Goal: Task Accomplishment & Management: Manage account settings

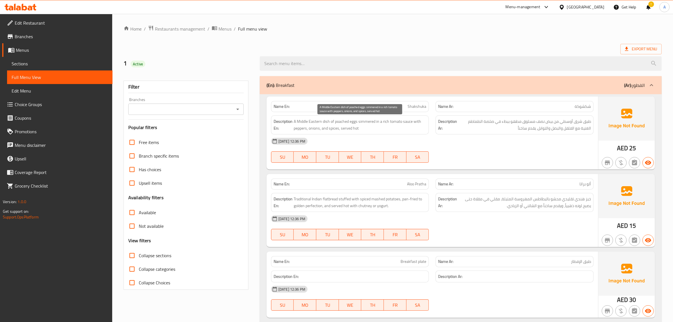
click at [458, 132] on span "طبق شرق أوسطي من بيض نصف مسلوق مطهو ببطء في صلصة الطماطم الغنية مع الفلفل والبص…" at bounding box center [524, 125] width 133 height 14
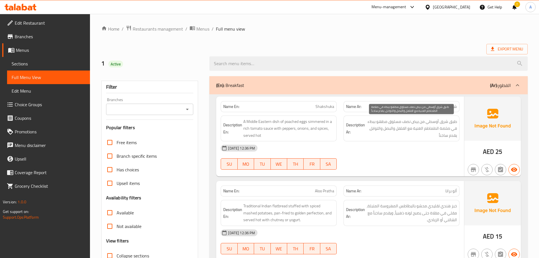
click at [381, 141] on div "[DATE] 12:36 PM" at bounding box center [339, 148] width 245 height 14
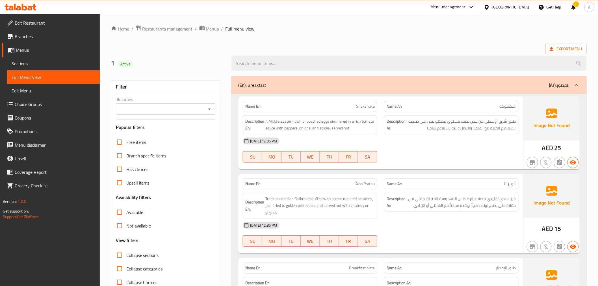
click at [443, 134] on div "[DATE] 12:36 PM" at bounding box center [380, 141] width 282 height 14
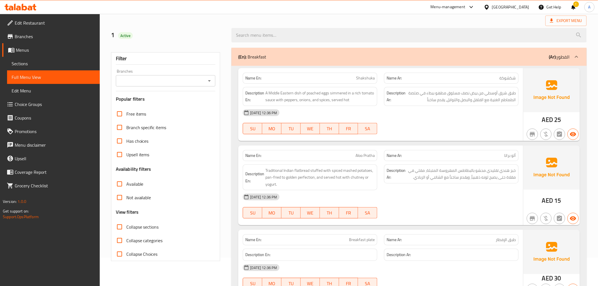
scroll to position [63, 0]
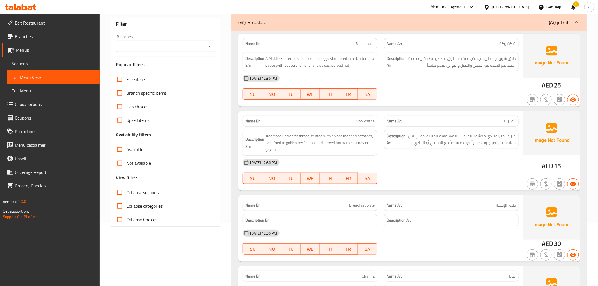
click at [360, 120] on span "Aloo Pratha" at bounding box center [365, 121] width 19 height 6
drag, startPoint x: 360, startPoint y: 120, endPoint x: 363, endPoint y: 120, distance: 3.1
click at [363, 120] on span "Aloo Pratha" at bounding box center [365, 121] width 19 height 6
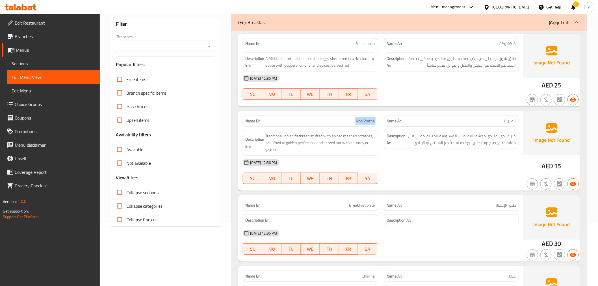
click at [363, 120] on span "Aloo Pratha" at bounding box center [365, 121] width 19 height 6
click at [427, 163] on div "06-10-2025 12:36 PM" at bounding box center [380, 163] width 282 height 14
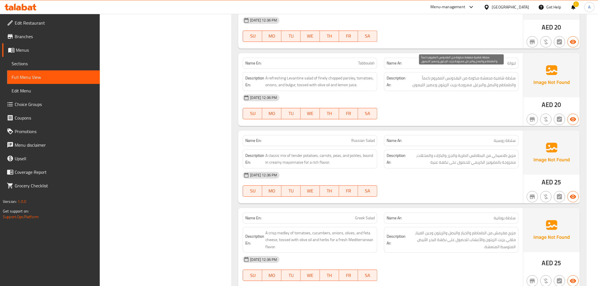
scroll to position [785, 0]
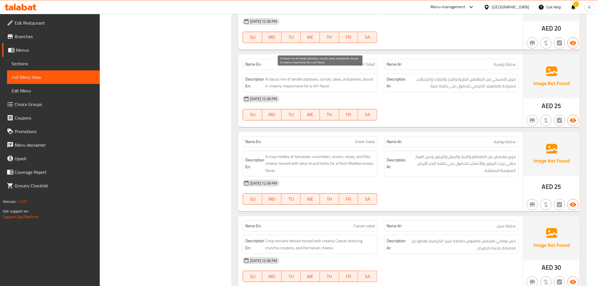
click at [284, 76] on span "A classic mix of tender potatoes, carrots, peas, and pickles, bound in creamy m…" at bounding box center [319, 83] width 109 height 14
click at [320, 85] on div "Description En: A classic mix of tender potatoes, carrots, peas, and pickles, b…" at bounding box center [310, 82] width 135 height 19
click at [445, 96] on div "06-10-2025 12:36 PM" at bounding box center [380, 99] width 282 height 14
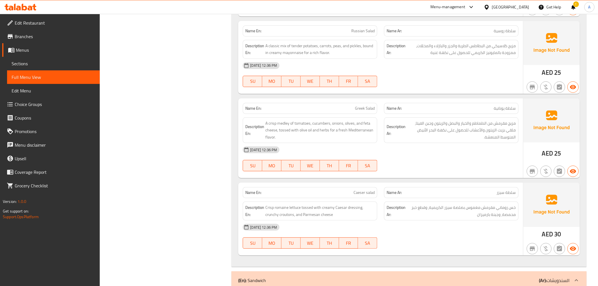
scroll to position [848, 0]
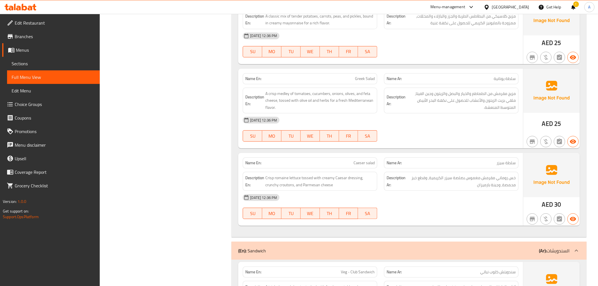
click at [442, 119] on div "06-10-2025 12:36 PM" at bounding box center [380, 120] width 282 height 14
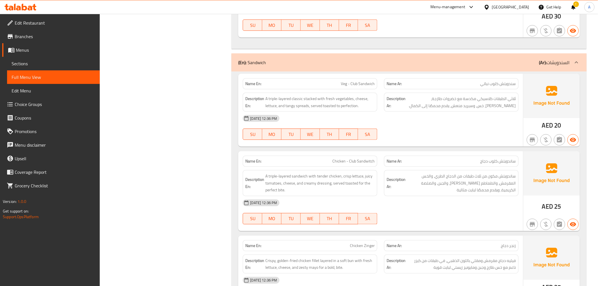
scroll to position [1131, 0]
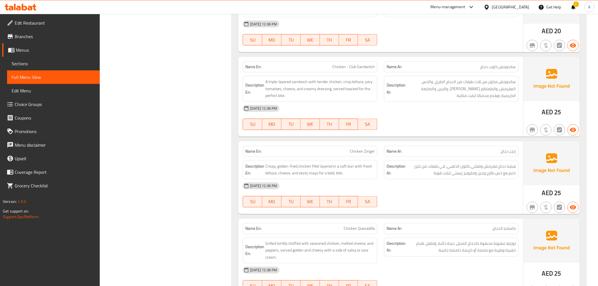
click at [397, 102] on div "06-10-2025 12:36 PM" at bounding box center [380, 109] width 282 height 14
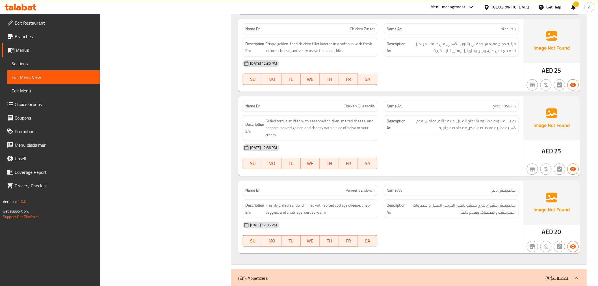
scroll to position [1288, 0]
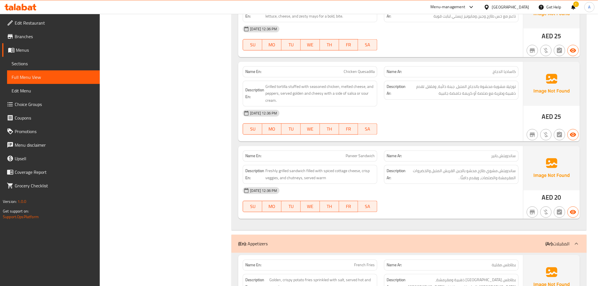
click at [352, 69] on span "Chicken Quesadilla" at bounding box center [359, 72] width 31 height 6
copy span "Chicken Quesadilla"
click at [317, 88] on span "Grilled tortilla stuffed with seasoned chicken, melted cheese, and peppers, ser…" at bounding box center [319, 93] width 109 height 21
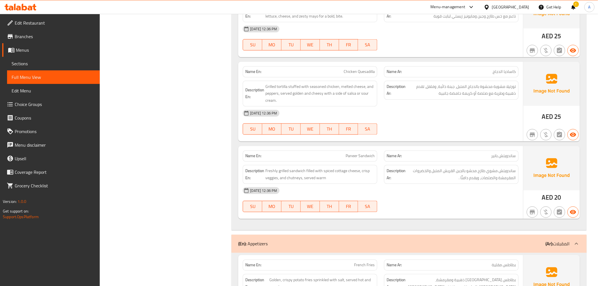
click at [396, 107] on div "06-10-2025 12:36 PM" at bounding box center [380, 114] width 282 height 14
click at [358, 69] on span "Chicken Quesadilla" at bounding box center [359, 72] width 31 height 6
copy span "Chicken Quesadilla"
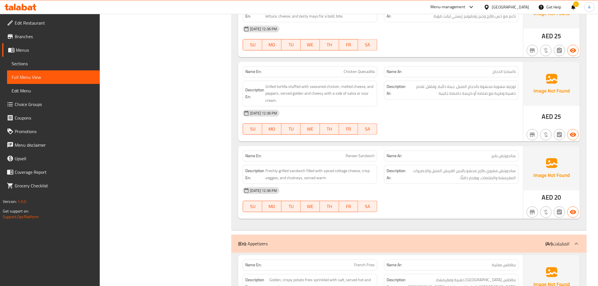
click at [402, 107] on div "[DATE] 12:36 PM" at bounding box center [380, 114] width 282 height 14
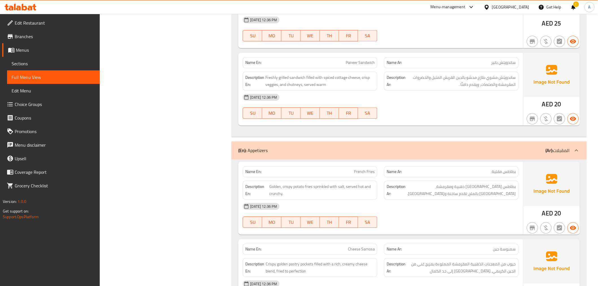
scroll to position [1413, 0]
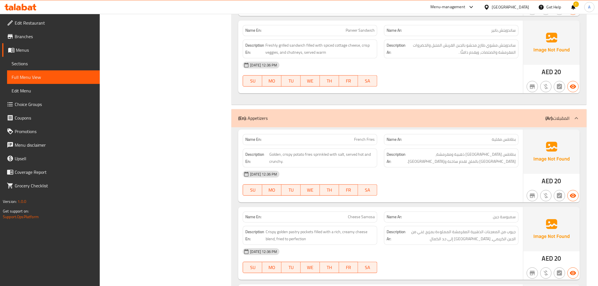
click at [434, 171] on div "[DATE] 12:36 PM" at bounding box center [380, 174] width 282 height 14
click at [431, 171] on div "[DATE] 12:36 PM" at bounding box center [380, 174] width 282 height 14
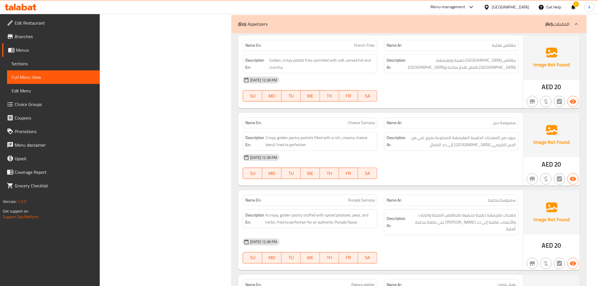
click at [445, 151] on div "[DATE] 12:36 PM" at bounding box center [380, 158] width 282 height 14
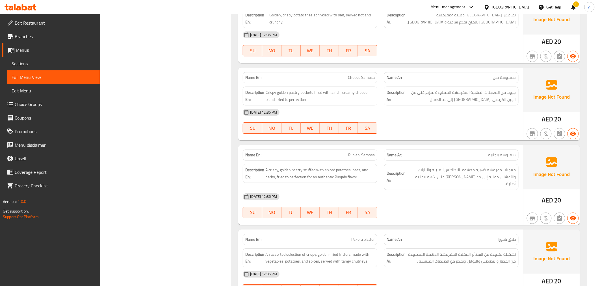
scroll to position [1602, 0]
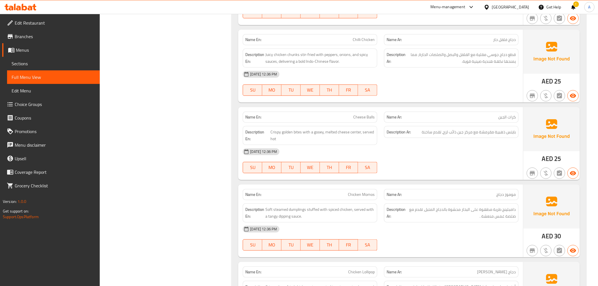
scroll to position [1947, 0]
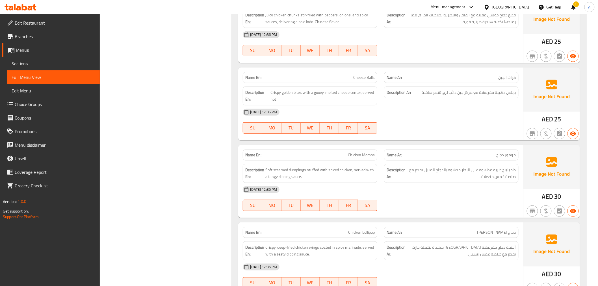
click at [412, 112] on div "[DATE] 12:36 PM SU MO TU WE TH FR SA" at bounding box center [380, 121] width 282 height 32
click at [397, 91] on div "Description Ar: بايتس ذهبية مقرمشة مع مركز جبن ذائب لزج، تقدم ساخنة" at bounding box center [451, 96] width 141 height 26
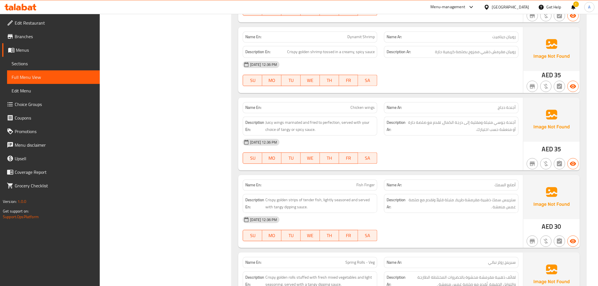
scroll to position [2262, 0]
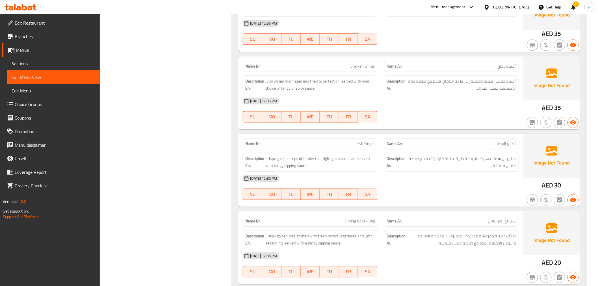
click at [372, 63] on span "Chicken wings" at bounding box center [363, 66] width 24 height 6
copy span "Chicken wings"
click at [426, 119] on div at bounding box center [451, 122] width 141 height 7
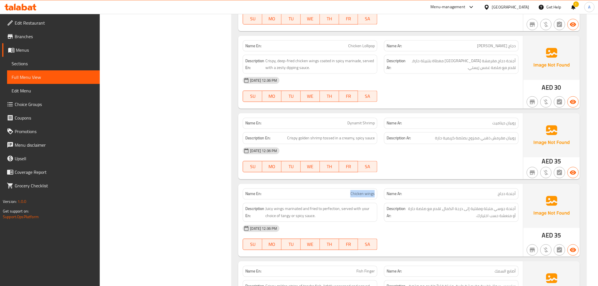
scroll to position [2197, 0]
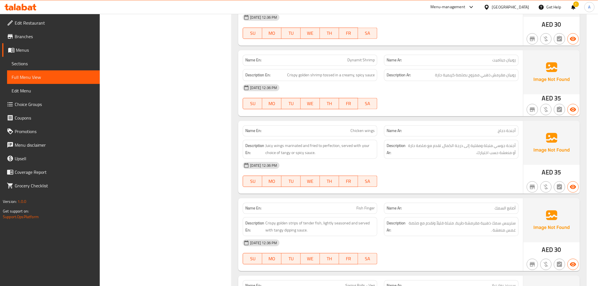
click at [420, 159] on div "[DATE] 12:36 PM" at bounding box center [380, 166] width 282 height 14
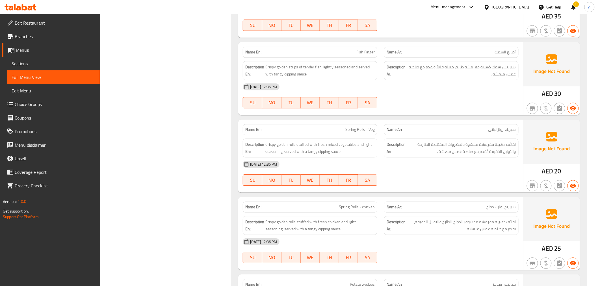
scroll to position [2354, 0]
click at [414, 163] on div "06-10-2025 12:36 PM SU MO TU WE TH FR SA" at bounding box center [380, 173] width 282 height 32
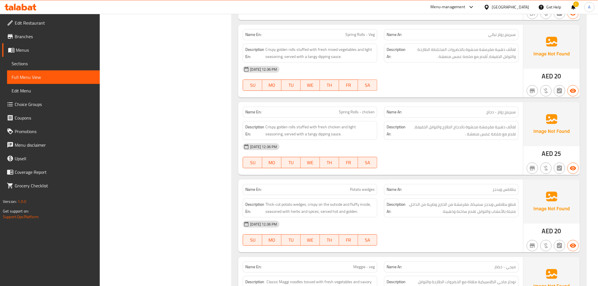
scroll to position [2511, 0]
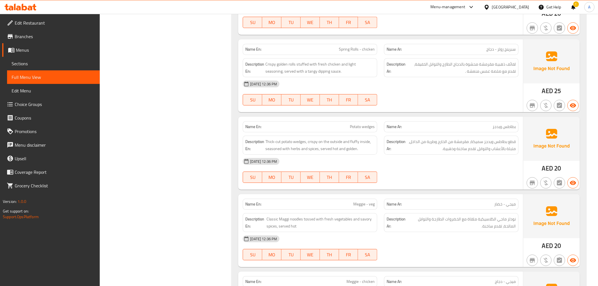
click at [421, 155] on div "[DATE] 12:36 PM" at bounding box center [380, 162] width 282 height 14
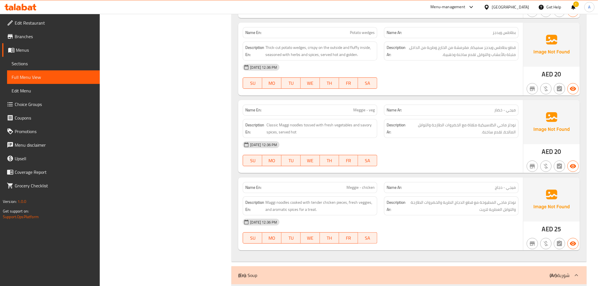
click at [422, 140] on div "[DATE] 12:36 PM" at bounding box center [380, 145] width 282 height 14
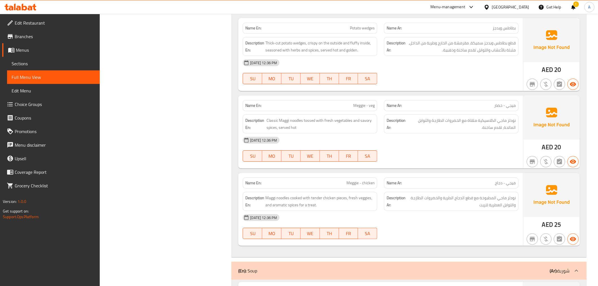
scroll to position [2699, 0]
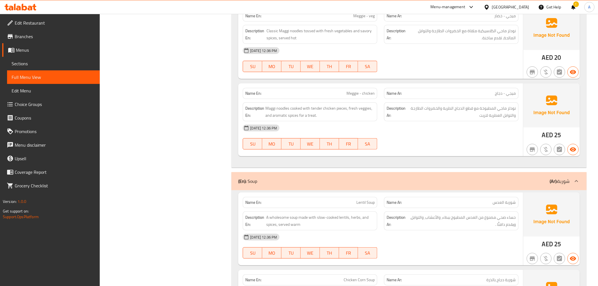
click at [447, 121] on div "06-10-2025 12:36 PM" at bounding box center [380, 128] width 282 height 14
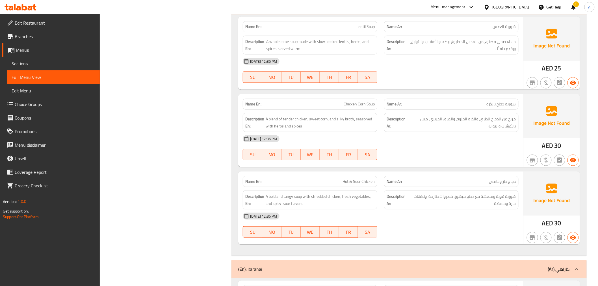
scroll to position [2888, 0]
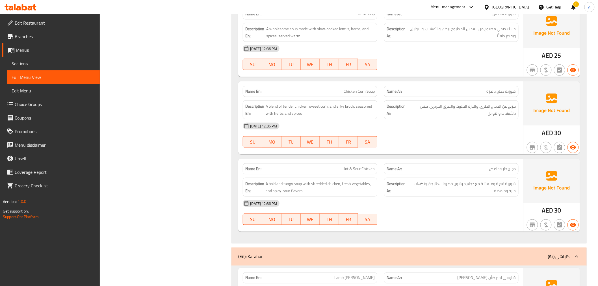
click at [425, 144] on div at bounding box center [451, 147] width 141 height 7
click at [430, 131] on div "06-10-2025 12:36 PM SU MO TU WE TH FR SA" at bounding box center [380, 135] width 282 height 32
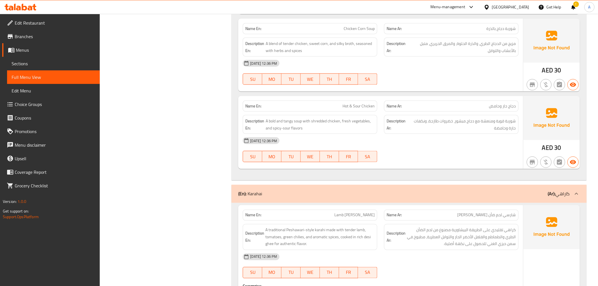
click at [427, 134] on div "06-10-2025 12:36 PM" at bounding box center [380, 141] width 282 height 14
click at [420, 134] on div "06-10-2025 12:36 PM" at bounding box center [380, 141] width 282 height 14
click at [431, 145] on div "06-10-2025 12:36 PM SU MO TU WE TH FR SA" at bounding box center [380, 150] width 282 height 32
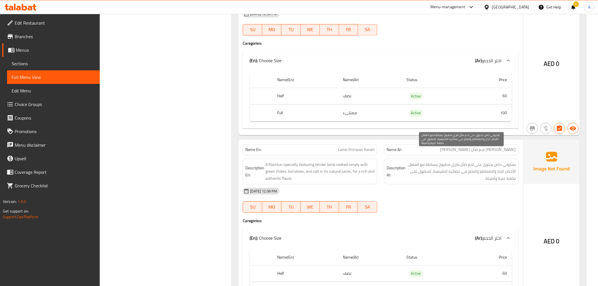
scroll to position [3233, 0]
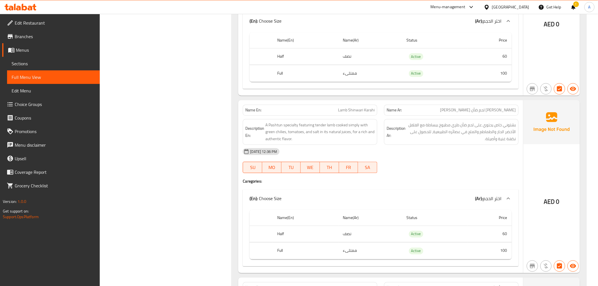
click at [354, 107] on span "Lamb Shinwari Karahi" at bounding box center [356, 110] width 37 height 6
copy span "Lamb Shinwari Karahi"
click at [397, 151] on div "06-10-2025 12:36 PM SU MO TU WE TH FR SA" at bounding box center [380, 161] width 282 height 32
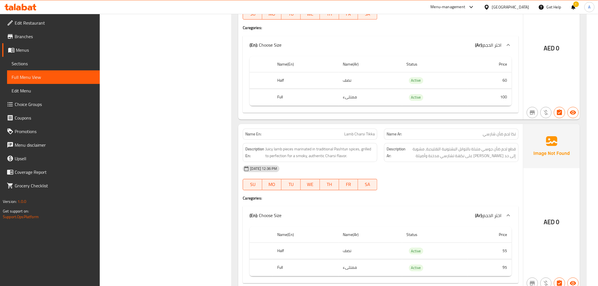
scroll to position [3390, 0]
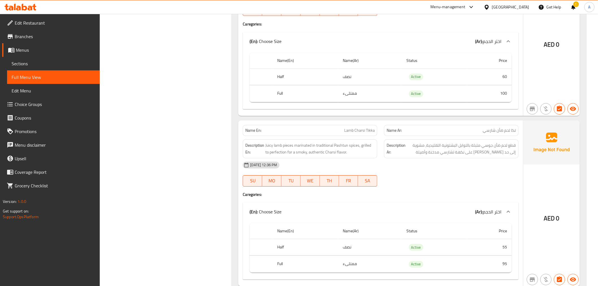
click at [464, 158] on div "06-10-2025 12:36 PM" at bounding box center [380, 165] width 282 height 14
click at [457, 145] on div "Description Ar: قطع لحم ضأن جوسي متبلة بالتوابل البشتونية التقليدية، مشوية إلى …" at bounding box center [451, 148] width 135 height 19
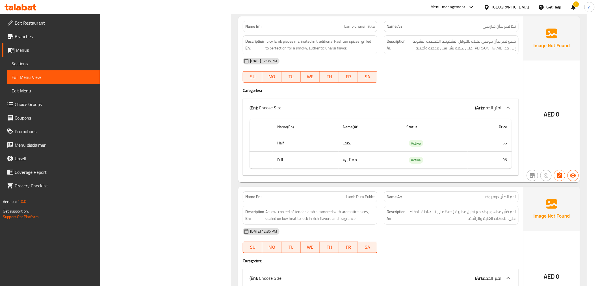
scroll to position [3579, 0]
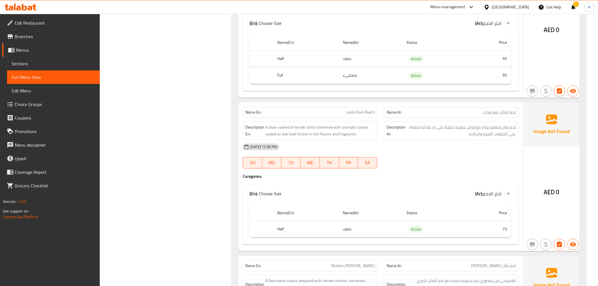
click at [360, 109] on span "Lamb Dum Pukht" at bounding box center [360, 112] width 29 height 6
copy span "Lamb Dum Pukht"
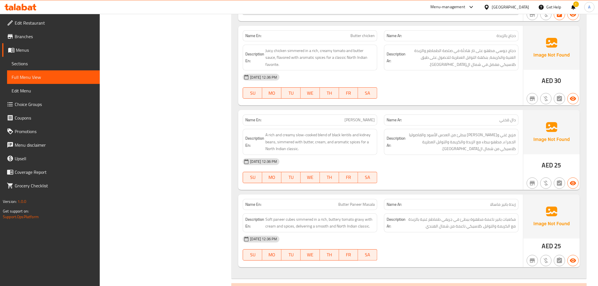
scroll to position [4332, 0]
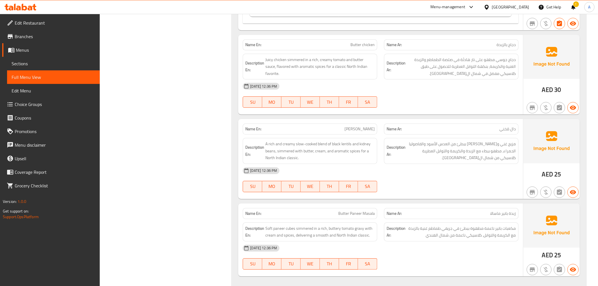
click at [361, 42] on span "Butter chicken" at bounding box center [363, 45] width 24 height 6
copy span "Butter chicken"
click at [366, 42] on span "Butter chicken" at bounding box center [363, 45] width 24 height 6
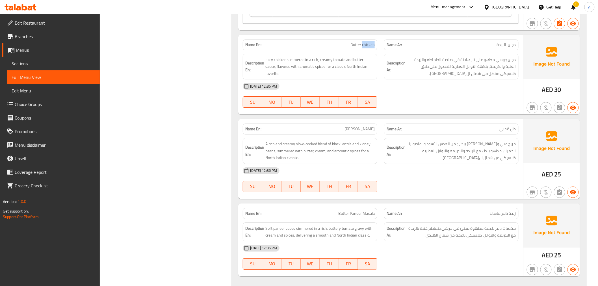
click at [366, 42] on span "Butter chicken" at bounding box center [363, 45] width 24 height 6
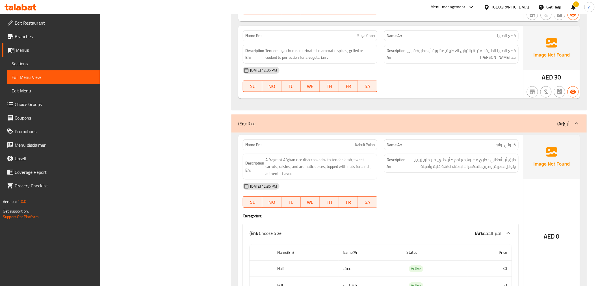
scroll to position [6673, 0]
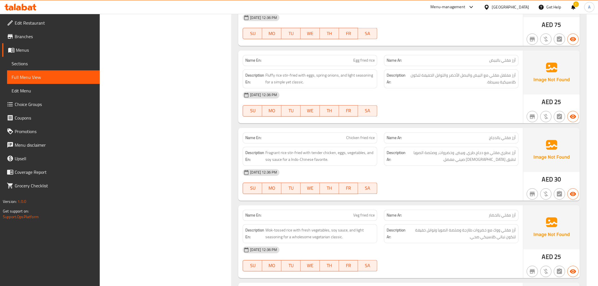
click at [366, 135] on span "Chicken fried rice" at bounding box center [360, 138] width 29 height 6
copy span "Chicken fried rice"
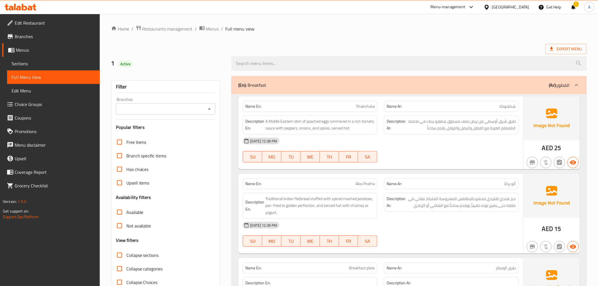
scroll to position [4223, 0]
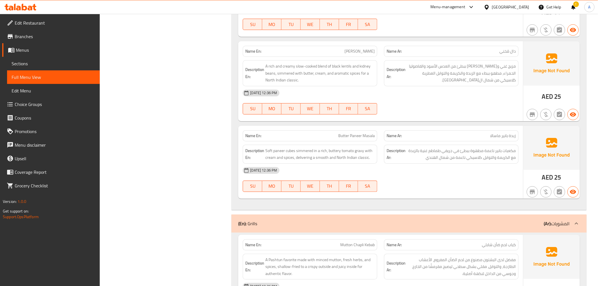
scroll to position [4411, 0]
click at [403, 163] on div "06-10-2025 12:36 PM" at bounding box center [380, 170] width 282 height 14
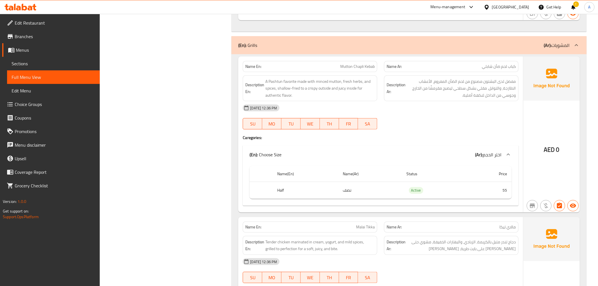
scroll to position [4537, 0]
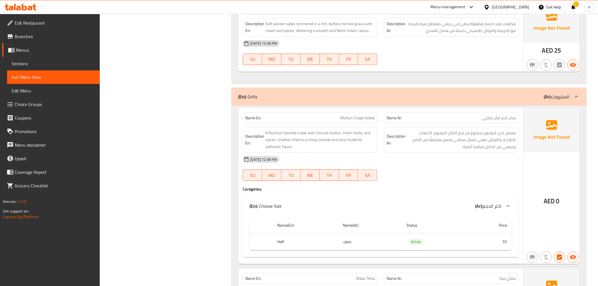
click at [351, 115] on span "Mutton Chapli Kebab" at bounding box center [357, 118] width 34 height 6
copy span "Mutton Chapli Kebab"
click at [352, 115] on span "Mutton Chapli Kebab" at bounding box center [357, 118] width 34 height 6
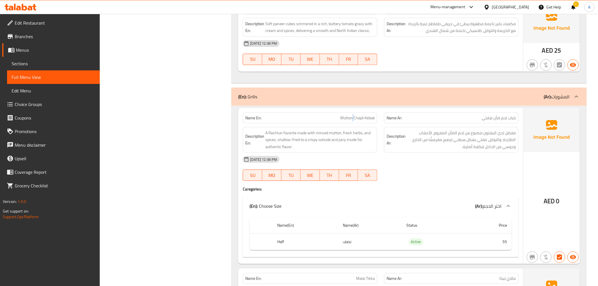
click at [352, 115] on span "Mutton Chapli Kebab" at bounding box center [357, 118] width 34 height 6
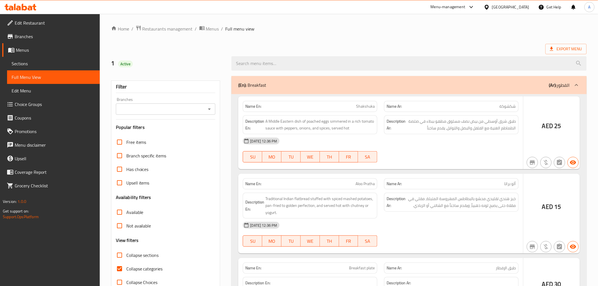
click at [127, 271] on div at bounding box center [299, 143] width 598 height 286
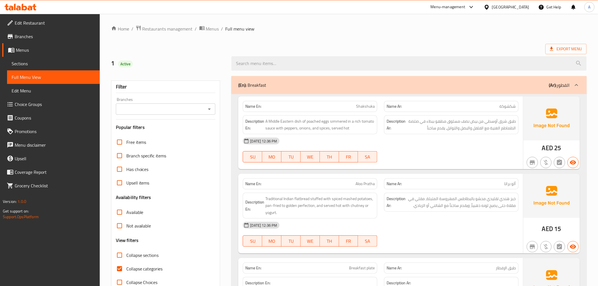
click at [123, 270] on input "Collapse categories" at bounding box center [120, 269] width 14 height 14
click at [38, 64] on span "Sections" at bounding box center [54, 63] width 84 height 7
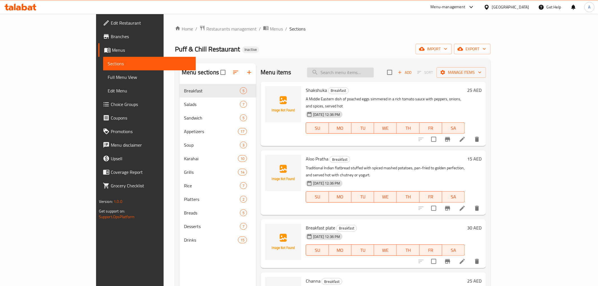
click at [360, 72] on input "search" at bounding box center [340, 73] width 67 height 10
paste input "Aloo Pratha"
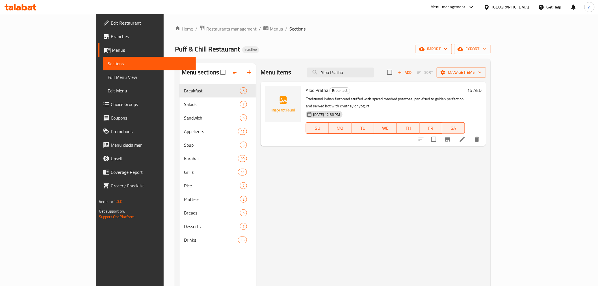
type input "Aloo Pratha"
click at [466, 136] on icon at bounding box center [462, 139] width 7 height 7
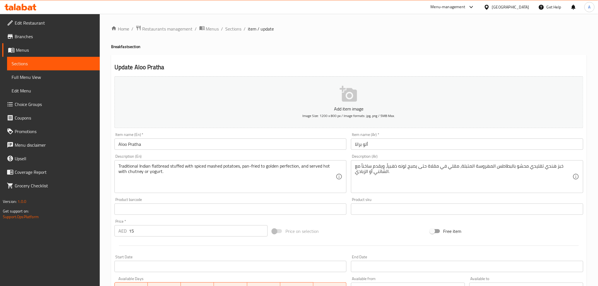
drag, startPoint x: 543, startPoint y: 167, endPoint x: 545, endPoint y: 170, distance: 3.2
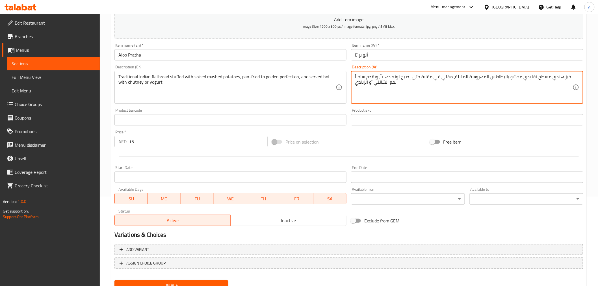
scroll to position [94, 0]
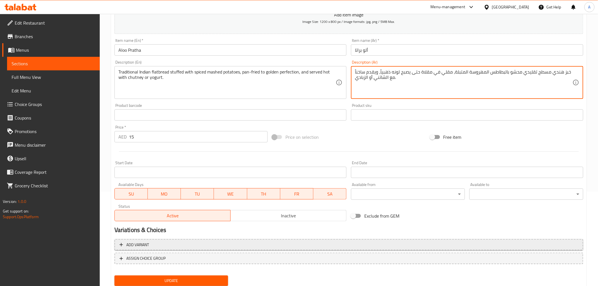
click at [306, 247] on span "Add variant" at bounding box center [349, 244] width 459 height 7
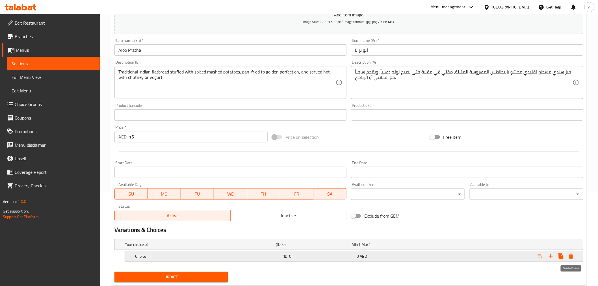
click at [573, 259] on icon "Expand" at bounding box center [571, 256] width 7 height 7
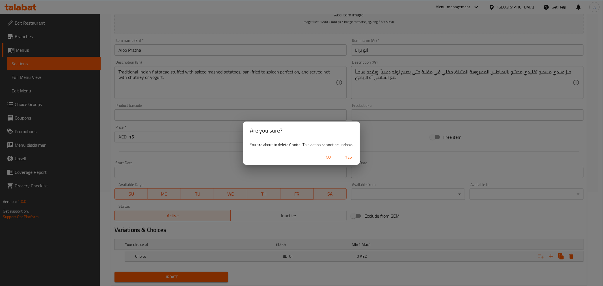
click at [349, 157] on span "Yes" at bounding box center [349, 157] width 14 height 7
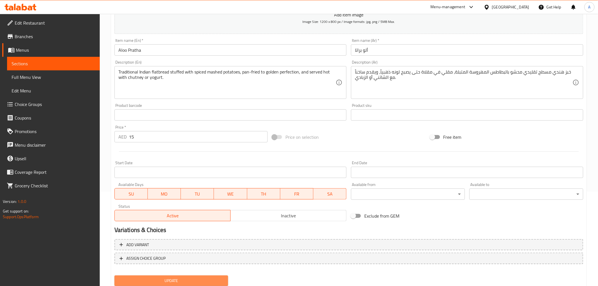
click at [208, 278] on span "Update" at bounding box center [171, 280] width 105 height 7
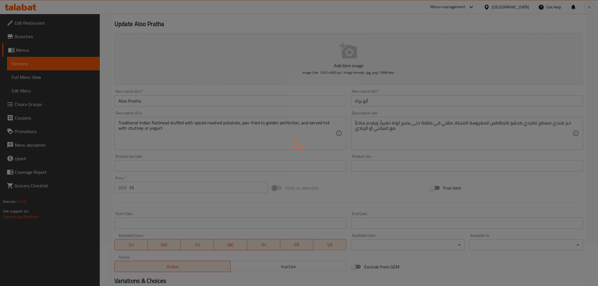
scroll to position [0, 0]
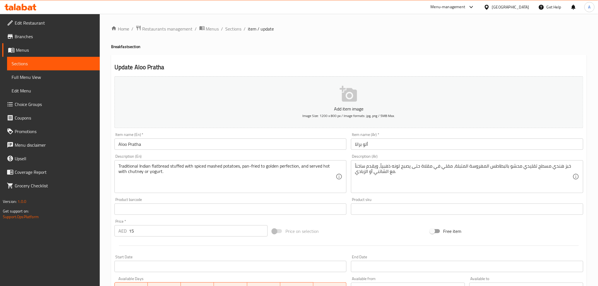
click at [381, 44] on h4 "Breakfast section" at bounding box center [349, 47] width 476 height 6
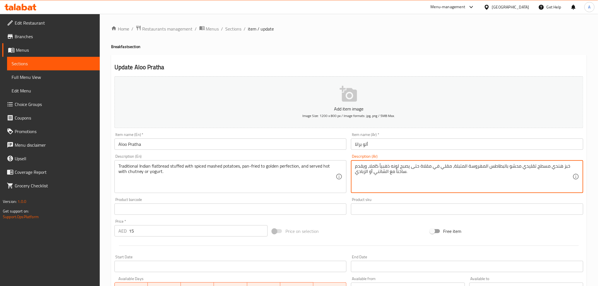
type textarea "خبز هندي مسطح تقليدي محشو بالبطاطس المهروسة المتبلة، مقلي في مقلاة حتى يصبح لون…"
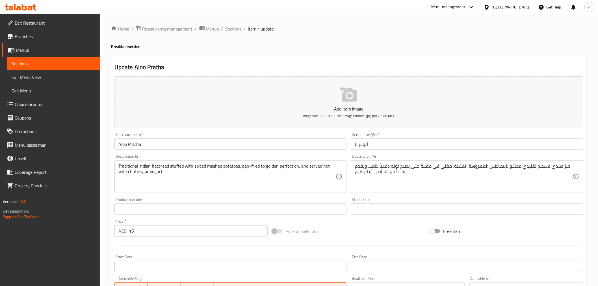
click at [334, 49] on div "Home / Restaurants management / Menus / Sections / item / update Breakfast sect…" at bounding box center [349, 206] width 476 height 363
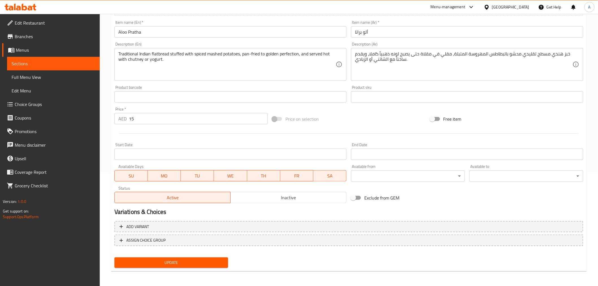
click at [211, 262] on span "Update" at bounding box center [171, 262] width 105 height 7
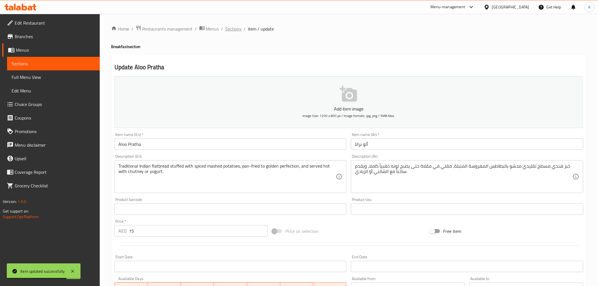
click at [231, 30] on span "Sections" at bounding box center [234, 28] width 16 height 7
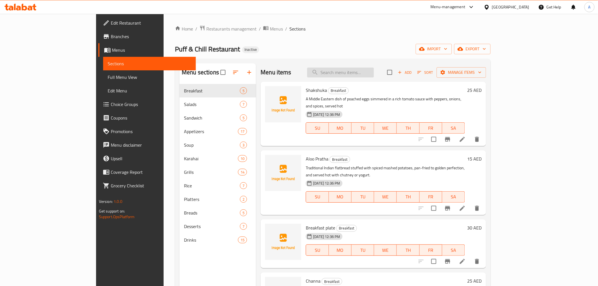
click at [374, 69] on input "search" at bounding box center [340, 73] width 67 height 10
paste input "Chicken Quesadilla"
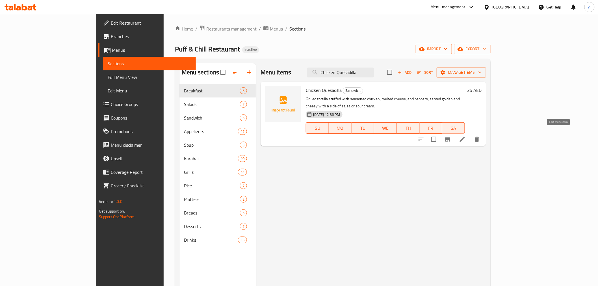
type input "Chicken Quesadilla"
click at [466, 136] on icon at bounding box center [462, 139] width 7 height 7
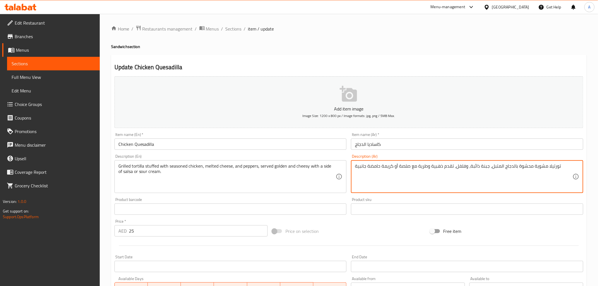
drag, startPoint x: 427, startPoint y: 167, endPoint x: 418, endPoint y: 166, distance: 9.1
type textarea "تورتيلا مشوية محشوة بالدجاج المتبل، جبنة ذائبة، وفلفل، تقدم ذهبية وبالجبن مع صل…"
click at [267, 67] on h2 "Update Chicken Quesadilla" at bounding box center [348, 67] width 469 height 8
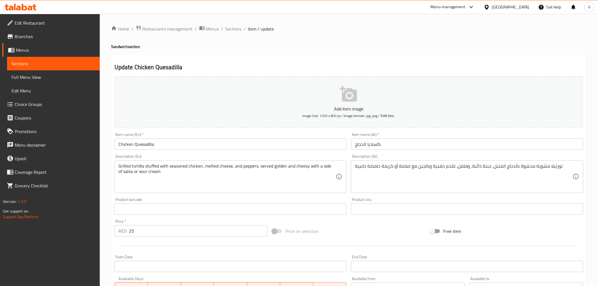
scroll to position [112, 0]
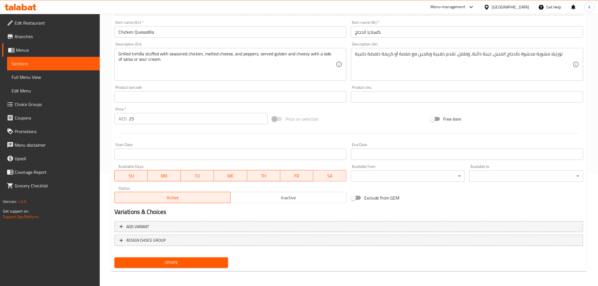
click at [181, 252] on nav at bounding box center [348, 250] width 469 height 5
click at [183, 256] on div "Update" at bounding box center [171, 262] width 118 height 15
click at [184, 258] on button "Update" at bounding box center [171, 263] width 114 height 10
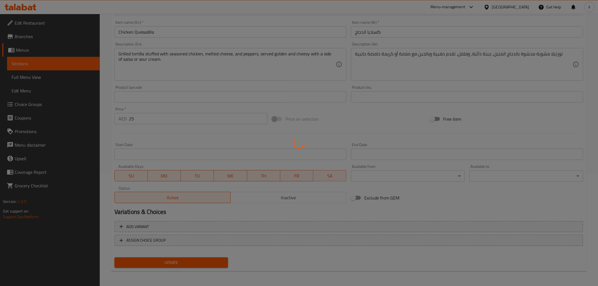
scroll to position [0, 0]
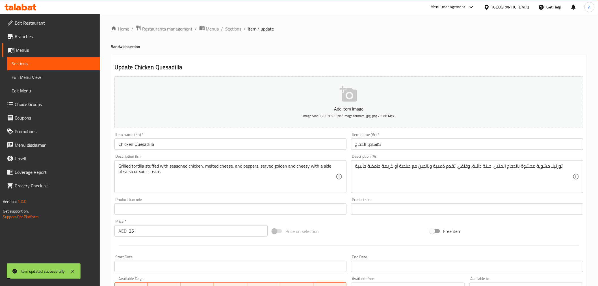
click at [234, 30] on span "Sections" at bounding box center [234, 28] width 16 height 7
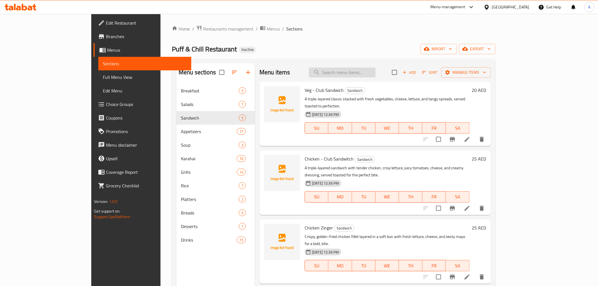
click at [376, 74] on input "search" at bounding box center [342, 73] width 67 height 10
paste input "Lamb Shinwari Karahi"
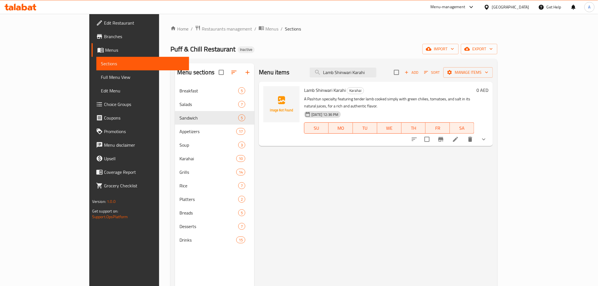
type input "Lamb Shinwari Karahi"
click at [464, 134] on li at bounding box center [456, 139] width 16 height 10
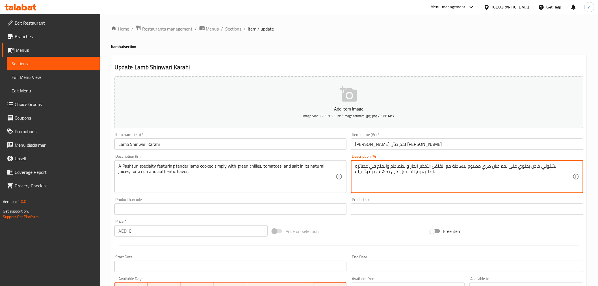
click at [361, 167] on textarea "بشتوني خاص يحتوي على لحم ضأن طري مطبوخ ببساطة مع الفلفل الأخضر الحار والطماطم و…" at bounding box center [464, 176] width 218 height 27
type textarea "بشتوني خاص يحتوي على لحم ضأن طري مطبوخ ببساطة مع الفلفل الأخضر الحار والطماطم و…"
click at [345, 48] on h4 "Karahai section" at bounding box center [349, 47] width 476 height 6
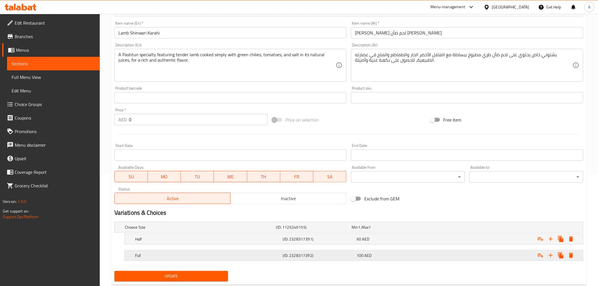
scroll to position [126, 0]
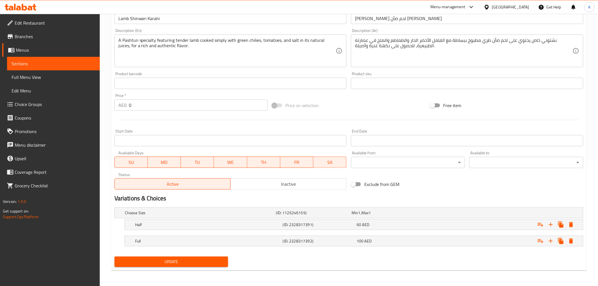
click at [207, 267] on div "Update" at bounding box center [171, 261] width 118 height 15
click at [207, 266] on button "Update" at bounding box center [171, 262] width 114 height 10
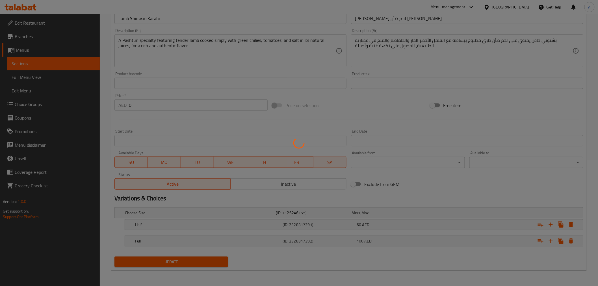
scroll to position [0, 0]
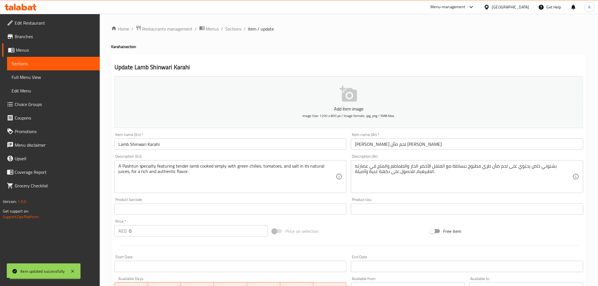
click at [238, 30] on span "Sections" at bounding box center [234, 28] width 16 height 7
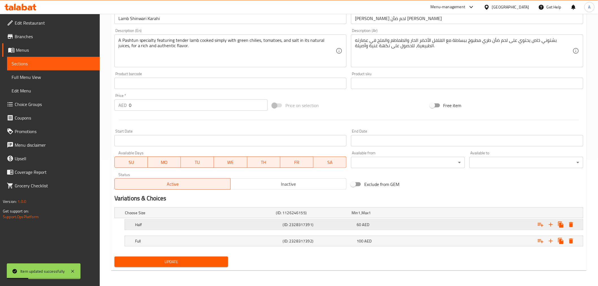
scroll to position [126, 0]
click at [277, 243] on h5 "Full" at bounding box center [208, 241] width 146 height 6
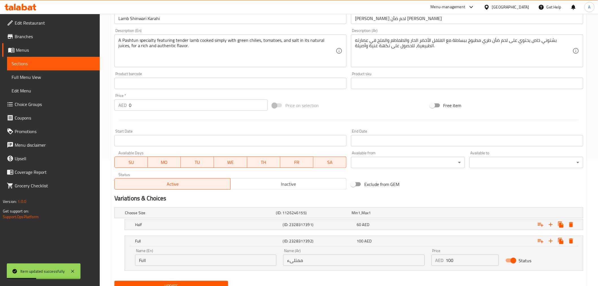
click at [303, 260] on input "ممتلىء" at bounding box center [353, 260] width 141 height 11
type input "كامل"
click at [407, 187] on div "Exclude from GEM" at bounding box center [428, 184] width 158 height 15
click at [210, 283] on span "Update" at bounding box center [171, 286] width 105 height 7
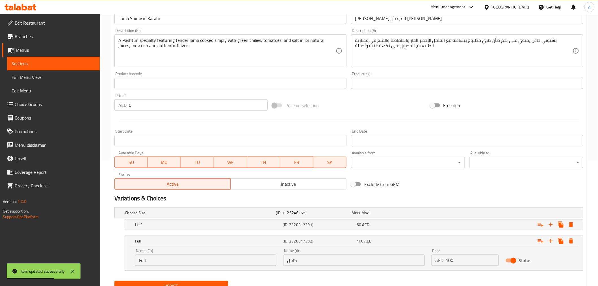
scroll to position [0, 0]
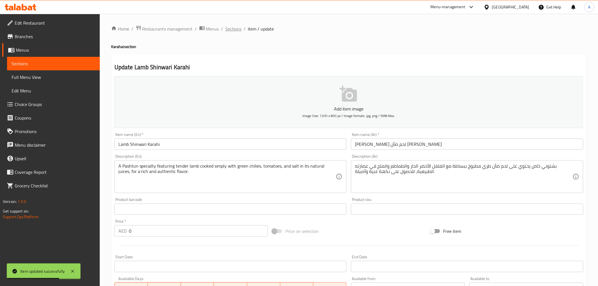
click at [233, 27] on span "Sections" at bounding box center [234, 28] width 16 height 7
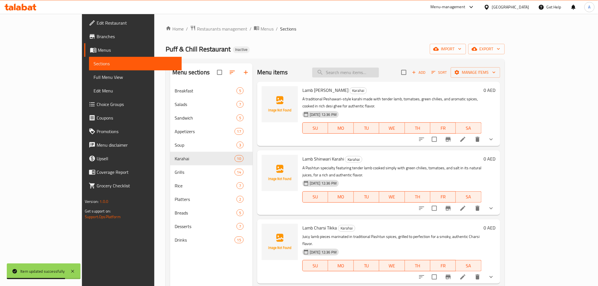
click at [365, 75] on input "search" at bounding box center [345, 73] width 67 height 10
paste input "Lamb Dum Pukht"
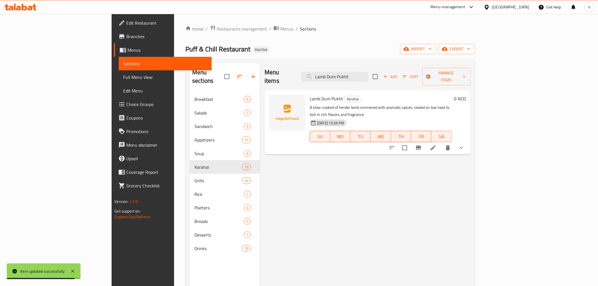
type input "Lamb Dum Pukht"
click at [437, 144] on icon at bounding box center [433, 147] width 7 height 7
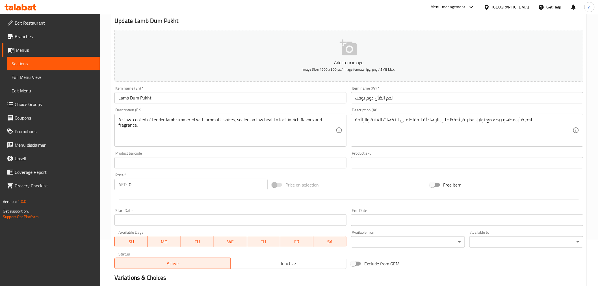
scroll to position [109, 0]
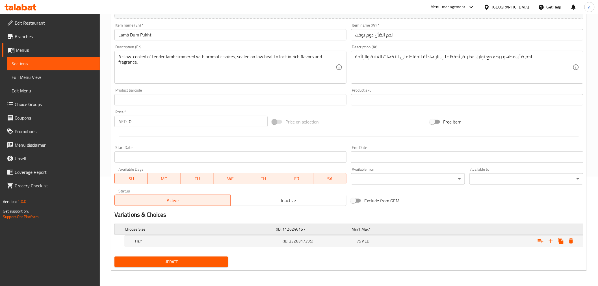
click at [239, 234] on div "Choose Size (ID: 1126246157) Min 1 , Max 1" at bounding box center [351, 229] width 454 height 12
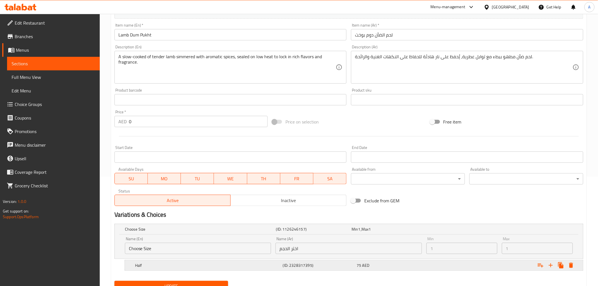
click at [320, 270] on div "Half (ID: 2328317395) 75 AED" at bounding box center [356, 265] width 444 height 12
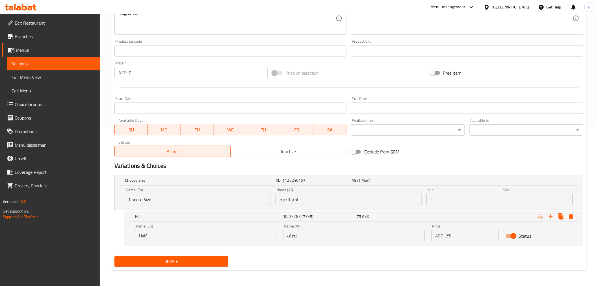
scroll to position [1, 0]
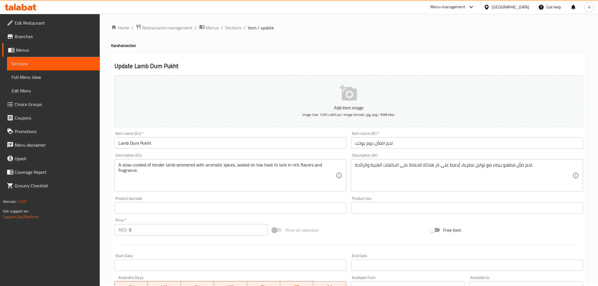
click at [137, 145] on input "Lamb Dum Pukht" at bounding box center [230, 142] width 232 height 11
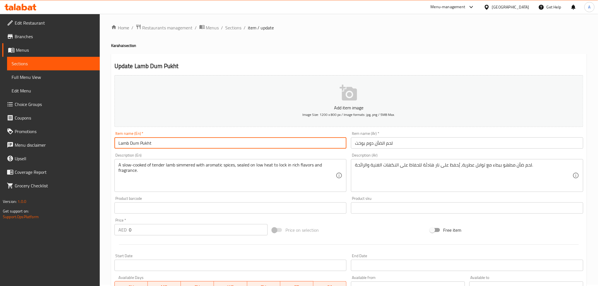
click at [137, 145] on input "Lamb Dum Pukht" at bounding box center [230, 142] width 232 height 11
click at [173, 146] on input "Lamb Dum Pukht" at bounding box center [230, 142] width 232 height 11
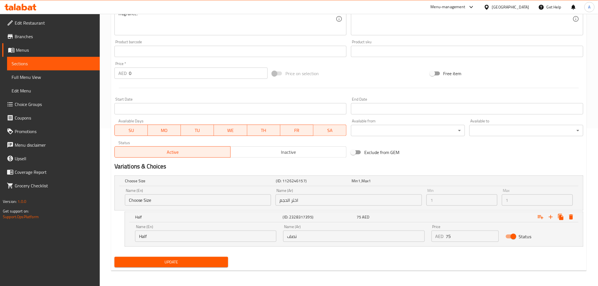
scroll to position [158, 0]
click at [171, 236] on input "Half" at bounding box center [205, 235] width 141 height 11
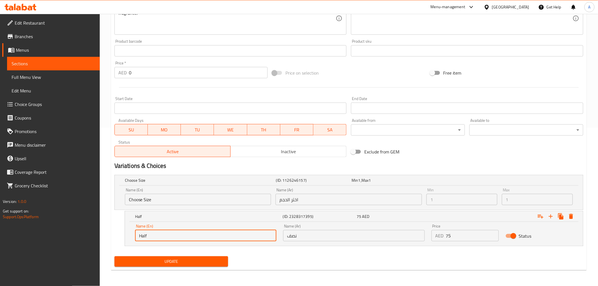
click at [171, 236] on input "Half" at bounding box center [205, 235] width 141 height 11
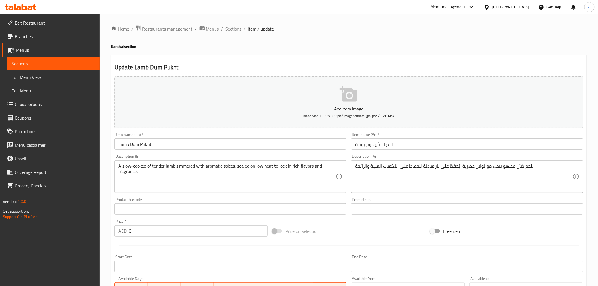
click at [181, 146] on input "Lamb Dum Pukht" at bounding box center [230, 144] width 232 height 11
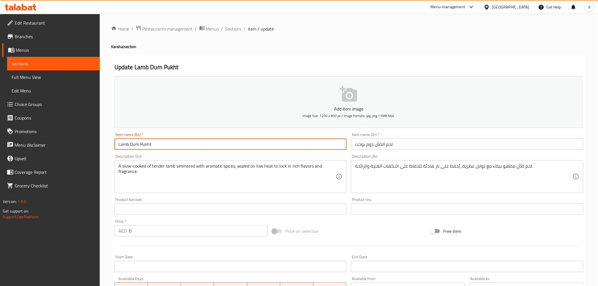
paste input "Half"
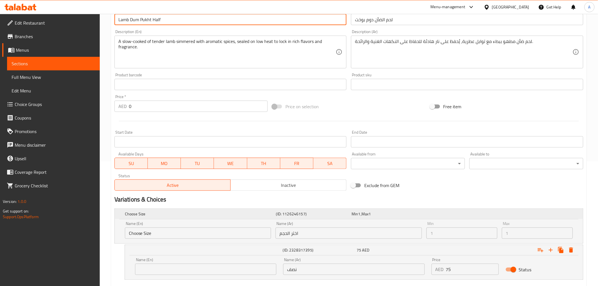
scroll to position [126, 0]
type input "Lamb Dum Pukht Half"
click at [313, 267] on input "نصف" at bounding box center [353, 268] width 141 height 11
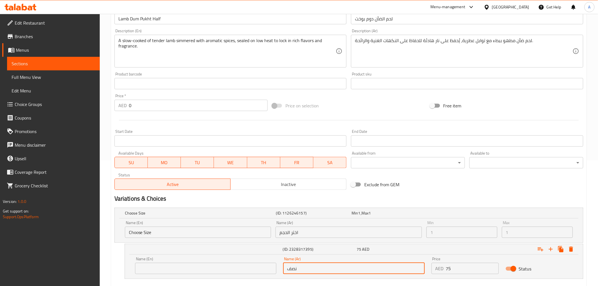
click at [313, 267] on input "نصف" at bounding box center [353, 268] width 141 height 11
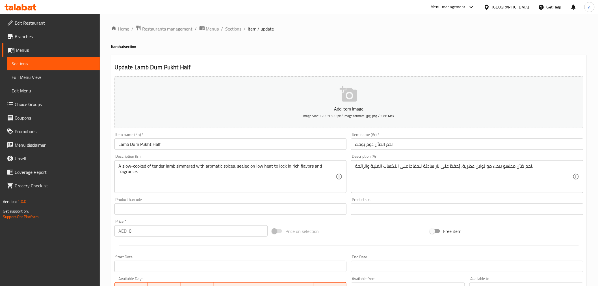
click at [413, 142] on input "لحم الضأن دوم بوخت" at bounding box center [467, 144] width 232 height 11
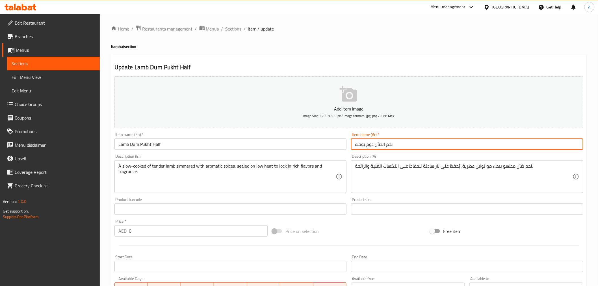
paste input "نصف"
type input "لحم الضأن دوم بوخت نصف"
click at [387, 62] on div "Update Lamb Dum Pukht Half Add item image Image Size: 1200 x 800 px / Image for…" at bounding box center [349, 242] width 476 height 374
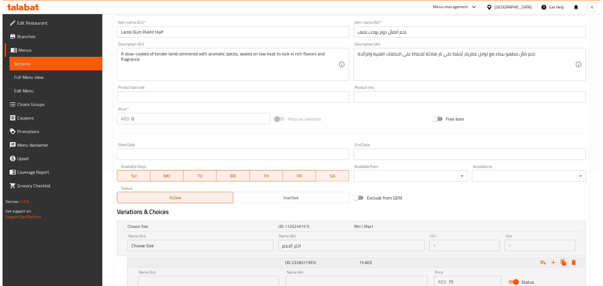
scroll to position [158, 0]
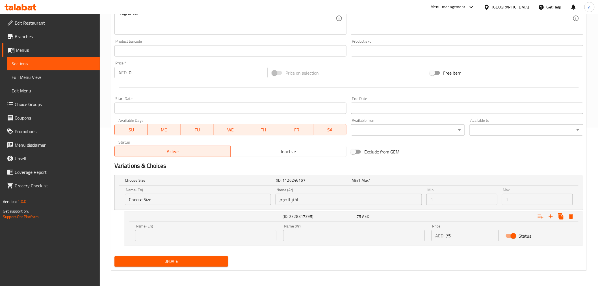
click at [459, 235] on input "75" at bounding box center [472, 235] width 53 height 11
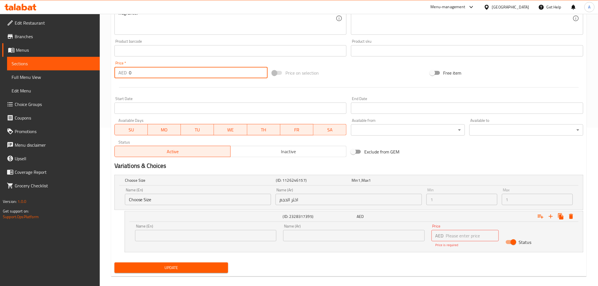
click at [175, 75] on input "0" at bounding box center [198, 72] width 139 height 11
paste input "75"
type input "75"
click at [573, 219] on icon "Expand" at bounding box center [571, 216] width 7 height 7
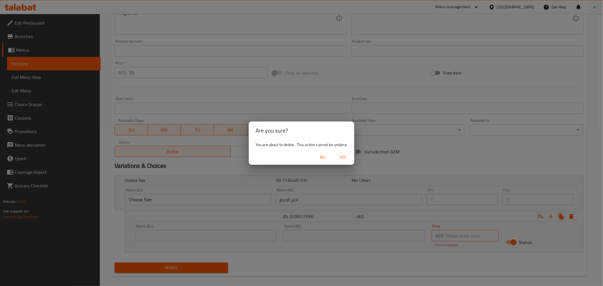
click at [343, 157] on span "Yes" at bounding box center [343, 157] width 14 height 7
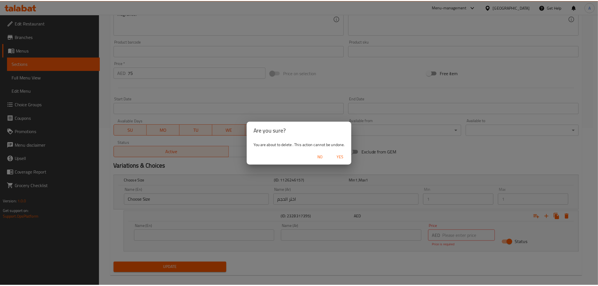
scroll to position [112, 0]
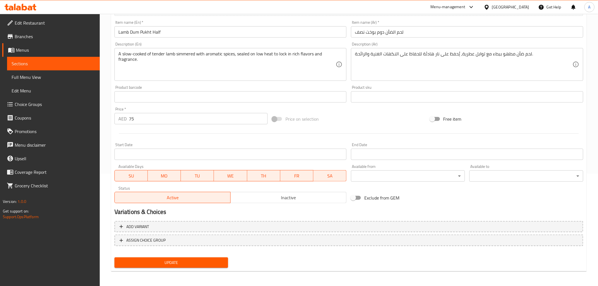
click at [206, 258] on button "Update" at bounding box center [171, 263] width 114 height 10
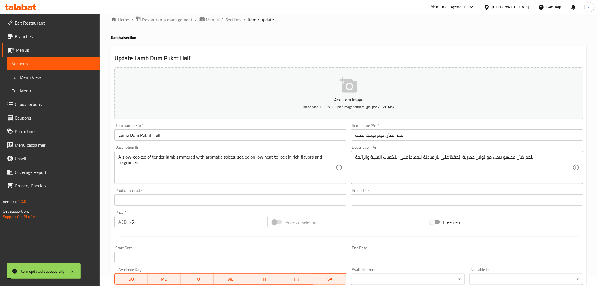
scroll to position [0, 0]
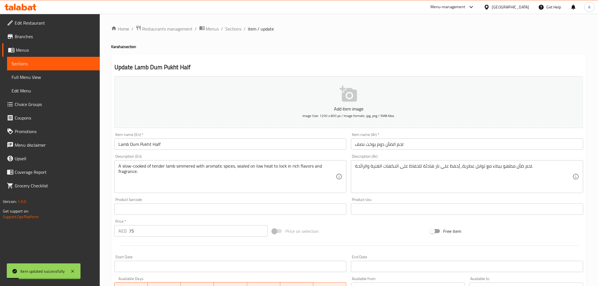
drag, startPoint x: 236, startPoint y: 29, endPoint x: 211, endPoint y: 1, distance: 37.4
click at [236, 29] on span "Sections" at bounding box center [234, 28] width 16 height 7
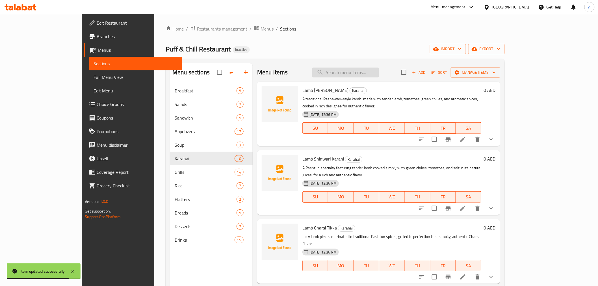
click at [378, 68] on input "search" at bounding box center [345, 73] width 67 height 10
paste input "Butter chicken"
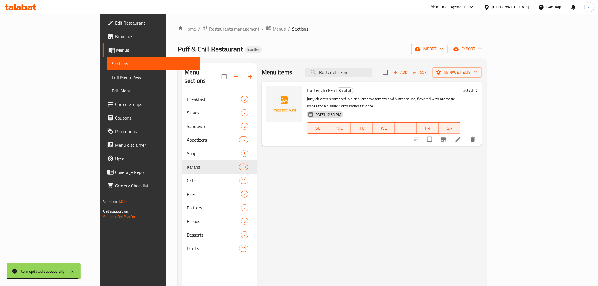
type input "Butter chicken"
click at [466, 134] on li at bounding box center [458, 139] width 16 height 10
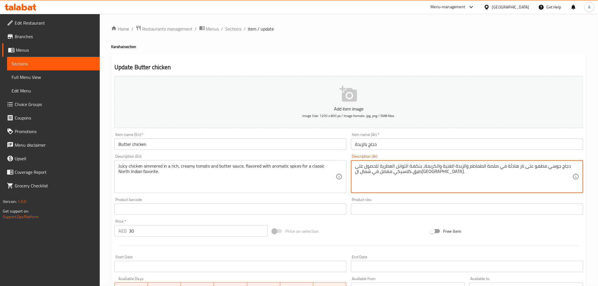
click at [424, 174] on textarea "دجاج جوسي مطهو على نار هادئة في صلصة الطماطم والزبدة الغنية والكريمة، بنكهة الت…" at bounding box center [464, 176] width 218 height 27
type textarea "دجاج جوسي مطهو على نار هادئة في صلصة الطماطم والزبدة الغنية والكريمة، بنكهة الت…"
click at [364, 45] on h4 "Karahai section" at bounding box center [349, 47] width 476 height 6
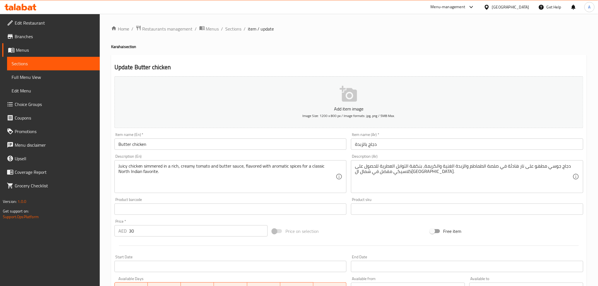
scroll to position [112, 0]
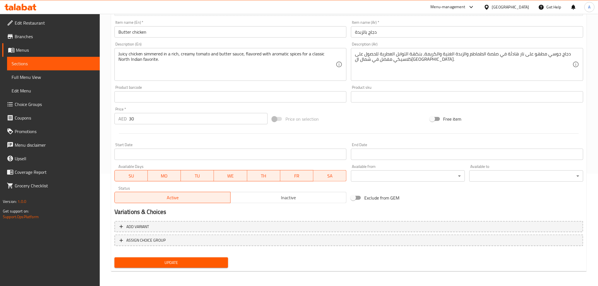
click at [219, 256] on div "Update" at bounding box center [171, 262] width 118 height 15
click at [215, 259] on span "Update" at bounding box center [171, 262] width 105 height 7
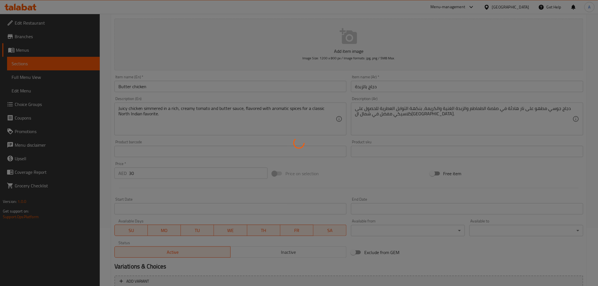
scroll to position [0, 0]
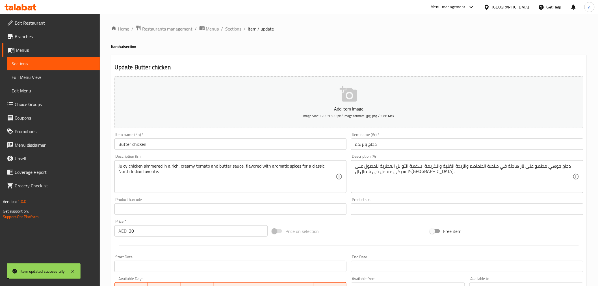
drag, startPoint x: 234, startPoint y: 28, endPoint x: 200, endPoint y: 0, distance: 44.4
click at [234, 28] on span "Sections" at bounding box center [234, 28] width 16 height 7
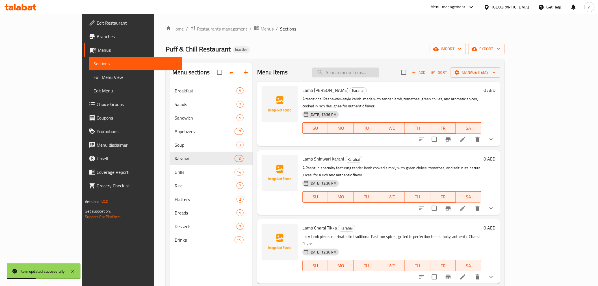
click at [362, 75] on input "search" at bounding box center [345, 73] width 67 height 10
paste input "Chicken fried rice"
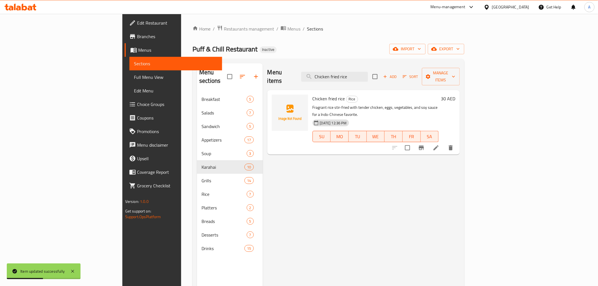
type input "Chicken fried rice"
click at [439, 145] on icon at bounding box center [436, 147] width 5 height 5
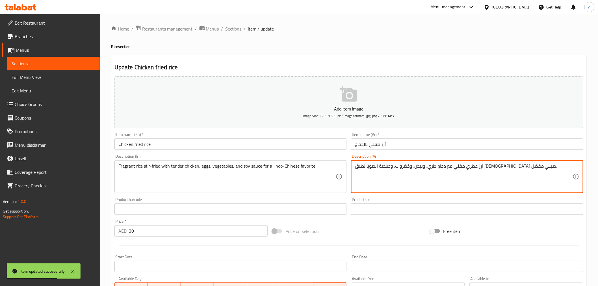
click at [401, 168] on textarea "أرز عطري مقلي مع دجاج طري، وبيض، وخضروات، وصلصة الصويا لطبق [DEMOGRAPHIC_DATA] …" at bounding box center [464, 176] width 218 height 27
click at [398, 166] on textarea "أرز عطري مقلي مع دجاج طري، وبيض، وخضروات، وصلصة الصويا لطبق [DEMOGRAPHIC_DATA] …" at bounding box center [464, 176] width 218 height 27
click at [350, 40] on div "Home / Restaurants management / Menus / Sections / item / update Rice section U…" at bounding box center [349, 206] width 476 height 363
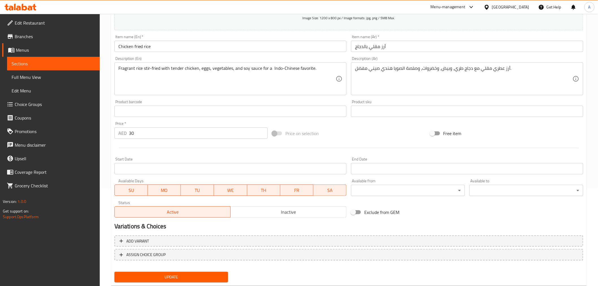
scroll to position [112, 0]
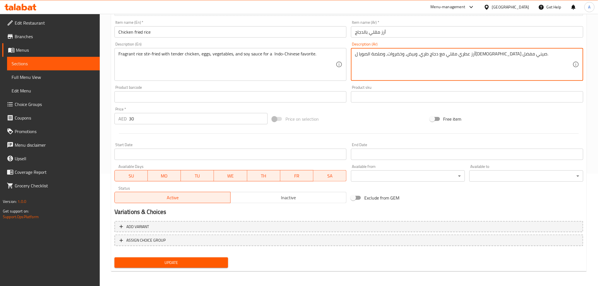
type textarea "أرز عطري مقلي مع دجاج طري، وبيض، وخضروات، وصلصة الصويا لهندي صيني مفضل."
click at [374, 115] on div "Price on selection" at bounding box center [349, 118] width 158 height 15
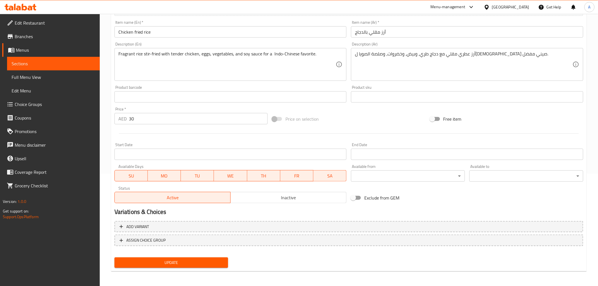
click at [202, 259] on span "Update" at bounding box center [171, 262] width 105 height 7
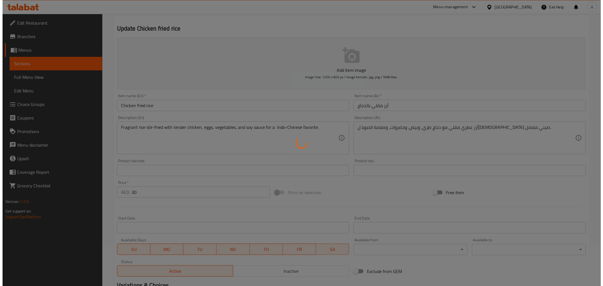
scroll to position [0, 0]
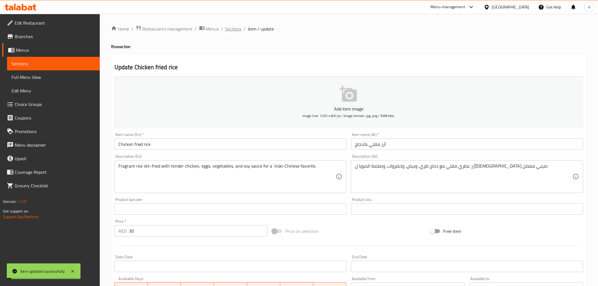
click at [235, 28] on span "Sections" at bounding box center [234, 28] width 16 height 7
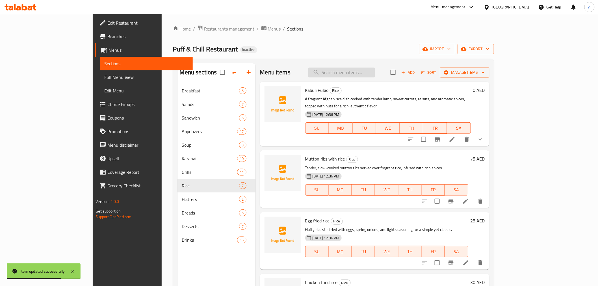
click at [375, 75] on input "search" at bounding box center [341, 73] width 67 height 10
paste input "Mutton Chapli Kebab"
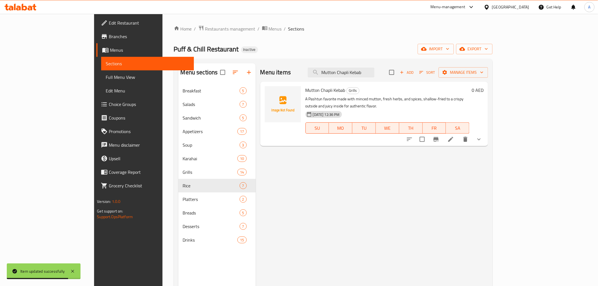
type input "Mutton Chapli Kebab"
click at [454, 136] on icon at bounding box center [450, 139] width 7 height 7
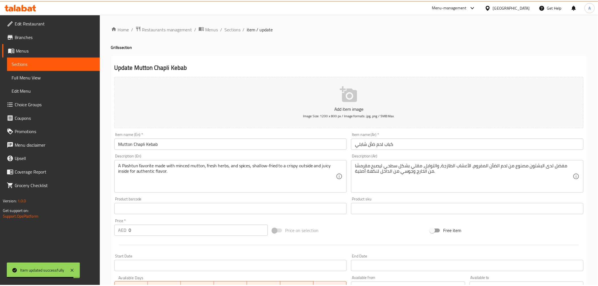
scroll to position [106, 0]
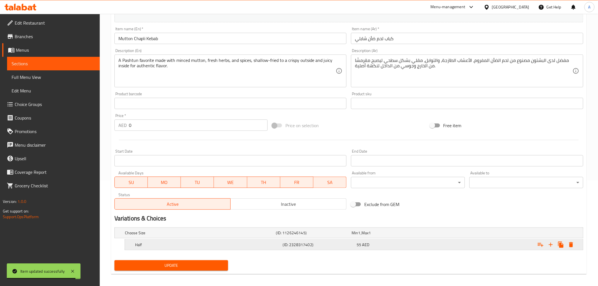
click at [184, 245] on h5 "Half" at bounding box center [208, 245] width 146 height 6
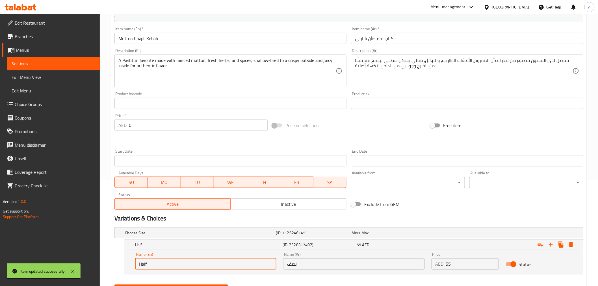
click at [186, 265] on input "Half" at bounding box center [205, 263] width 141 height 11
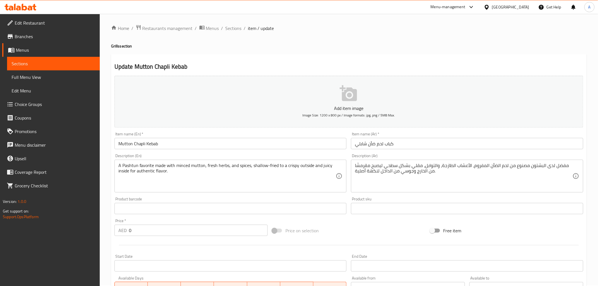
scroll to position [0, 0]
click at [207, 148] on input "Mutton Chapli Kebab" at bounding box center [230, 144] width 232 height 11
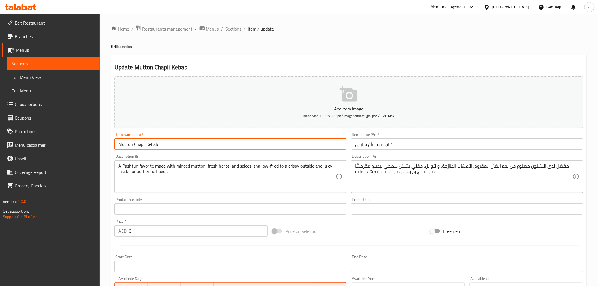
paste input "Half"
type input "Mutton Chapli Kebab Half"
click at [267, 68] on h2 "Update Mutton Chapli Kebab Half" at bounding box center [348, 67] width 469 height 8
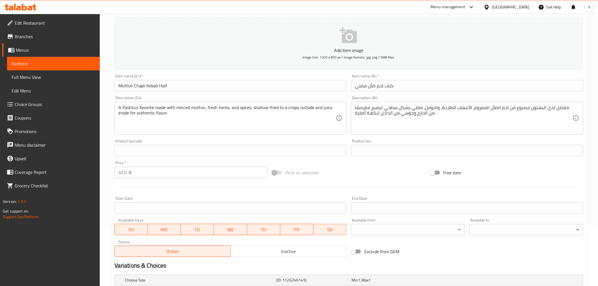
scroll to position [134, 0]
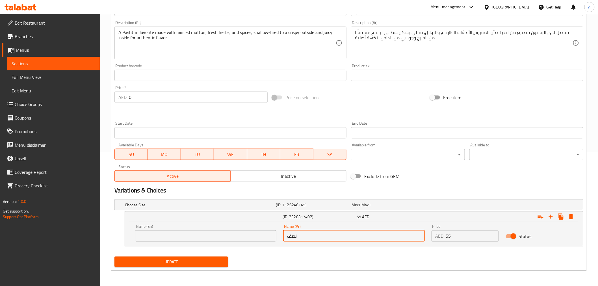
click at [351, 233] on input "نصف" at bounding box center [353, 235] width 141 height 11
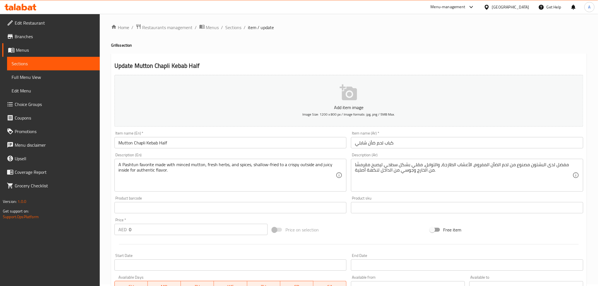
scroll to position [0, 0]
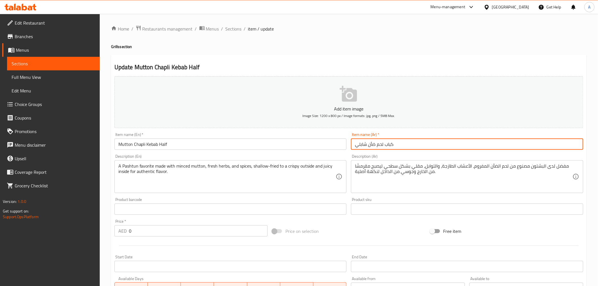
click at [431, 140] on input "كباب لحم ضأن شابلي" at bounding box center [467, 144] width 232 height 11
paste input "نصف"
type input "كباب لحم ضأن شابلي نصف"
click at [388, 53] on div "Home / Restaurants management / Menus / Sections / item / update Grills section…" at bounding box center [349, 217] width 476 height 384
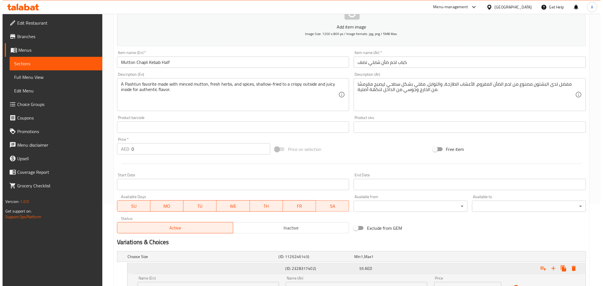
scroll to position [134, 0]
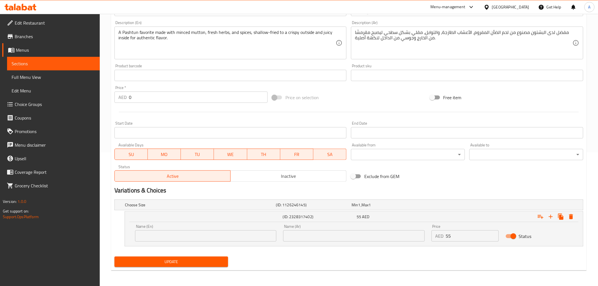
click at [479, 236] on input "55" at bounding box center [472, 235] width 53 height 11
click at [183, 96] on input "0" at bounding box center [198, 97] width 139 height 11
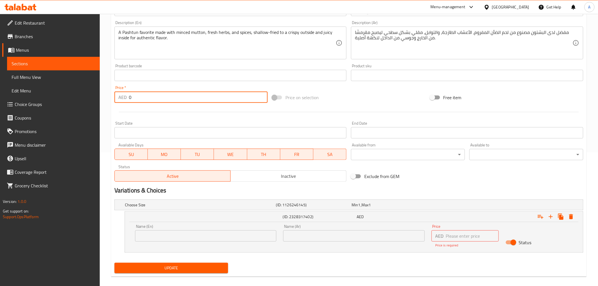
click at [183, 96] on input "0" at bounding box center [198, 97] width 139 height 11
paste input "55"
type input "55"
click at [576, 216] on button "Expand" at bounding box center [571, 217] width 10 height 10
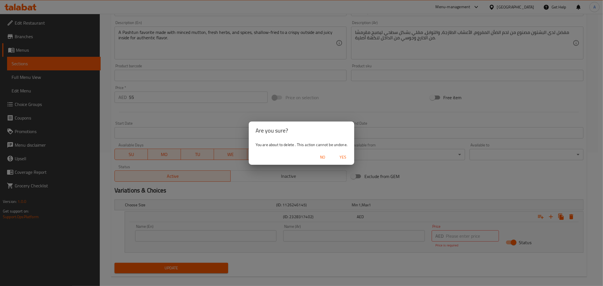
click at [341, 156] on span "Yes" at bounding box center [343, 157] width 14 height 7
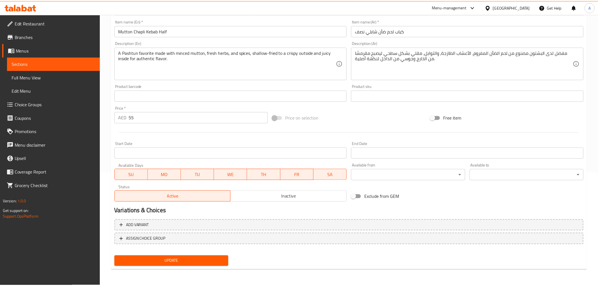
scroll to position [112, 0]
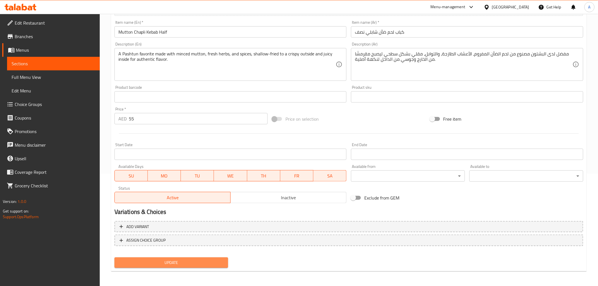
click at [199, 263] on span "Update" at bounding box center [171, 262] width 105 height 7
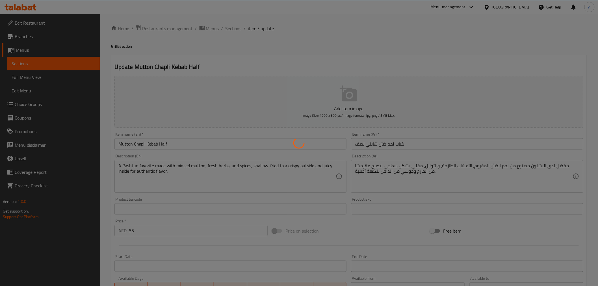
scroll to position [0, 0]
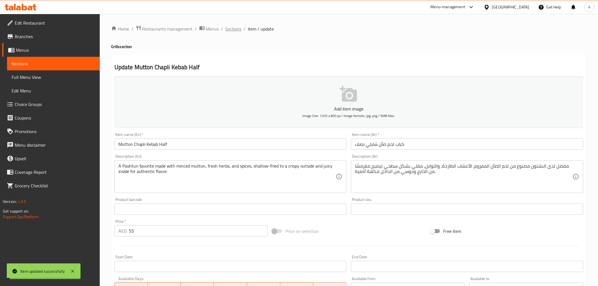
click at [232, 28] on span "Sections" at bounding box center [234, 28] width 16 height 7
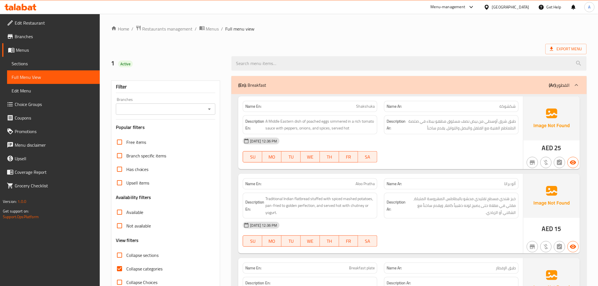
click at [143, 270] on span "Collapse categories" at bounding box center [144, 268] width 36 height 7
click at [126, 270] on input "Collapse categories" at bounding box center [120, 269] width 14 height 14
checkbox input "false"
click at [356, 55] on div at bounding box center [409, 63] width 362 height 21
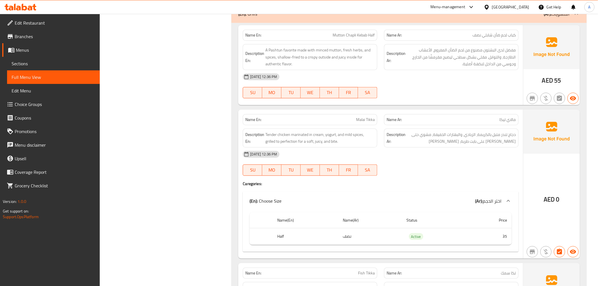
scroll to position [4550, 0]
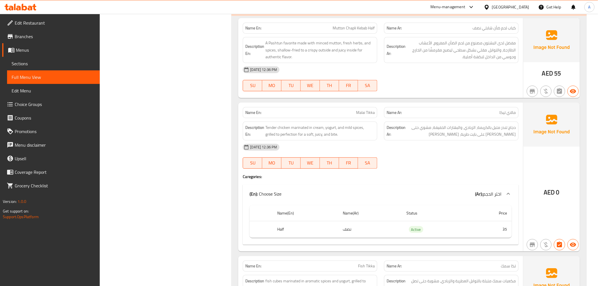
click at [362, 110] on span "Malai Tikka" at bounding box center [365, 113] width 19 height 6
copy span "Malai Tikka"
click at [174, 122] on div "Filter Branches Branches Popular filters Free items Branch specific items Has c…" at bounding box center [168, 212] width 121 height 9381
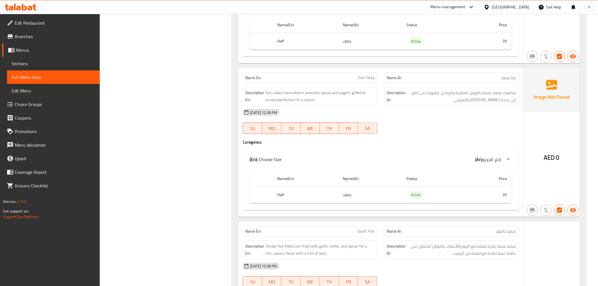
scroll to position [4739, 0]
click at [368, 75] on span "Fish Tikka" at bounding box center [366, 78] width 17 height 6
copy span "Fish Tikka"
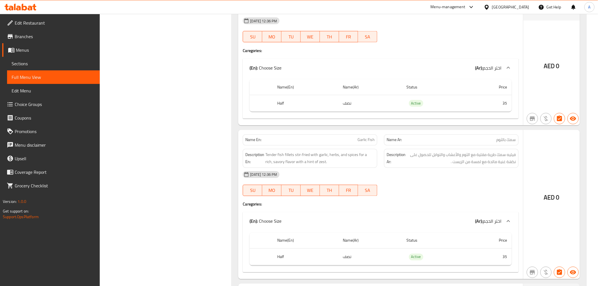
scroll to position [4865, 0]
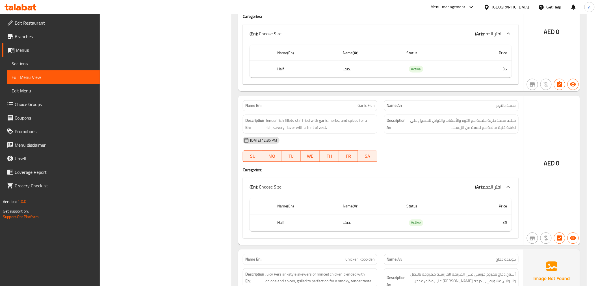
click at [366, 103] on span "Garlic Fish" at bounding box center [366, 106] width 17 height 6
copy span "Garlic Fish"
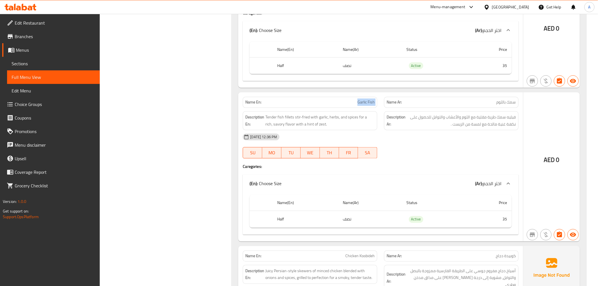
scroll to position [5022, 0]
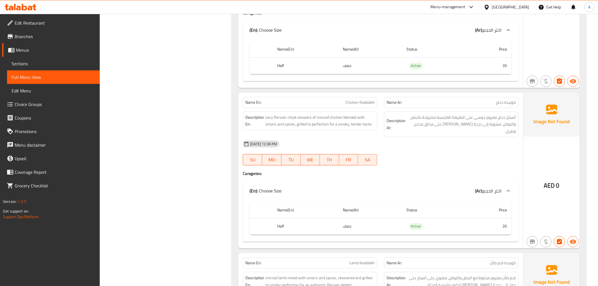
click at [370, 117] on div "Description En: Juicy Persian-style skewers of minced chicken blended with onio…" at bounding box center [310, 120] width 135 height 19
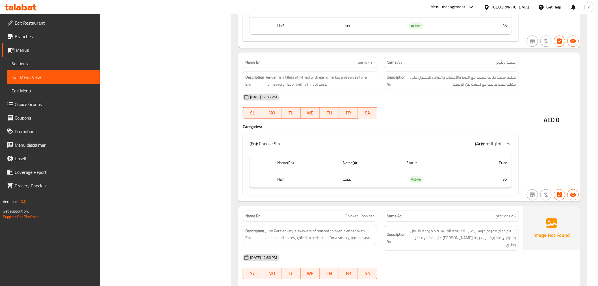
scroll to position [4833, 0]
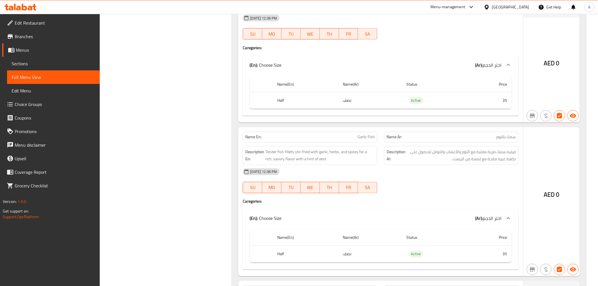
click at [366, 134] on span "Garlic Fish" at bounding box center [366, 137] width 17 height 6
copy span "Garlic Fish"
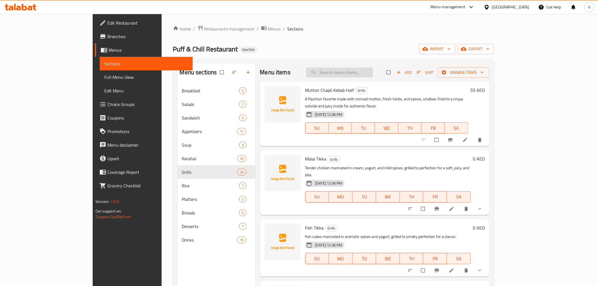
click at [362, 71] on input "search" at bounding box center [339, 73] width 67 height 10
paste input "Malai Tikka"
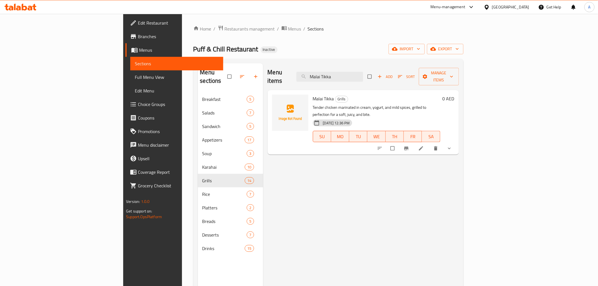
type input "Malai Tikka"
click at [423, 146] on icon at bounding box center [421, 148] width 4 height 4
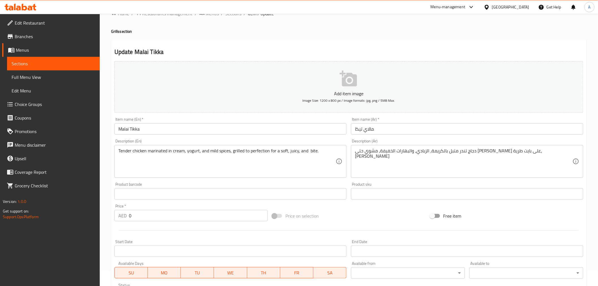
scroll to position [109, 0]
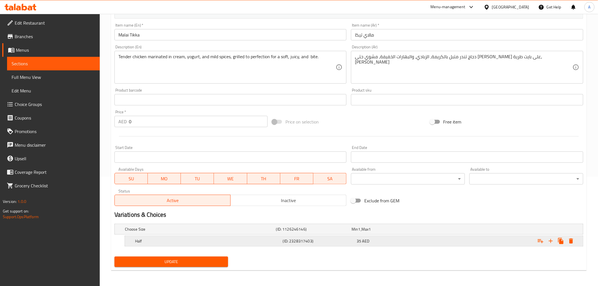
click at [202, 242] on h5 "Half" at bounding box center [208, 241] width 146 height 6
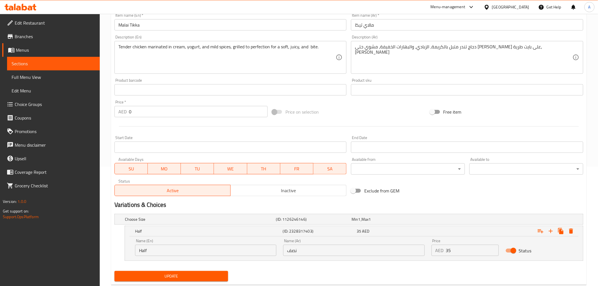
scroll to position [134, 0]
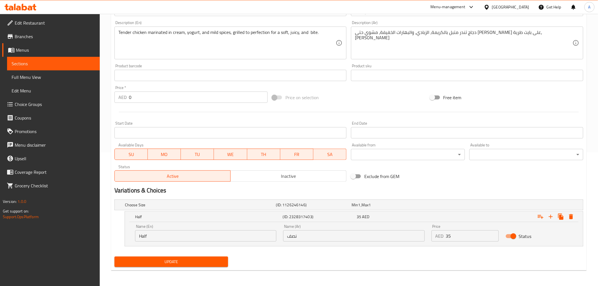
click at [171, 236] on input "Half" at bounding box center [205, 235] width 141 height 11
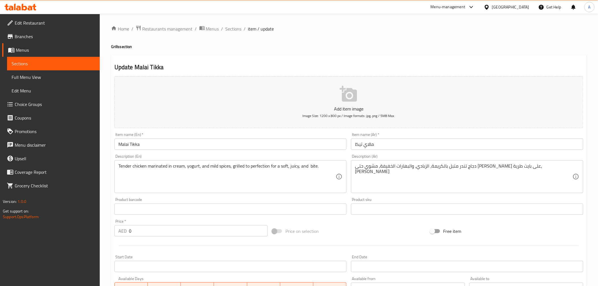
click at [208, 144] on input "Malai Tikka" at bounding box center [230, 144] width 232 height 11
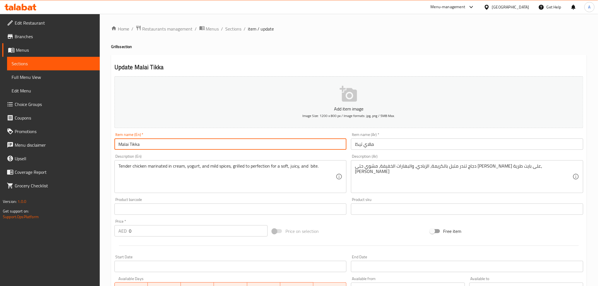
paste input "Half"
type input "Malai Tikka Half"
click at [348, 153] on div "Description (En) Tender chicken marinated in cream, yogurt, and mild spices, gr…" at bounding box center [230, 173] width 237 height 43
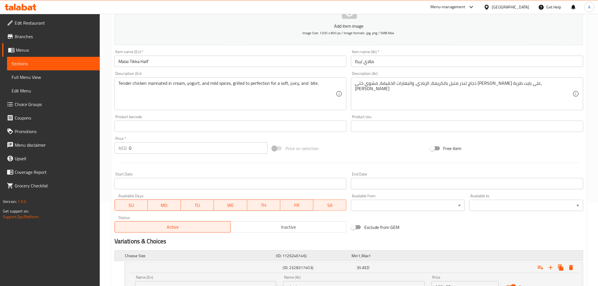
scroll to position [134, 0]
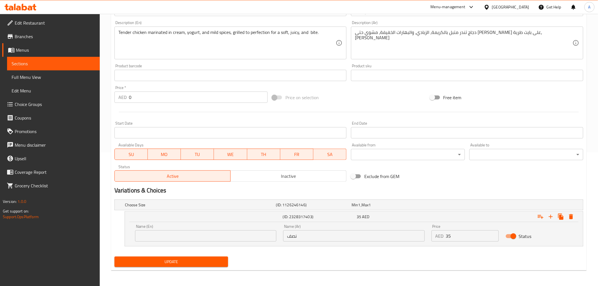
click at [309, 231] on input "نصف" at bounding box center [353, 235] width 141 height 11
click at [309, 234] on input "نصف" at bounding box center [353, 235] width 141 height 11
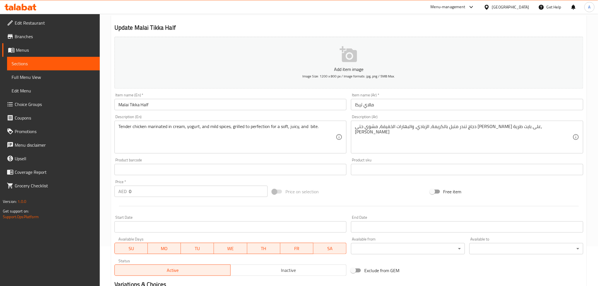
click at [412, 105] on input "مالاي تيكا" at bounding box center [467, 104] width 232 height 11
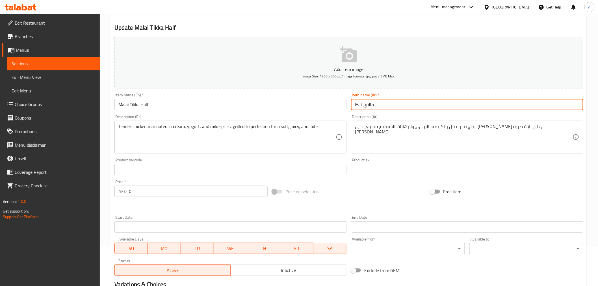
paste input "نصف"
type input "مالاي تيكا نصف"
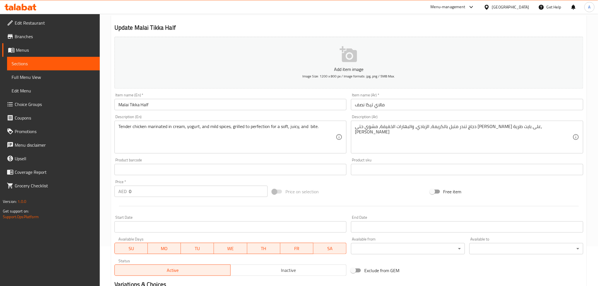
click at [348, 121] on div "Description (En) Tender chicken marinated in cream, yogurt, and mild spices, gr…" at bounding box center [230, 134] width 237 height 43
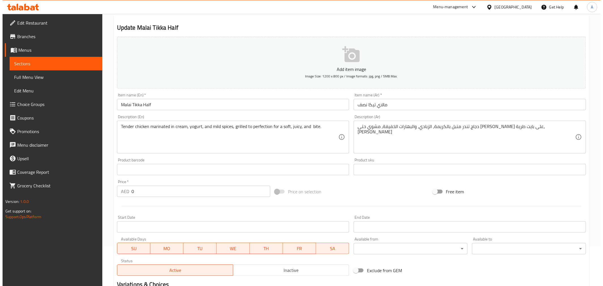
scroll to position [134, 0]
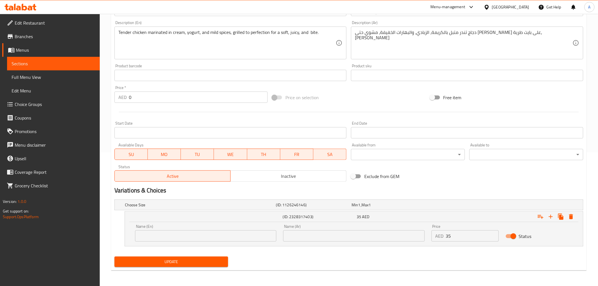
click at [478, 236] on input "35" at bounding box center [472, 235] width 53 height 11
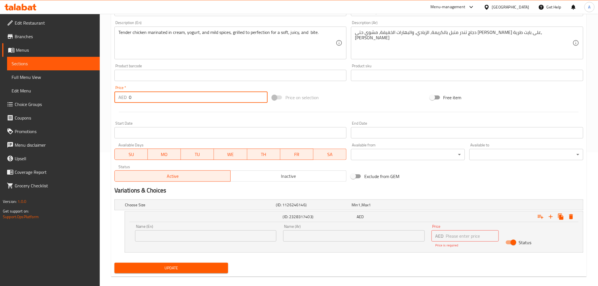
click at [167, 97] on input "0" at bounding box center [198, 97] width 139 height 11
paste input "35"
type input "35"
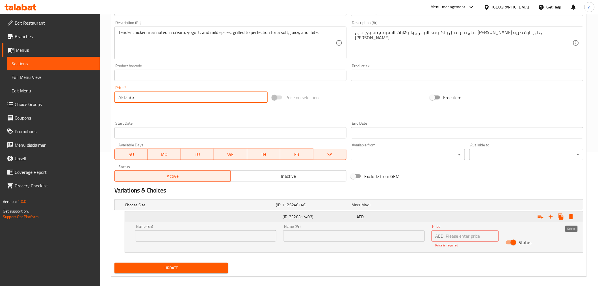
click at [572, 216] on icon "Expand" at bounding box center [571, 216] width 4 height 5
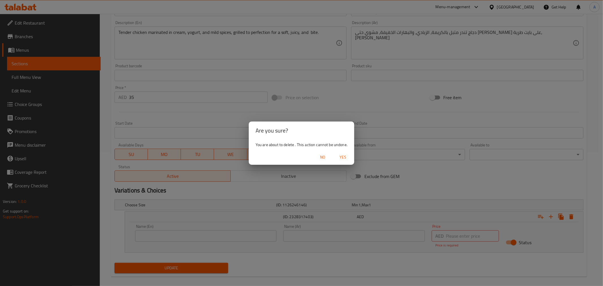
click at [346, 154] on span "Yes" at bounding box center [343, 157] width 14 height 7
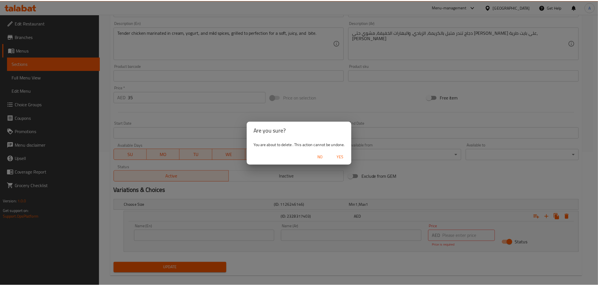
scroll to position [112, 0]
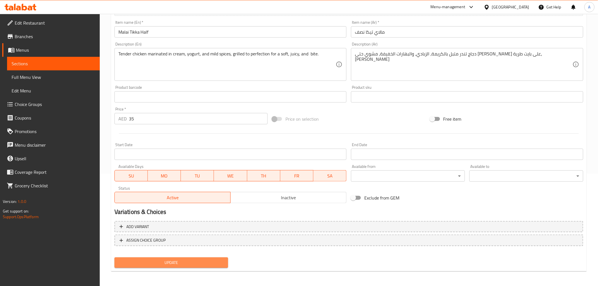
click at [198, 260] on span "Update" at bounding box center [171, 262] width 105 height 7
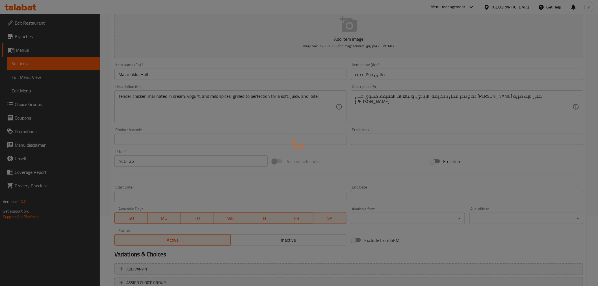
scroll to position [0, 0]
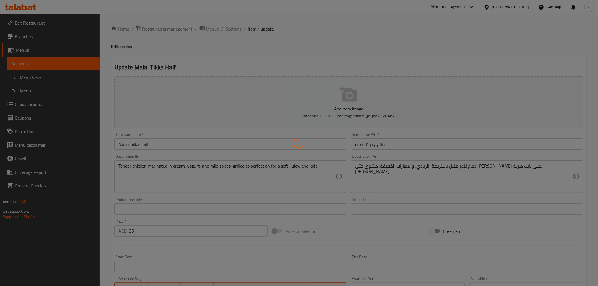
click at [273, 60] on div at bounding box center [299, 143] width 598 height 286
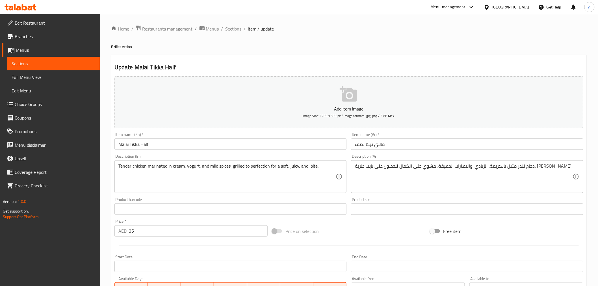
click at [233, 25] on span "Sections" at bounding box center [234, 28] width 16 height 7
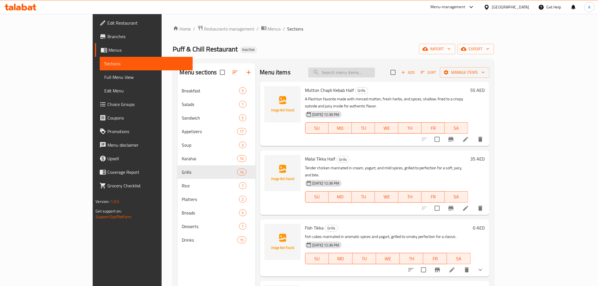
click at [371, 72] on input "search" at bounding box center [341, 73] width 67 height 10
paste input "Fish Tikka"
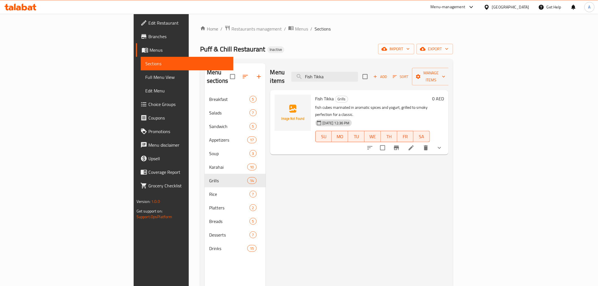
type input "Fish Tikka"
click at [414, 145] on icon at bounding box center [411, 147] width 5 height 5
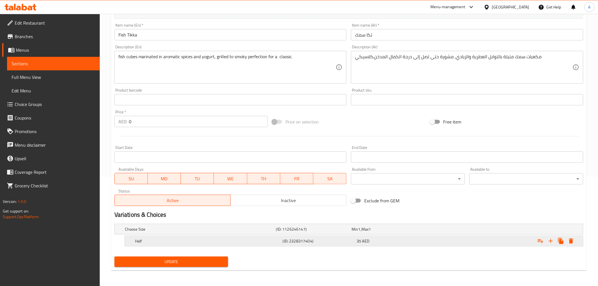
click at [176, 239] on h5 "Half" at bounding box center [208, 241] width 146 height 6
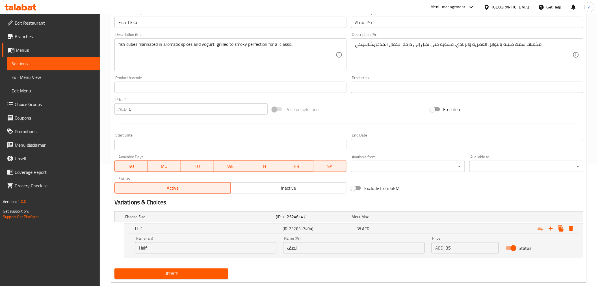
scroll to position [133, 0]
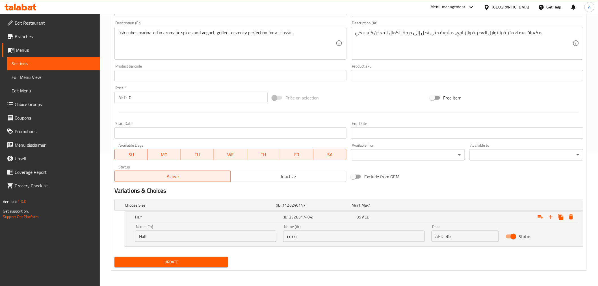
click at [172, 239] on input "Half" at bounding box center [205, 236] width 141 height 11
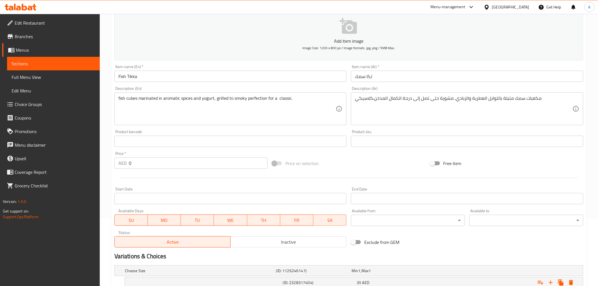
scroll to position [8, 0]
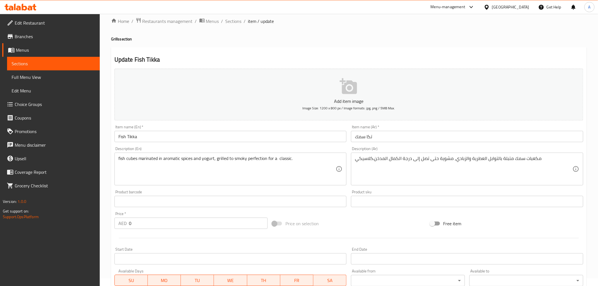
click at [176, 138] on input "Fish Tikka" at bounding box center [230, 136] width 232 height 11
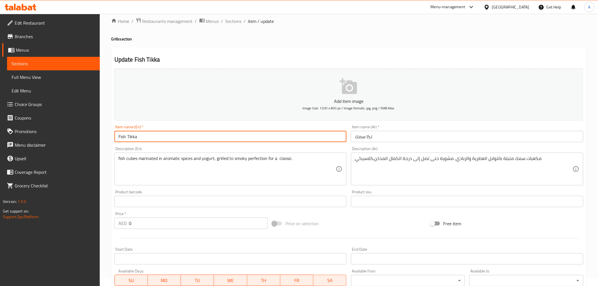
paste input "Half"
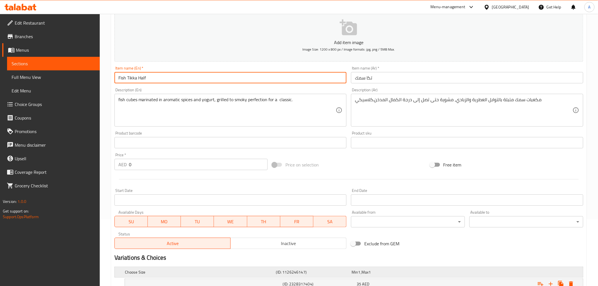
scroll to position [134, 0]
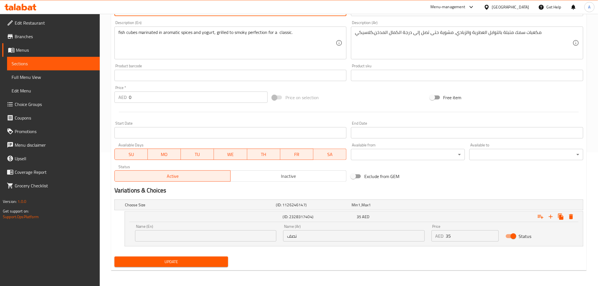
type input "Fish Tikka Half"
click at [343, 239] on input "نصف" at bounding box center [353, 235] width 141 height 11
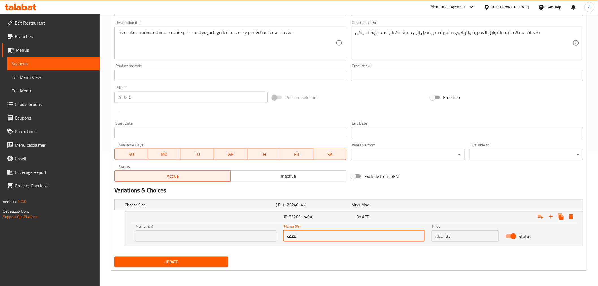
click at [343, 239] on input "نصف" at bounding box center [353, 235] width 141 height 11
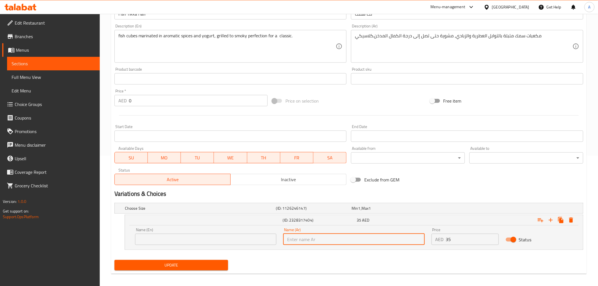
scroll to position [0, 0]
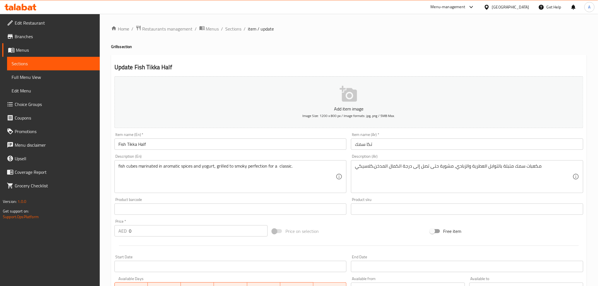
click at [431, 140] on input "تكا سمك" at bounding box center [467, 144] width 232 height 11
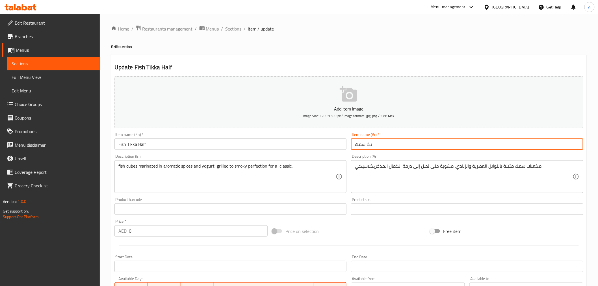
paste input "نصف"
click at [408, 143] on input "تكا سمكنصف" at bounding box center [467, 144] width 232 height 11
paste input "نصف"
type input "تكا سمك نصف"
click at [384, 33] on div "Home / Restaurants management / Menus / Sections / item / update Grills section…" at bounding box center [349, 217] width 476 height 384
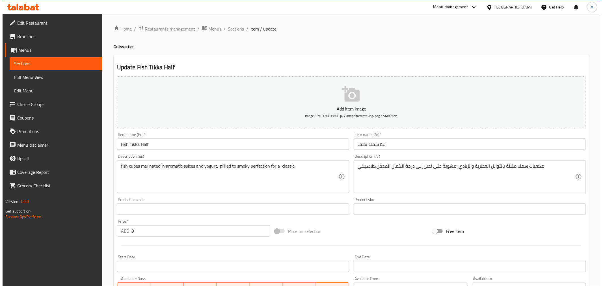
scroll to position [134, 0]
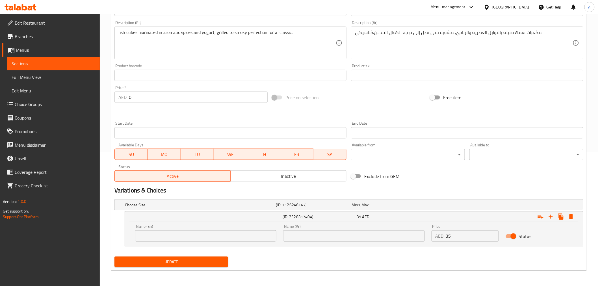
click at [466, 236] on input "35" at bounding box center [472, 235] width 53 height 11
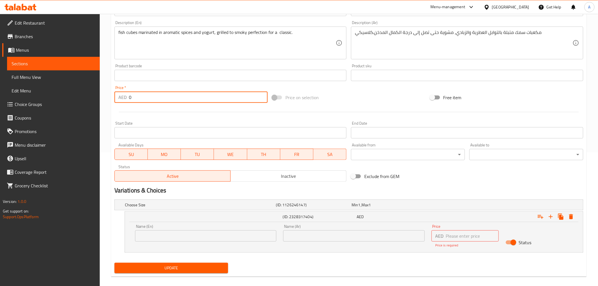
click at [168, 95] on input "0" at bounding box center [198, 97] width 139 height 11
paste input "35"
type input "35"
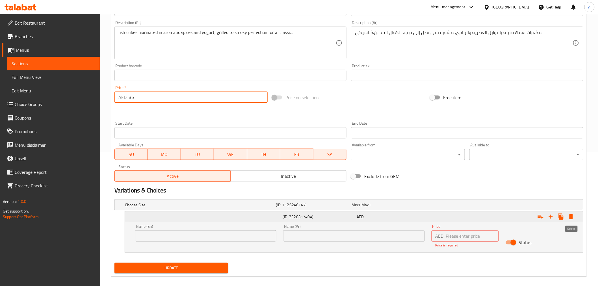
click at [572, 212] on button "Expand" at bounding box center [571, 217] width 10 height 10
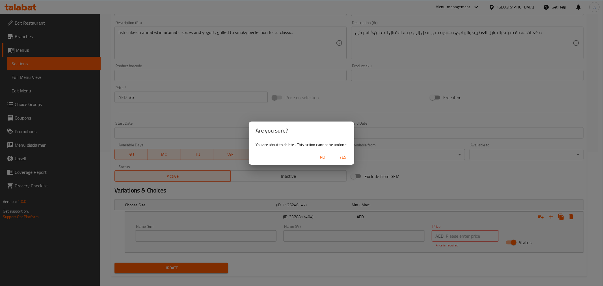
click at [343, 154] on span "Yes" at bounding box center [343, 157] width 14 height 7
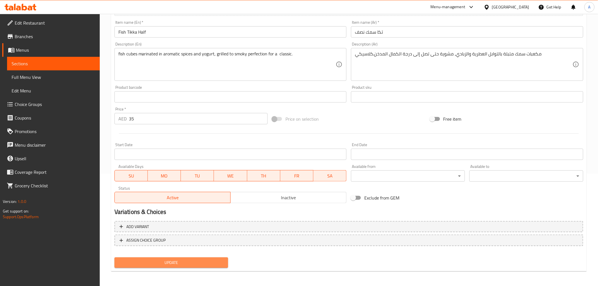
click at [217, 262] on span "Update" at bounding box center [171, 262] width 105 height 7
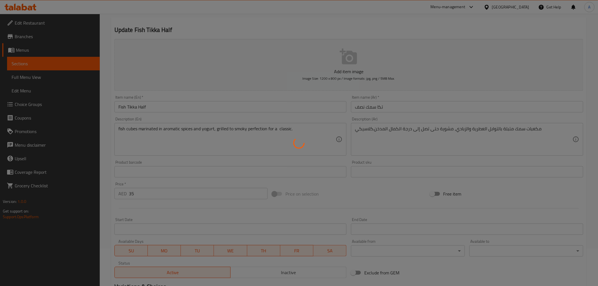
scroll to position [0, 0]
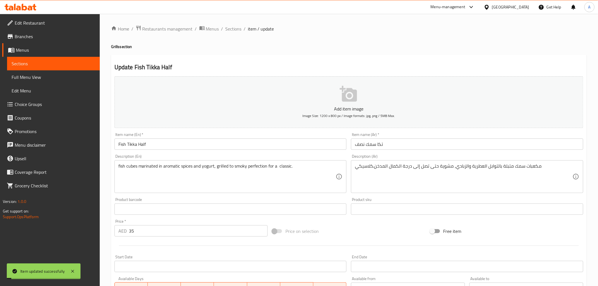
drag, startPoint x: 235, startPoint y: 29, endPoint x: 190, endPoint y: 5, distance: 51.2
click at [235, 29] on span "Sections" at bounding box center [234, 28] width 16 height 7
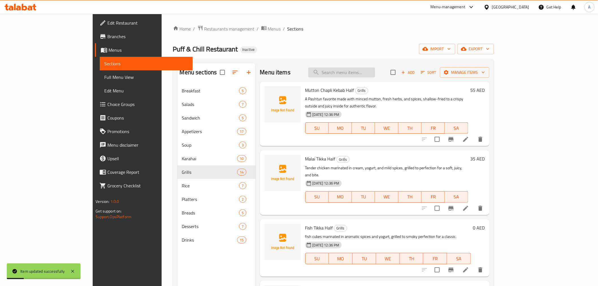
click at [369, 72] on input "search" at bounding box center [341, 73] width 67 height 10
paste input "Garlic Fish"
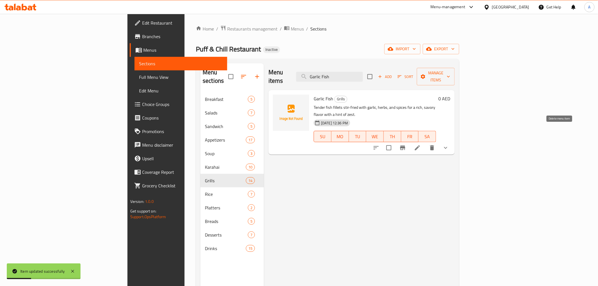
type input "Garlic Fish"
click at [425, 143] on li at bounding box center [418, 148] width 16 height 10
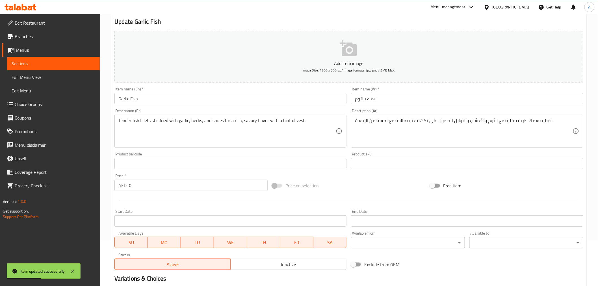
scroll to position [109, 0]
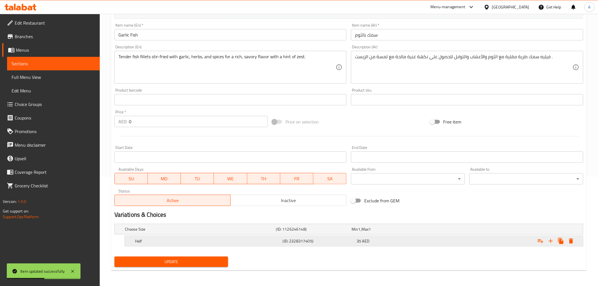
click at [189, 237] on div "Half (ID: 2328317405) 35 AED" at bounding box center [356, 241] width 444 height 12
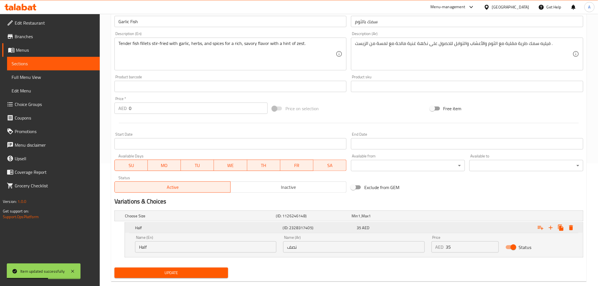
scroll to position [134, 0]
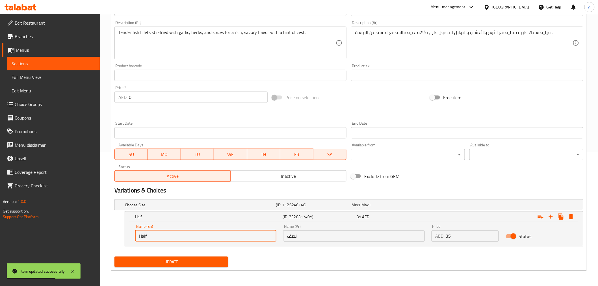
click at [170, 235] on input "Half" at bounding box center [205, 235] width 141 height 11
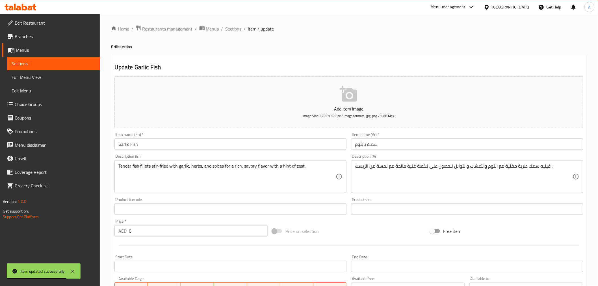
click at [190, 148] on input "Garlic Fish" at bounding box center [230, 144] width 232 height 11
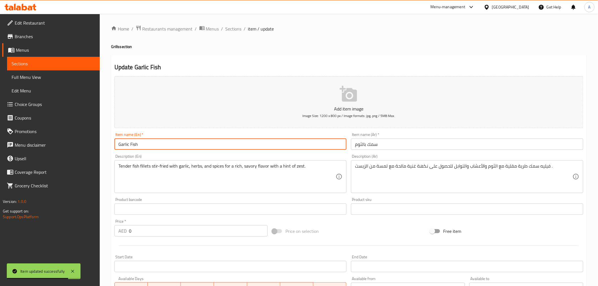
paste input "Half"
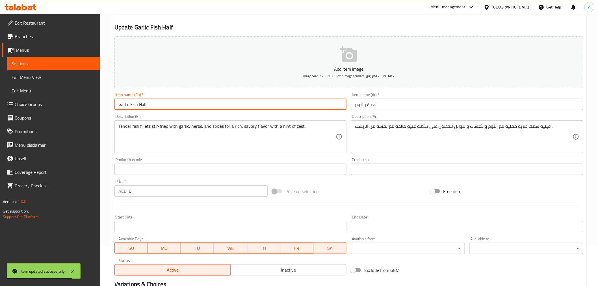
scroll to position [134, 0]
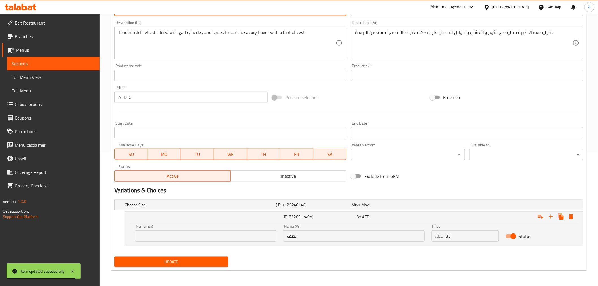
type input "Garlic Fish Half"
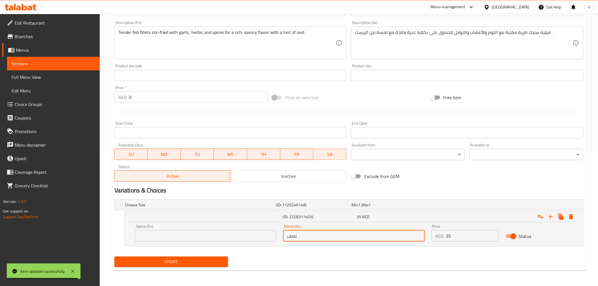
click at [360, 233] on input "نصف" at bounding box center [353, 235] width 141 height 11
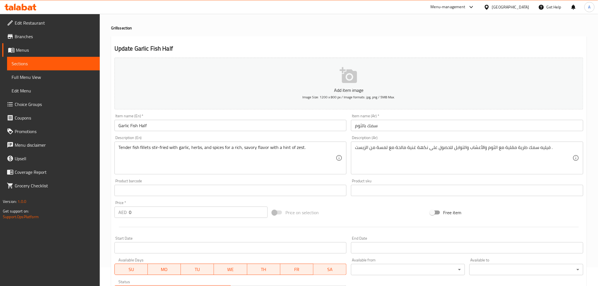
scroll to position [0, 0]
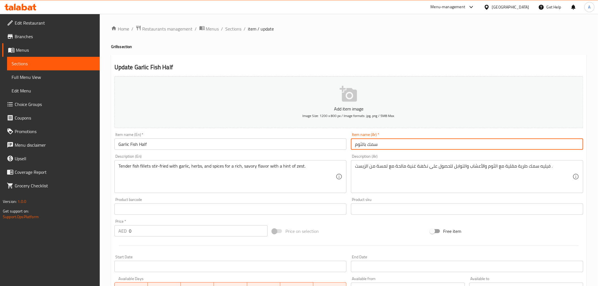
click at [412, 148] on input "سمك بالثوم" at bounding box center [467, 144] width 232 height 11
paste input "نصف"
type input "سمك بالثوم نصف"
click at [343, 56] on div "Update Garlic Fish Half Add item image Image Size: 1200 x 800 px / Image format…" at bounding box center [349, 229] width 476 height 349
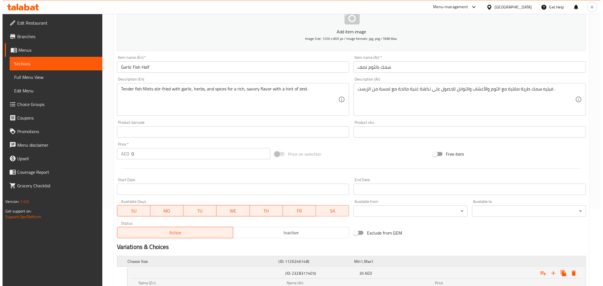
scroll to position [134, 0]
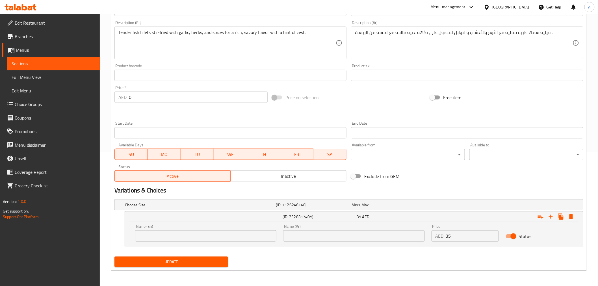
click at [465, 234] on input "35" at bounding box center [472, 235] width 53 height 11
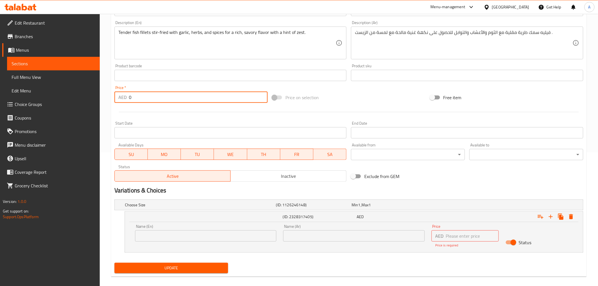
click at [162, 94] on input "0" at bounding box center [198, 97] width 139 height 11
paste input "35"
type input "35"
click at [574, 215] on icon "Expand" at bounding box center [571, 216] width 7 height 7
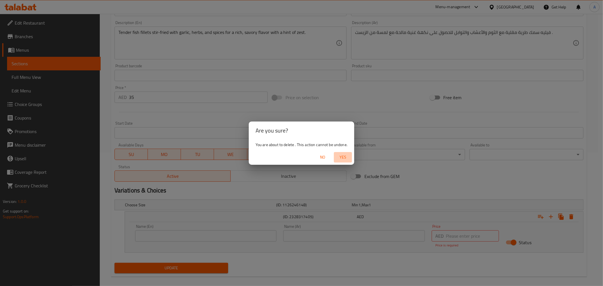
click at [343, 154] on span "Yes" at bounding box center [343, 157] width 14 height 7
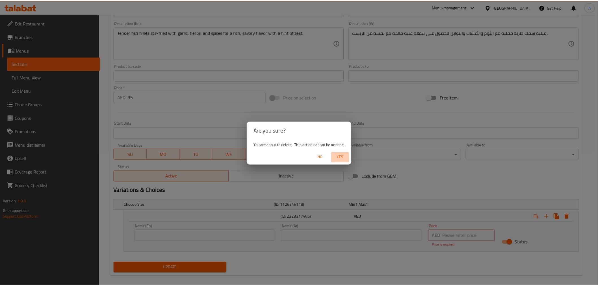
scroll to position [112, 0]
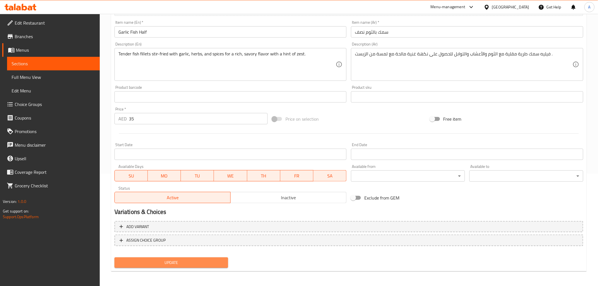
click at [223, 258] on button "Update" at bounding box center [171, 263] width 114 height 10
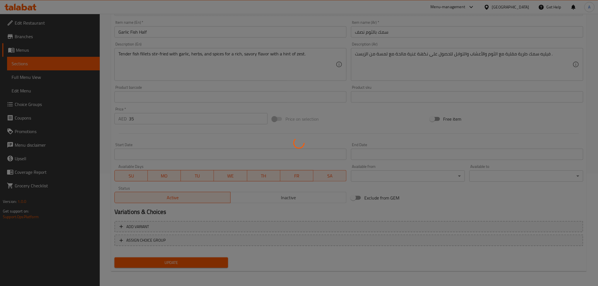
scroll to position [0, 0]
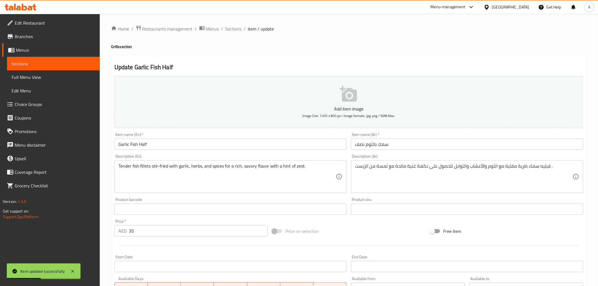
click at [324, 53] on div "Home / Restaurants management / Menus / Sections / item / update Grills section…" at bounding box center [349, 206] width 476 height 363
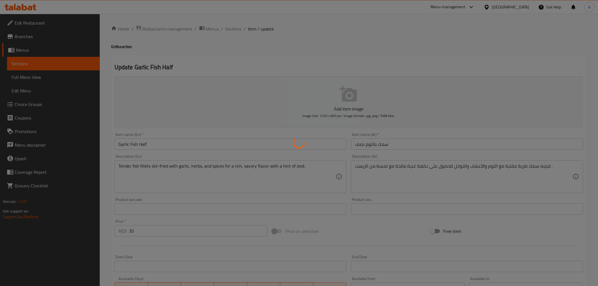
click at [236, 31] on div at bounding box center [299, 143] width 598 height 286
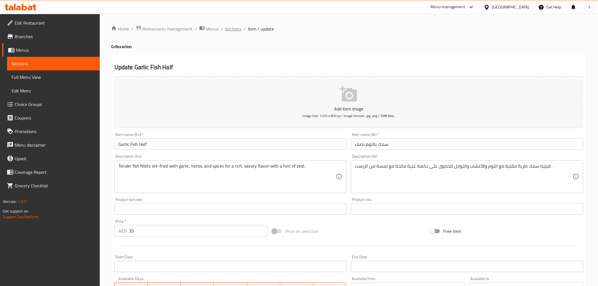
click at [232, 28] on span "Sections" at bounding box center [234, 28] width 16 height 7
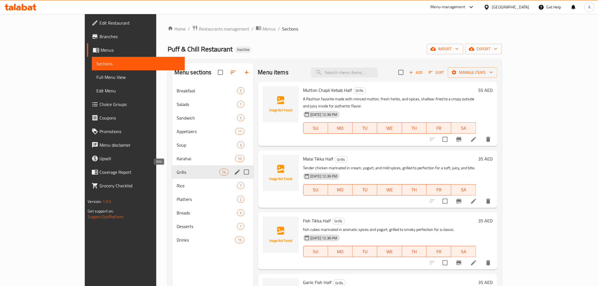
click at [177, 171] on span "Grills" at bounding box center [198, 172] width 43 height 7
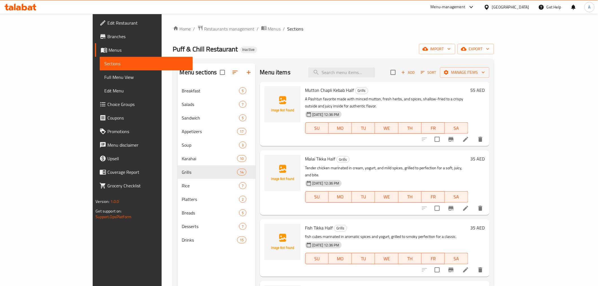
click at [329, 155] on h6 "Malai Tikka Half Grills" at bounding box center [386, 159] width 163 height 8
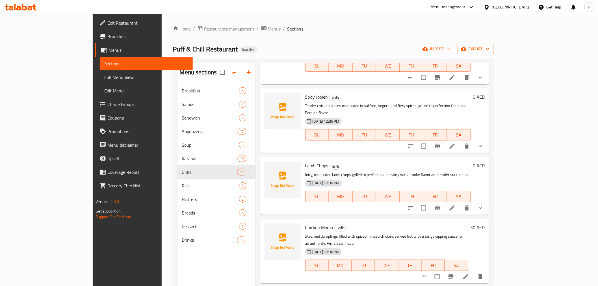
scroll to position [408, 0]
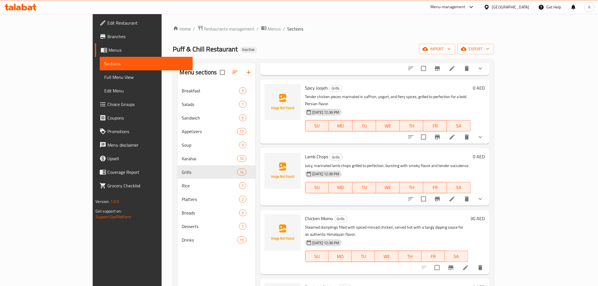
click at [468, 215] on h6 "Chicken Momo Grills" at bounding box center [386, 219] width 163 height 8
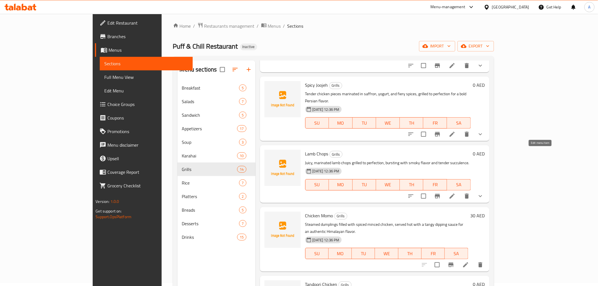
scroll to position [377, 0]
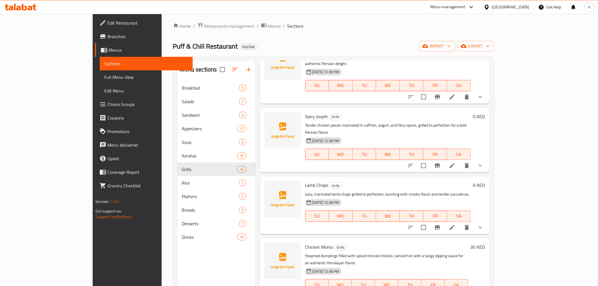
drag, startPoint x: 542, startPoint y: 154, endPoint x: 548, endPoint y: 164, distance: 11.7
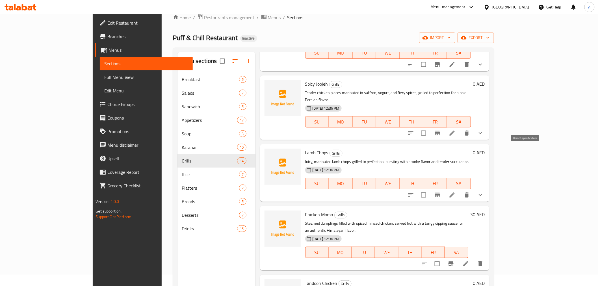
scroll to position [314, 0]
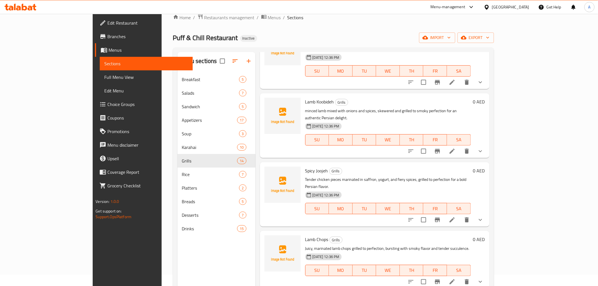
click at [374, 167] on h6 "Spicy Joojeh Grills" at bounding box center [388, 171] width 166 height 8
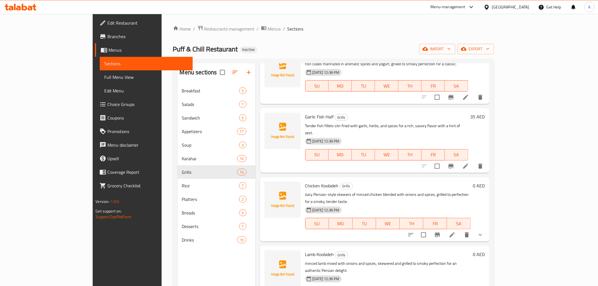
scroll to position [188, 0]
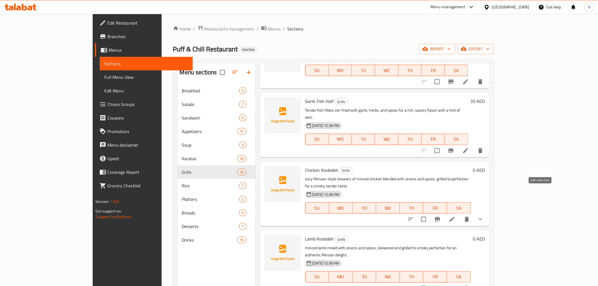
click at [456, 216] on icon at bounding box center [452, 219] width 7 height 7
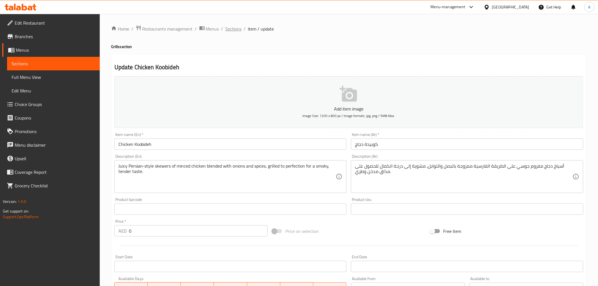
click at [236, 27] on span "Sections" at bounding box center [234, 28] width 16 height 7
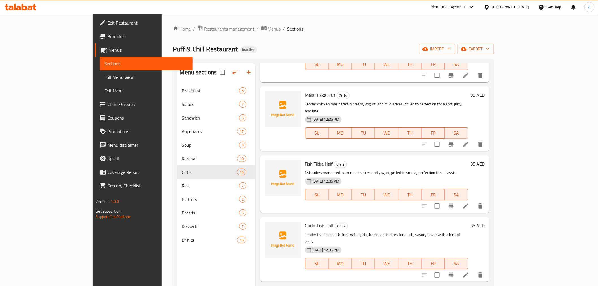
scroll to position [94, 0]
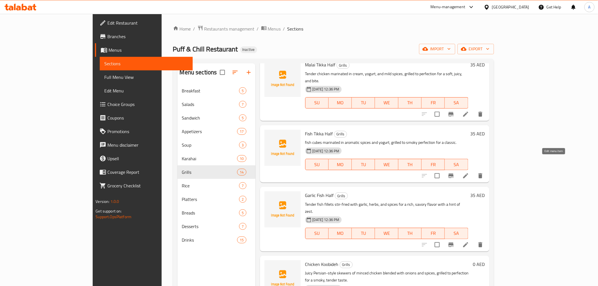
click at [469, 172] on icon at bounding box center [465, 175] width 7 height 7
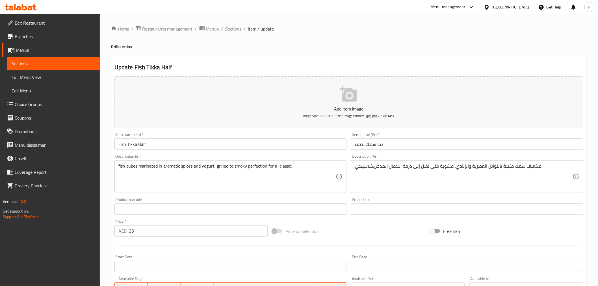
click at [232, 28] on span "Sections" at bounding box center [234, 28] width 16 height 7
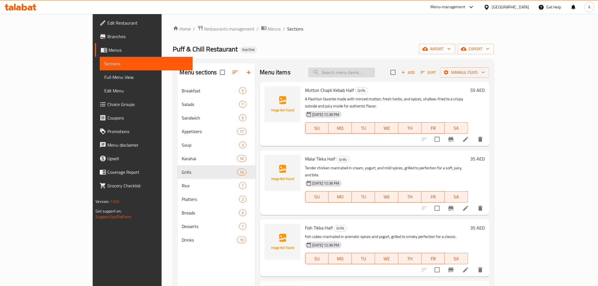
click at [375, 74] on input "search" at bounding box center [341, 73] width 67 height 10
paste input "Tandoori Chicken Half"
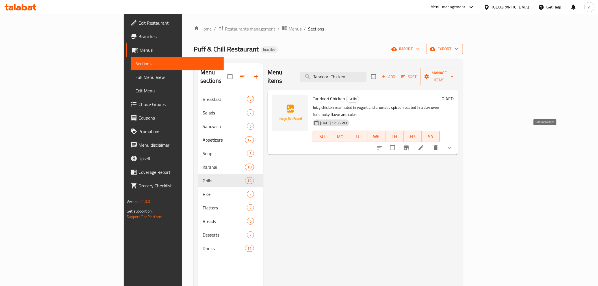
type input "Tandoori Chicken"
click at [425, 144] on icon at bounding box center [421, 147] width 7 height 7
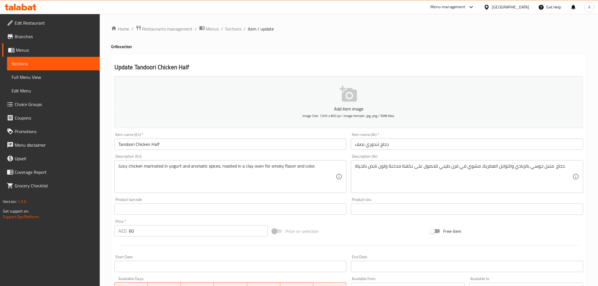
click at [154, 143] on input "Tandoori Chicken Half" at bounding box center [230, 144] width 232 height 11
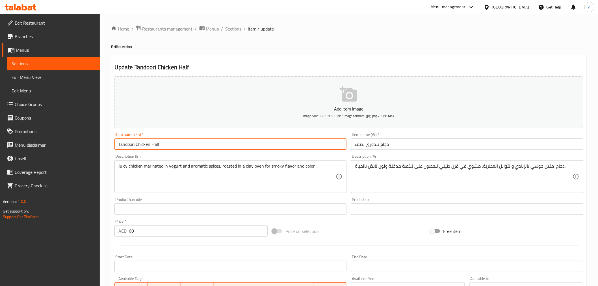
click at [154, 143] on input "Tandoori Chicken Half" at bounding box center [230, 144] width 232 height 11
type input "Tandoori Chicken"
click at [386, 145] on input "دجاج تندوري نصف" at bounding box center [467, 144] width 232 height 11
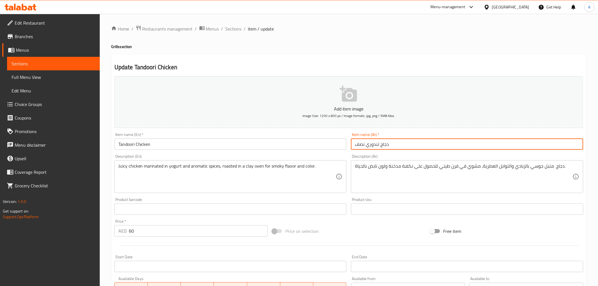
click at [359, 144] on input "دجاج تندوري نصف" at bounding box center [467, 144] width 232 height 11
type input "دجاج تندوري"
click at [360, 47] on h4 "Grills section" at bounding box center [349, 47] width 476 height 6
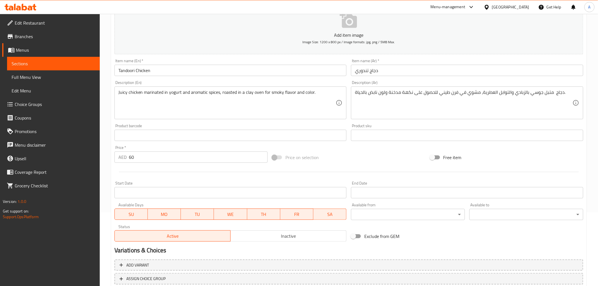
scroll to position [112, 0]
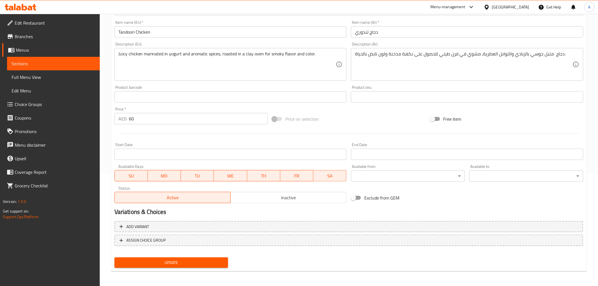
click at [261, 87] on div "Product barcode Product barcode" at bounding box center [230, 93] width 232 height 17
click at [179, 119] on input "60" at bounding box center [198, 118] width 139 height 11
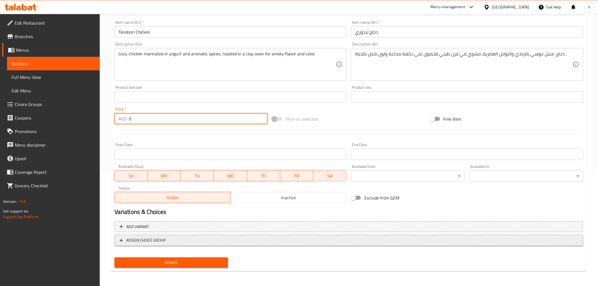
type input "0"
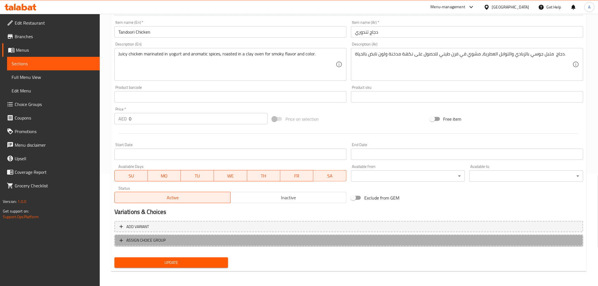
click at [205, 239] on span "ASSIGN CHOICE GROUP" at bounding box center [349, 240] width 459 height 7
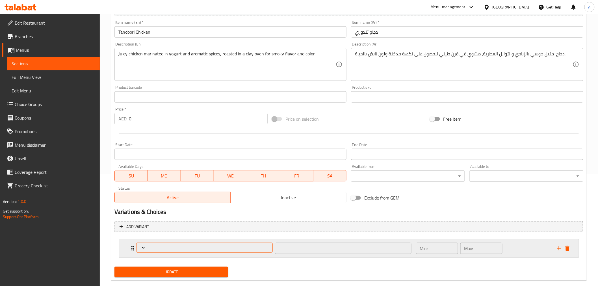
click at [143, 245] on icon "Expand" at bounding box center [143, 248] width 6 height 6
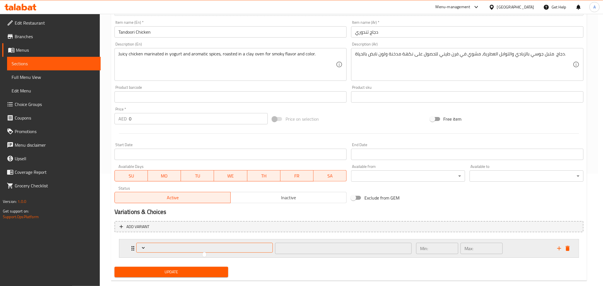
click at [146, 250] on div at bounding box center [301, 143] width 603 height 286
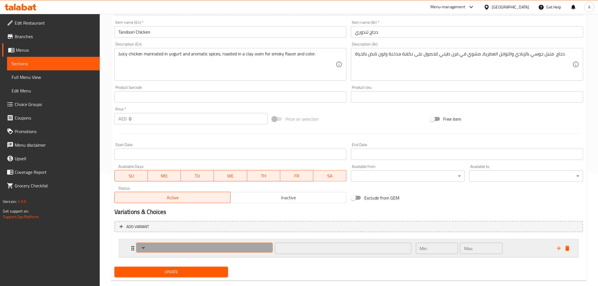
click at [137, 248] on button "Expand" at bounding box center [204, 248] width 137 height 10
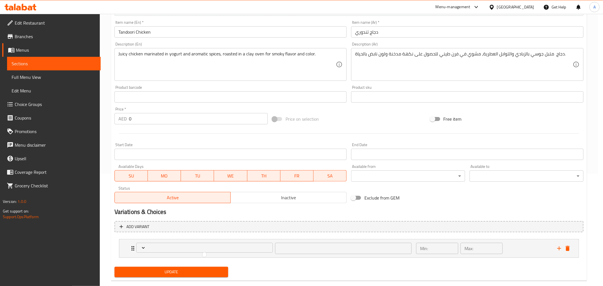
click at [525, 250] on div at bounding box center [301, 143] width 603 height 286
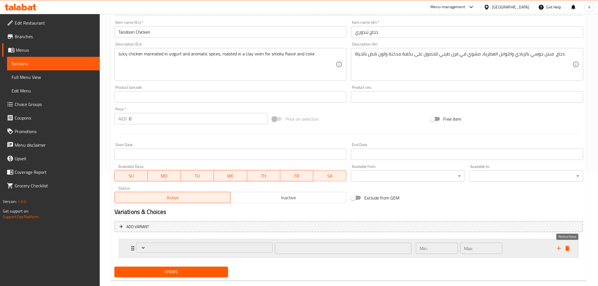
click at [569, 248] on icon "delete" at bounding box center [568, 248] width 4 height 5
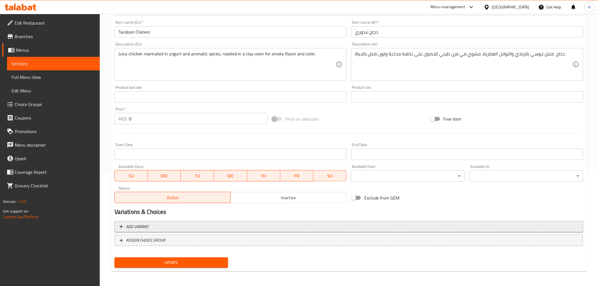
click at [175, 228] on span "Add variant" at bounding box center [349, 226] width 459 height 7
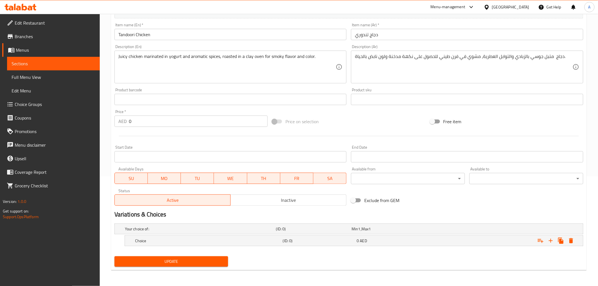
scroll to position [109, 0]
click at [551, 240] on icon "Expand" at bounding box center [551, 241] width 4 height 4
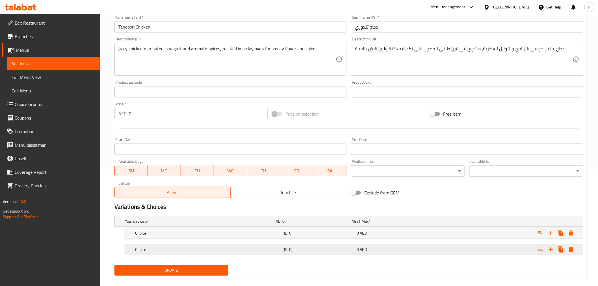
scroll to position [126, 0]
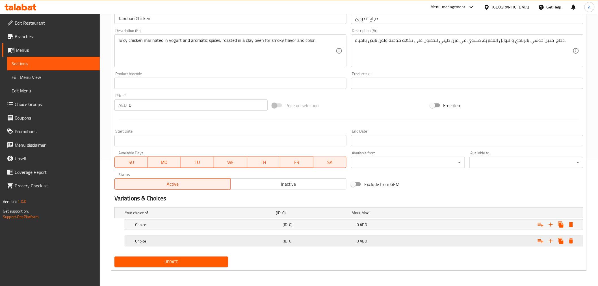
click at [284, 241] on h5 "(ID: 0)" at bounding box center [319, 241] width 72 height 6
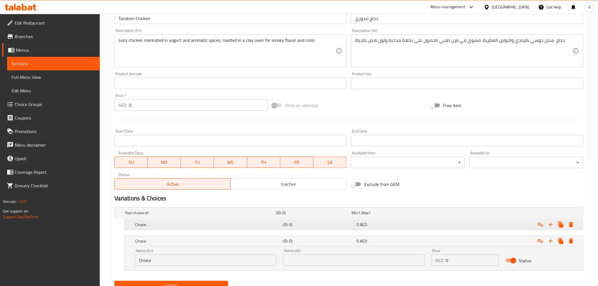
click at [276, 228] on div "Choice" at bounding box center [208, 225] width 148 height 8
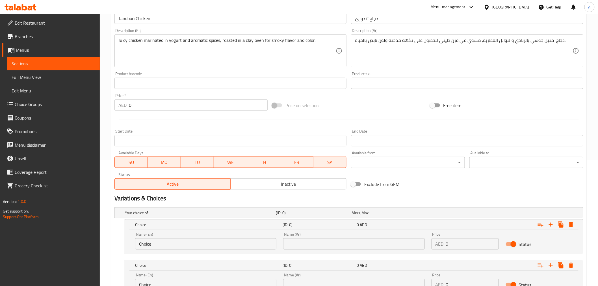
click at [234, 242] on input "Choice" at bounding box center [205, 243] width 141 height 11
type input "Half"
click at [320, 244] on input "text" at bounding box center [353, 243] width 141 height 11
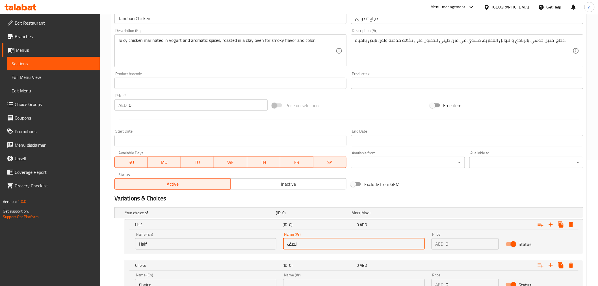
type input "نصف"
click at [240, 275] on div "Name (En) Choice Name (En)" at bounding box center [205, 281] width 141 height 17
click at [236, 278] on div "Name (En) Choice Name (En)" at bounding box center [205, 281] width 141 height 17
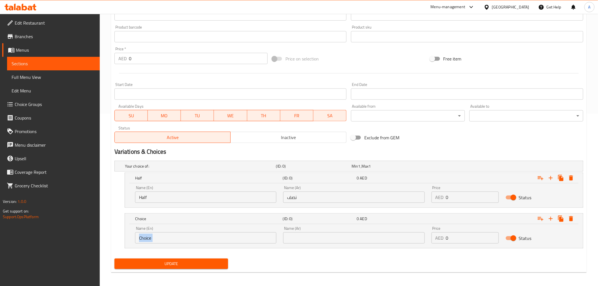
scroll to position [174, 0]
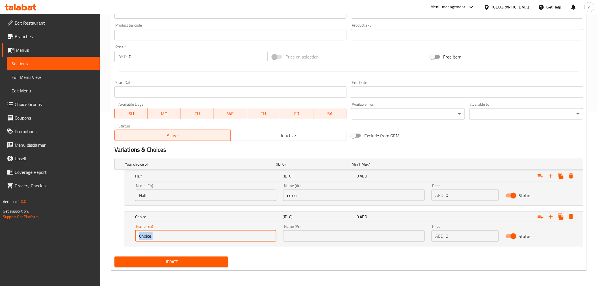
click at [204, 237] on input "Choice" at bounding box center [205, 235] width 141 height 11
type input "Full"
click at [357, 232] on input "text" at bounding box center [353, 235] width 141 height 11
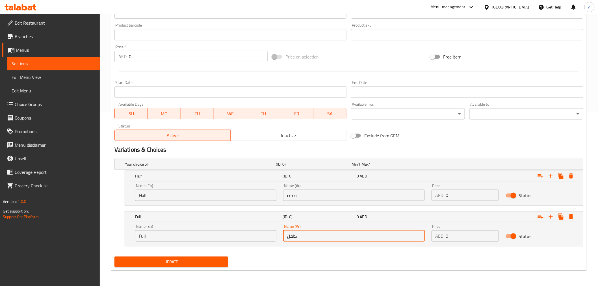
type input "كامل"
click at [459, 193] on input "0" at bounding box center [472, 195] width 53 height 11
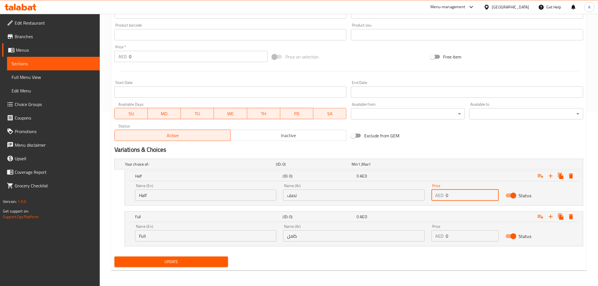
click at [459, 193] on input "0" at bounding box center [472, 195] width 53 height 11
type input "35"
click at [460, 233] on input "0" at bounding box center [472, 235] width 53 height 11
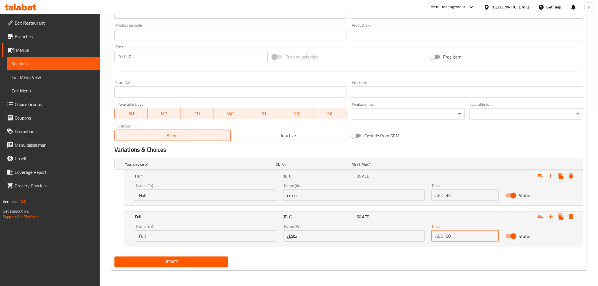
type input "60"
click at [218, 261] on span "Update" at bounding box center [171, 261] width 105 height 7
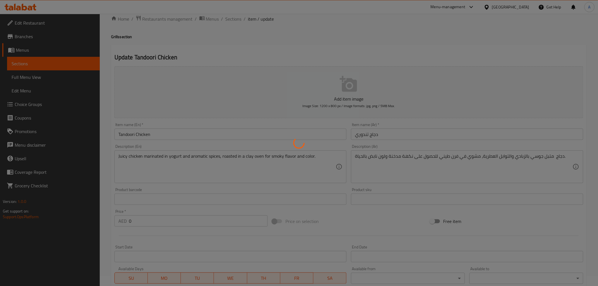
scroll to position [0, 0]
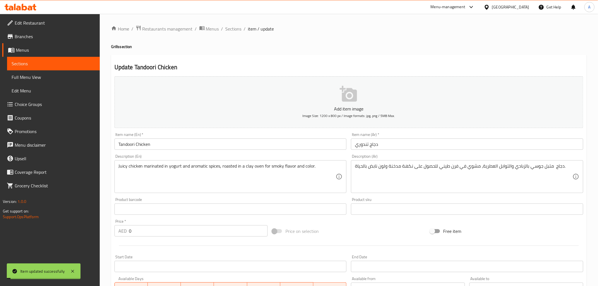
click at [233, 31] on span "Sections" at bounding box center [234, 28] width 16 height 7
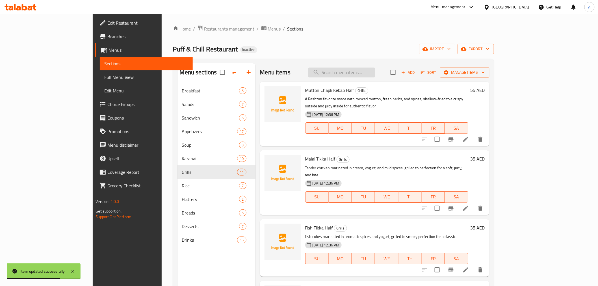
click at [375, 74] on input "search" at bounding box center [341, 73] width 67 height 10
paste input "White Rice"
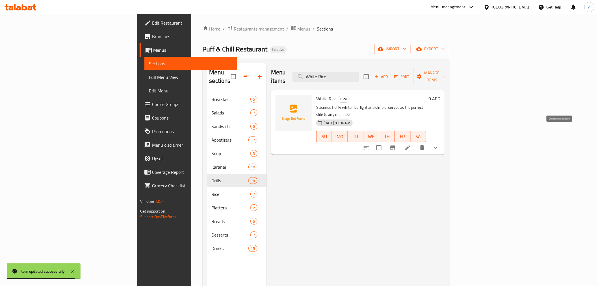
click at [424, 145] on icon "delete" at bounding box center [422, 147] width 4 height 5
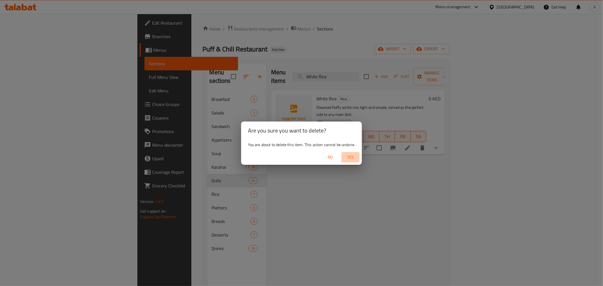
click at [354, 157] on span "Yes" at bounding box center [351, 157] width 14 height 7
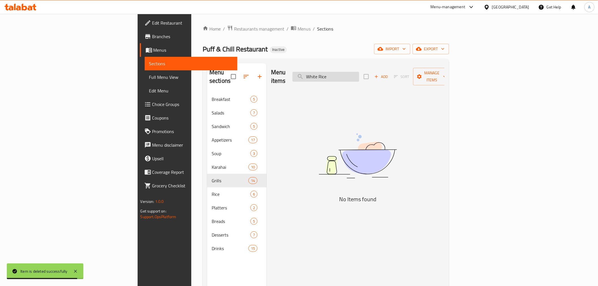
click at [359, 73] on input "White Rice" at bounding box center [326, 77] width 67 height 10
paste input "Afghani Naan"
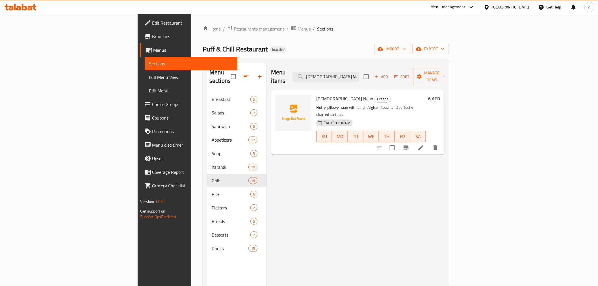
type input "Afghani Naan"
click at [429, 143] on li at bounding box center [421, 148] width 16 height 10
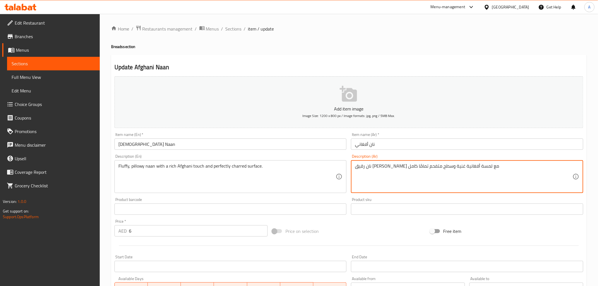
click at [369, 167] on textarea "نان رقيق وبيلوي مع لمسة أفغانية غنية وسطح متفحم تمامًا كامل" at bounding box center [464, 176] width 218 height 27
type textarea "نان رقيق و[PERSON_NAME] مع لمسة أفغانية غنية وسطح متفحم كامل"
click at [343, 43] on div "Home / Restaurants management / Menus / Sections / item / update Breads section…" at bounding box center [349, 206] width 476 height 363
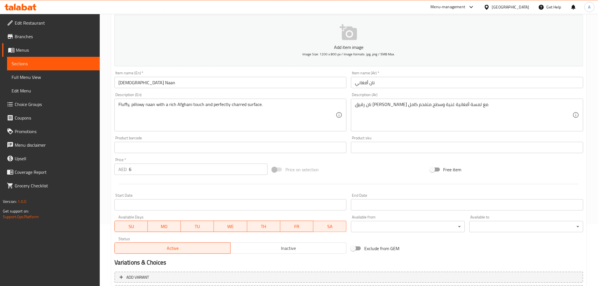
scroll to position [112, 0]
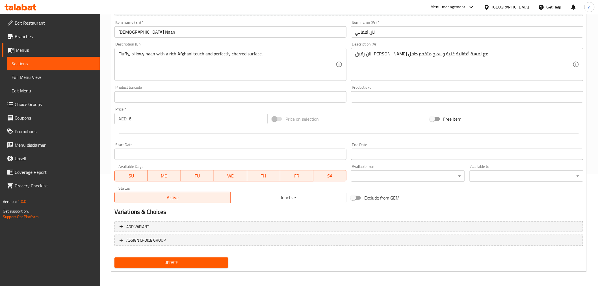
click at [179, 258] on button "Update" at bounding box center [171, 263] width 114 height 10
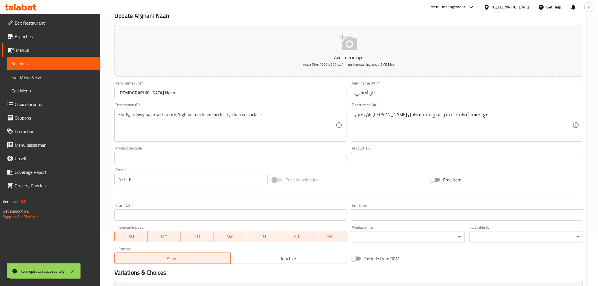
scroll to position [0, 0]
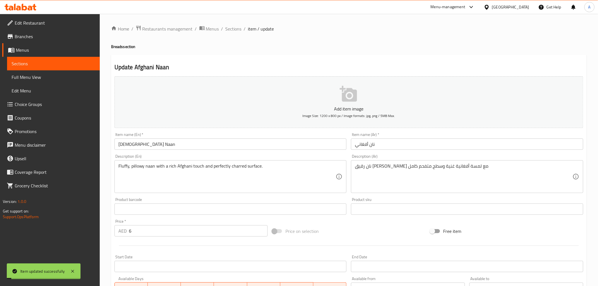
click at [233, 30] on span "Sections" at bounding box center [234, 28] width 16 height 7
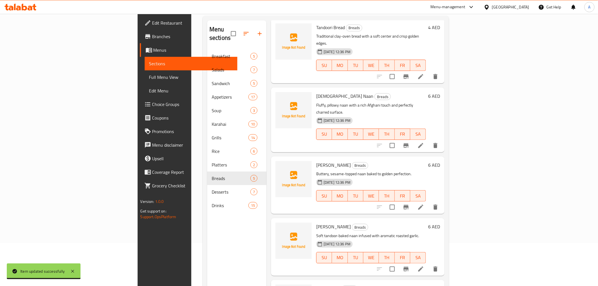
scroll to position [79, 0]
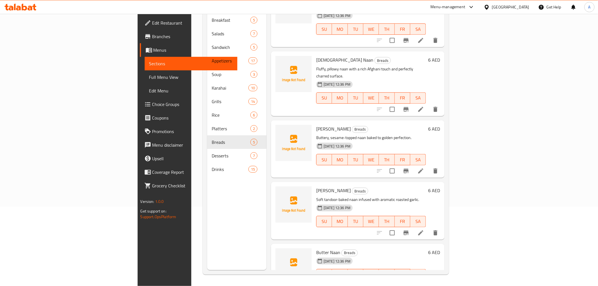
click at [423, 284] on icon at bounding box center [420, 286] width 5 height 5
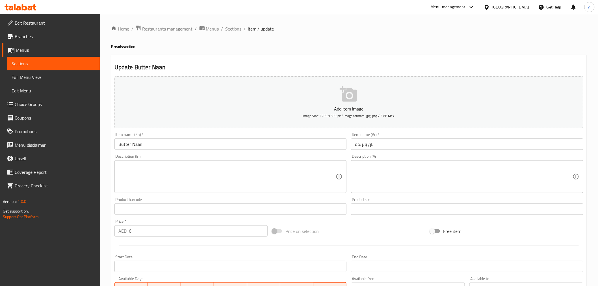
click at [199, 170] on textarea at bounding box center [227, 176] width 218 height 27
paste textarea "Classic buttery naan, fluffy inside and golden outside — the perfect curry comp…"
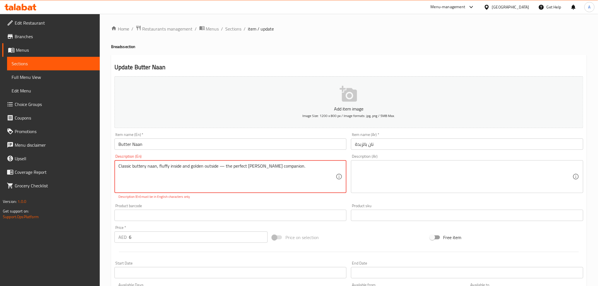
click at [222, 168] on textarea "Classic buttery naan, fluffy inside and golden outside — the perfect curry comp…" at bounding box center [227, 176] width 218 height 27
type textarea "Classic buttery naan, fluffy inside and golden outside, the perfect curry compa…"
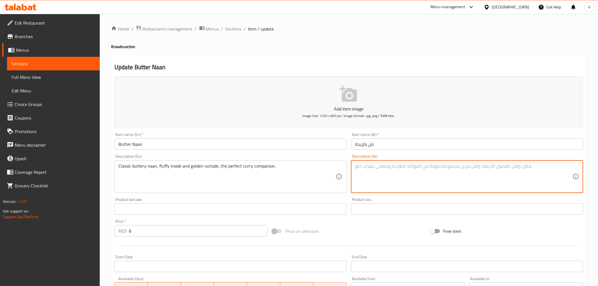
click at [396, 172] on textarea at bounding box center [464, 176] width 218 height 27
paste textarea "خبز النان الكلاسيكي بالزبدة، رقيق من الداخل وذهبي اللون من الخارج، وهو الرفيق ا…"
type textarea "خبز النان الكلاسيكي بالزبدة، رقيق من الداخل وذهبي اللون من الخارج، وهو الرفيق ا…"
click at [429, 182] on textarea "خبز النان الكلاسيكي بالزبدة، رقيق من الداخل وذهبي اللون من الخارج، وهو الرفيق ا…" at bounding box center [464, 176] width 218 height 27
click at [364, 61] on div "Update Butter Naan Add item image Image Size: 1200 x 800 px / Image formats: jp…" at bounding box center [349, 219] width 476 height 329
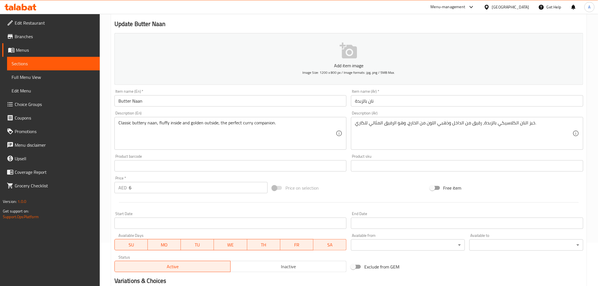
scroll to position [112, 0]
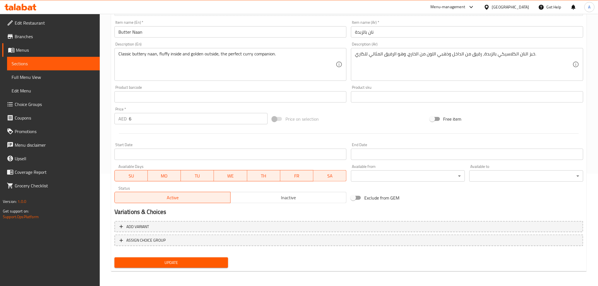
click at [206, 259] on span "Update" at bounding box center [171, 262] width 105 height 7
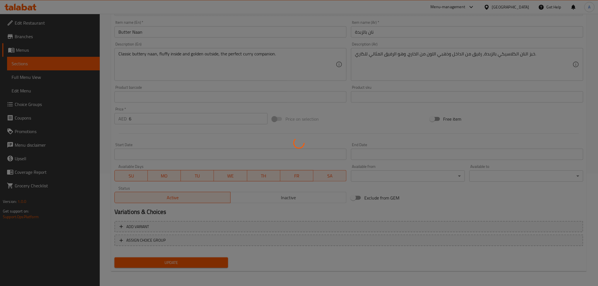
scroll to position [0, 0]
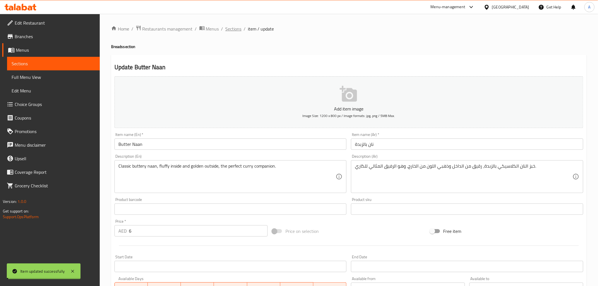
click at [230, 29] on span "Sections" at bounding box center [234, 28] width 16 height 7
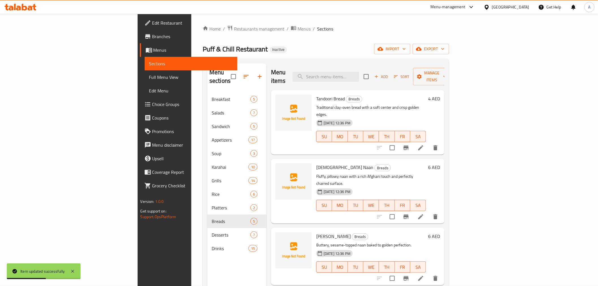
click at [352, 19] on div "Home / Restaurants management / Menus / Sections Puff & Chill Restaurant Inacti…" at bounding box center [325, 189] width 269 height 351
click at [445, 50] on span "export" at bounding box center [430, 49] width 27 height 7
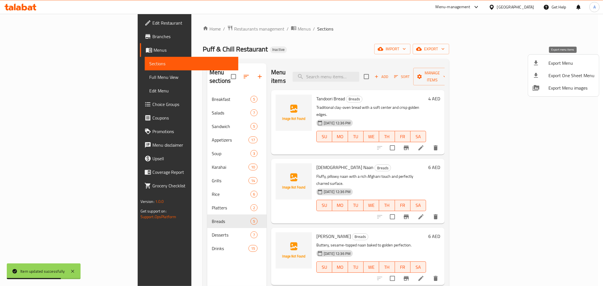
click at [572, 64] on span "Export Menu" at bounding box center [571, 63] width 46 height 7
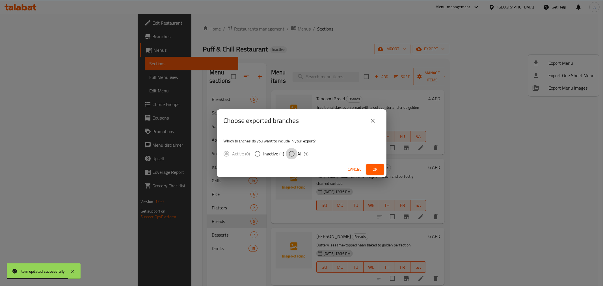
click at [297, 155] on input "All (1)" at bounding box center [292, 154] width 12 height 12
radio input "true"
click at [376, 172] on span "Ok" at bounding box center [375, 169] width 9 height 7
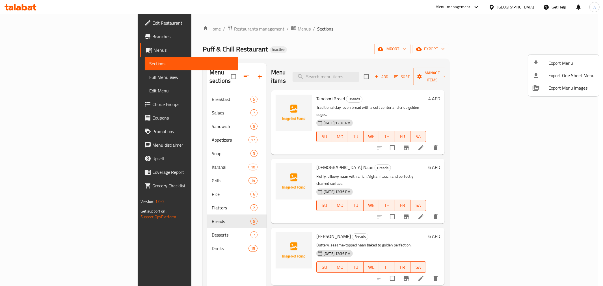
click at [38, 52] on div at bounding box center [301, 143] width 603 height 286
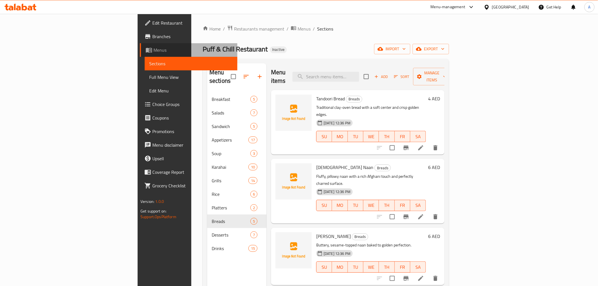
click at [154, 49] on span "Menus" at bounding box center [193, 50] width 79 height 7
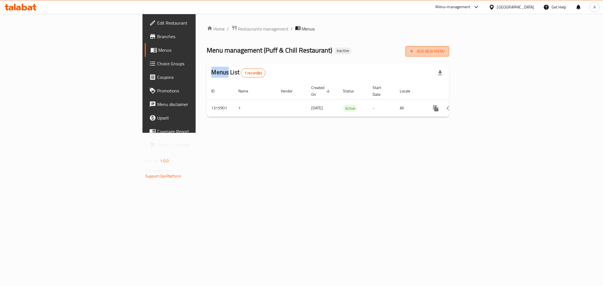
click at [445, 53] on span "Add New Menu" at bounding box center [427, 51] width 35 height 7
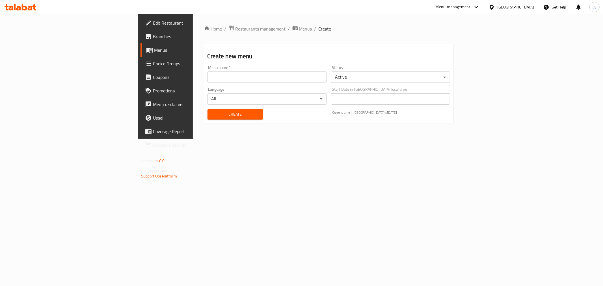
click at [261, 72] on div "Menu name   * Menu name *" at bounding box center [266, 74] width 119 height 17
drag, startPoint x: 256, startPoint y: 79, endPoint x: 227, endPoint y: 87, distance: 29.9
click at [256, 79] on input "text" at bounding box center [266, 77] width 119 height 11
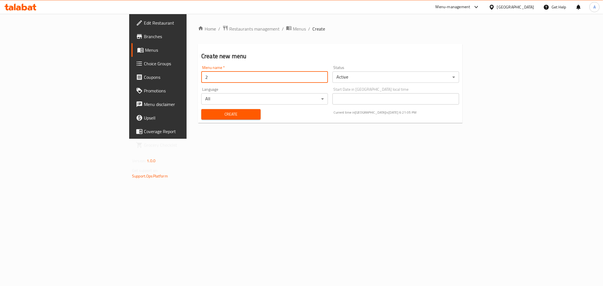
type input "2"
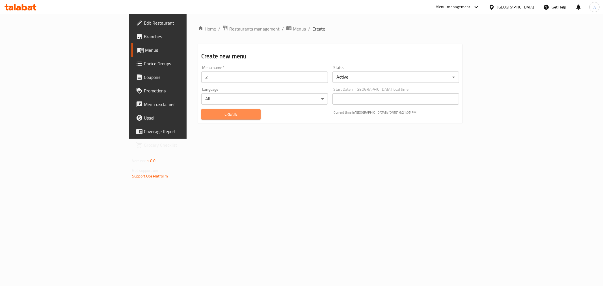
click at [206, 111] on span "Create" at bounding box center [231, 114] width 50 height 7
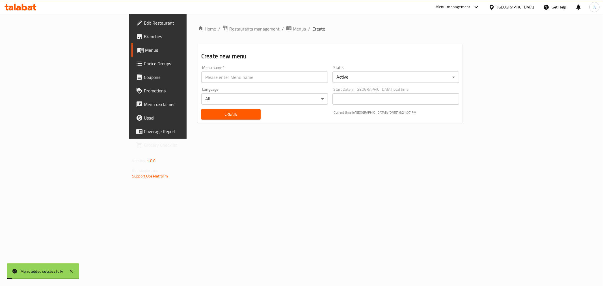
click at [131, 54] on link "Menus" at bounding box center [180, 50] width 98 height 14
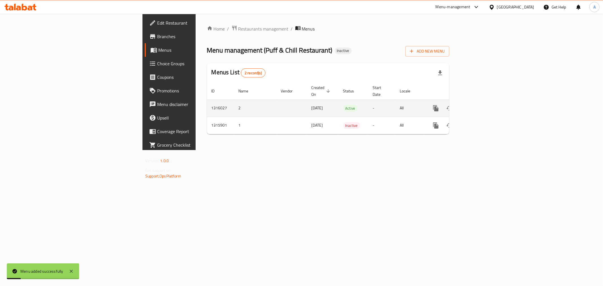
click at [480, 105] on icon "enhanced table" at bounding box center [476, 108] width 7 height 7
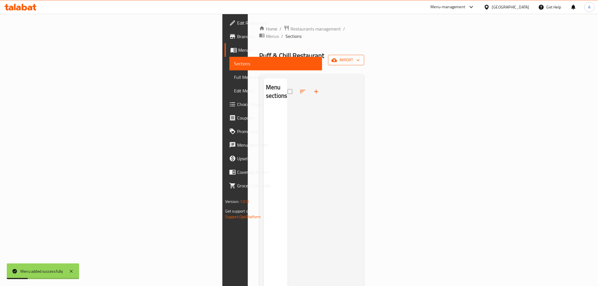
click at [360, 57] on span "import" at bounding box center [346, 60] width 27 height 7
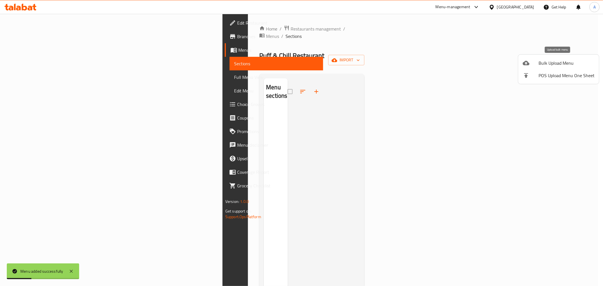
click at [563, 63] on span "Bulk Upload Menu" at bounding box center [567, 63] width 56 height 7
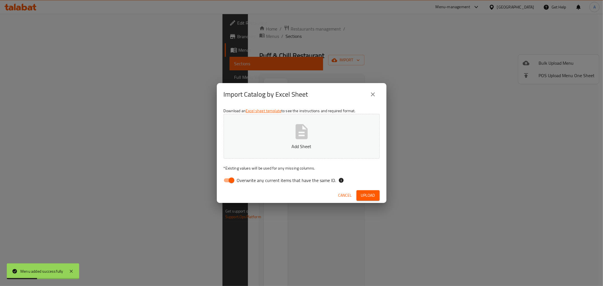
click at [261, 184] on span "Overwrite any current items that have the same ID." at bounding box center [286, 180] width 99 height 7
click at [248, 184] on input "Overwrite any current items that have the same ID." at bounding box center [231, 180] width 32 height 11
checkbox input "false"
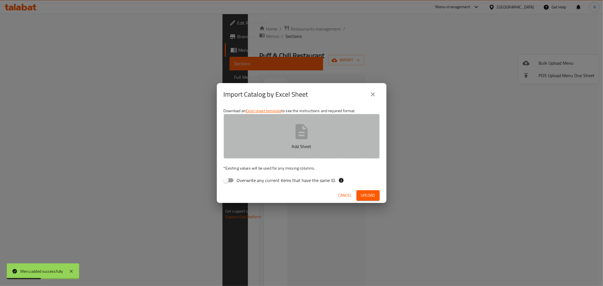
click at [265, 154] on button "Add Sheet" at bounding box center [302, 136] width 156 height 45
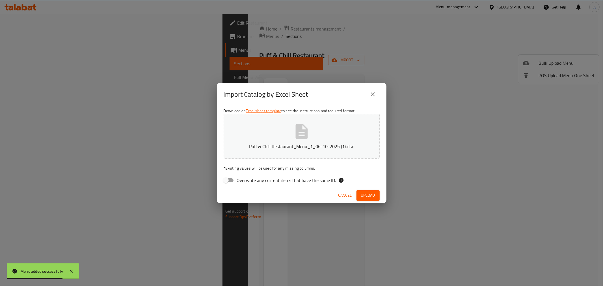
click at [361, 191] on button "Upload" at bounding box center [367, 195] width 23 height 10
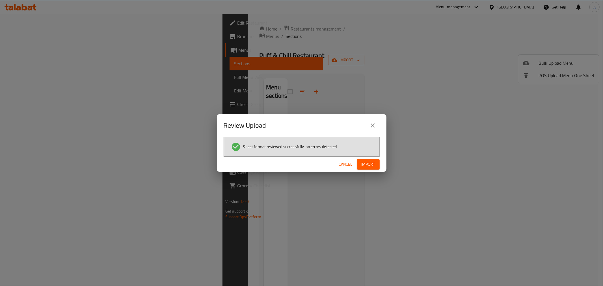
click at [371, 168] on button "Import" at bounding box center [368, 164] width 23 height 10
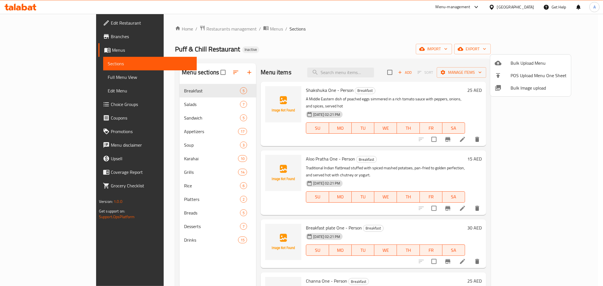
click at [294, 44] on div at bounding box center [301, 143] width 603 height 286
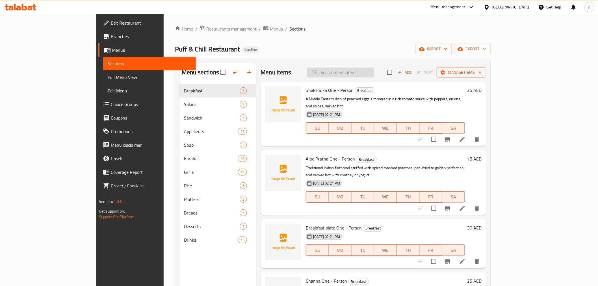
click at [374, 74] on input "search" at bounding box center [340, 73] width 67 height 10
paste input "Lamb Charsi Karahi"
click at [374, 68] on input "Lamb Charsi Karahi" at bounding box center [340, 73] width 67 height 10
click at [374, 74] on input "Lamb Charsi Karahi" at bounding box center [340, 73] width 67 height 10
paste input "Lamb Charsi Karahi"
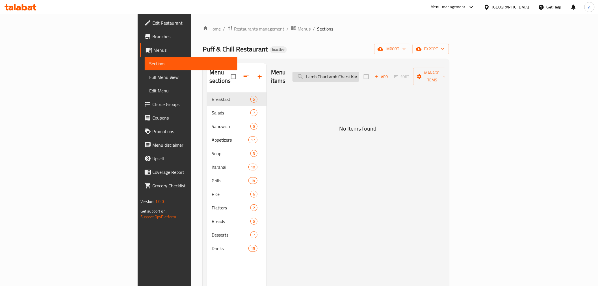
scroll to position [0, 7]
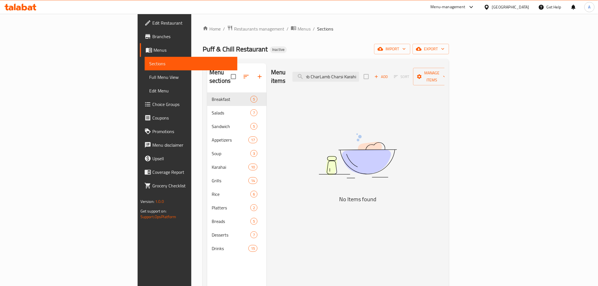
paste input "search"
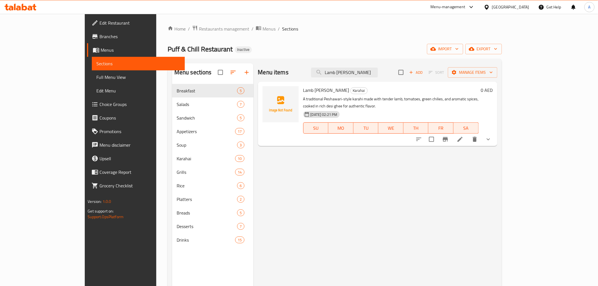
type input "Lamb Charsi Karahi"
click at [463, 137] on icon at bounding box center [460, 139] width 5 height 5
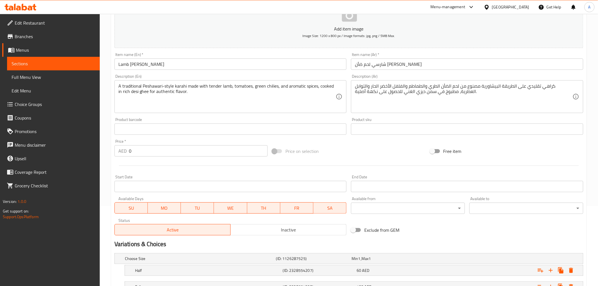
scroll to position [126, 0]
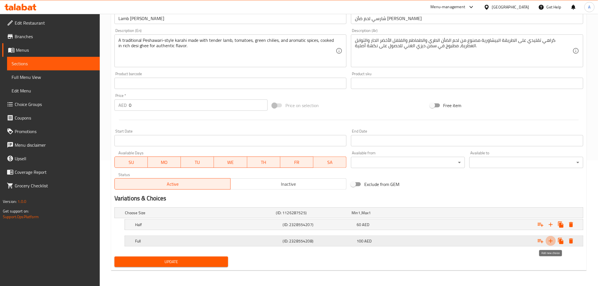
click at [552, 241] on icon "Expand" at bounding box center [551, 241] width 4 height 4
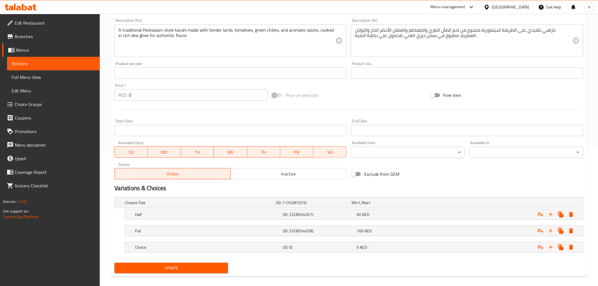
scroll to position [142, 0]
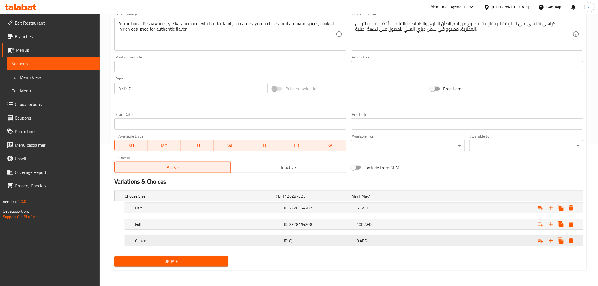
click at [241, 241] on h5 "Choice" at bounding box center [208, 241] width 146 height 6
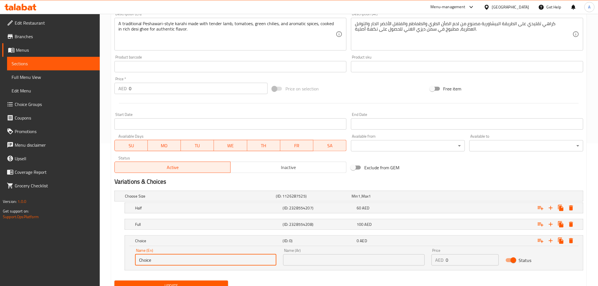
click at [174, 261] on input "Choice" at bounding box center [205, 259] width 141 height 11
paste input "One - Person"
type input "One - Person"
click at [309, 262] on input "text" at bounding box center [353, 259] width 141 height 11
paste input "شخص واحد"
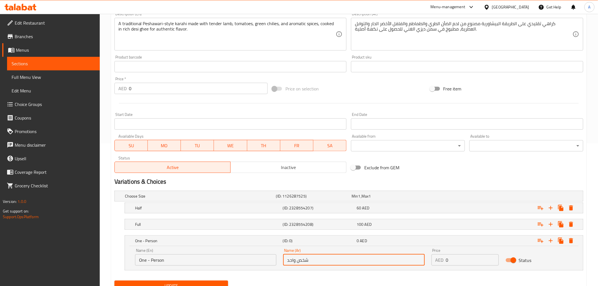
type input "شخص واحد"
click at [471, 261] on input "0" at bounding box center [472, 259] width 53 height 11
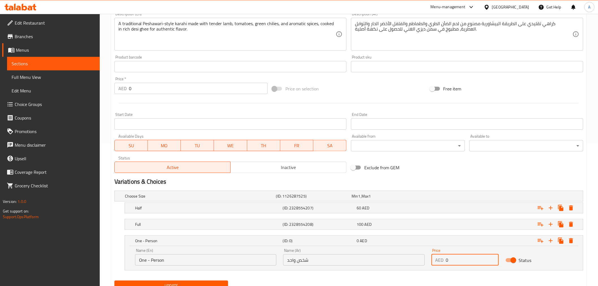
click at [471, 261] on input "0" at bounding box center [472, 259] width 53 height 11
type input "35"
click at [457, 175] on div "Variations & Choices" at bounding box center [349, 181] width 474 height 13
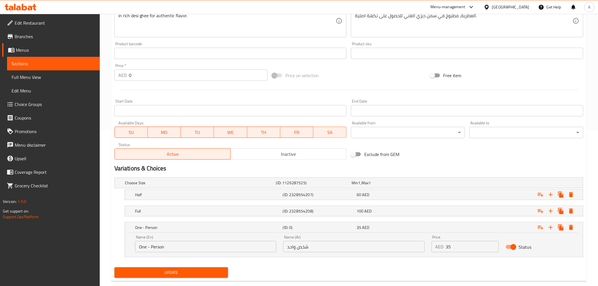
scroll to position [167, 0]
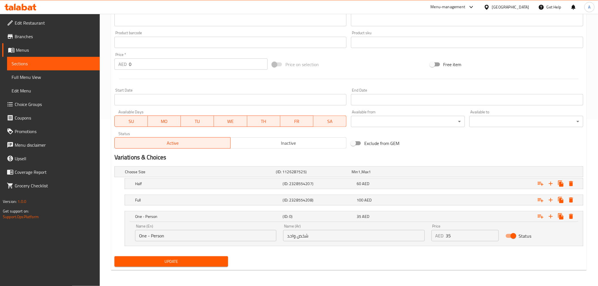
click at [202, 260] on span "Update" at bounding box center [171, 261] width 105 height 7
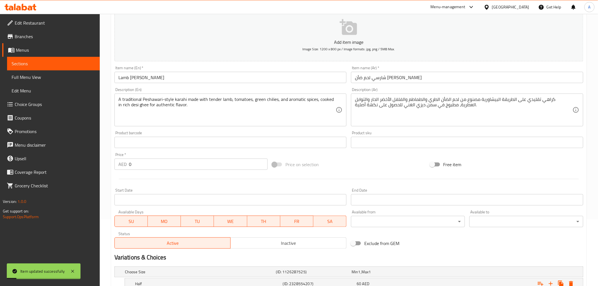
scroll to position [0, 0]
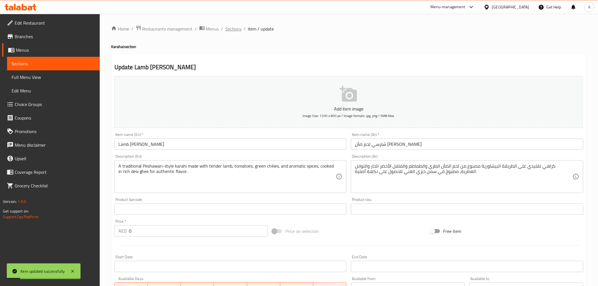
click at [233, 29] on span "Sections" at bounding box center [234, 28] width 16 height 7
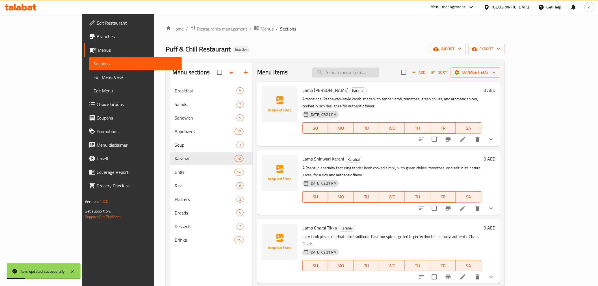
click at [359, 69] on input "search" at bounding box center [345, 73] width 67 height 10
paste input "Lamb Shinwari Karahi"
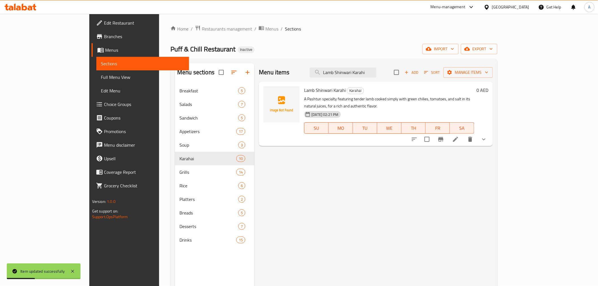
type input "Lamb Shinwari Karahi"
click at [459, 136] on icon at bounding box center [455, 139] width 7 height 7
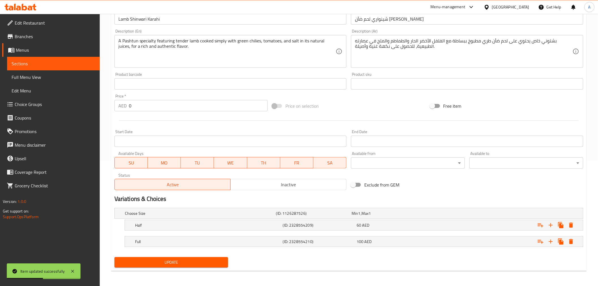
scroll to position [126, 0]
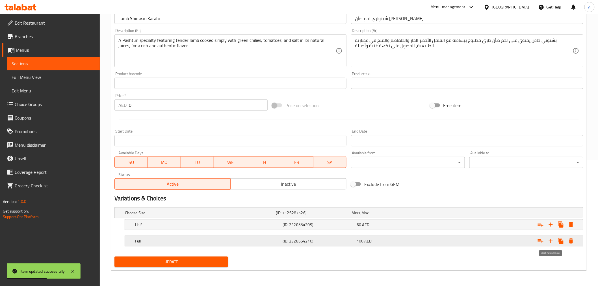
click at [549, 241] on icon "Expand" at bounding box center [551, 241] width 7 height 7
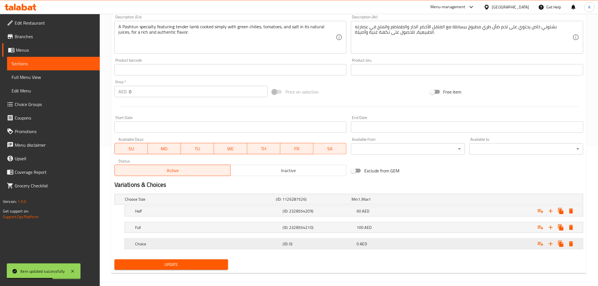
scroll to position [142, 0]
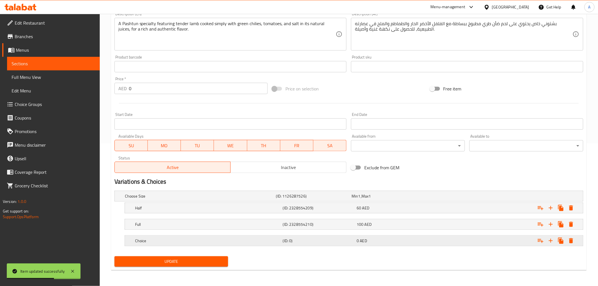
click at [213, 242] on h5 "Choice" at bounding box center [208, 241] width 146 height 6
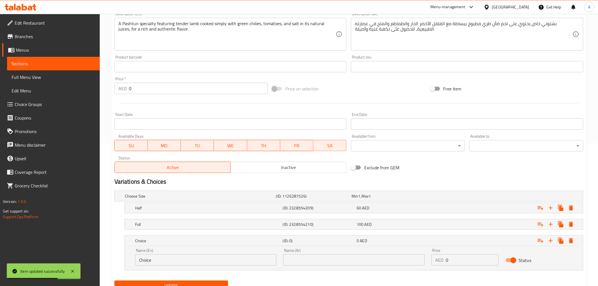
click at [184, 258] on input "Choice" at bounding box center [205, 259] width 141 height 11
paste input "One - Person"
type input "One - Person"
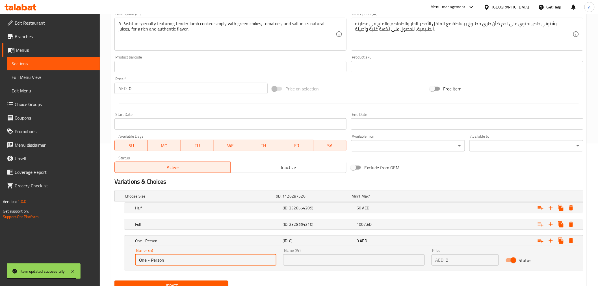
click at [309, 262] on input "text" at bounding box center [353, 259] width 141 height 11
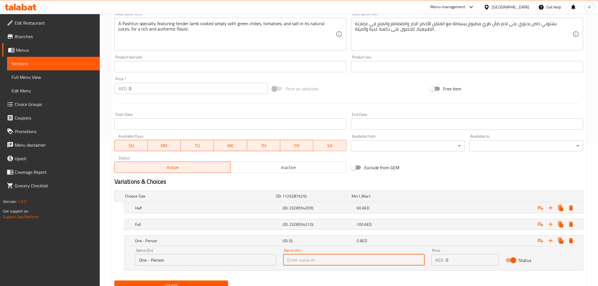
paste input "شخص واحد"
type input "شخص واحد"
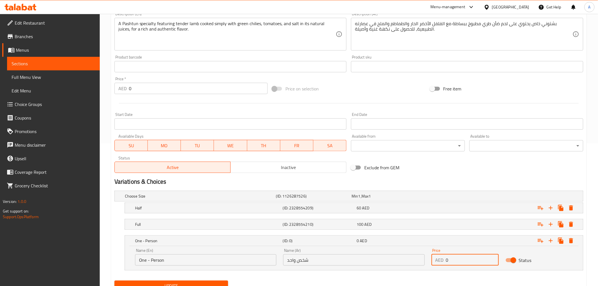
click at [475, 259] on input "0" at bounding box center [472, 259] width 53 height 11
paste input "35"
type input "35"
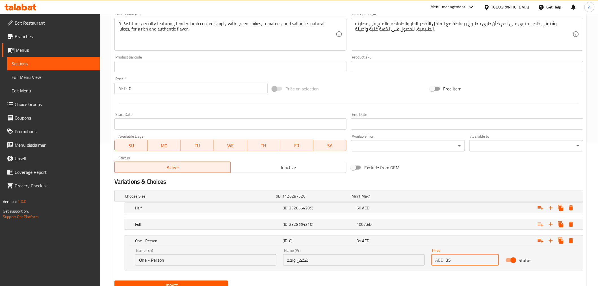
click at [404, 164] on div "Exclude from GEM" at bounding box center [428, 167] width 158 height 15
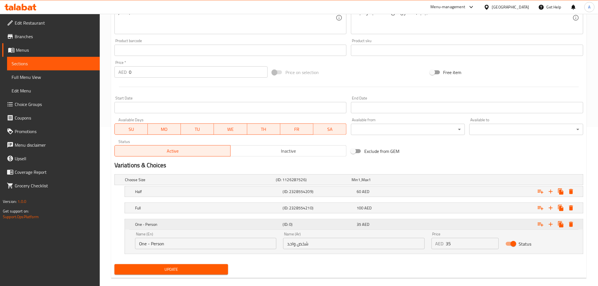
scroll to position [167, 0]
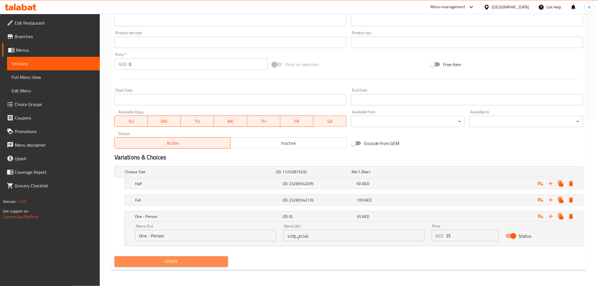
click at [218, 262] on span "Update" at bounding box center [171, 261] width 105 height 7
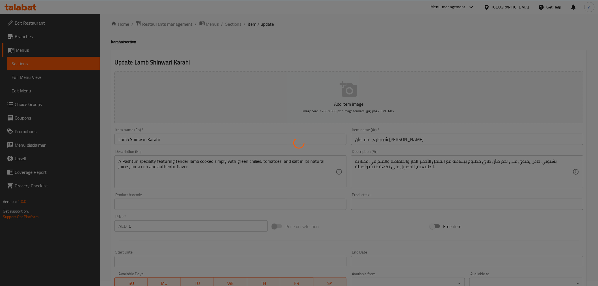
scroll to position [0, 0]
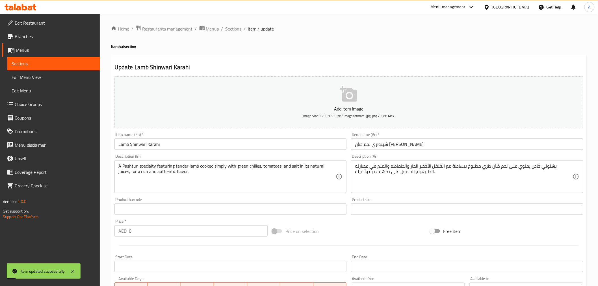
click at [235, 28] on span "Sections" at bounding box center [234, 28] width 16 height 7
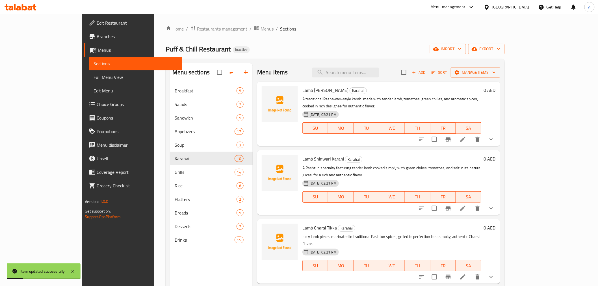
click at [366, 80] on div "Menu items Add Sort Manage items" at bounding box center [378, 72] width 243 height 18
click at [365, 72] on input "search" at bounding box center [345, 73] width 67 height 10
paste input "Mutton Charsi Karahi"
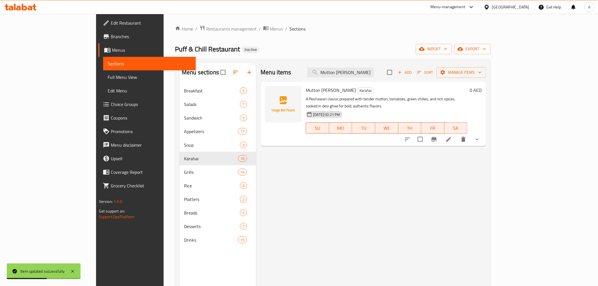
type input "Mutton Charsi Karahi"
click at [452, 136] on icon at bounding box center [449, 139] width 7 height 7
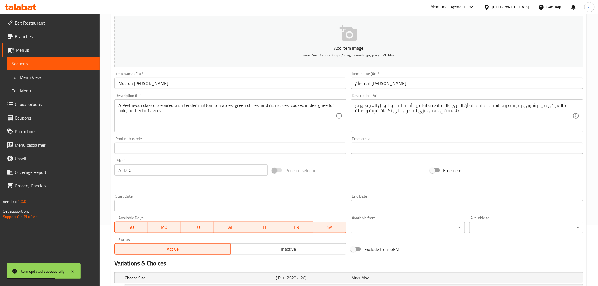
scroll to position [126, 0]
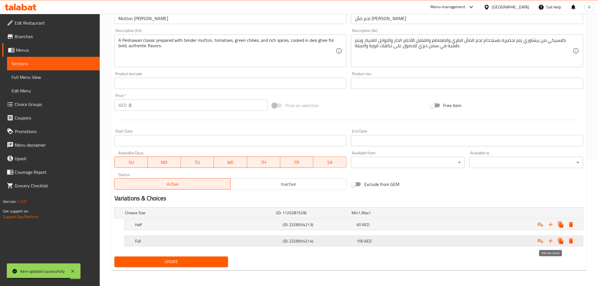
click at [549, 242] on icon "Expand" at bounding box center [551, 241] width 7 height 7
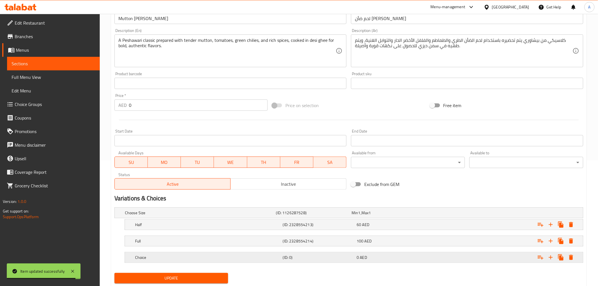
click at [247, 260] on h5 "Choice" at bounding box center [208, 258] width 146 height 6
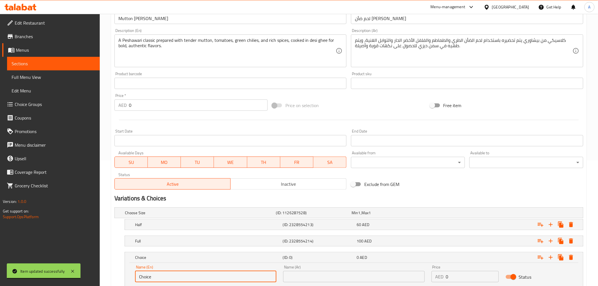
click at [204, 277] on input "Choice" at bounding box center [205, 276] width 141 height 11
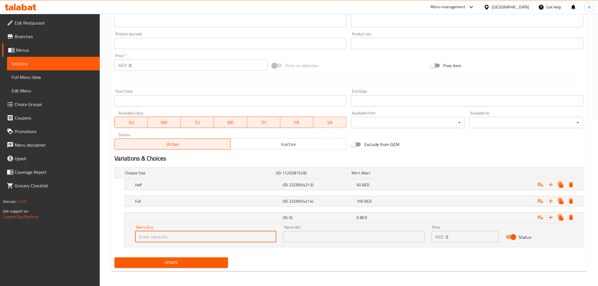
scroll to position [167, 0]
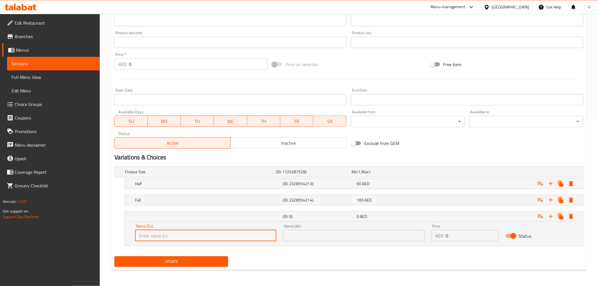
click at [211, 241] on input "text" at bounding box center [205, 235] width 141 height 11
type input "One - Person"
click at [323, 234] on input "text" at bounding box center [353, 235] width 141 height 11
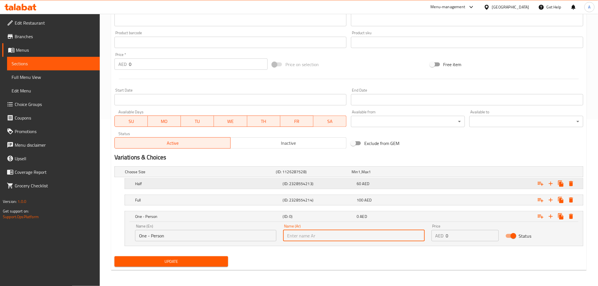
type input "شخص واحد"
click at [461, 241] on input "0" at bounding box center [472, 235] width 53 height 11
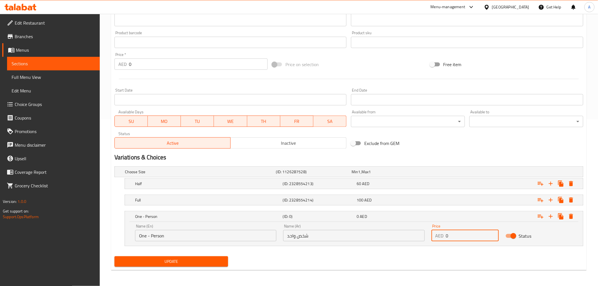
click at [461, 240] on input "0" at bounding box center [472, 235] width 53 height 11
paste input "35"
type input "35"
click at [190, 258] on button "Update" at bounding box center [171, 261] width 114 height 10
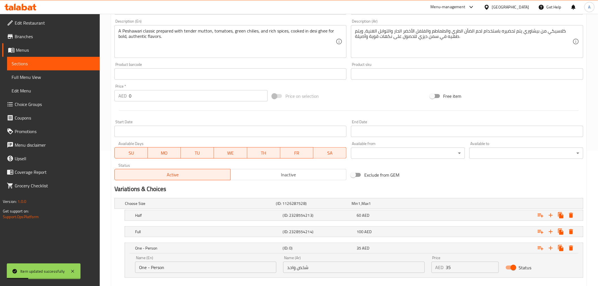
scroll to position [0, 0]
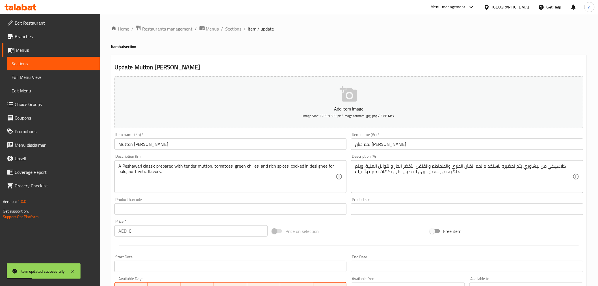
drag, startPoint x: 230, startPoint y: 29, endPoint x: 202, endPoint y: 0, distance: 40.2
click at [230, 29] on span "Sections" at bounding box center [234, 28] width 16 height 7
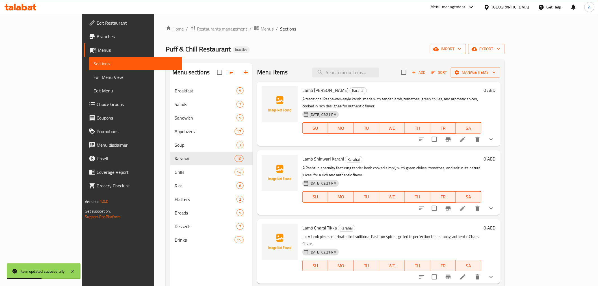
click at [366, 66] on div "Menu items Add Sort Manage items" at bounding box center [378, 72] width 243 height 18
click at [374, 73] on input "search" at bounding box center [345, 73] width 67 height 10
paste input "Mutton Shinwari Karahi"
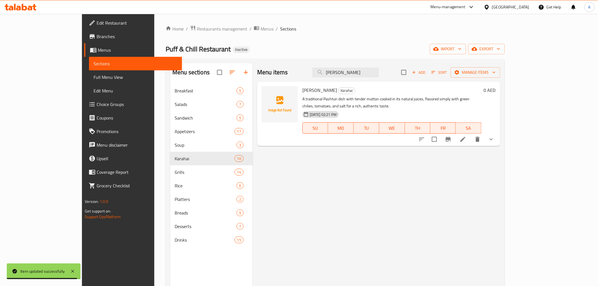
type input "Mutton Shinwari Karahi"
click at [466, 137] on icon at bounding box center [463, 139] width 5 height 5
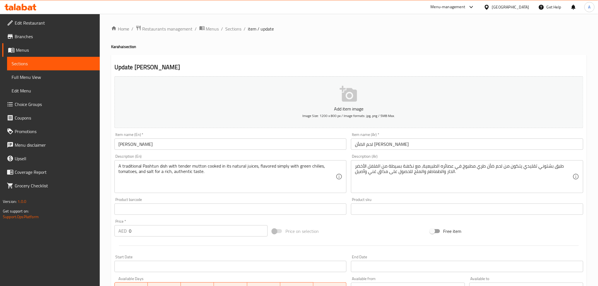
scroll to position [126, 0]
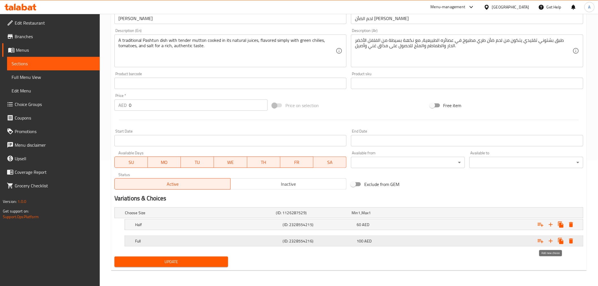
click at [551, 239] on icon "Expand" at bounding box center [551, 241] width 4 height 4
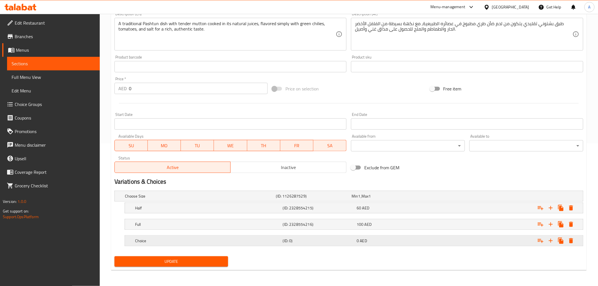
click at [188, 245] on div "Choice (ID: 0) 0 AED" at bounding box center [356, 241] width 444 height 12
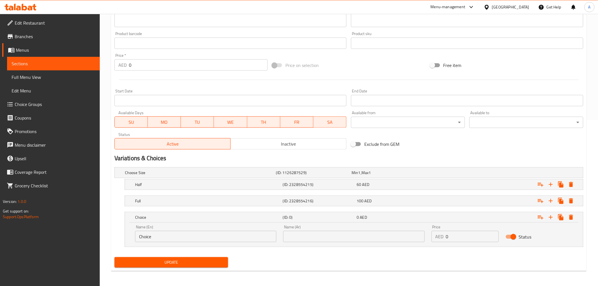
scroll to position [167, 0]
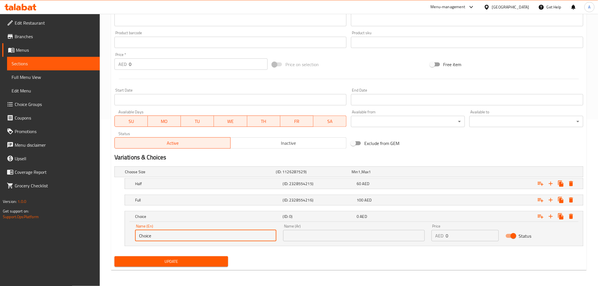
click at [193, 233] on input "Choice" at bounding box center [205, 235] width 141 height 11
click at [168, 238] on input "text" at bounding box center [205, 235] width 141 height 11
type input "One - Person"
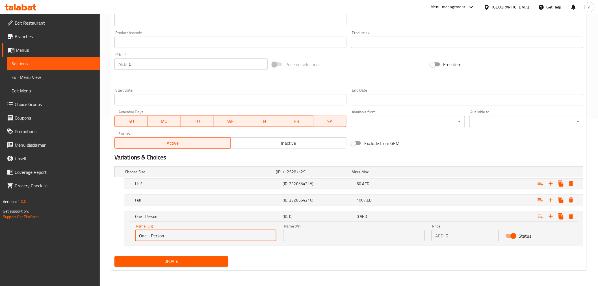
click at [323, 244] on div "Name (Ar) Name (Ar)" at bounding box center [354, 233] width 148 height 24
click at [323, 239] on input "text" at bounding box center [353, 235] width 141 height 11
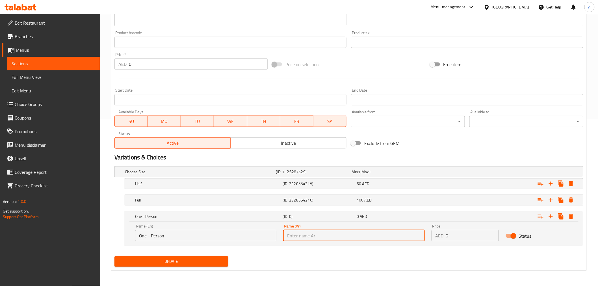
type input "شخص واحد"
click at [460, 233] on input "0" at bounding box center [472, 235] width 53 height 11
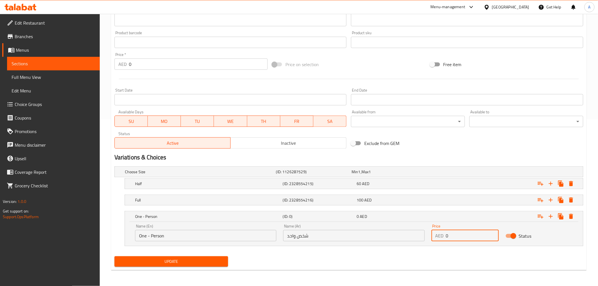
click at [460, 233] on input "0" at bounding box center [472, 235] width 53 height 11
type input "35"
click at [205, 262] on span "Update" at bounding box center [171, 261] width 105 height 7
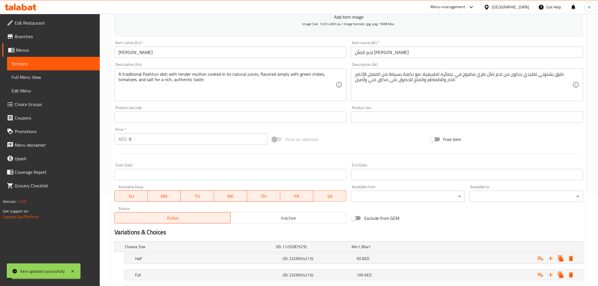
scroll to position [0, 0]
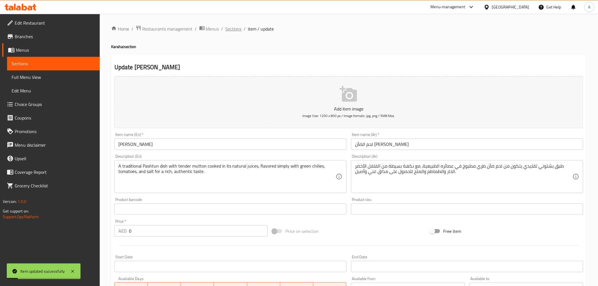
click at [233, 28] on span "Sections" at bounding box center [234, 28] width 16 height 7
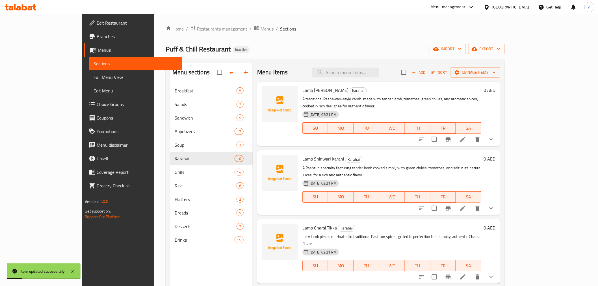
click at [385, 83] on div "Lamb Charsi Karahi Karahai A traditional Peshawari-style karahi made with tende…" at bounding box center [378, 114] width 243 height 64
click at [379, 73] on input "search" at bounding box center [345, 73] width 67 height 10
paste input "Chicken Shinwari Karahi"
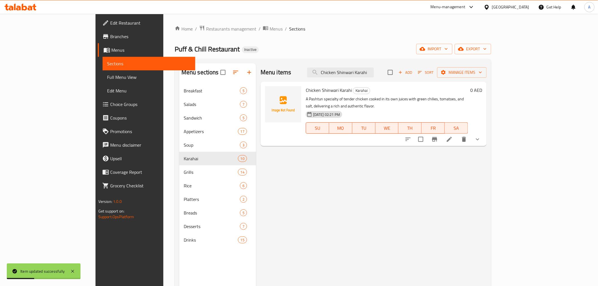
type input "Chicken Shinwari Karahi"
click at [453, 136] on icon at bounding box center [449, 139] width 7 height 7
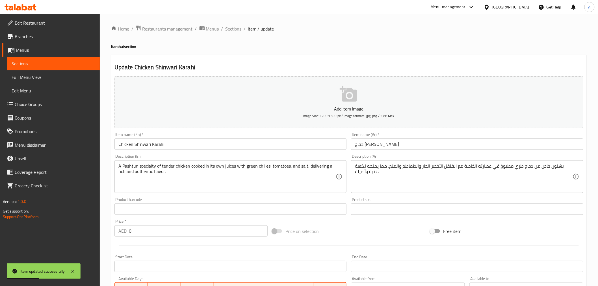
scroll to position [126, 0]
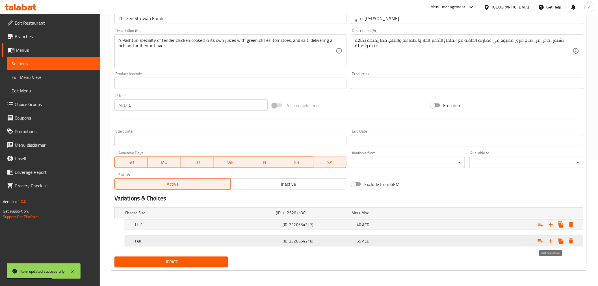
click at [554, 238] on icon "Expand" at bounding box center [551, 241] width 7 height 7
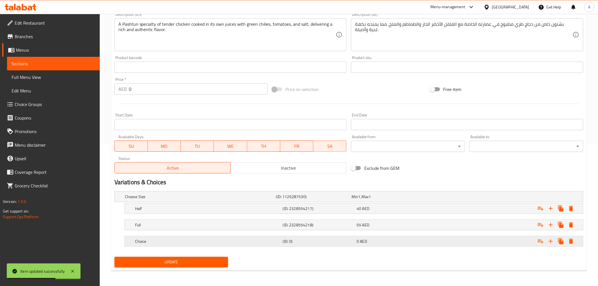
scroll to position [142, 0]
click at [239, 247] on div "Choice (ID: 0) 0 AED" at bounding box center [356, 241] width 444 height 12
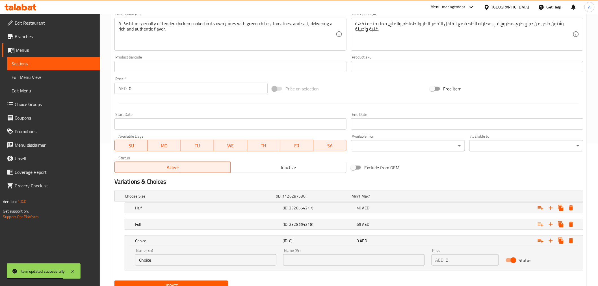
click at [193, 265] on input "Choice" at bounding box center [205, 259] width 141 height 11
click at [193, 265] on input "text" at bounding box center [205, 259] width 141 height 11
type input "One - Person"
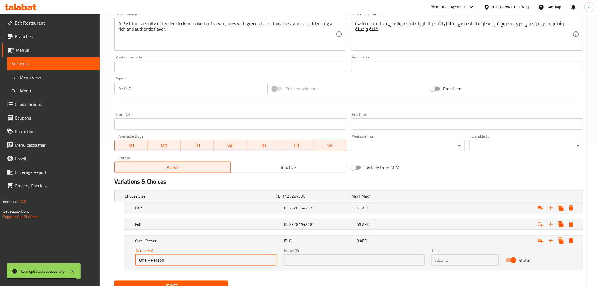
click at [308, 262] on input "text" at bounding box center [353, 259] width 141 height 11
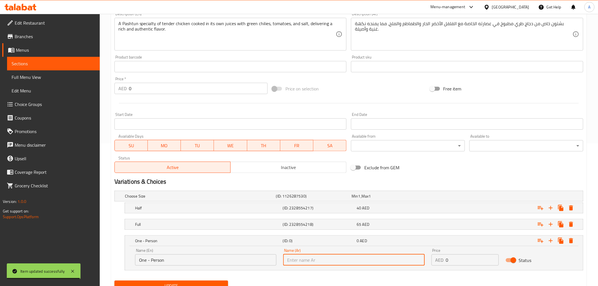
type input "شخص واحد"
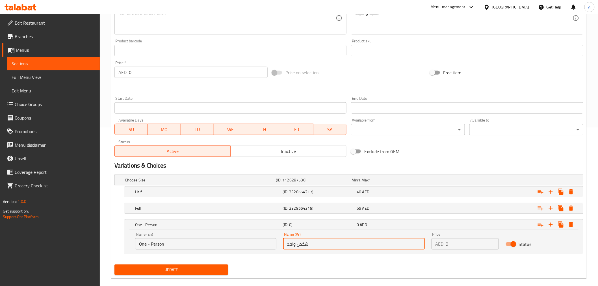
scroll to position [167, 0]
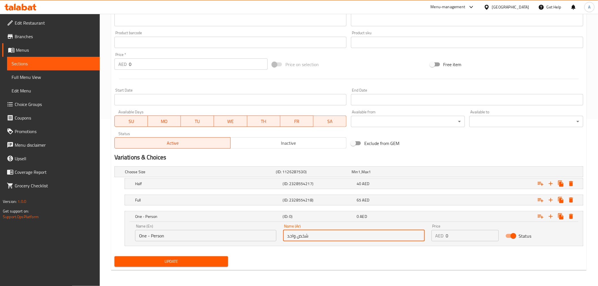
click at [451, 235] on input "0" at bounding box center [472, 235] width 53 height 11
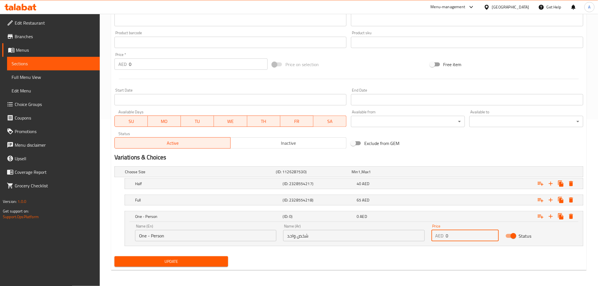
click at [451, 235] on input "0" at bounding box center [472, 235] width 53 height 11
paste input "25"
type input "25"
click at [236, 259] on div "Update" at bounding box center [349, 261] width 474 height 15
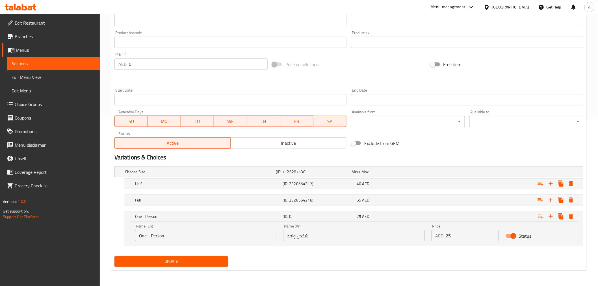
click at [223, 261] on span "Update" at bounding box center [171, 261] width 105 height 7
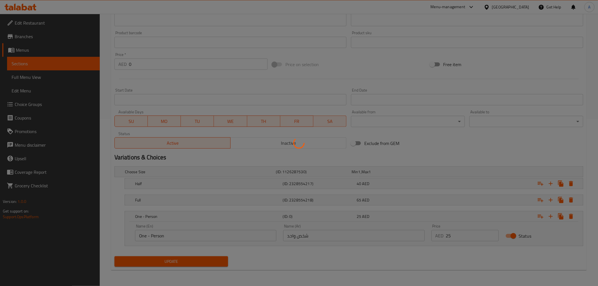
scroll to position [0, 0]
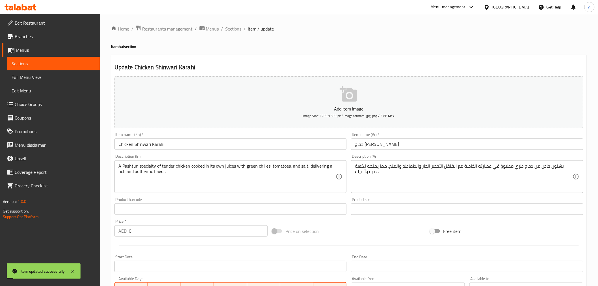
click at [233, 24] on div "Home / Restaurants management / Menus / Sections / item / update Karahai sectio…" at bounding box center [349, 233] width 498 height 439
click at [233, 28] on span "Sections" at bounding box center [234, 28] width 16 height 7
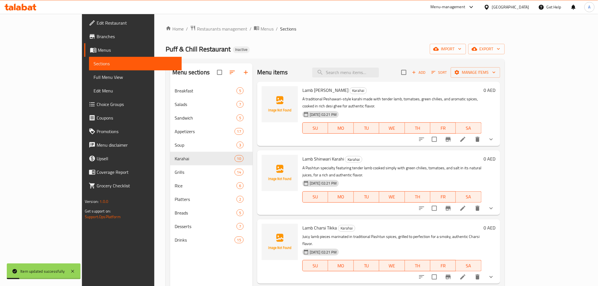
click at [367, 64] on div "Menu items Add Sort Manage items" at bounding box center [378, 72] width 243 height 18
click at [372, 70] on input "search" at bounding box center [345, 73] width 67 height 10
paste input "Mutton Chapli Kebab"
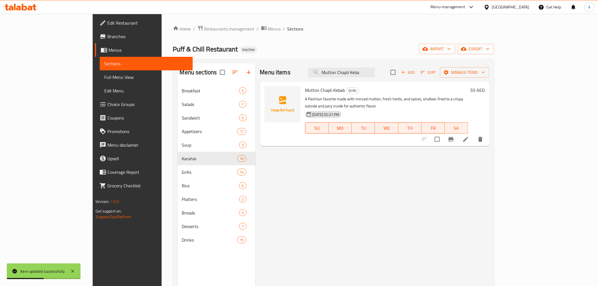
type input "Mutton Chapli Keba"
click at [469, 136] on icon at bounding box center [465, 139] width 7 height 7
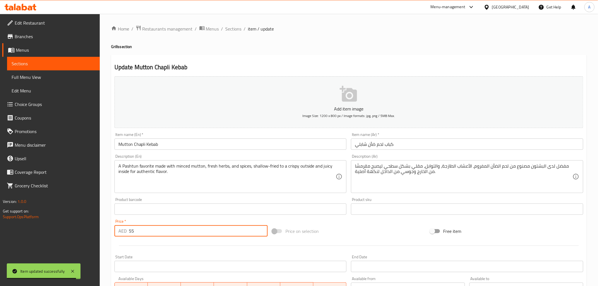
click at [182, 225] on input "55" at bounding box center [198, 230] width 139 height 11
type input "0"
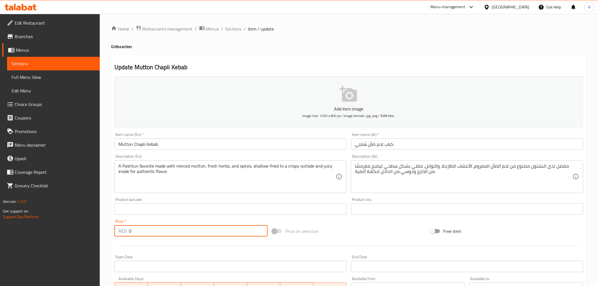
click at [315, 38] on div "Home / Restaurants management / Menus / Sections / item / update Grills section…" at bounding box center [349, 206] width 476 height 363
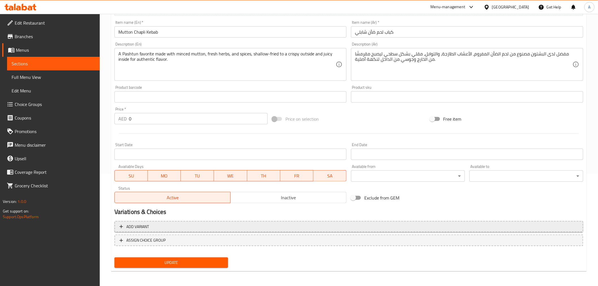
click at [230, 230] on span "Add variant" at bounding box center [349, 226] width 459 height 7
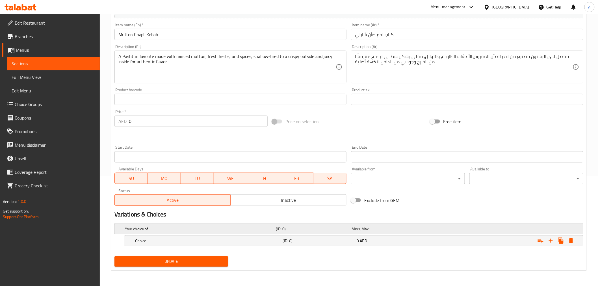
scroll to position [109, 0]
click at [549, 240] on icon "Expand" at bounding box center [551, 241] width 7 height 7
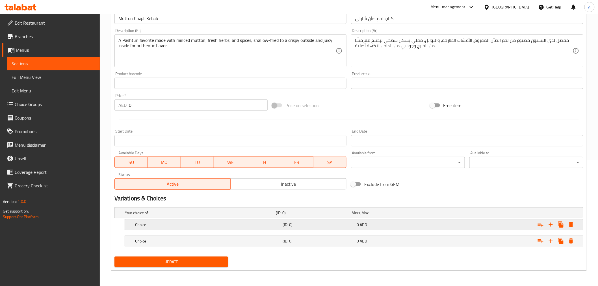
drag, startPoint x: 286, startPoint y: 243, endPoint x: 285, endPoint y: 229, distance: 14.2
click at [286, 242] on h5 "(ID: 0)" at bounding box center [319, 241] width 72 height 6
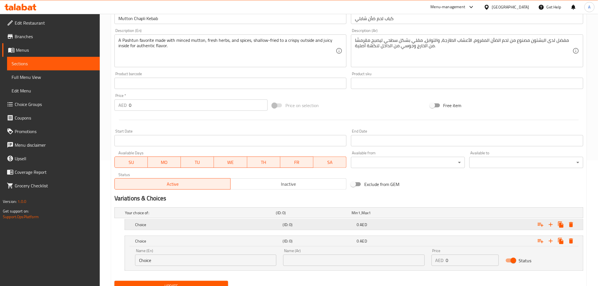
click at [284, 224] on h5 "(ID: 0)" at bounding box center [319, 225] width 72 height 6
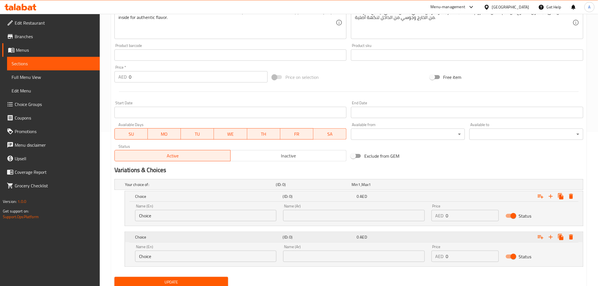
scroll to position [171, 0]
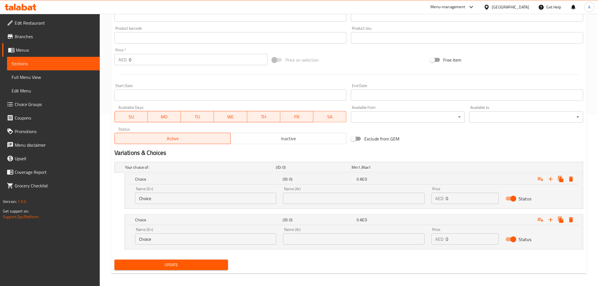
click at [201, 202] on input "Choice" at bounding box center [205, 198] width 141 height 11
click at [201, 202] on input "text" at bounding box center [205, 198] width 141 height 11
type input "one Person"
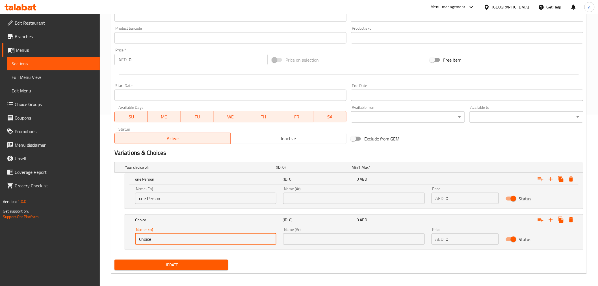
click at [196, 239] on input "Choice" at bounding box center [205, 239] width 141 height 11
type input "Half"
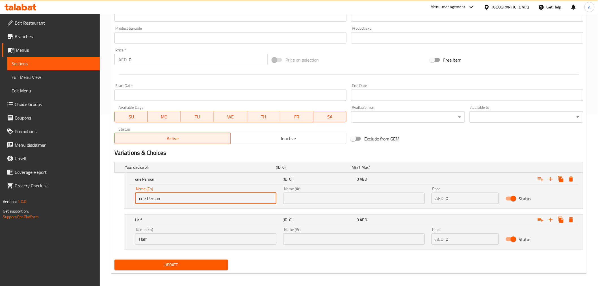
click at [140, 198] on input "one Person" at bounding box center [205, 198] width 141 height 11
type input "One Person"
click at [302, 197] on input "text" at bounding box center [353, 198] width 141 height 11
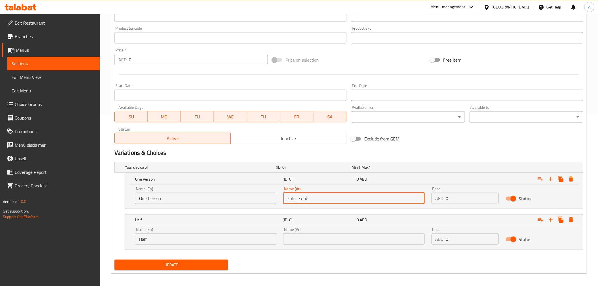
type input "شخص واحد"
click at [307, 237] on input "text" at bounding box center [353, 239] width 141 height 11
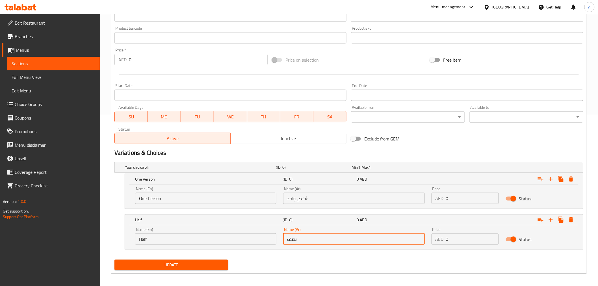
type input "نصف"
click at [457, 202] on input "0" at bounding box center [472, 198] width 53 height 11
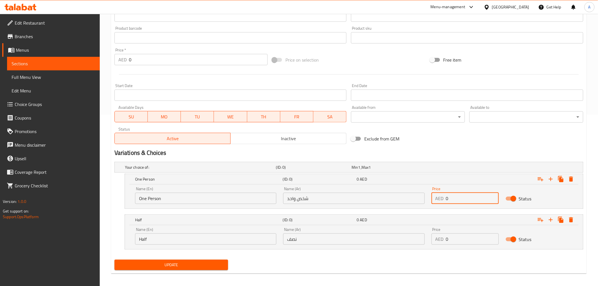
click at [457, 202] on input "0" at bounding box center [472, 198] width 53 height 11
type input "30"
click at [468, 245] on div "Price AED 0 Price" at bounding box center [465, 236] width 74 height 24
click at [467, 244] on input "0" at bounding box center [472, 239] width 53 height 11
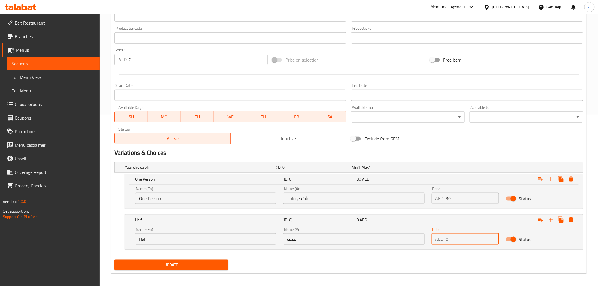
click at [467, 244] on input "0" at bounding box center [472, 239] width 53 height 11
type input "55"
click at [196, 260] on button "Update" at bounding box center [171, 265] width 114 height 10
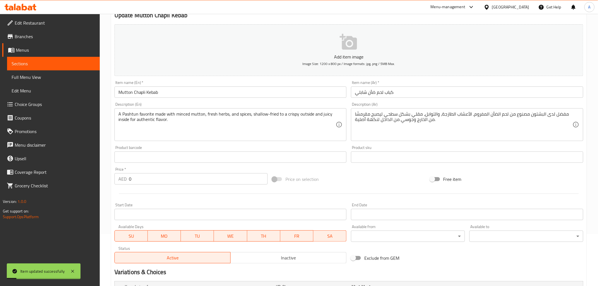
scroll to position [0, 0]
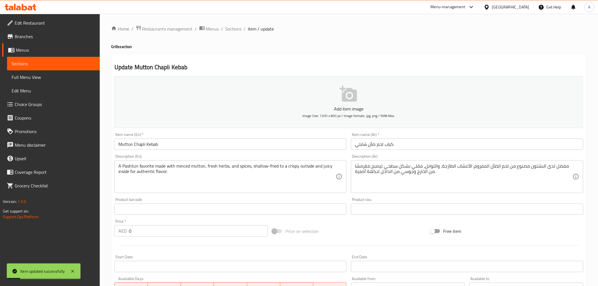
click at [230, 20] on div "Home / Restaurants management / Menus / Sections / item / update Grills section…" at bounding box center [349, 237] width 498 height 447
click at [233, 26] on span "Sections" at bounding box center [234, 28] width 16 height 7
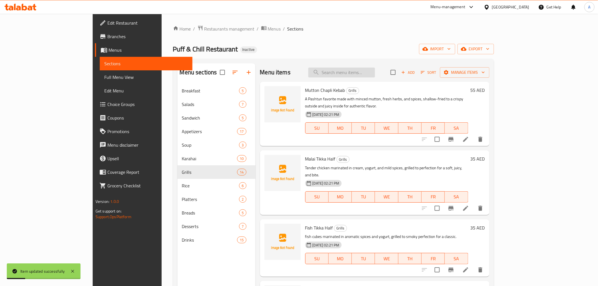
click at [367, 74] on input "search" at bounding box center [341, 73] width 67 height 10
paste input "Tandoori Chicken"
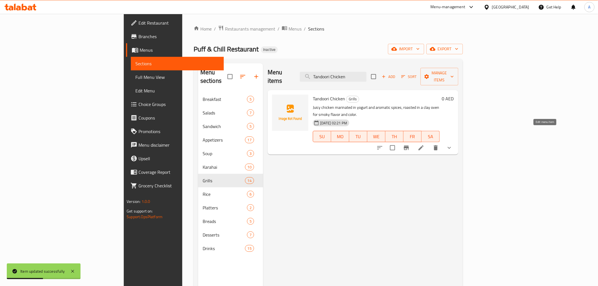
type input "Tandoori Chicken"
click at [425, 144] on icon at bounding box center [421, 147] width 7 height 7
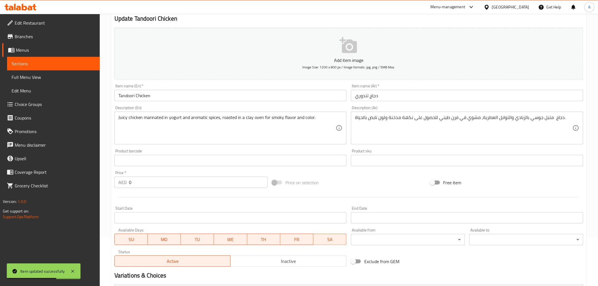
scroll to position [126, 0]
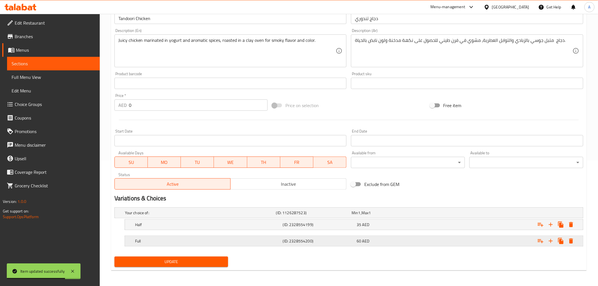
click at [257, 236] on div "Full (ID: 2328554200) 60 AED" at bounding box center [356, 241] width 444 height 12
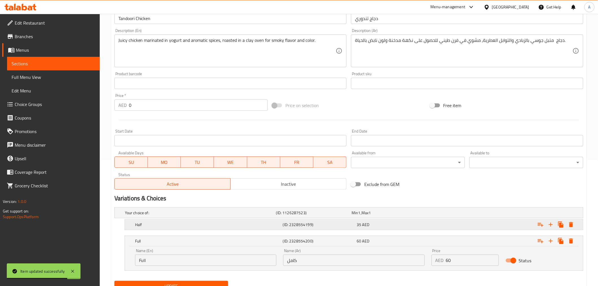
click at [257, 225] on h5 "Half" at bounding box center [208, 225] width 146 height 6
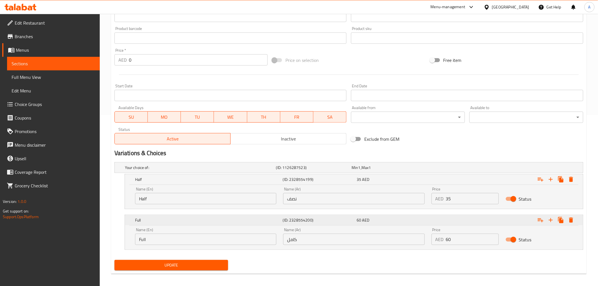
scroll to position [174, 0]
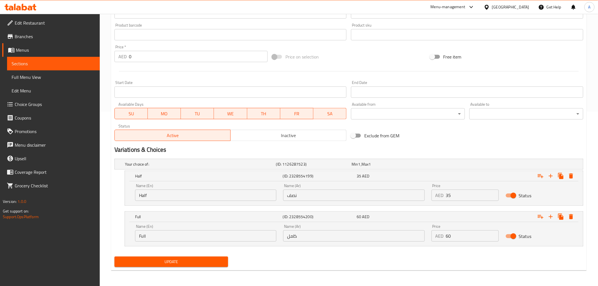
click at [202, 265] on span "Update" at bounding box center [171, 261] width 105 height 7
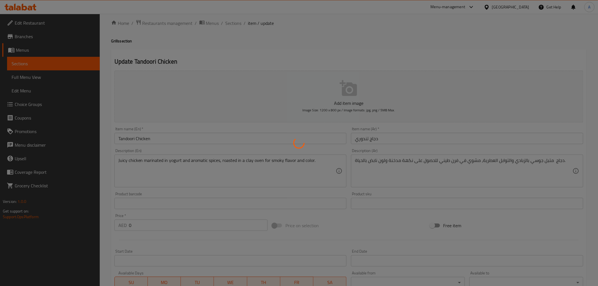
scroll to position [0, 0]
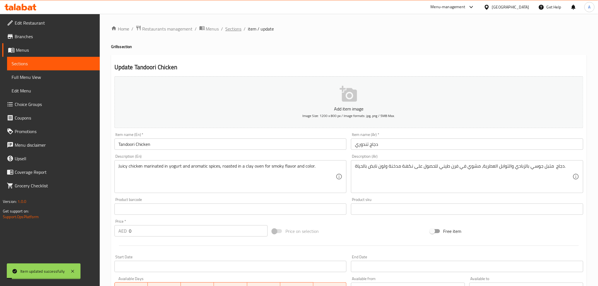
click at [235, 29] on span "Sections" at bounding box center [234, 28] width 16 height 7
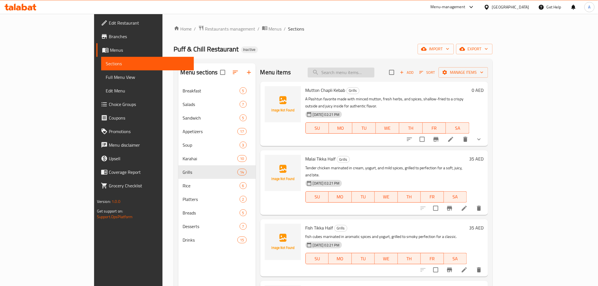
click at [375, 73] on input "search" at bounding box center [341, 73] width 67 height 10
paste input "Aloo Pratha"
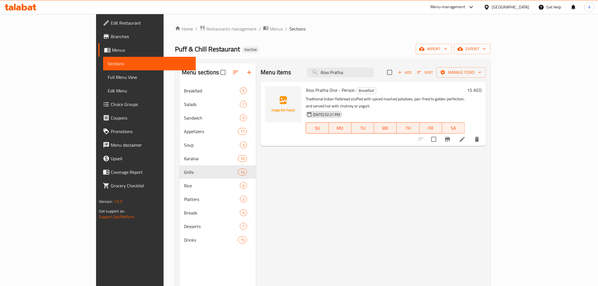
click at [465, 98] on p "Traditional Indian flatbread stuffed with spiced mashed potatoes, pan-fried to …" at bounding box center [385, 103] width 159 height 14
click at [465, 100] on p "Traditional Indian flatbread stuffed with spiced mashed potatoes, pan-fried to …" at bounding box center [385, 103] width 159 height 14
drag, startPoint x: 484, startPoint y: 100, endPoint x: 513, endPoint y: 98, distance: 28.6
click at [465, 98] on p "Traditional Indian flatbread stuffed with spiced mashed potatoes, pan-fried to …" at bounding box center [385, 103] width 159 height 14
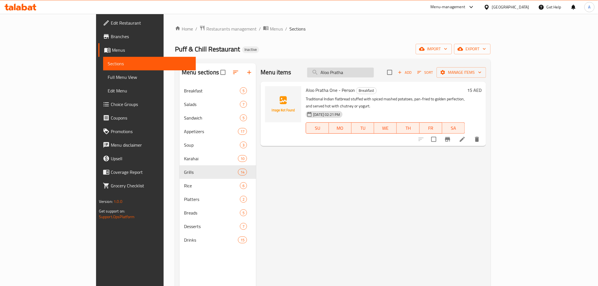
click at [373, 72] on input "Aloo Pratha" at bounding box center [340, 73] width 67 height 10
paste input "Chicken wings"
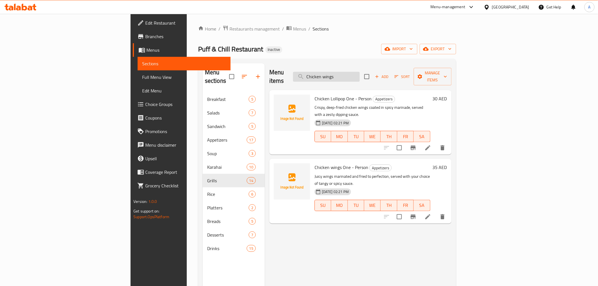
click at [360, 75] on input "Chicken wings" at bounding box center [326, 77] width 67 height 10
click at [282, 44] on div "Puff & Chill Restaurant Inactive import export" at bounding box center [327, 49] width 258 height 10
click at [360, 73] on input "Chicken wings" at bounding box center [326, 77] width 67 height 10
paste input "Butter chicken"
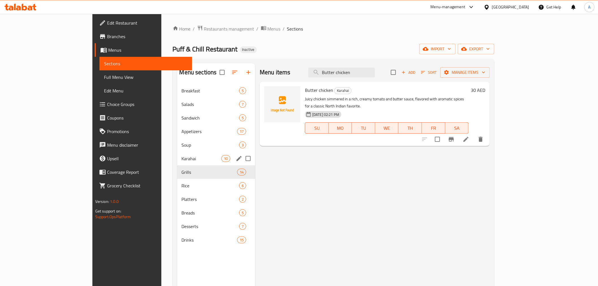
type input "Butter chicken"
click at [182, 159] on span "Karahai" at bounding box center [202, 158] width 40 height 7
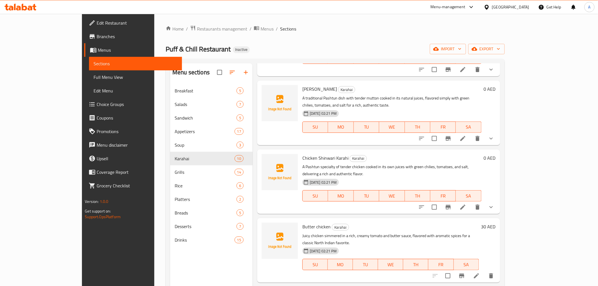
scroll to position [79, 0]
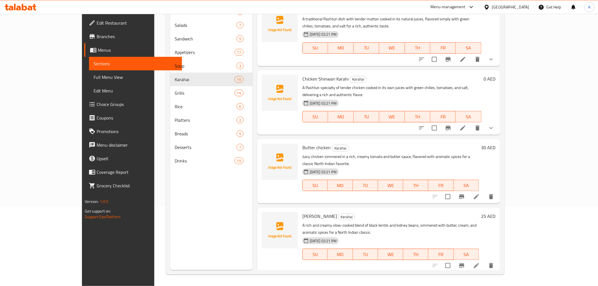
click at [97, 39] on span "Branches" at bounding box center [137, 36] width 81 height 7
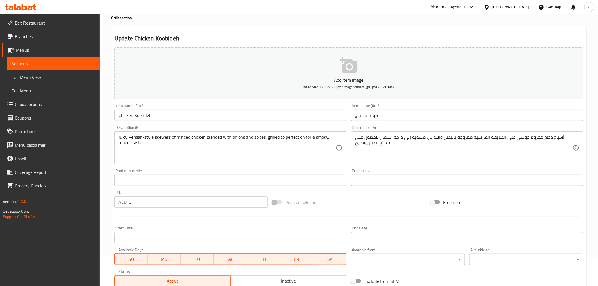
scroll to position [109, 0]
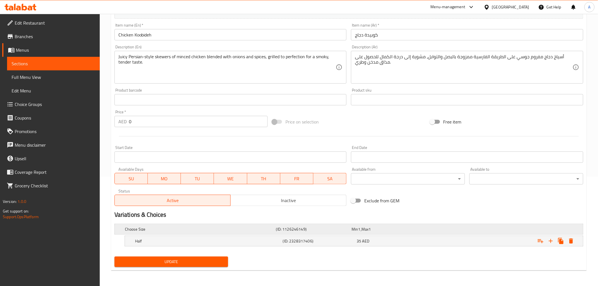
drag, startPoint x: 201, startPoint y: 244, endPoint x: 199, endPoint y: 230, distance: 14.0
click at [201, 242] on div "Half" at bounding box center [208, 241] width 148 height 8
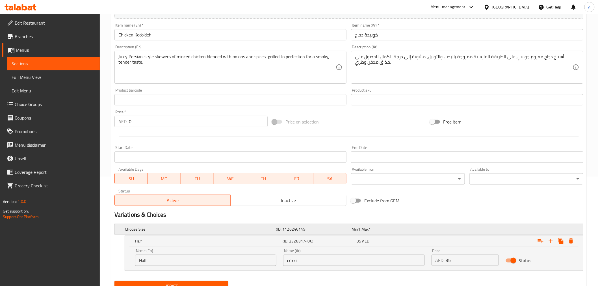
click at [199, 228] on h5 "Choose Size" at bounding box center [199, 229] width 149 height 6
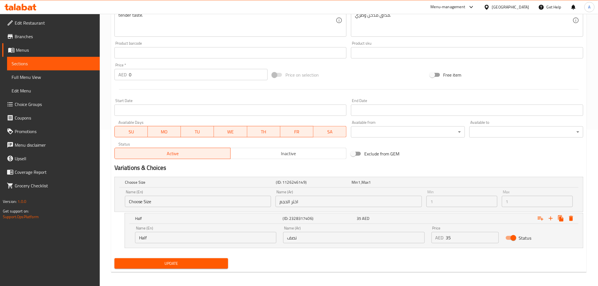
scroll to position [158, 0]
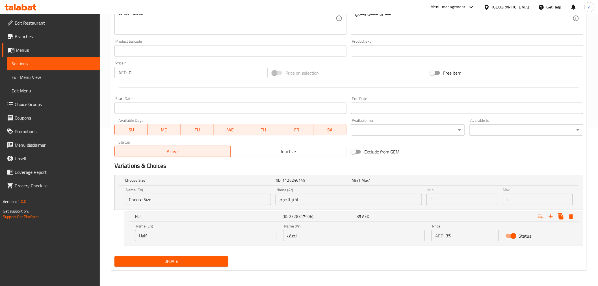
click at [201, 235] on input "Half" at bounding box center [205, 235] width 141 height 11
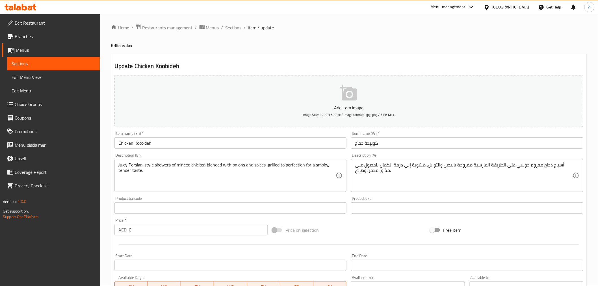
click at [194, 143] on input "Chicken Koobideh" at bounding box center [230, 142] width 232 height 11
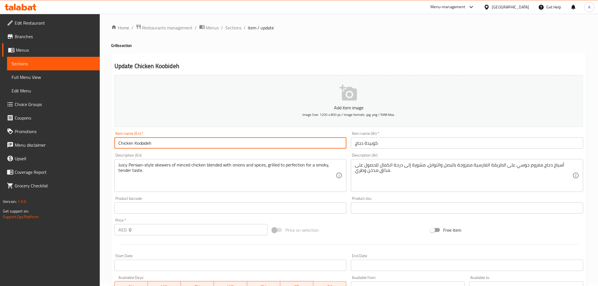
paste input "Half"
type input "Chicken Koobideh Half"
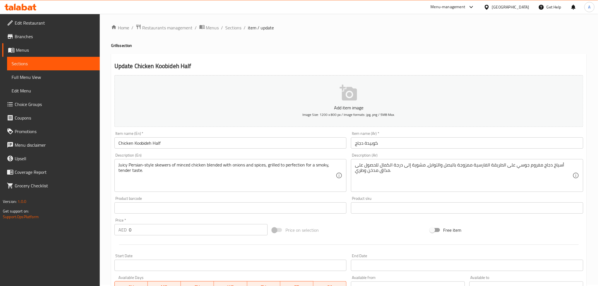
click at [271, 62] on h2 "Update Chicken Koobideh Half" at bounding box center [348, 66] width 469 height 8
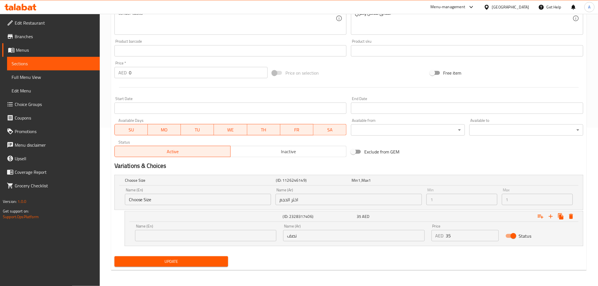
click at [311, 236] on input "نصف" at bounding box center [353, 235] width 141 height 11
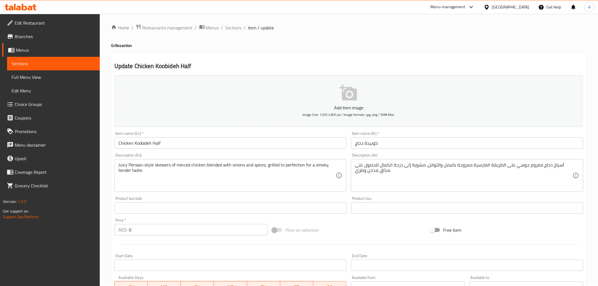
click at [410, 138] on input "كوبيدة دجاج" at bounding box center [467, 142] width 232 height 11
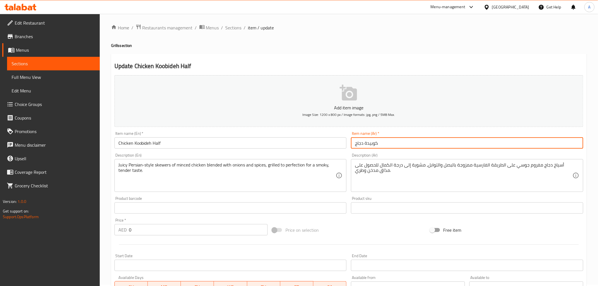
paste input "نصف"
type input "كوبيدة دجاج نصف"
click at [387, 56] on div "Update Chicken Koobideh Half Add item image Image Size: 1200 x 800 px / Image f…" at bounding box center [349, 241] width 476 height 374
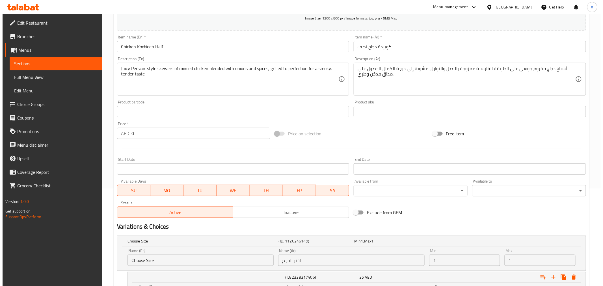
scroll to position [158, 0]
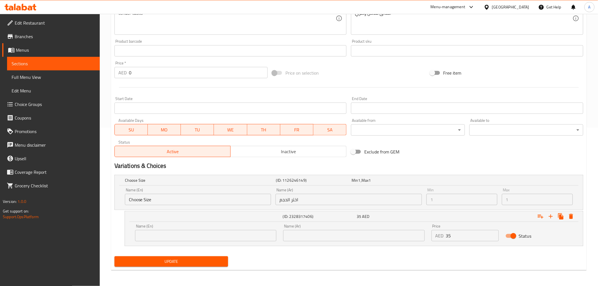
click at [457, 241] on div "Price AED 35 Price" at bounding box center [465, 233] width 74 height 24
drag, startPoint x: 457, startPoint y: 241, endPoint x: 458, endPoint y: 235, distance: 5.8
click at [457, 239] on input "35" at bounding box center [472, 235] width 53 height 11
click at [458, 235] on input "35" at bounding box center [472, 235] width 53 height 11
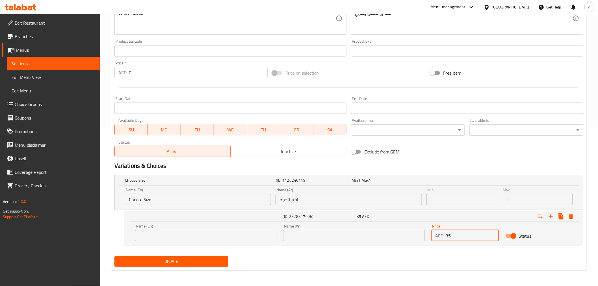
click at [458, 235] on input "35" at bounding box center [472, 235] width 53 height 11
click at [156, 67] on input "0" at bounding box center [198, 72] width 139 height 11
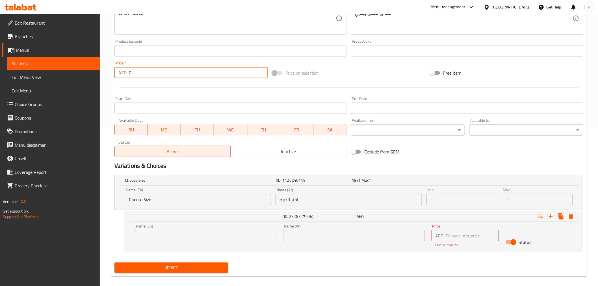
paste input "35"
type input "35"
click at [573, 216] on icon "Expand" at bounding box center [571, 216] width 4 height 5
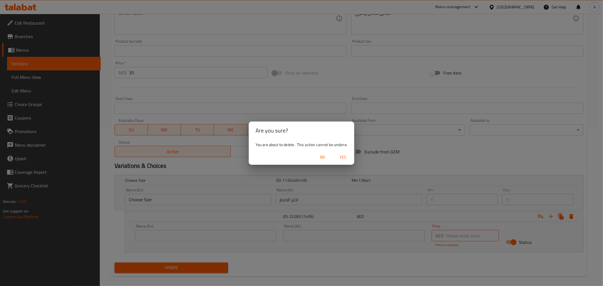
click at [345, 155] on span "Yes" at bounding box center [343, 157] width 14 height 7
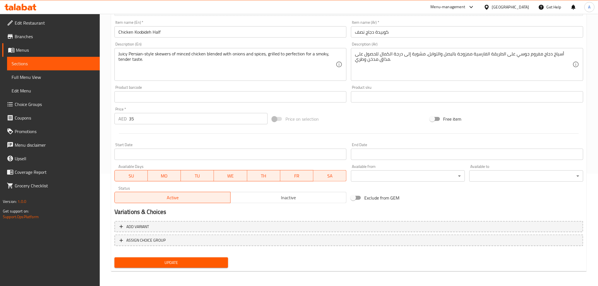
click at [187, 261] on span "Update" at bounding box center [171, 262] width 105 height 7
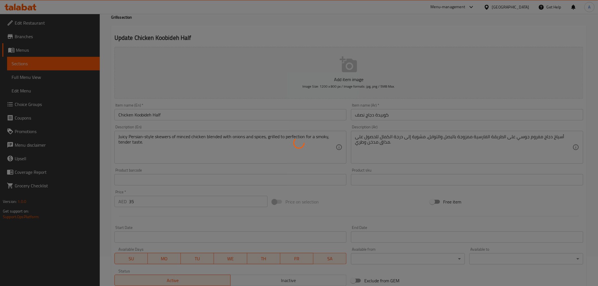
scroll to position [0, 0]
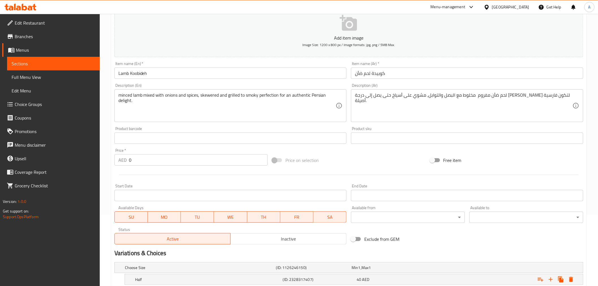
scroll to position [109, 0]
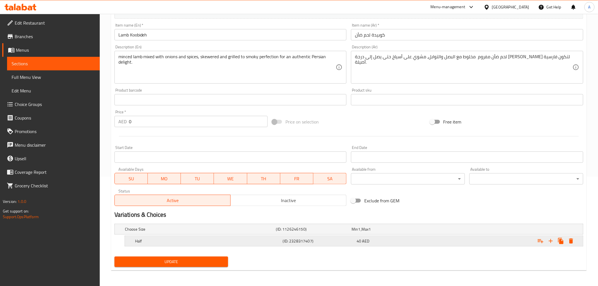
click at [171, 239] on h5 "Half" at bounding box center [208, 241] width 146 height 6
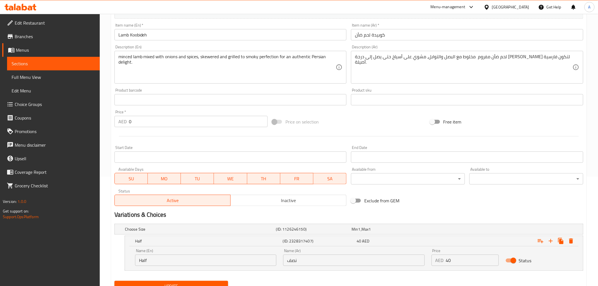
click at [183, 258] on input "Half" at bounding box center [205, 260] width 141 height 11
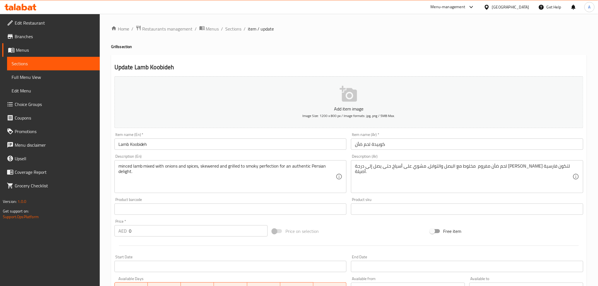
click at [180, 146] on input "Lamb Koobideh" at bounding box center [230, 144] width 232 height 11
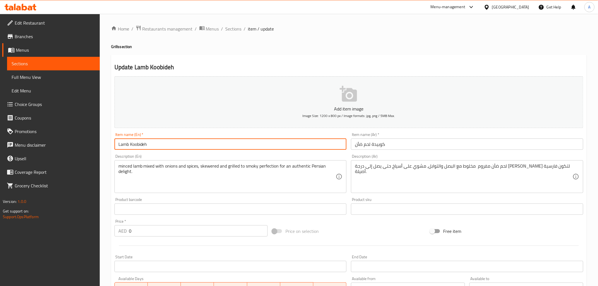
paste input "Half"
drag, startPoint x: 148, startPoint y: 146, endPoint x: 189, endPoint y: 146, distance: 41.3
click at [189, 146] on input "Lamb Koobideh Half" at bounding box center [230, 144] width 232 height 11
type input "Lamb Koobideh Half"
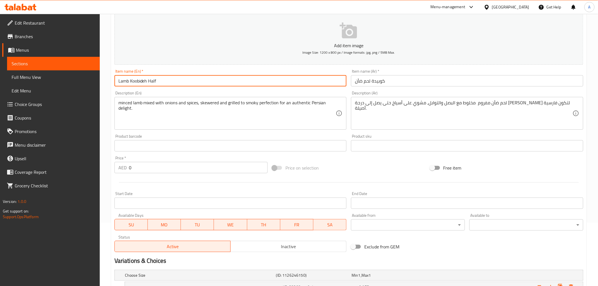
scroll to position [134, 0]
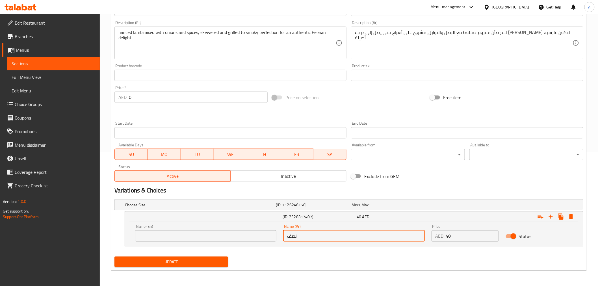
click at [360, 239] on input "نصف" at bounding box center [353, 235] width 141 height 11
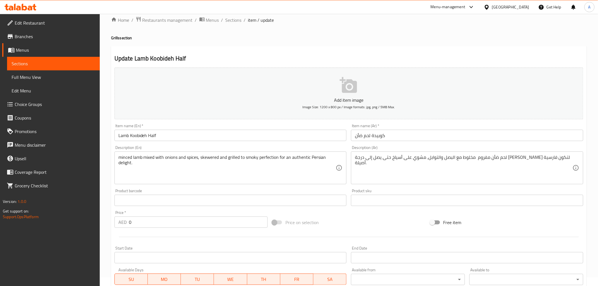
scroll to position [0, 0]
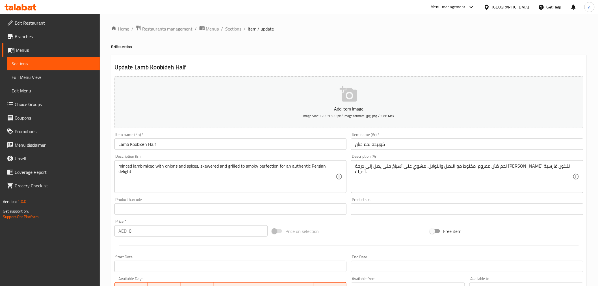
click at [413, 141] on input "كوبيدة لحم ضأن" at bounding box center [467, 144] width 232 height 11
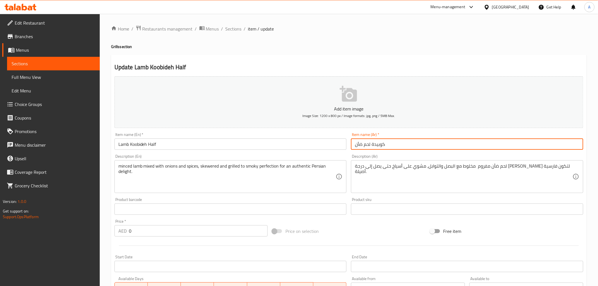
paste input "نصف"
drag, startPoint x: 365, startPoint y: 146, endPoint x: 323, endPoint y: 146, distance: 42.1
click at [323, 146] on div "Add item image Image Size: 1200 x 800 px / Image formats: jpg, png / 5MB Max. I…" at bounding box center [349, 196] width 474 height 244
type input "كوبيدة لحم ضأن نصف"
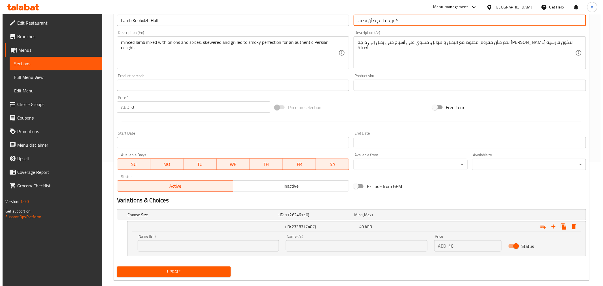
scroll to position [134, 0]
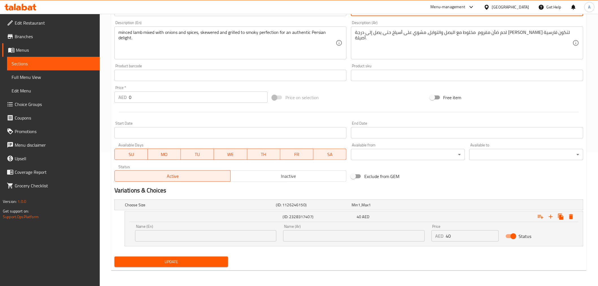
click at [467, 232] on input "40" at bounding box center [472, 235] width 53 height 11
click at [188, 98] on input "0" at bounding box center [198, 97] width 139 height 11
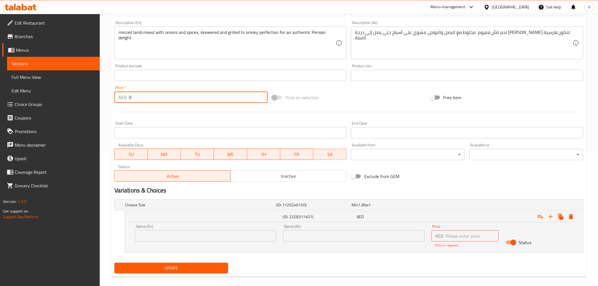
paste input "4"
type input "40"
click at [570, 215] on icon "Expand" at bounding box center [571, 216] width 4 height 5
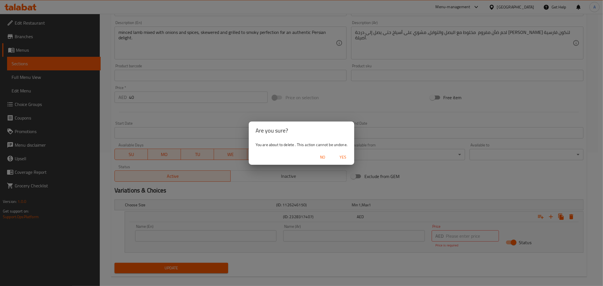
click at [340, 156] on span "Yes" at bounding box center [343, 157] width 14 height 7
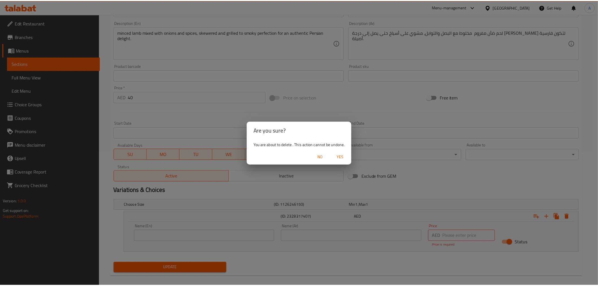
scroll to position [112, 0]
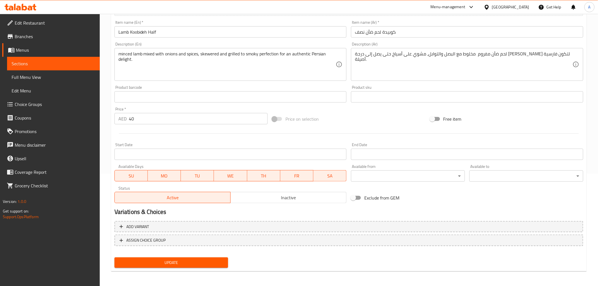
click at [183, 262] on span "Update" at bounding box center [171, 262] width 105 height 7
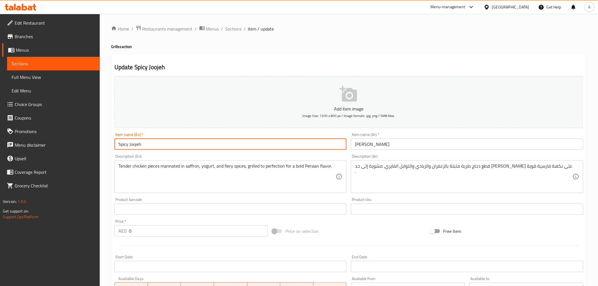
click at [172, 145] on input "Spicy Joojeh" at bounding box center [230, 144] width 232 height 11
paste input "Half"
type input "Spicy Joojeh Half"
click at [401, 146] on input "[PERSON_NAME]" at bounding box center [467, 144] width 232 height 11
paste input "نصف"
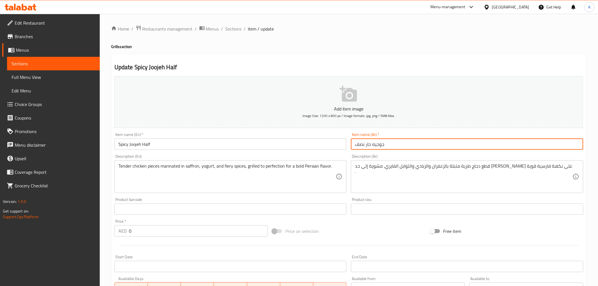
type input "جوجيه حار نصف"
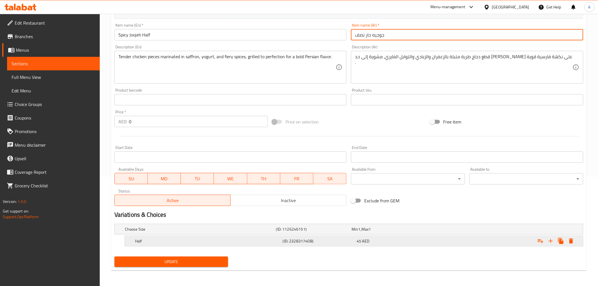
click at [283, 243] on h5 "(ID: 2328317408)" at bounding box center [319, 241] width 72 height 6
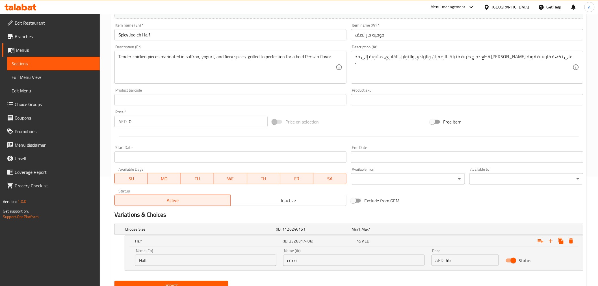
click at [197, 263] on input "Half" at bounding box center [205, 260] width 141 height 11
click at [465, 259] on input "45" at bounding box center [472, 260] width 53 height 11
click at [160, 120] on input "0" at bounding box center [198, 121] width 139 height 11
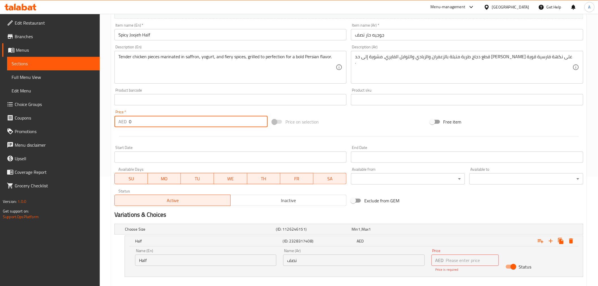
paste input "45"
type input "45"
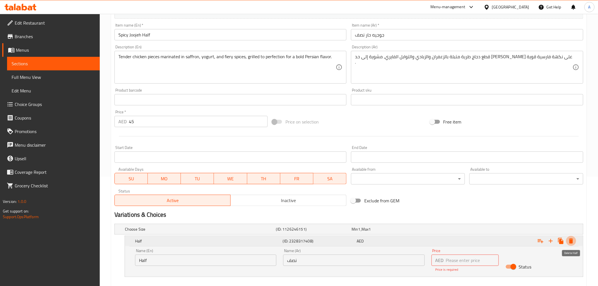
click at [572, 244] on button "Expand" at bounding box center [571, 241] width 10 height 10
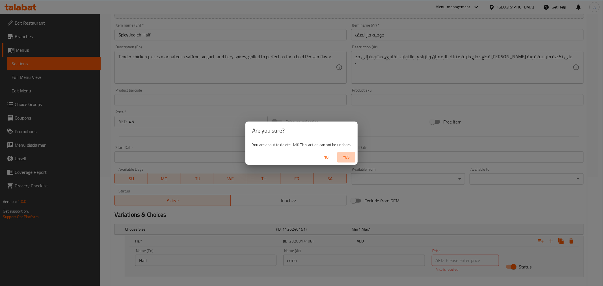
click at [352, 154] on span "Yes" at bounding box center [347, 157] width 14 height 7
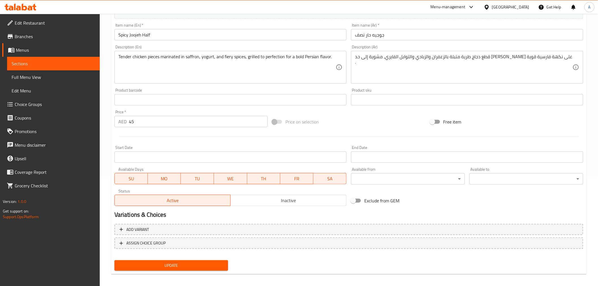
drag, startPoint x: 168, startPoint y: 271, endPoint x: 170, endPoint y: 269, distance: 3.3
click at [168, 271] on div "Update" at bounding box center [171, 265] width 118 height 15
click at [170, 267] on span "Update" at bounding box center [171, 265] width 105 height 7
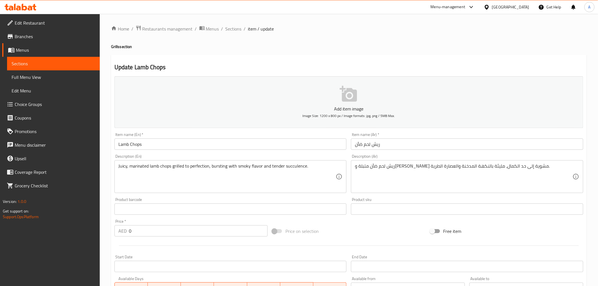
click at [171, 143] on input "Lamb Chops" at bounding box center [230, 144] width 232 height 11
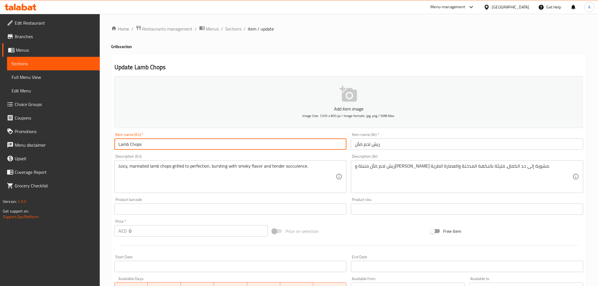
paste input "Half"
type input "Lamb Chops Half"
click at [393, 143] on input "ريش لحم ضأن" at bounding box center [467, 144] width 232 height 11
paste input "نصف"
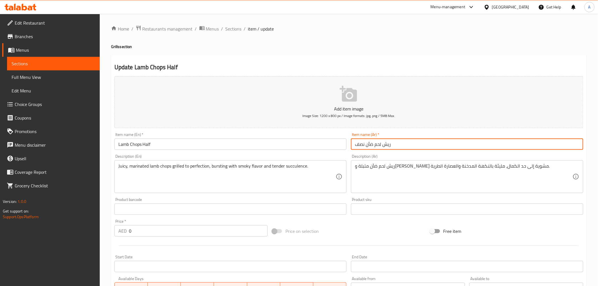
type input "ريش لحم ضأن نصف"
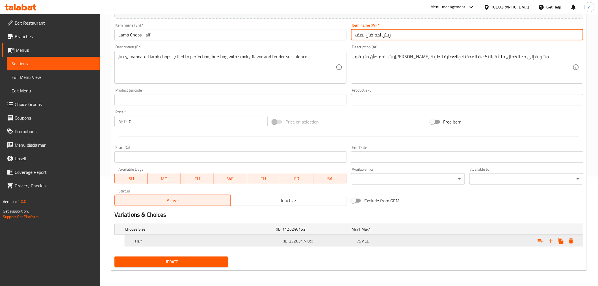
click at [360, 242] on span "75" at bounding box center [359, 240] width 5 height 7
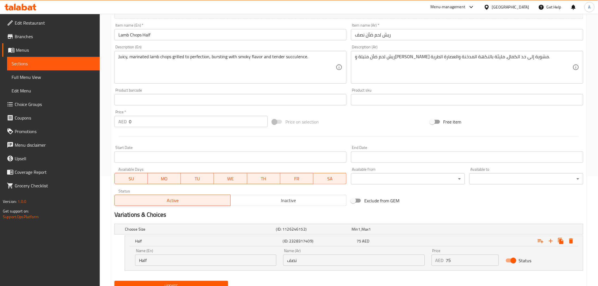
click at [380, 262] on input "نصف" at bounding box center [353, 260] width 141 height 11
click at [461, 260] on input "75" at bounding box center [472, 260] width 53 height 11
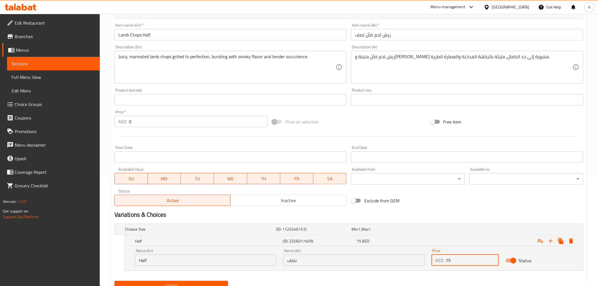
click at [461, 260] on input "75" at bounding box center [472, 260] width 53 height 11
click at [195, 114] on div "Price   * AED 0 Price *" at bounding box center [190, 118] width 153 height 17
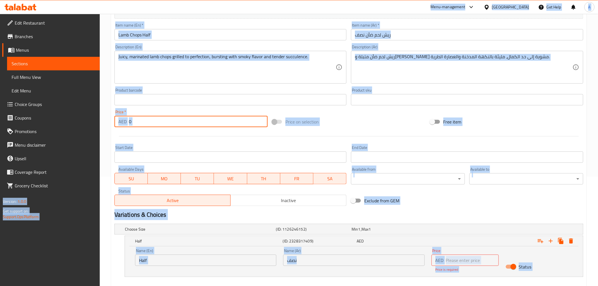
click at [196, 119] on input "0" at bounding box center [198, 121] width 139 height 11
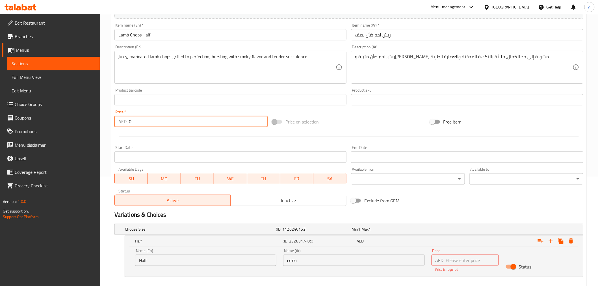
paste input "75"
type input "75"
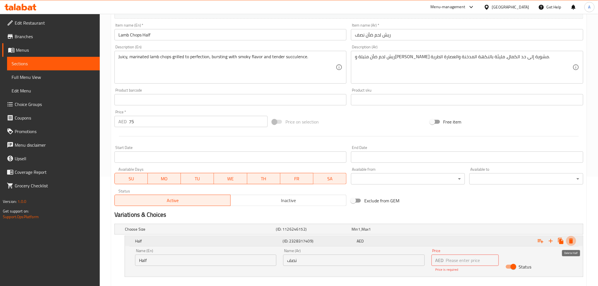
click at [572, 241] on icon "Expand" at bounding box center [571, 241] width 4 height 5
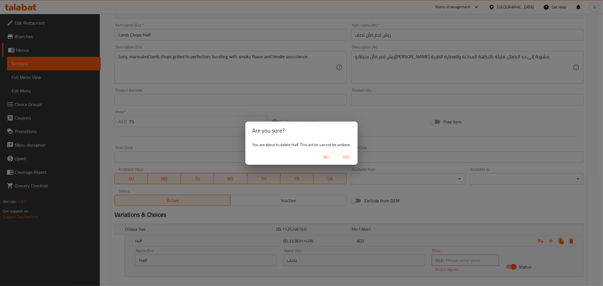
click at [354, 156] on button "Yes" at bounding box center [346, 157] width 18 height 10
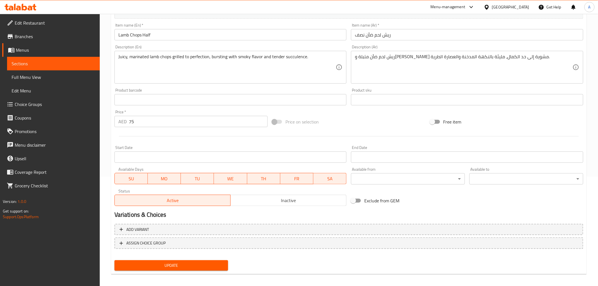
click at [350, 156] on div "End Date End Date" at bounding box center [467, 154] width 237 height 22
click at [199, 267] on span "Update" at bounding box center [171, 265] width 105 height 7
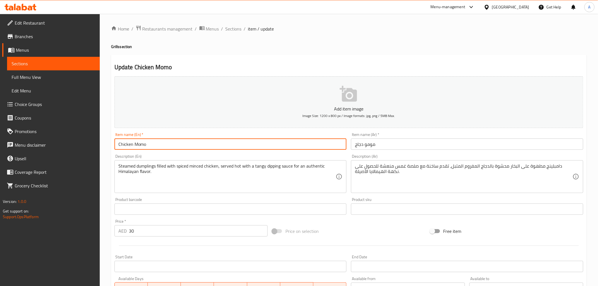
click at [170, 146] on input "Chicken Momo" at bounding box center [230, 144] width 232 height 11
paste input "Half"
type input "Chicken Momo Half"
click at [411, 139] on input "مومو دجاج" at bounding box center [467, 144] width 232 height 11
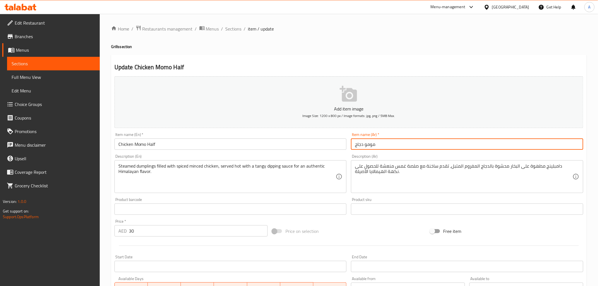
paste input "نصف"
type input "مومو دجاج نصف"
click at [140, 146] on input "Chicken Momo Half" at bounding box center [230, 144] width 232 height 11
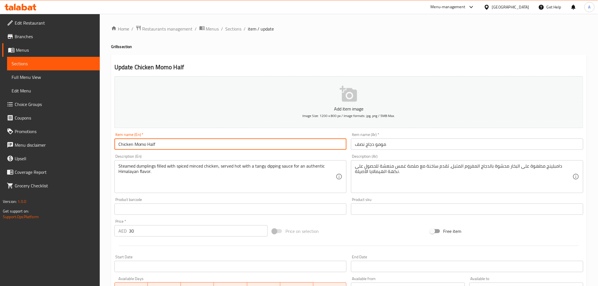
drag, startPoint x: 140, startPoint y: 146, endPoint x: 110, endPoint y: 144, distance: 30.0
click at [110, 144] on div "Home / Restaurants management / Menus / Sections / item / update Grills section…" at bounding box center [349, 207] width 498 height 386
click at [286, 40] on div "Home / Restaurants management / Menus / Sections / item / update Grills section…" at bounding box center [349, 206] width 476 height 363
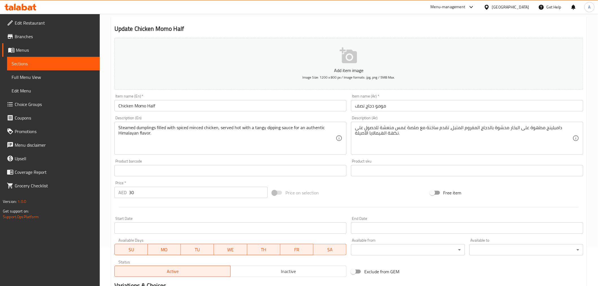
scroll to position [112, 0]
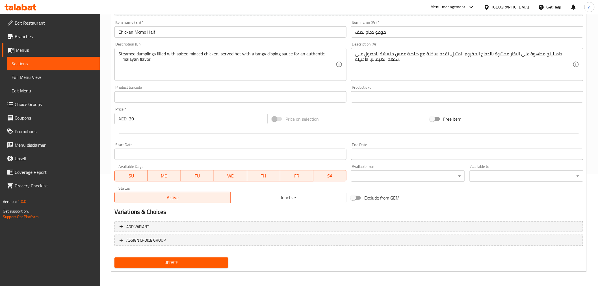
click at [188, 259] on span "Update" at bounding box center [171, 262] width 105 height 7
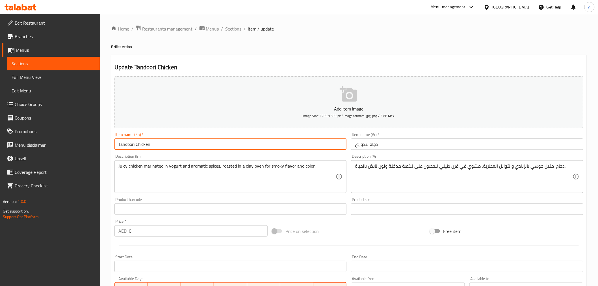
click at [177, 145] on input "Tandoori Chicken" at bounding box center [230, 144] width 232 height 11
paste input "Half"
type input "Tandoori Chicken Half"
click at [404, 139] on input "دجاج تندوري" at bounding box center [467, 144] width 232 height 11
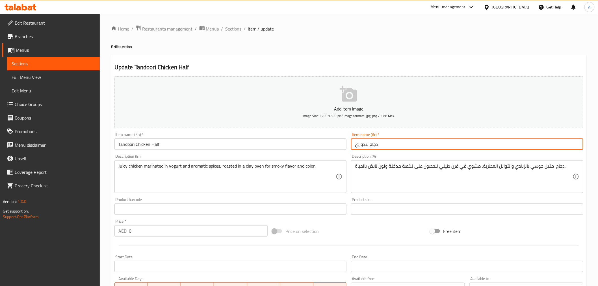
paste input "نصف"
type input "دجاج تندوري نصف"
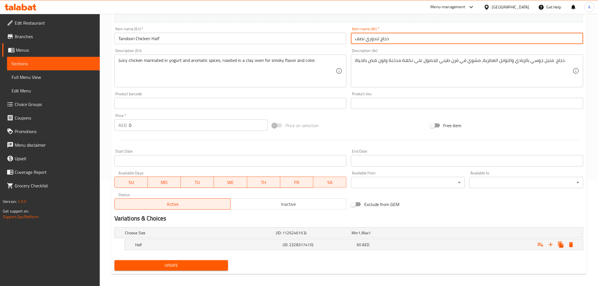
scroll to position [109, 0]
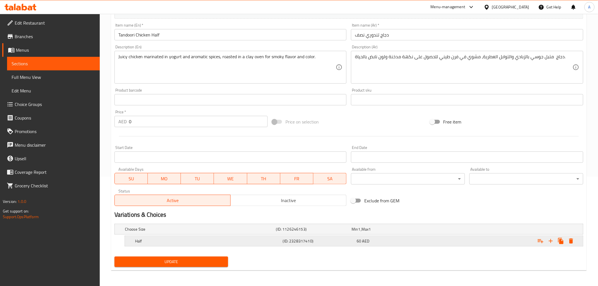
click at [370, 247] on div "Half (ID: 2328317410) 60 AED" at bounding box center [356, 241] width 444 height 12
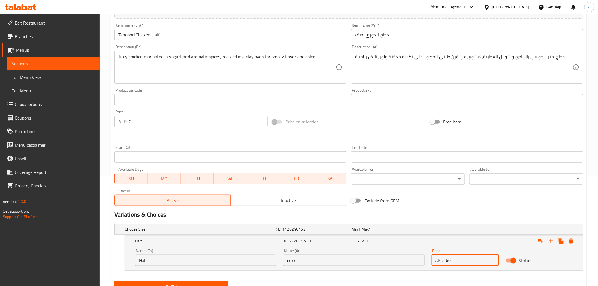
click at [459, 258] on input "60" at bounding box center [472, 260] width 53 height 11
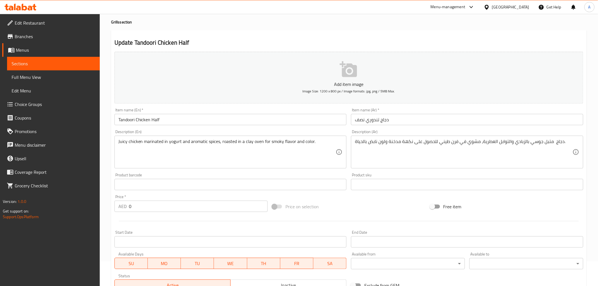
scroll to position [15, 0]
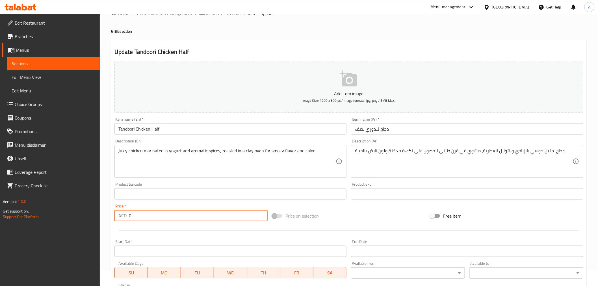
click at [165, 219] on input "0" at bounding box center [198, 215] width 139 height 11
paste input "6"
type input "60"
click at [264, 80] on button "Add item image Image Size: 1200 x 800 px / Image formats: jpg, png / 5MB Max." at bounding box center [348, 87] width 469 height 52
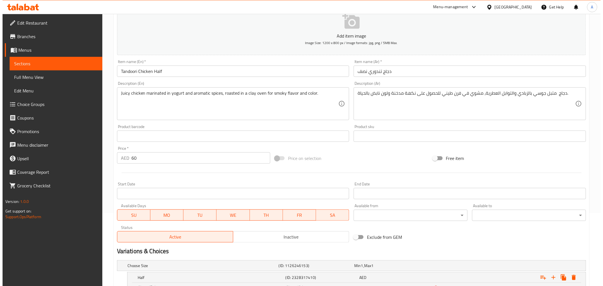
scroll to position [140, 0]
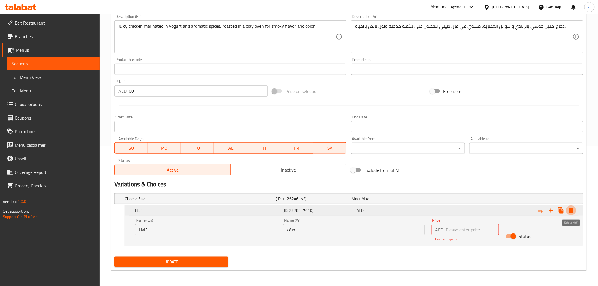
click at [573, 210] on icon "Expand" at bounding box center [571, 210] width 4 height 5
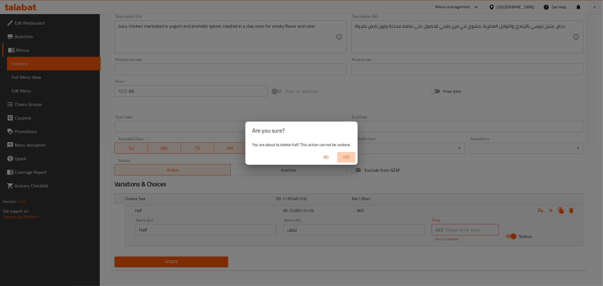
click at [349, 154] on span "Yes" at bounding box center [347, 157] width 14 height 7
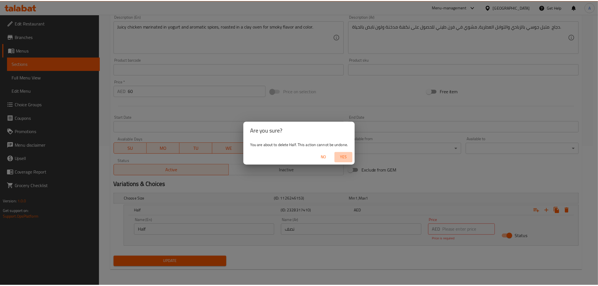
scroll to position [112, 0]
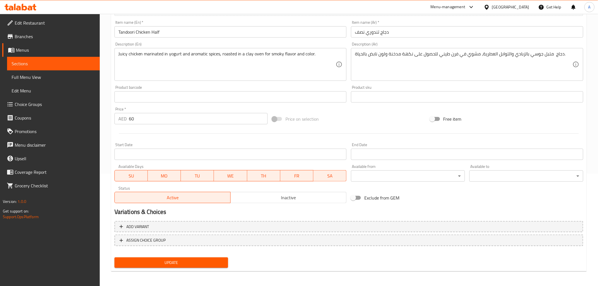
click at [202, 253] on div "Add variant ASSIGN CHOICE GROUP" at bounding box center [349, 237] width 474 height 37
click at [202, 256] on div "Update" at bounding box center [171, 262] width 118 height 15
click at [202, 258] on button "Update" at bounding box center [171, 263] width 114 height 10
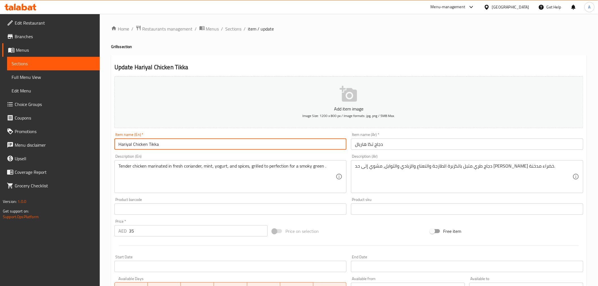
click at [189, 149] on input "Hariyal Chicken Tikka" at bounding box center [230, 144] width 232 height 11
paste input "Half"
type input "Hariyal Chicken Tikka Half"
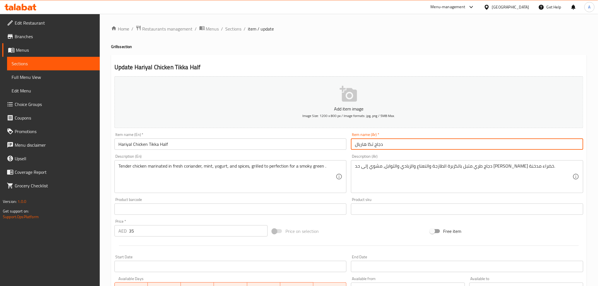
click at [408, 146] on input "دجاج تكا هاريال" at bounding box center [467, 144] width 232 height 11
paste input "نصف"
type input "دجاج تكا هاريال نصف"
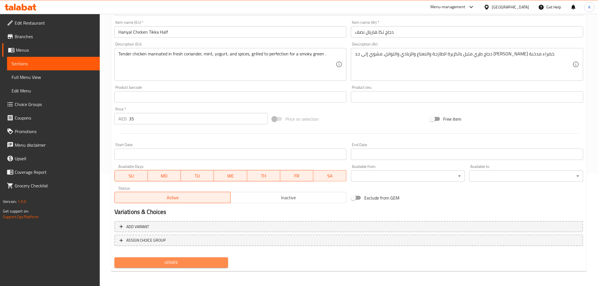
click at [198, 263] on span "Update" at bounding box center [171, 262] width 105 height 7
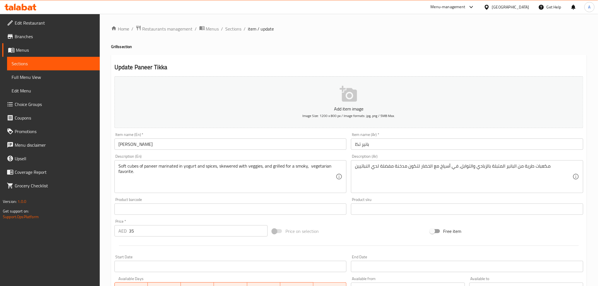
click at [170, 146] on input "[PERSON_NAME]" at bounding box center [230, 144] width 232 height 11
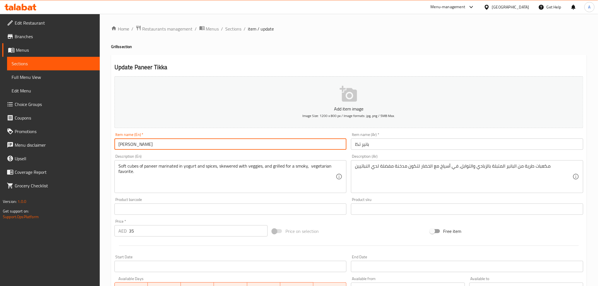
paste input "Half"
type input "Paneer Tikka Half"
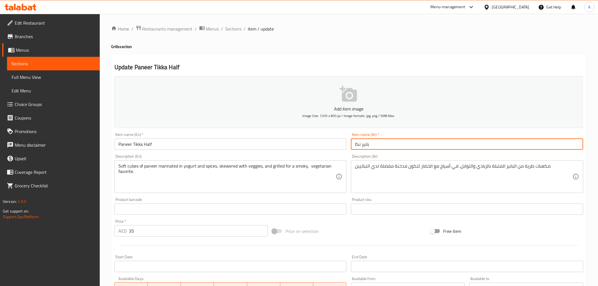
click at [397, 145] on input "بانير تكا" at bounding box center [467, 144] width 232 height 11
paste input "نصف"
type input "بانير تكا نصف"
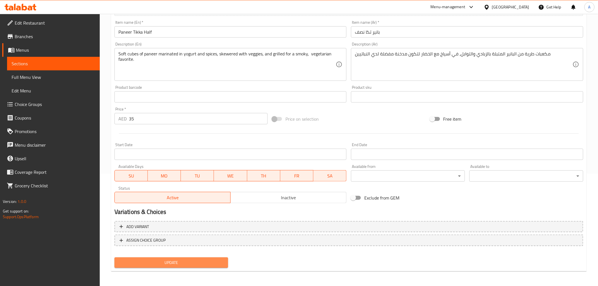
click at [189, 261] on span "Update" at bounding box center [171, 262] width 105 height 7
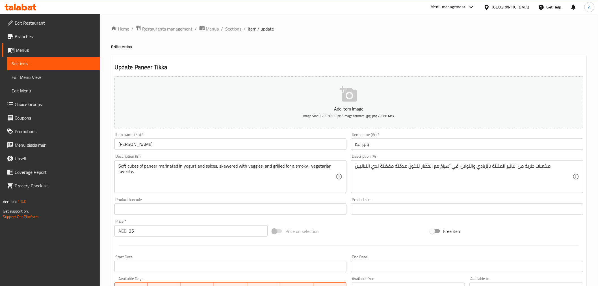
click at [192, 144] on input "Paneer Tikka" at bounding box center [230, 144] width 232 height 11
paste input "Half"
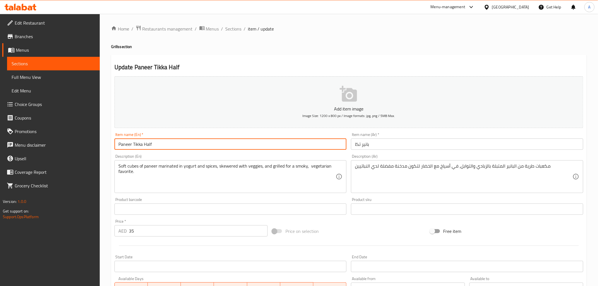
type input "Paneer Tikka Half"
click at [393, 143] on input "بانير تكا" at bounding box center [467, 144] width 232 height 11
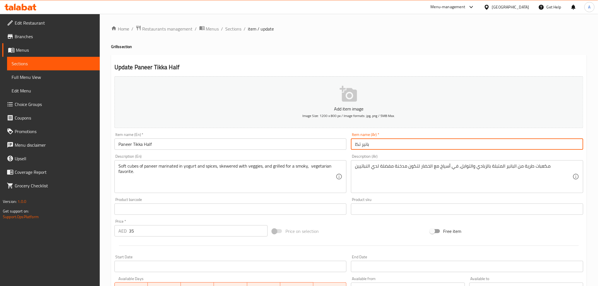
paste input "نصف"
type input "بانير تكا نصف"
click at [139, 145] on input "Paneer Tikka Half" at bounding box center [230, 144] width 232 height 11
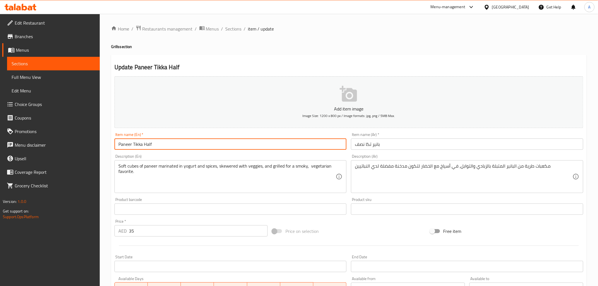
drag, startPoint x: 139, startPoint y: 145, endPoint x: 114, endPoint y: 141, distance: 25.4
click at [114, 141] on div "Item name (En)   * Paneer Tikka Half Item name (En) *" at bounding box center [230, 141] width 237 height 22
click at [361, 67] on h2 "Update Paneer Tikka Half" at bounding box center [348, 67] width 469 height 8
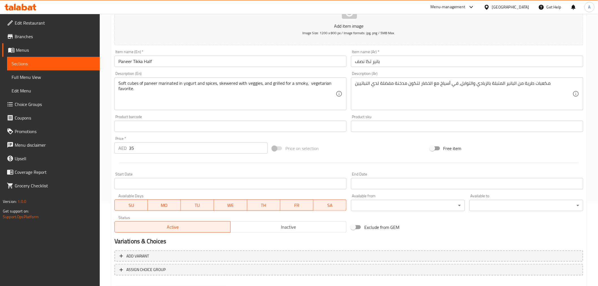
scroll to position [112, 0]
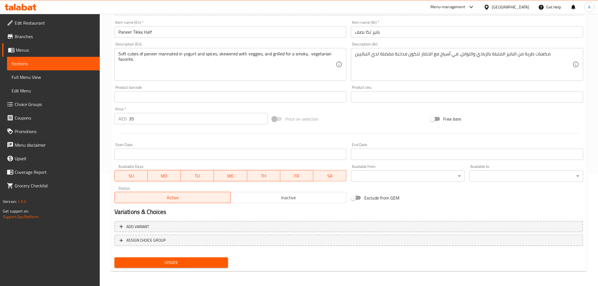
click at [196, 256] on div "Update" at bounding box center [171, 262] width 118 height 15
click at [174, 264] on span "Update" at bounding box center [171, 262] width 105 height 7
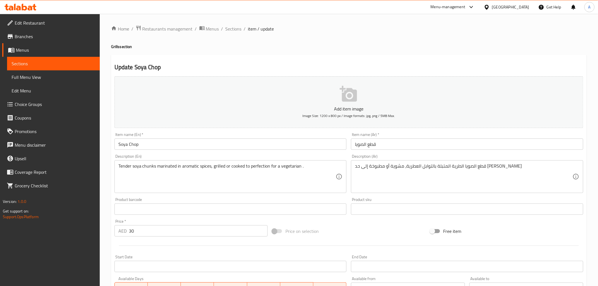
click at [200, 148] on input "Soya Chop" at bounding box center [230, 144] width 232 height 11
paste input "Half"
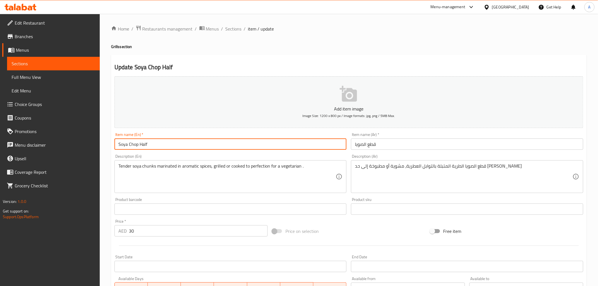
type input "Soya Chop Half"
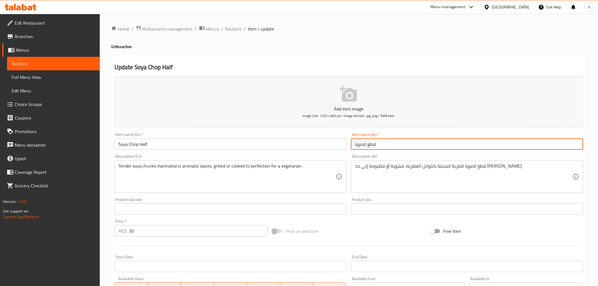
click at [403, 144] on input "قطع الصويا" at bounding box center [467, 144] width 232 height 11
paste input "نصف"
type input "قطع الصويا نصف"
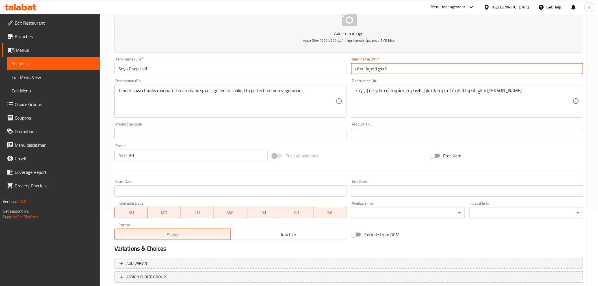
scroll to position [112, 0]
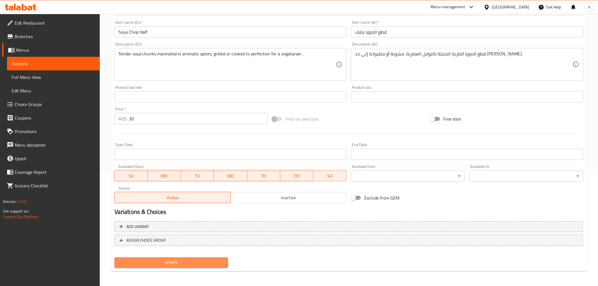
click at [188, 259] on span "Update" at bounding box center [171, 262] width 105 height 7
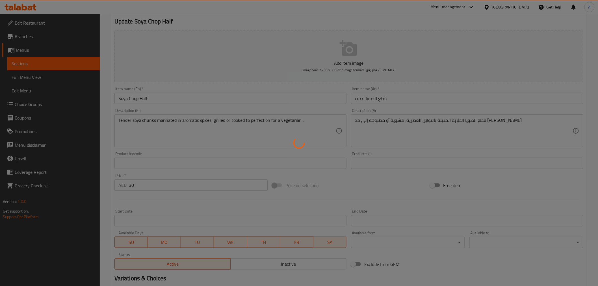
scroll to position [0, 0]
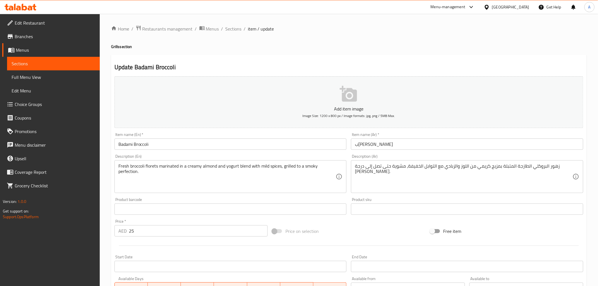
click at [173, 144] on input "Badami Broccoli" at bounding box center [230, 144] width 232 height 11
paste input "Half"
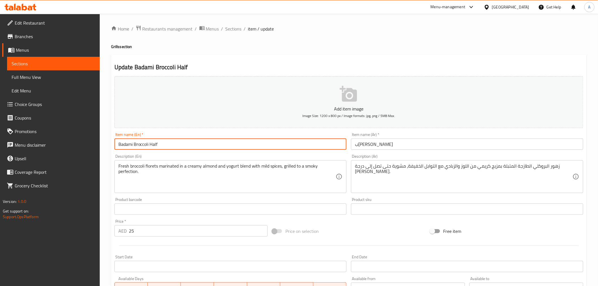
type input "Badami Broccoli Half"
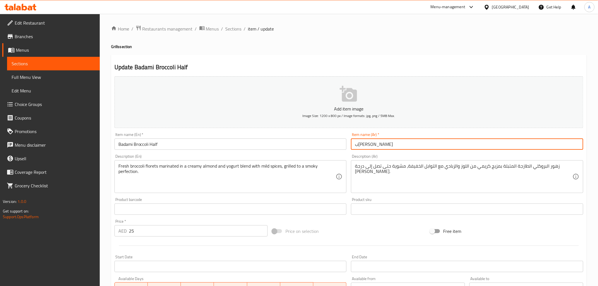
click at [392, 141] on input "بادامي بروكلي" at bounding box center [467, 144] width 232 height 11
paste input "نصف"
type input "بادامي بروكلي نصف"
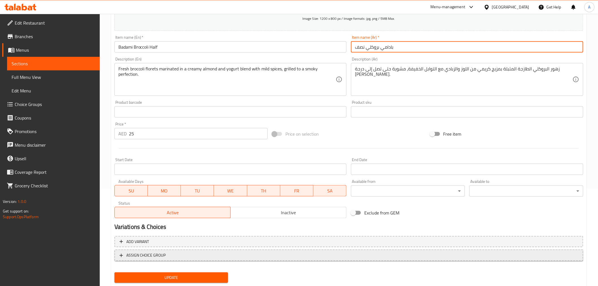
scroll to position [112, 0]
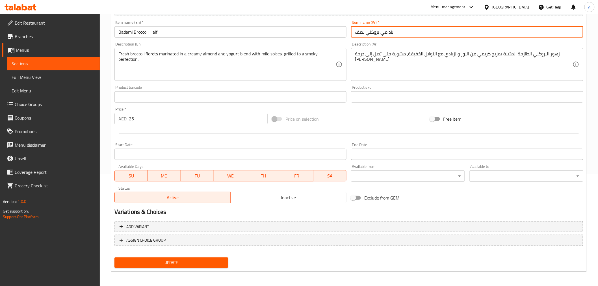
click at [193, 261] on span "Update" at bounding box center [171, 262] width 105 height 7
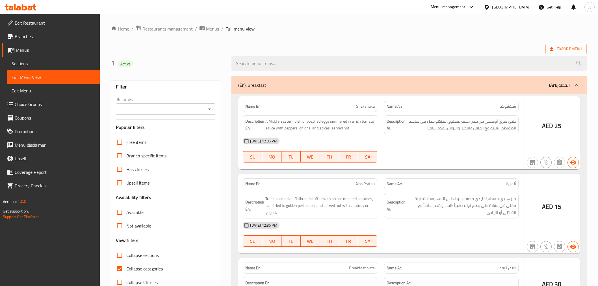
click at [123, 270] on div at bounding box center [299, 143] width 598 height 286
click at [118, 270] on div at bounding box center [299, 143] width 598 height 286
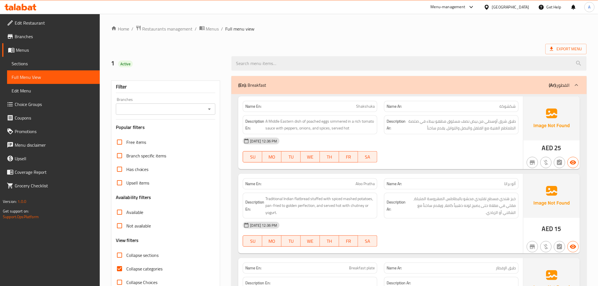
click at [119, 270] on input "Collapse categories" at bounding box center [120, 269] width 14 height 14
checkbox input "false"
click at [395, 202] on strong "Description Ar:" at bounding box center [396, 206] width 19 height 14
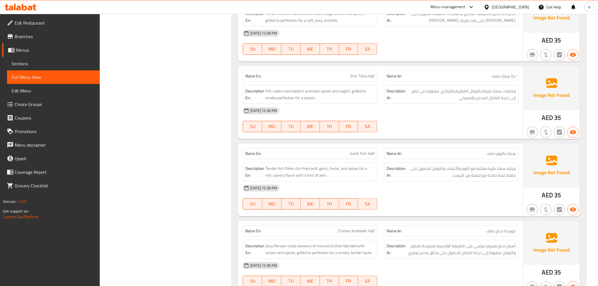
click at [413, 206] on div at bounding box center [451, 209] width 141 height 7
click at [416, 181] on div "[DATE] 12:36 PM" at bounding box center [380, 188] width 282 height 14
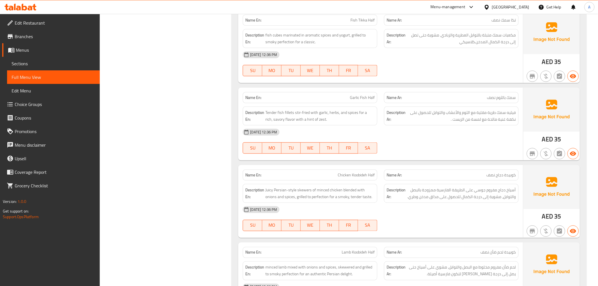
scroll to position [4727, 0]
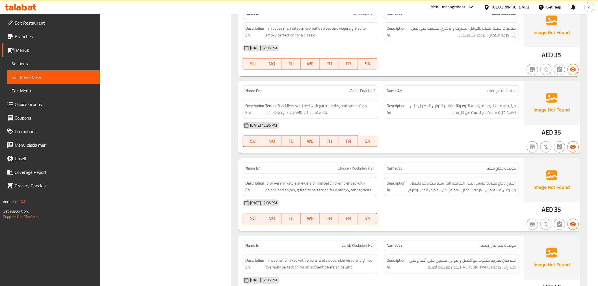
click at [446, 140] on div "Name En: Garlic Fish Half Name Ar: سمك بالثوم نصف Description En: Tender fish f…" at bounding box center [380, 117] width 285 height 73
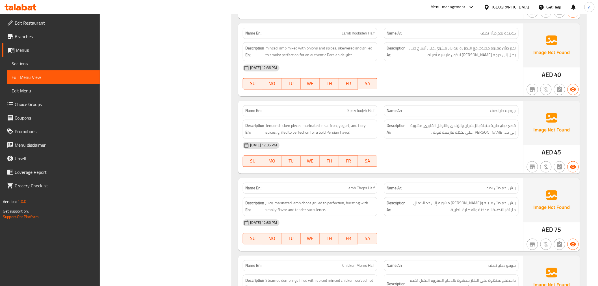
scroll to position [4947, 0]
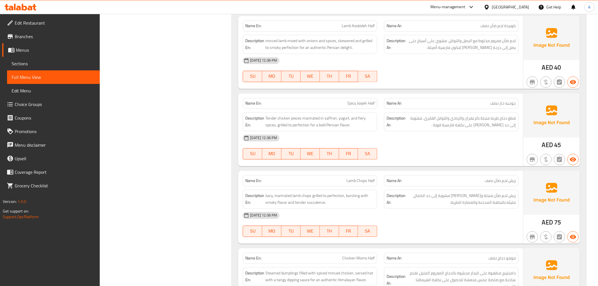
click at [379, 94] on div "Name En: Spicy Joojeh Half" at bounding box center [309, 103] width 141 height 18
click at [379, 109] on div "Description En: Tender chicken pieces marinated in saffron, yogurt, and fiery s…" at bounding box center [309, 122] width 141 height 26
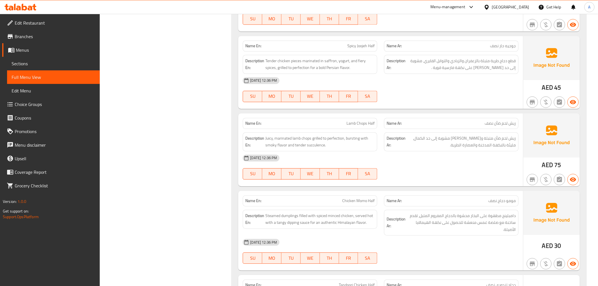
scroll to position [5010, 0]
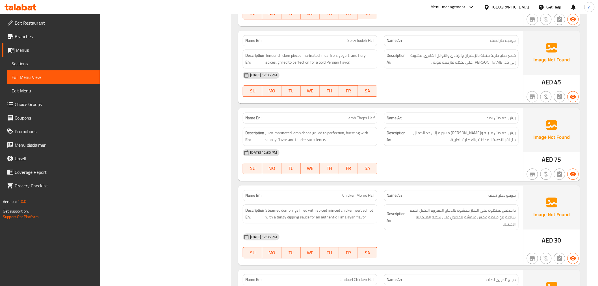
click at [458, 146] on div "[DATE] 12:36 PM" at bounding box center [380, 153] width 282 height 14
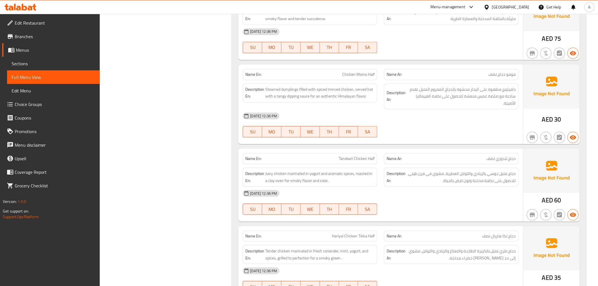
scroll to position [5135, 0]
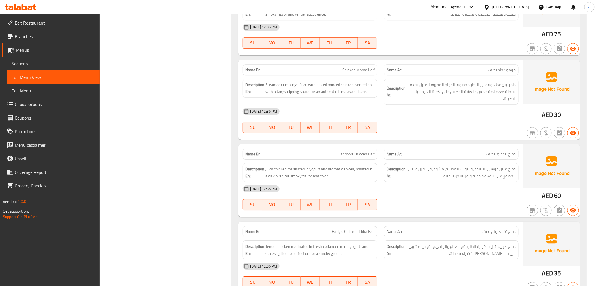
click at [425, 182] on div "06-10-2025 12:36 PM" at bounding box center [380, 189] width 282 height 14
click at [358, 151] on span "Tandoori Chicken Half" at bounding box center [357, 154] width 36 height 6
copy span "Tandoori Chicken Half"
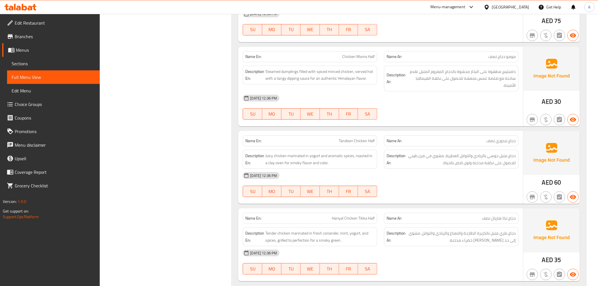
scroll to position [5167, 0]
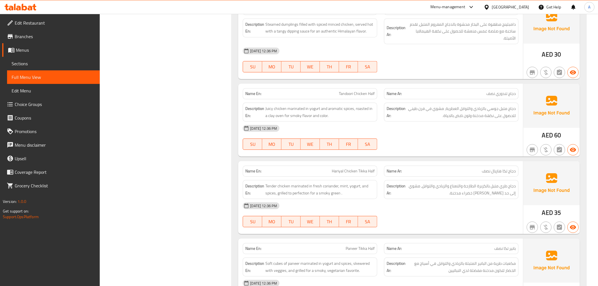
scroll to position [5230, 0]
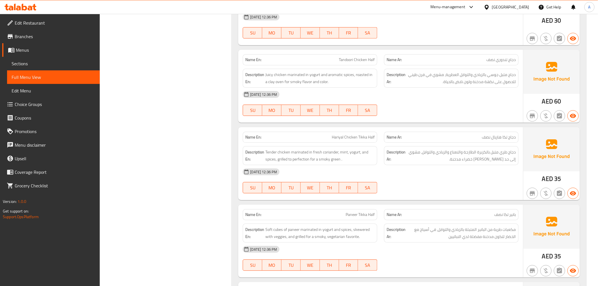
click at [432, 165] on div "06-10-2025 12:36 PM" at bounding box center [380, 172] width 282 height 14
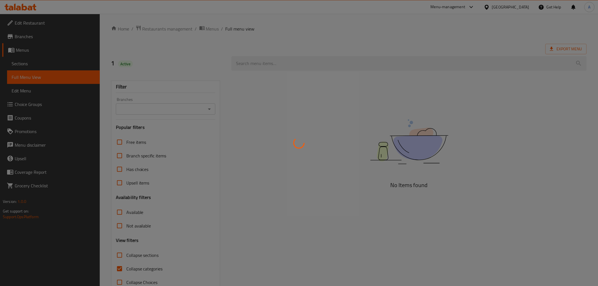
click at [289, 207] on div at bounding box center [299, 143] width 598 height 286
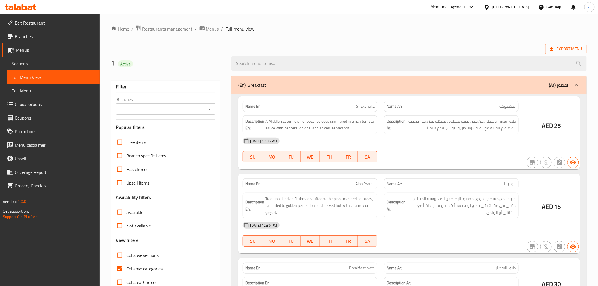
click at [127, 271] on div at bounding box center [299, 143] width 598 height 286
click at [122, 269] on div at bounding box center [299, 143] width 598 height 286
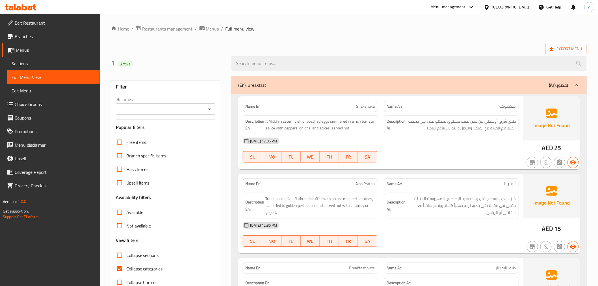
click at [122, 270] on input "Collapse categories" at bounding box center [120, 269] width 14 height 14
checkbox input "false"
click at [307, 49] on div "Export Menu" at bounding box center [349, 49] width 476 height 10
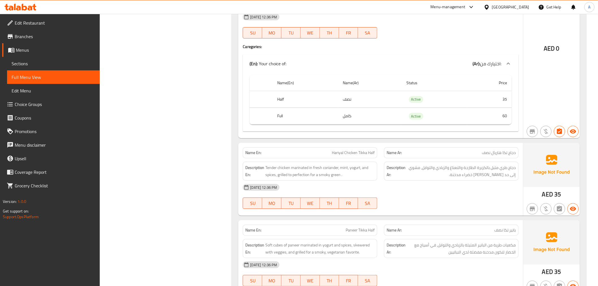
click at [404, 184] on div "[DATE] 12:36 PM" at bounding box center [380, 188] width 282 height 14
click at [495, 181] on div "[DATE] 12:36 PM" at bounding box center [380, 188] width 282 height 14
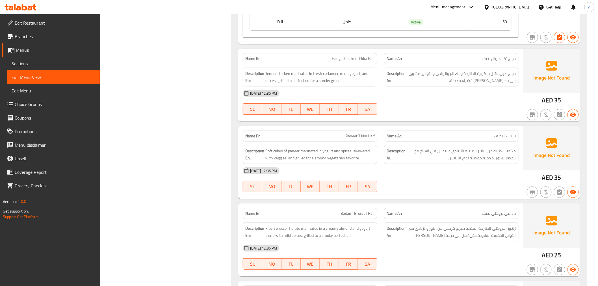
click at [363, 133] on span "Paneer Tikka Half" at bounding box center [360, 136] width 29 height 6
drag, startPoint x: 363, startPoint y: 126, endPoint x: 348, endPoint y: 125, distance: 15.0
click at [348, 133] on span "Paneer Tikka Half" at bounding box center [360, 136] width 29 height 6
click at [434, 177] on div "[DATE] 12:36 PM SU MO TU WE TH FR SA" at bounding box center [380, 180] width 282 height 32
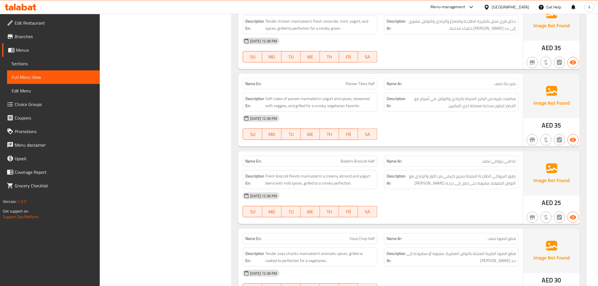
scroll to position [5464, 0]
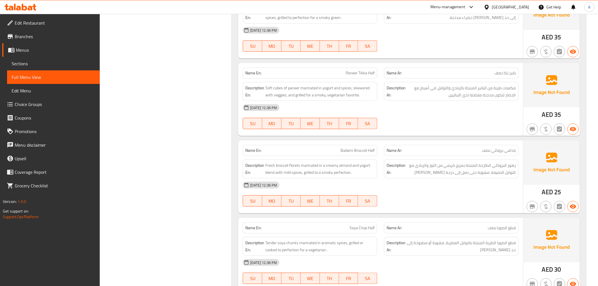
click at [440, 182] on div "[DATE] 12:36 PM" at bounding box center [380, 185] width 282 height 14
click at [429, 178] on div "[DATE] 12:36 PM" at bounding box center [380, 185] width 282 height 14
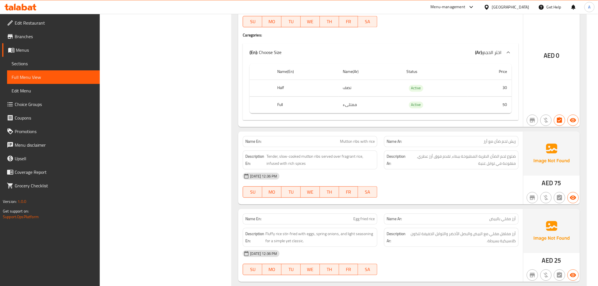
scroll to position [5873, 0]
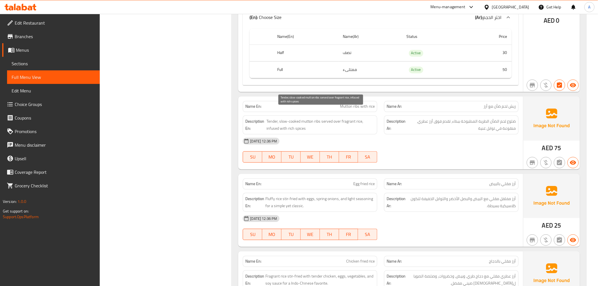
click at [306, 118] on span "Tender, slow-cooked mutton ribs served over fragrant rice, infused with rich sp…" at bounding box center [321, 125] width 108 height 14
click at [349, 120] on span "Tender, slow-cooked mutton ribs served over fragrant rice, infused with rich sp…" at bounding box center [321, 125] width 108 height 14
click at [514, 134] on div "[DATE] 12:36 PM" at bounding box center [380, 141] width 282 height 14
click at [475, 136] on div "[DATE] 12:36 PM" at bounding box center [380, 141] width 282 height 14
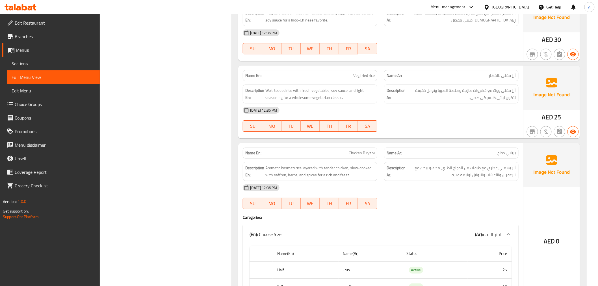
scroll to position [6155, 0]
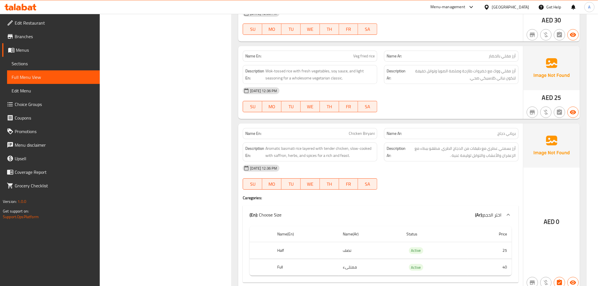
click at [422, 165] on div "[DATE] 12:36 PM" at bounding box center [380, 168] width 282 height 14
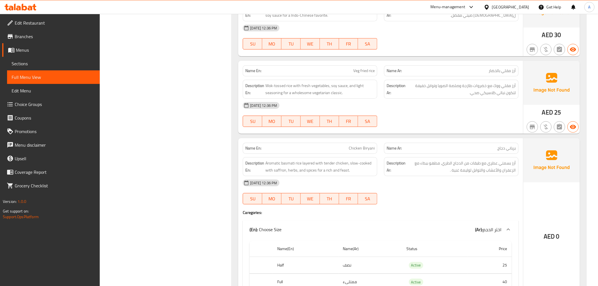
scroll to position [6172, 0]
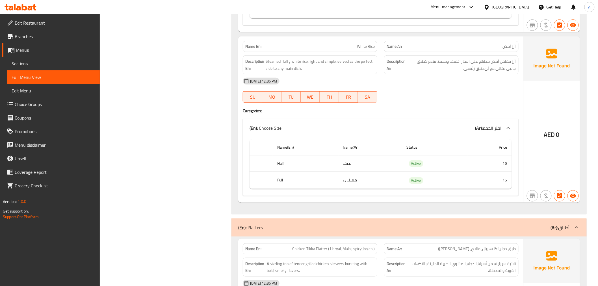
scroll to position [6361, 0]
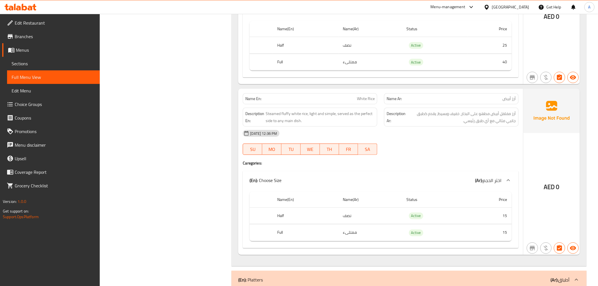
click at [367, 96] on span "White Rice" at bounding box center [366, 99] width 18 height 6
copy span "White Rice"
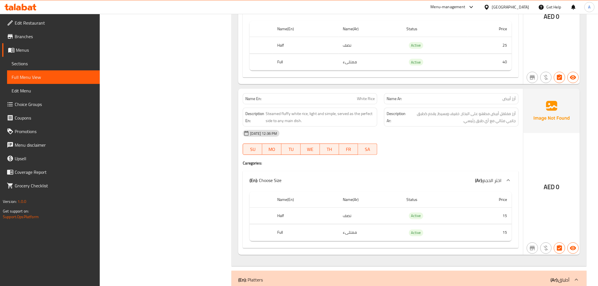
click at [366, 96] on span "White Rice" at bounding box center [366, 99] width 18 height 6
copy span "White Rice"
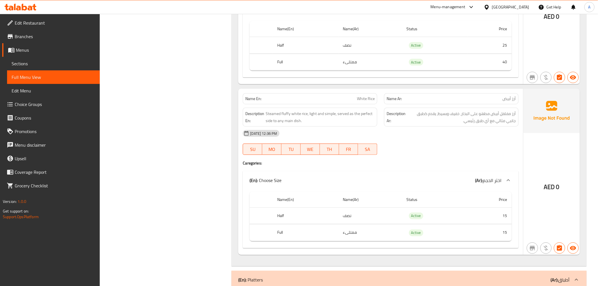
click at [369, 96] on span "White Rice" at bounding box center [366, 99] width 18 height 6
copy span "White Rice"
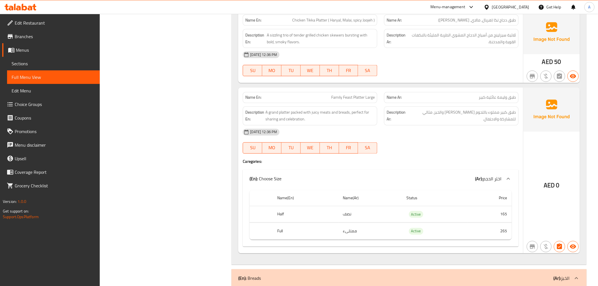
scroll to position [6643, 0]
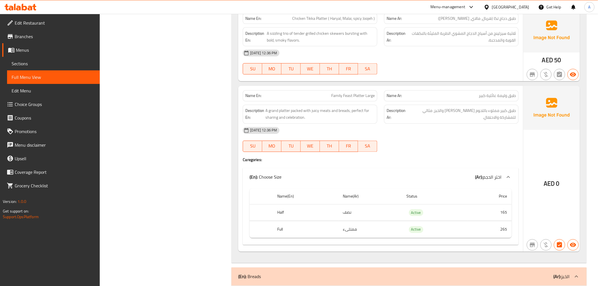
click at [428, 134] on div "[DATE] 12:36 PM SU MO TU WE TH FR SA" at bounding box center [380, 140] width 282 height 32
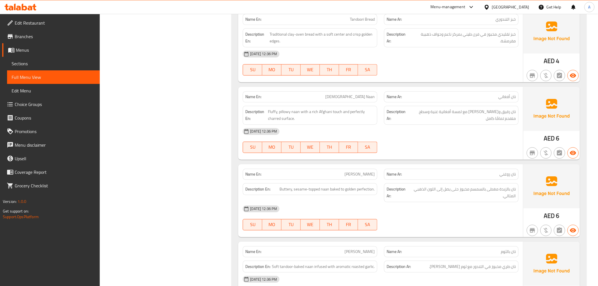
scroll to position [6957, 0]
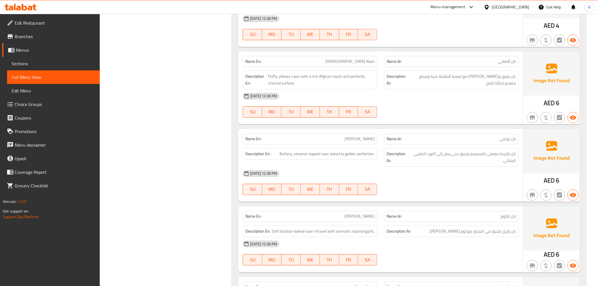
click at [364, 59] on span "[DEMOGRAPHIC_DATA] Naan" at bounding box center [349, 62] width 49 height 6
copy span "[DEMOGRAPHIC_DATA] Naan"
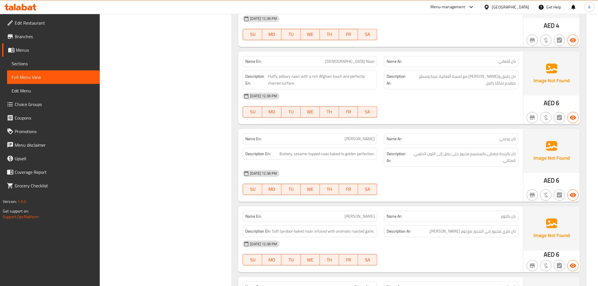
click at [433, 171] on div "[DATE] 12:36 PM" at bounding box center [380, 174] width 282 height 14
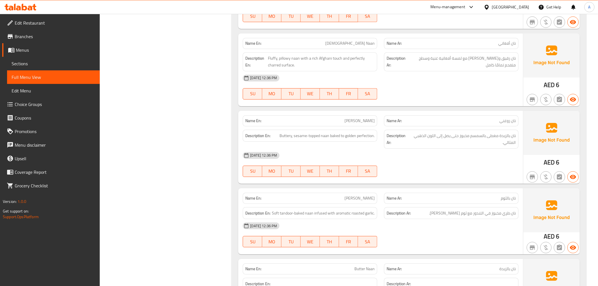
scroll to position [7083, 0]
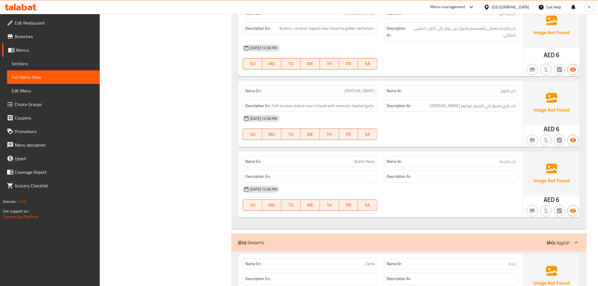
click at [360, 159] on span "Butter Naan" at bounding box center [364, 162] width 20 height 6
copy span "Butter Naan"
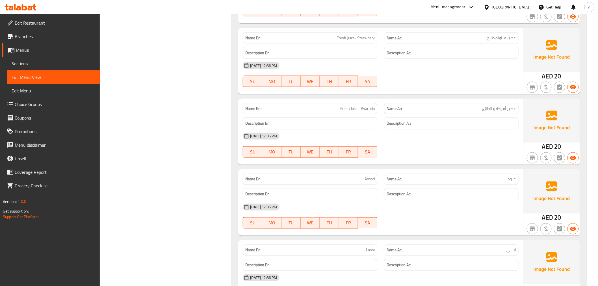
scroll to position [0, 0]
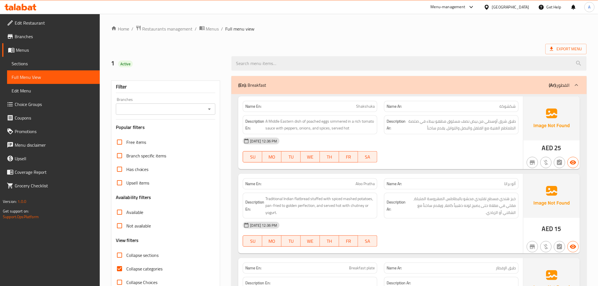
click at [281, 31] on ol "Home / Restaurants management / Menus / Full menu view" at bounding box center [349, 28] width 476 height 7
click at [120, 269] on input "Collapse categories" at bounding box center [120, 269] width 14 height 14
checkbox input "false"
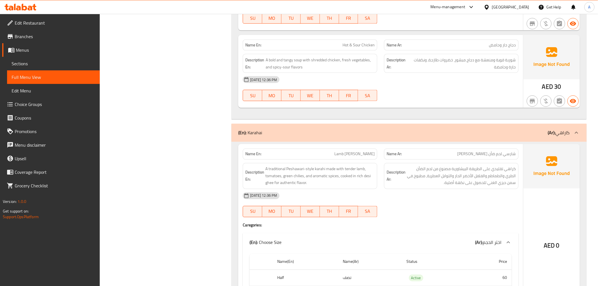
scroll to position [3043, 0]
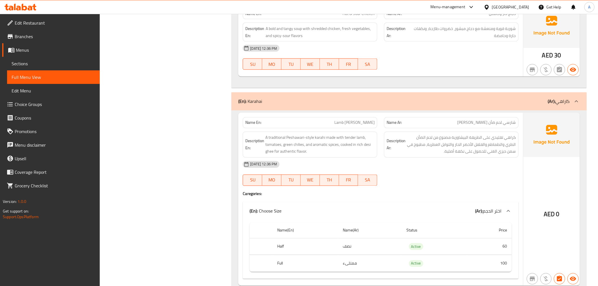
click at [32, 65] on span "Sections" at bounding box center [54, 63] width 84 height 7
click at [32, 49] on span "Menus" at bounding box center [55, 50] width 79 height 7
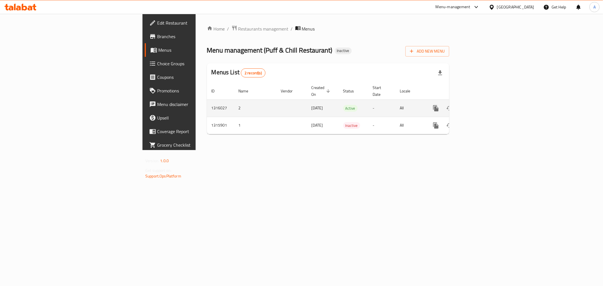
click at [480, 105] on icon "enhanced table" at bounding box center [476, 108] width 7 height 7
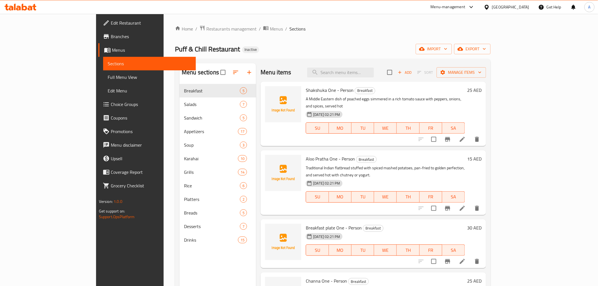
drag, startPoint x: 29, startPoint y: 78, endPoint x: 142, endPoint y: 1, distance: 136.9
click at [108, 78] on span "Full Menu View" at bounding box center [150, 77] width 84 height 7
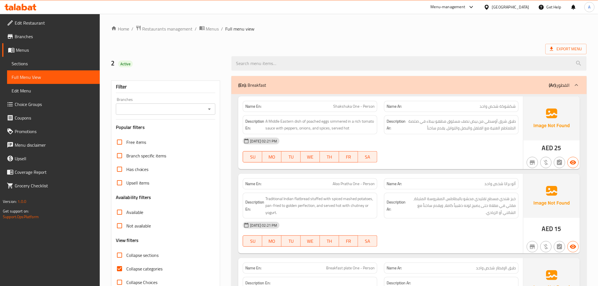
click at [142, 271] on span "Collapse categories" at bounding box center [144, 268] width 36 height 7
click at [126, 271] on input "Collapse categories" at bounding box center [120, 269] width 14 height 14
checkbox input "false"
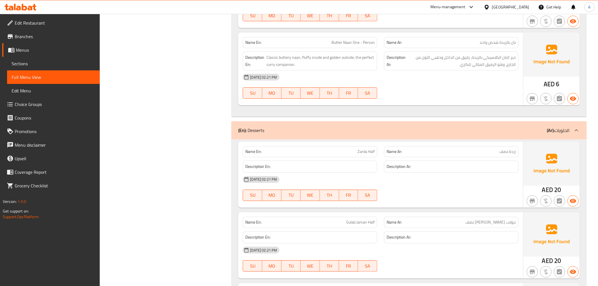
scroll to position [1210, 0]
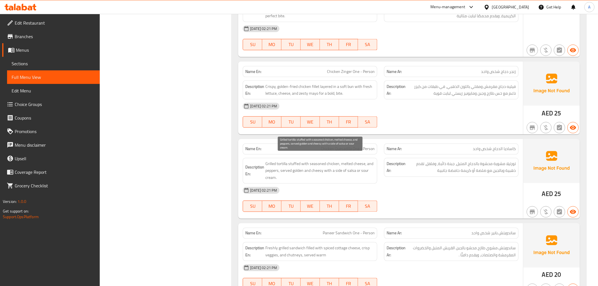
click at [350, 165] on span "Grilled tortilla stuffed with seasoned chicken, melted cheese, and peppers, ser…" at bounding box center [319, 171] width 109 height 21
copy span "salsa"
click at [362, 165] on span "Grilled tortilla stuffed with seasoned chicken, melted cheese, and peppers, ser…" at bounding box center [319, 171] width 109 height 21
drag, startPoint x: 362, startPoint y: 165, endPoint x: 361, endPoint y: 170, distance: 5.2
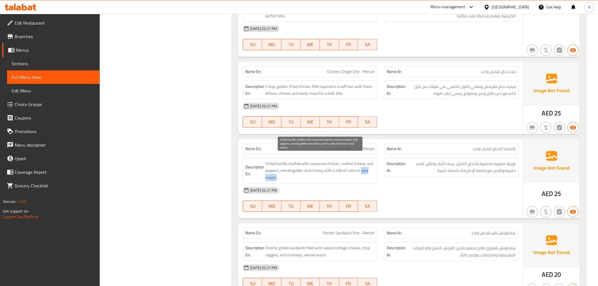
click at [361, 170] on span "Grilled tortilla stuffed with seasoned chicken, melted cheese, and peppers, ser…" at bounding box center [319, 171] width 109 height 21
copy span "sour cream."
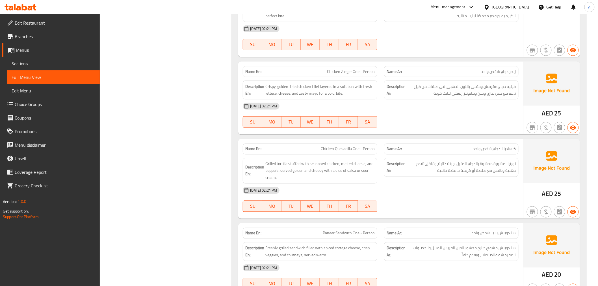
scroll to position [41, 0]
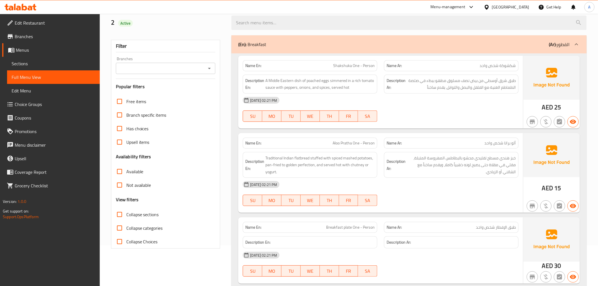
click at [412, 197] on div "[DATE] 02:21 PM SU MO TU WE TH FR SA" at bounding box center [380, 194] width 282 height 32
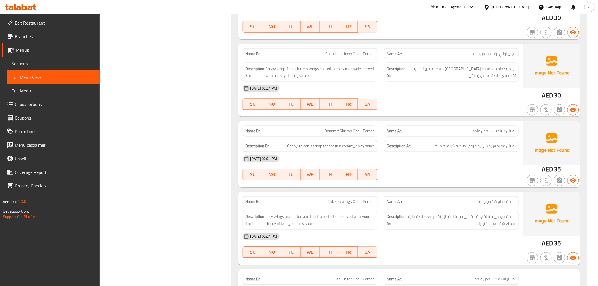
scroll to position [2134, 0]
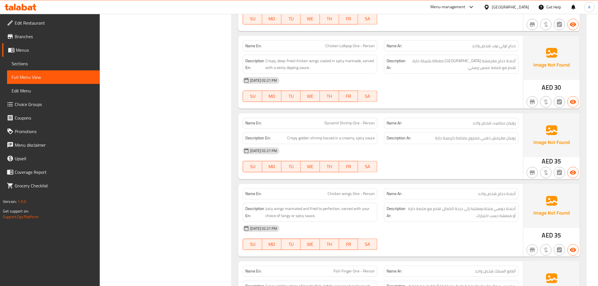
click at [435, 222] on div "[DATE] 02:21 PM" at bounding box center [380, 229] width 282 height 14
click at [360, 206] on span "Juicy wings marinated and fried to perfection, served with your choice of tangy…" at bounding box center [319, 213] width 109 height 14
click at [362, 206] on span "Juicy wings marinated and fried to perfection, served with your choice of tangy…" at bounding box center [319, 213] width 109 height 14
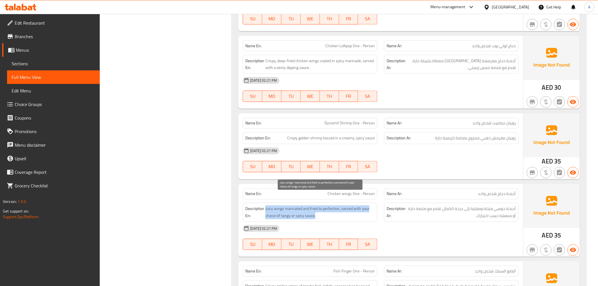
click at [362, 206] on span "Juicy wings marinated and fried to perfection, served with your choice of tangy…" at bounding box center [319, 213] width 109 height 14
click at [349, 206] on span "Juicy wings marinated and fried to perfection, served with your choice of tangy…" at bounding box center [319, 213] width 109 height 14
click at [324, 207] on span "Juicy wings marinated and fried to perfection, served with your choice of tangy…" at bounding box center [319, 213] width 109 height 14
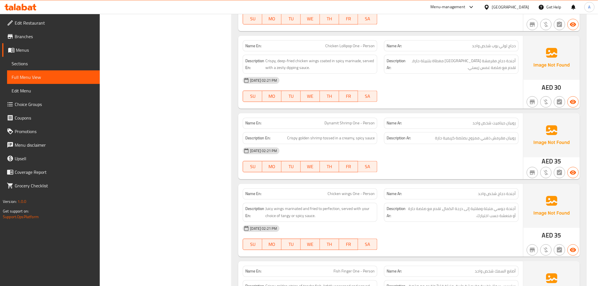
scroll to position [2165, 0]
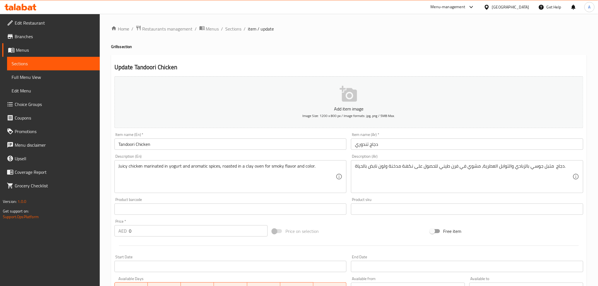
click at [41, 106] on span "Choice Groups" at bounding box center [55, 104] width 81 height 7
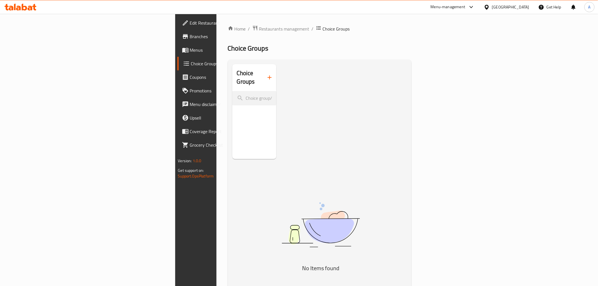
click at [233, 74] on div "Choice Groups No Items found" at bounding box center [320, 207] width 177 height 286
click at [266, 75] on icon "button" at bounding box center [269, 77] width 7 height 7
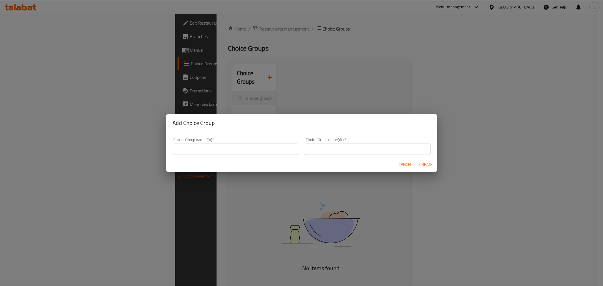
click at [200, 148] on input "text" at bounding box center [236, 149] width 126 height 11
type input "Your Choice Of:"
click at [314, 152] on input "text" at bounding box center [368, 149] width 126 height 11
click at [331, 149] on input "اختيارك من:" at bounding box center [368, 149] width 126 height 11
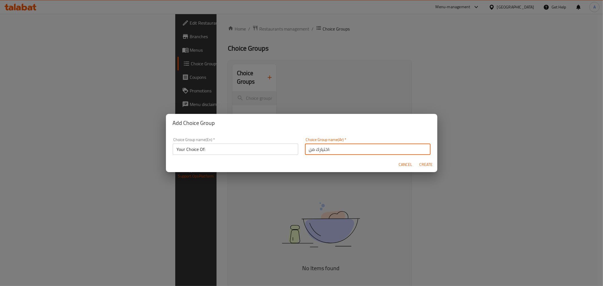
type input "اختيارك من:"
click at [372, 135] on div "Choice Group name(Ar)   * اختيارك من: Choice Group name(Ar) *" at bounding box center [368, 146] width 132 height 24
click at [431, 165] on span "Create" at bounding box center [426, 164] width 14 height 7
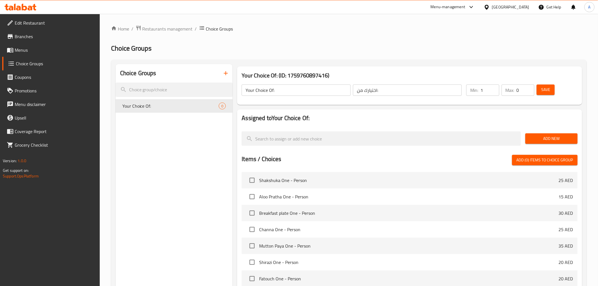
type input "1"
click at [493, 88] on input "1" at bounding box center [490, 90] width 19 height 11
type input "1"
click at [527, 88] on input "1" at bounding box center [526, 90] width 18 height 11
click at [544, 137] on span "Add New" at bounding box center [551, 138] width 43 height 7
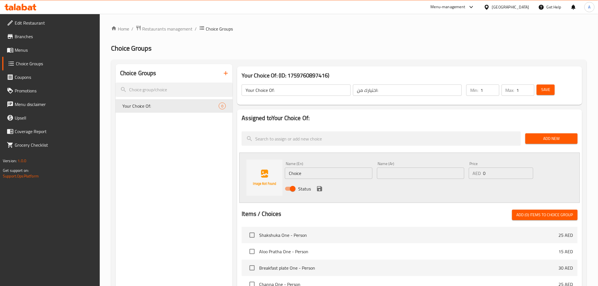
drag, startPoint x: 318, startPoint y: 47, endPoint x: 358, endPoint y: 66, distance: 43.3
click at [318, 47] on h2 "Choice Groups" at bounding box center [349, 48] width 476 height 9
click at [341, 49] on h2 "Choice Groups" at bounding box center [349, 48] width 476 height 9
drag, startPoint x: 320, startPoint y: 179, endPoint x: 320, endPoint y: 172, distance: 6.8
click at [320, 178] on input "Choice" at bounding box center [328, 173] width 87 height 11
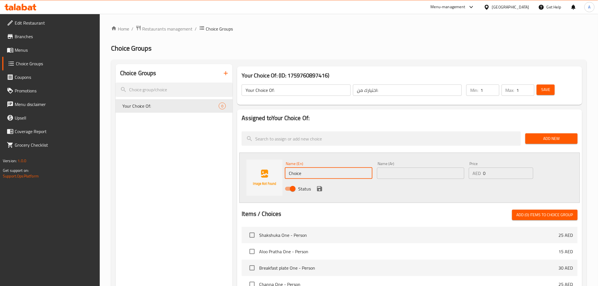
paste input "sour cream."
type input "sour cream."
click at [554, 140] on span "Add New" at bounding box center [551, 138] width 43 height 7
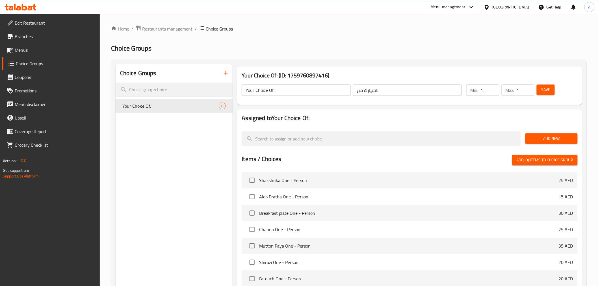
click at [540, 136] on span "Add New" at bounding box center [551, 138] width 43 height 7
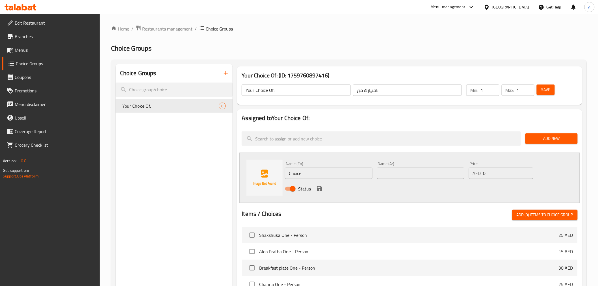
click at [310, 173] on input "Choice" at bounding box center [328, 173] width 87 height 11
paste input "sour cream."
type input "sour cream."
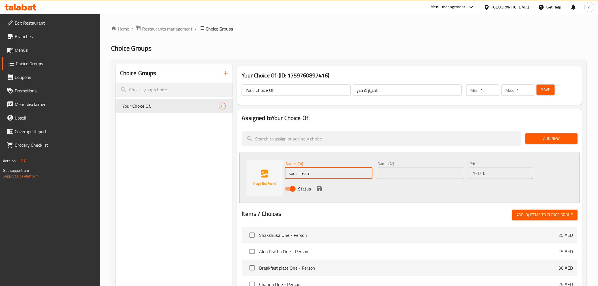
click at [316, 187] on icon "save" at bounding box center [319, 188] width 7 height 7
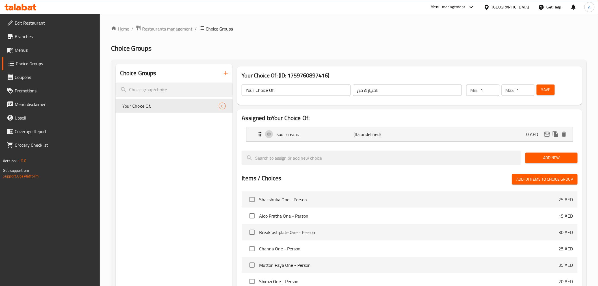
click at [548, 157] on span "Add New" at bounding box center [551, 157] width 43 height 7
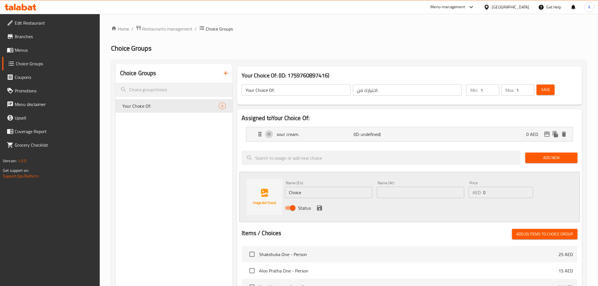
click at [332, 191] on input "Choice" at bounding box center [328, 192] width 87 height 11
paste input "salsa"
type input "salsa"
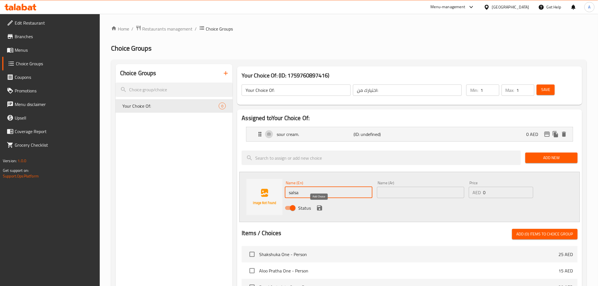
click at [319, 207] on icon "save" at bounding box center [319, 208] width 5 height 5
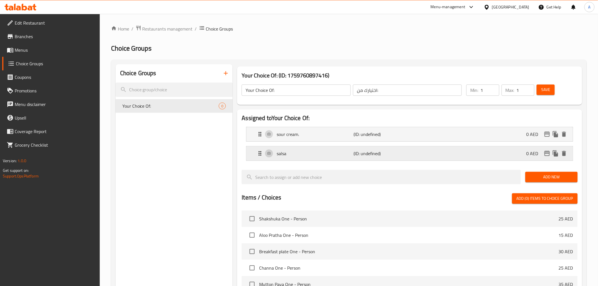
click at [327, 152] on p "salsa" at bounding box center [315, 153] width 77 height 7
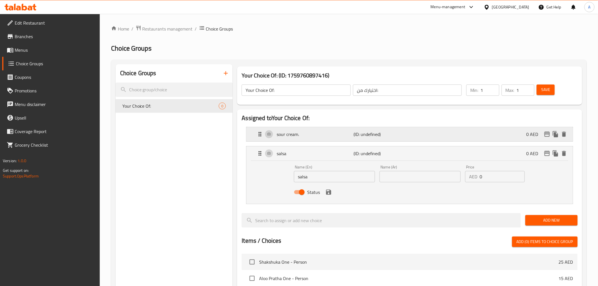
click at [318, 139] on div "sour cream. (ID: undefined) 0 AED" at bounding box center [411, 134] width 309 height 14
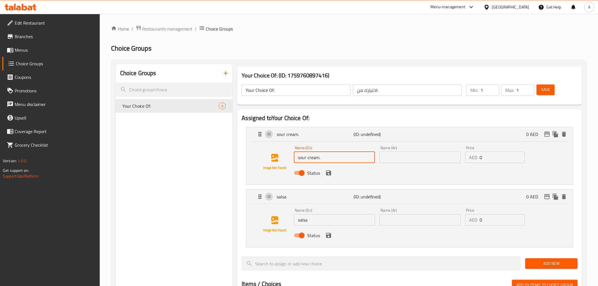
click at [329, 157] on input "sour cream." at bounding box center [334, 157] width 81 height 11
click at [314, 155] on input "sour cream" at bounding box center [334, 157] width 81 height 11
type input "sour cream"
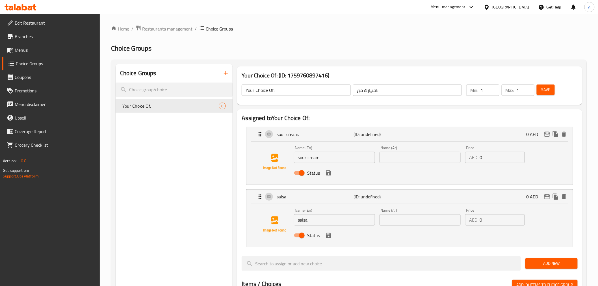
click at [401, 156] on input "text" at bounding box center [420, 157] width 81 height 11
paste input "الكريمة الحامضة"
type input "الكريمة الحامضة"
click at [323, 224] on input "salsa" at bounding box center [334, 219] width 81 height 11
click at [320, 221] on input "salsa" at bounding box center [334, 219] width 81 height 11
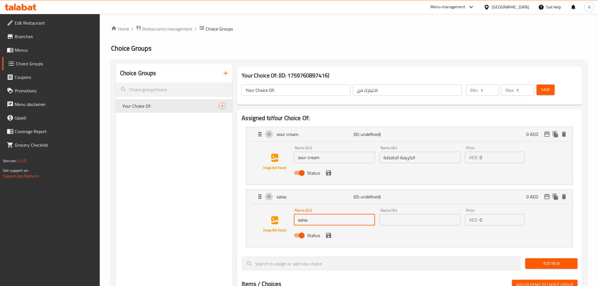
click at [320, 221] on input "salsa" at bounding box center [334, 219] width 81 height 11
click at [409, 219] on input "text" at bounding box center [420, 219] width 81 height 11
paste input "صلصة"
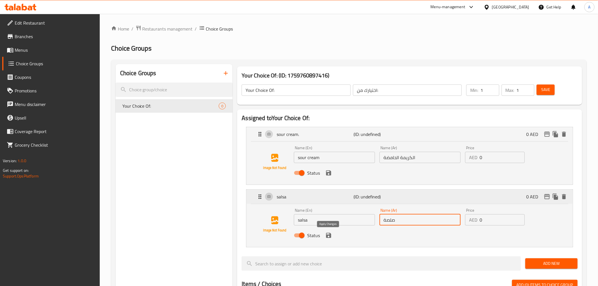
drag, startPoint x: 327, startPoint y: 238, endPoint x: 339, endPoint y: 191, distance: 49.0
click at [327, 238] on icon "save" at bounding box center [328, 235] width 7 height 7
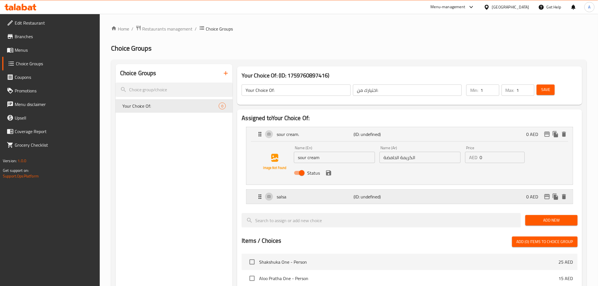
click at [366, 191] on div "salsa (ID: undefined) 0 AED" at bounding box center [411, 197] width 309 height 14
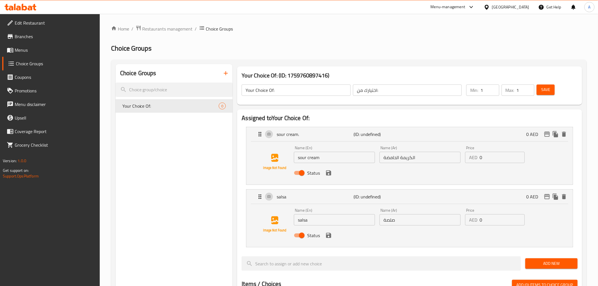
click at [398, 220] on input "صلصة" at bounding box center [420, 219] width 81 height 11
click at [301, 220] on input "salsa" at bounding box center [334, 219] width 81 height 11
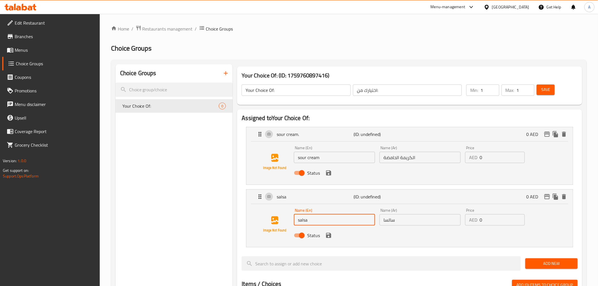
click at [391, 224] on input "سالسا" at bounding box center [420, 219] width 81 height 11
click at [384, 233] on div "Status" at bounding box center [420, 235] width 257 height 15
click at [384, 238] on div "Status" at bounding box center [420, 235] width 257 height 15
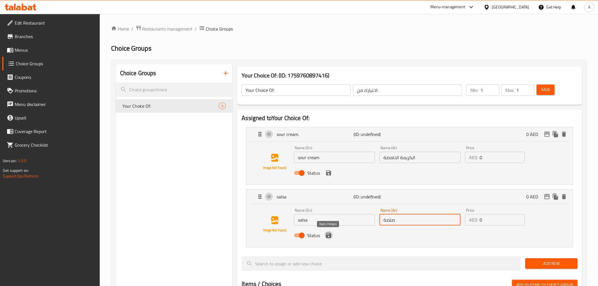
click at [329, 236] on icon "save" at bounding box center [328, 235] width 7 height 7
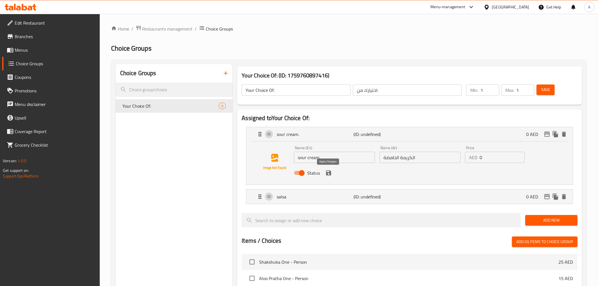
type input "صلصة"
click at [328, 173] on icon "save" at bounding box center [328, 172] width 5 height 5
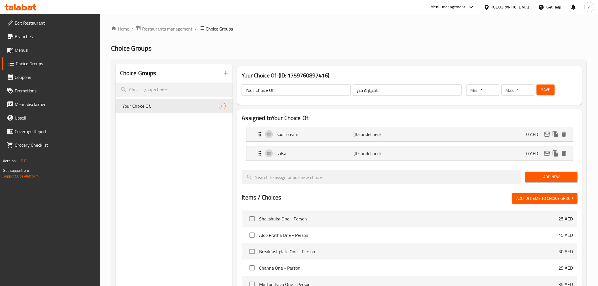
click at [549, 92] on span "Save" at bounding box center [545, 89] width 9 height 7
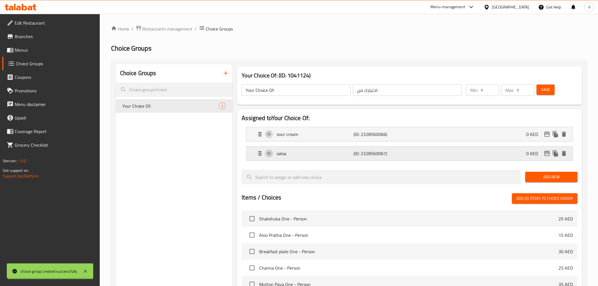
click at [294, 153] on p "salsa" at bounding box center [315, 153] width 77 height 7
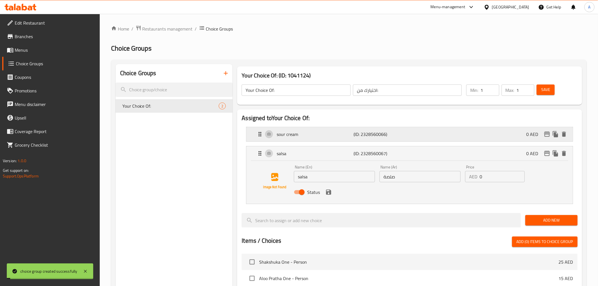
click at [299, 128] on div "sour cream (ID: 2328560066) 0 AED" at bounding box center [411, 134] width 309 height 14
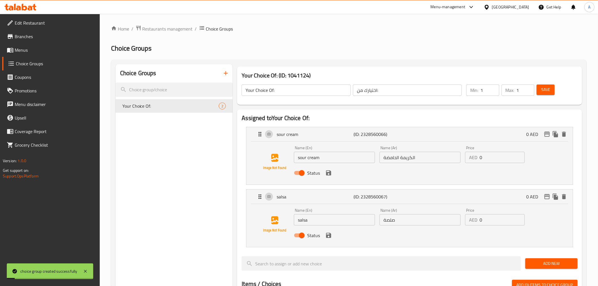
click at [173, 178] on div "Choice Groups Your Choice Of: 2" at bounding box center [174, 288] width 117 height 449
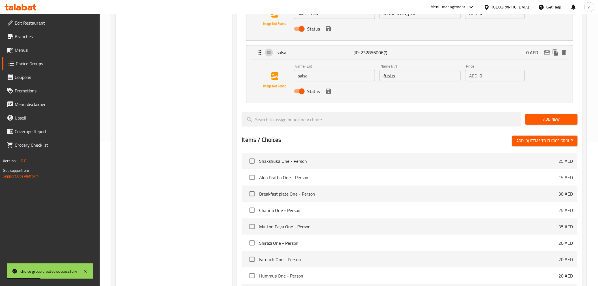
scroll to position [242, 0]
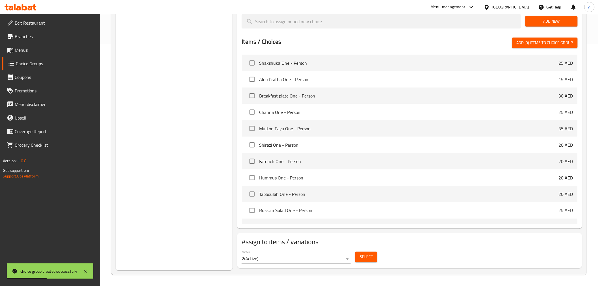
click at [360, 258] on span "Select" at bounding box center [366, 257] width 13 height 7
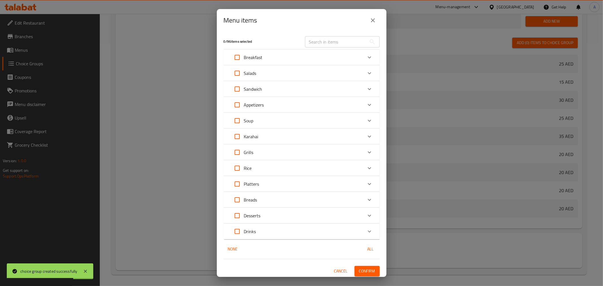
click at [269, 30] on div "Menu items" at bounding box center [302, 20] width 170 height 23
click at [377, 19] on button "close" at bounding box center [373, 21] width 14 height 14
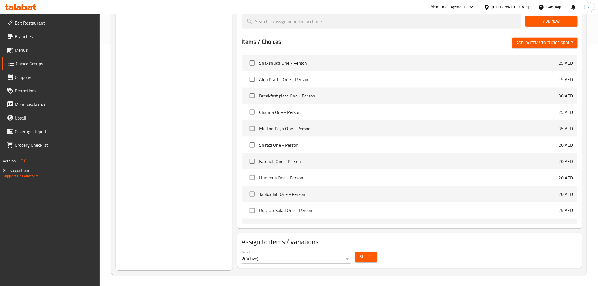
click at [369, 254] on span "Select" at bounding box center [366, 257] width 13 height 7
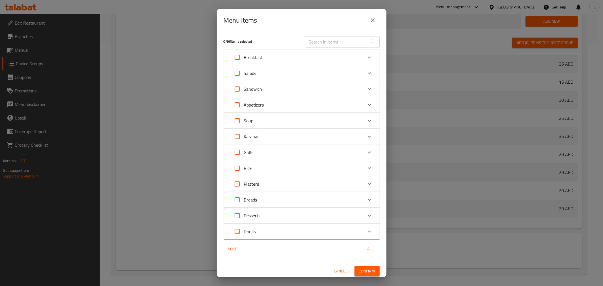
click at [329, 43] on input "text" at bounding box center [336, 41] width 62 height 11
paste input "Chicken Quesadilla"
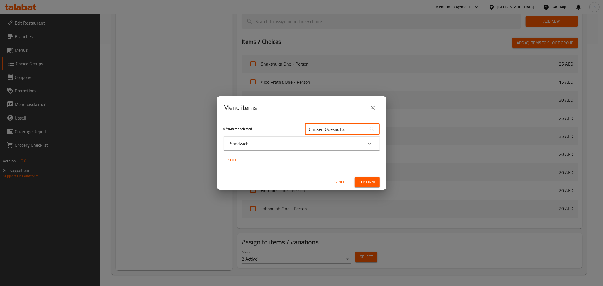
type input "Chicken Quesadilla"
click at [254, 148] on div "Sandwich" at bounding box center [302, 144] width 156 height 14
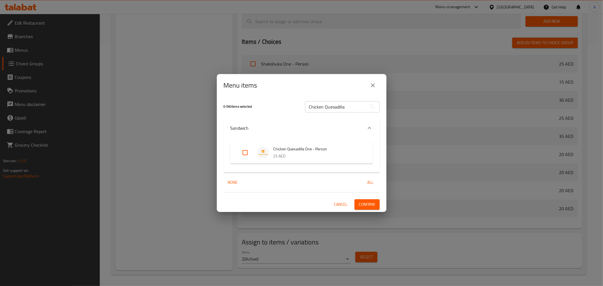
click at [243, 155] on input "Expand" at bounding box center [245, 153] width 14 height 14
checkbox input "true"
click at [369, 207] on span "Confirm" at bounding box center [367, 204] width 16 height 7
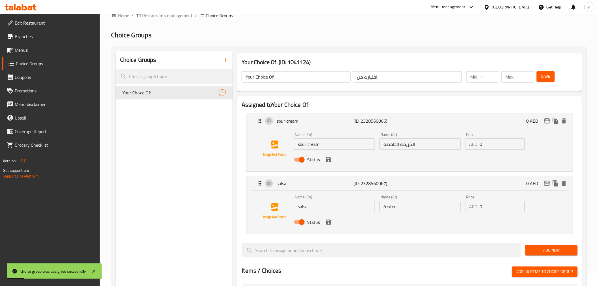
scroll to position [0, 0]
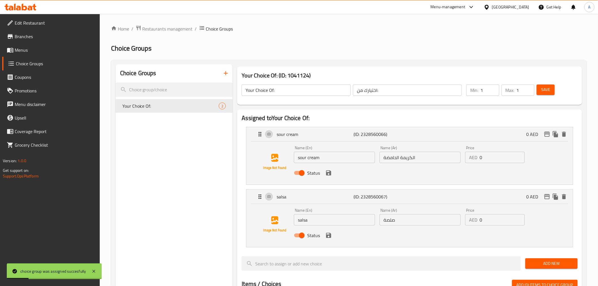
click at [226, 74] on icon "button" at bounding box center [225, 73] width 7 height 7
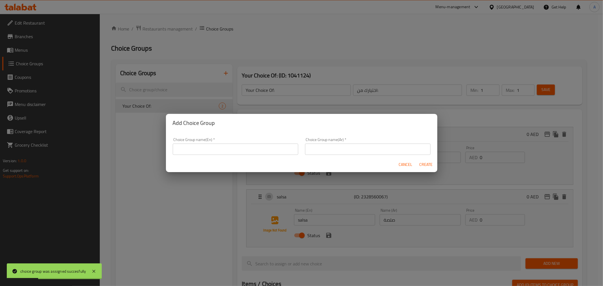
click at [233, 151] on input "text" at bounding box center [236, 149] width 126 height 11
type input "Your Choice Of:"
click at [342, 147] on input "text" at bounding box center [368, 149] width 126 height 11
type input "اختيارك من:"
click at [265, 146] on input "Your Choice Of:" at bounding box center [236, 149] width 126 height 11
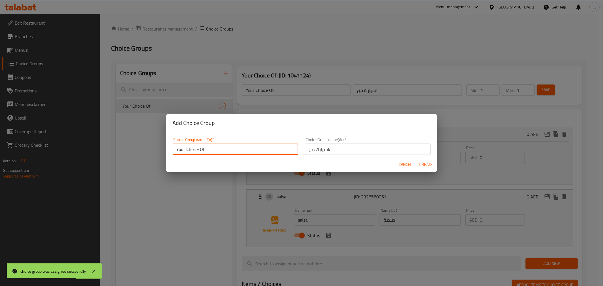
type input "Your Choice Of:"
drag, startPoint x: 431, startPoint y: 165, endPoint x: 464, endPoint y: 151, distance: 36.3
click at [431, 165] on span "Create" at bounding box center [426, 164] width 14 height 7
type input "Your Choice Of:"
type input "اختيارك من:"
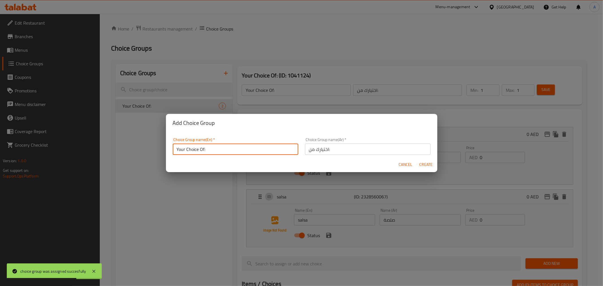
type input "0"
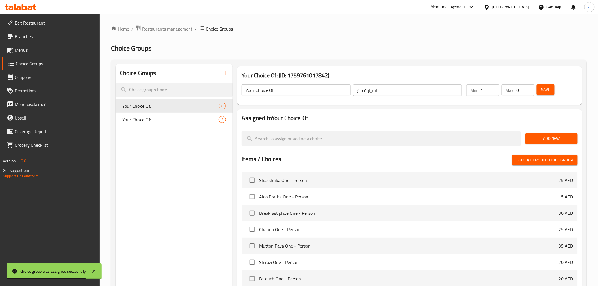
type input "1"
click at [493, 88] on input "1" at bounding box center [490, 90] width 19 height 11
type input "1"
click at [530, 88] on input "1" at bounding box center [526, 90] width 18 height 11
click at [546, 140] on span "Add New" at bounding box center [551, 138] width 43 height 7
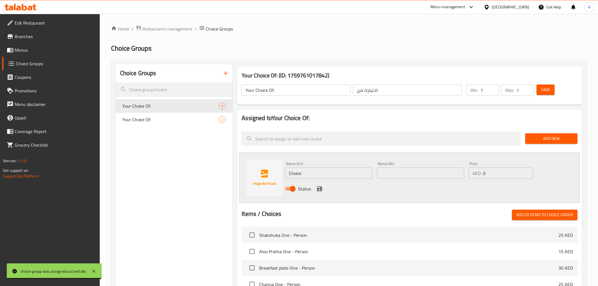
click at [332, 176] on input "Choice" at bounding box center [328, 173] width 87 height 11
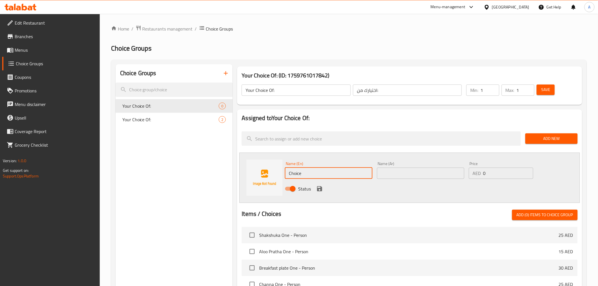
click at [332, 176] on input "Choice" at bounding box center [328, 173] width 87 height 11
click at [325, 170] on input "Choice" at bounding box center [328, 173] width 87 height 11
paste input "chutney or yogurt."
type input "chutney or yogurt."
click at [318, 187] on icon "save" at bounding box center [319, 188] width 7 height 7
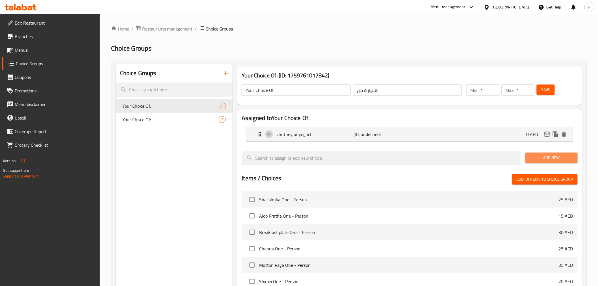
click at [551, 159] on span "Add New" at bounding box center [551, 157] width 43 height 7
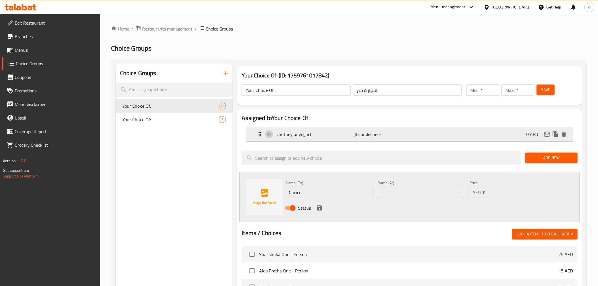
click at [299, 137] on p "chutney or yogurt." at bounding box center [315, 134] width 77 height 7
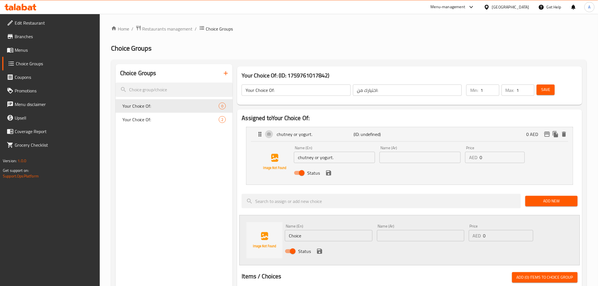
click at [315, 158] on input "chutney or yogurt." at bounding box center [334, 157] width 81 height 11
click at [319, 158] on input "chutney yogurt." at bounding box center [334, 157] width 81 height 11
type input "chutney ."
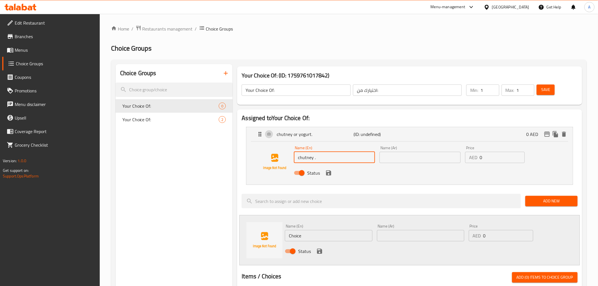
click at [311, 237] on input "Choice" at bounding box center [328, 235] width 87 height 11
paste input "yogurt"
type input "yogurt"
click at [395, 234] on input "text" at bounding box center [420, 235] width 87 height 11
paste input "زبادي"
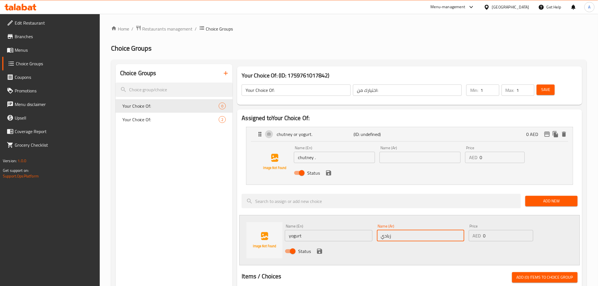
type input "زبادي"
click at [319, 158] on input "chutney ." at bounding box center [334, 157] width 81 height 11
click at [312, 159] on input "chutney" at bounding box center [334, 157] width 81 height 11
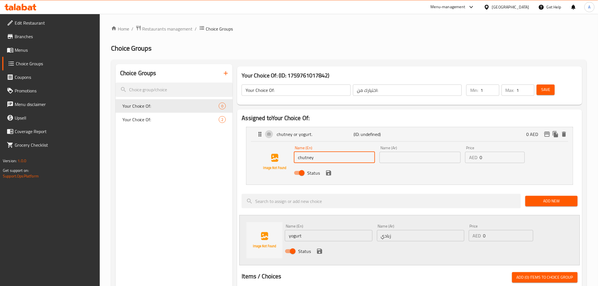
type input "chutney"
click at [403, 160] on input "text" at bounding box center [420, 157] width 81 height 11
paste input "تشاتني"
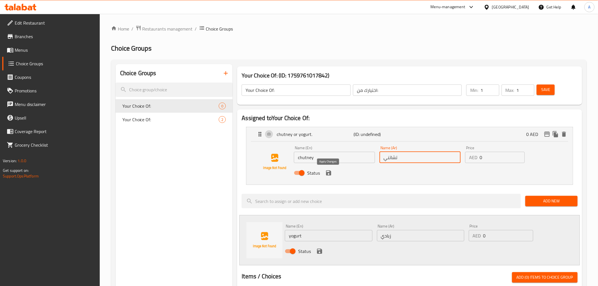
click at [327, 173] on icon "save" at bounding box center [328, 172] width 5 height 5
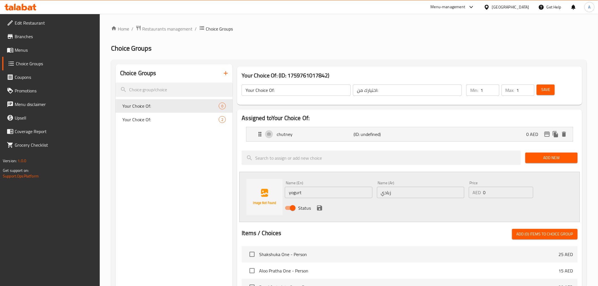
type input "تشاتني"
click at [321, 208] on icon "save" at bounding box center [319, 208] width 5 height 5
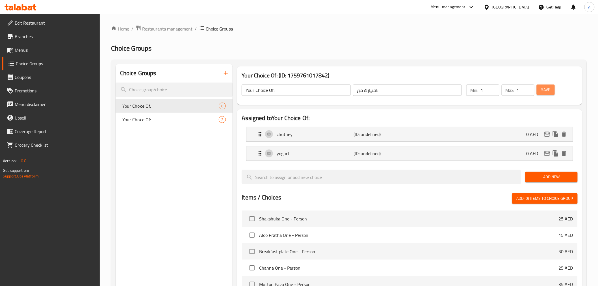
click at [544, 91] on span "Save" at bounding box center [545, 89] width 9 height 7
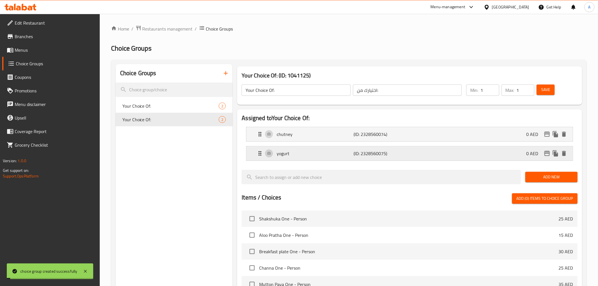
click at [286, 151] on p "yogurt" at bounding box center [315, 153] width 77 height 7
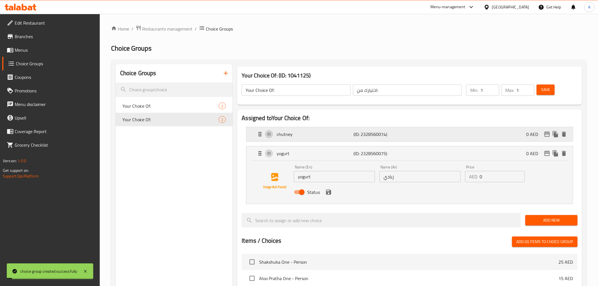
click at [292, 139] on div "chutney (ID: 2328560074) 0 AED" at bounding box center [411, 134] width 309 height 14
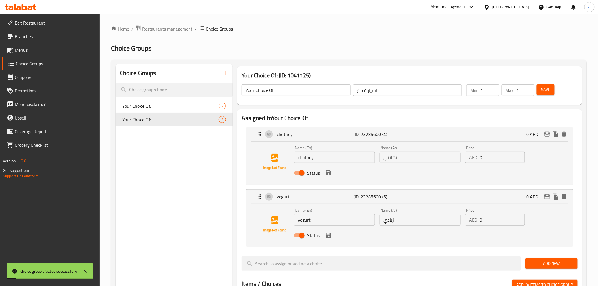
click at [186, 197] on div "Choice Groups Your Choice Of: 2 Your Choice Of: 2" at bounding box center [174, 288] width 117 height 449
click at [328, 163] on input "chutney" at bounding box center [334, 157] width 81 height 11
click at [404, 160] on input "تشاتني" at bounding box center [420, 157] width 81 height 11
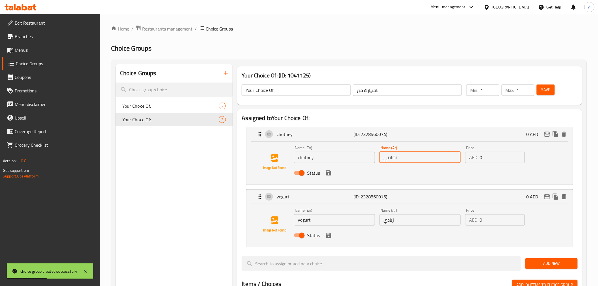
click at [404, 160] on input "تشاتني" at bounding box center [420, 157] width 81 height 11
paste input "وتني"
click at [330, 173] on icon "save" at bounding box center [328, 172] width 5 height 5
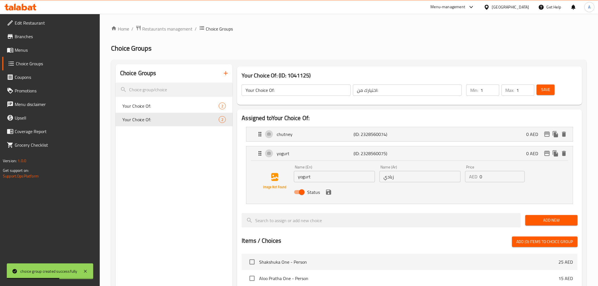
type input "شوتني"
click at [330, 192] on icon "save" at bounding box center [328, 192] width 5 height 5
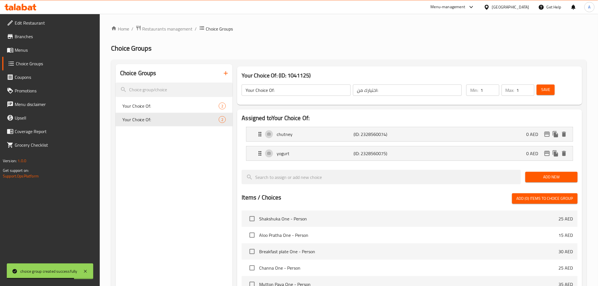
click at [543, 92] on span "Save" at bounding box center [545, 89] width 9 height 7
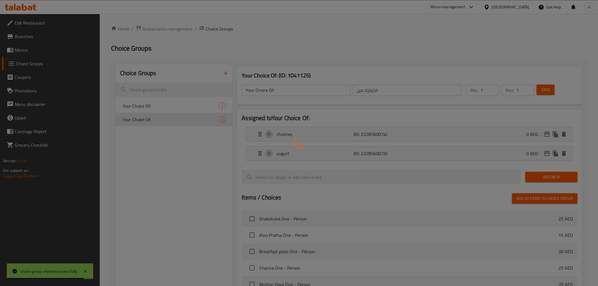
click at [188, 179] on div at bounding box center [299, 143] width 598 height 286
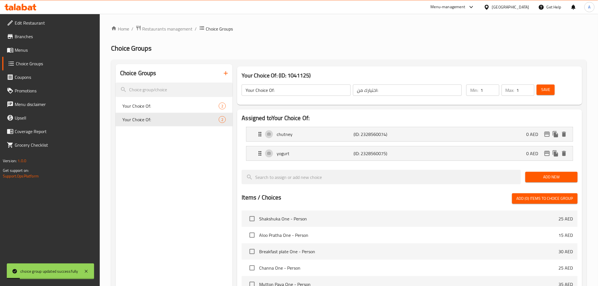
click at [170, 176] on div "Choice Groups Your Choice Of: 2 Your Choice Of: 2" at bounding box center [174, 245] width 117 height 362
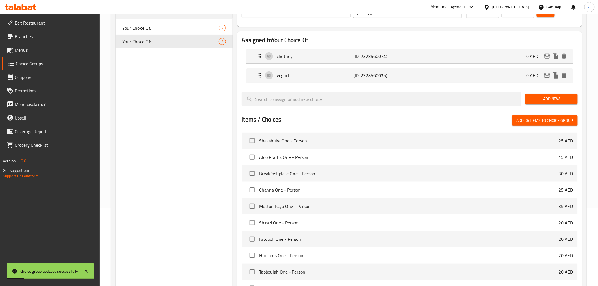
scroll to position [156, 0]
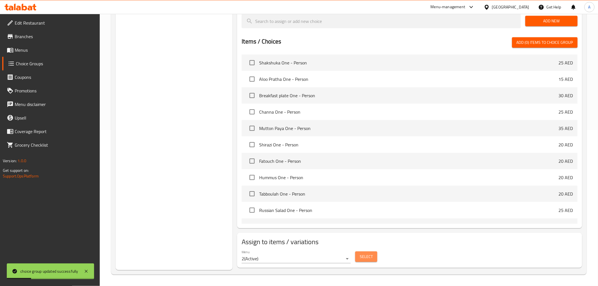
click at [370, 256] on span "Select" at bounding box center [366, 256] width 13 height 7
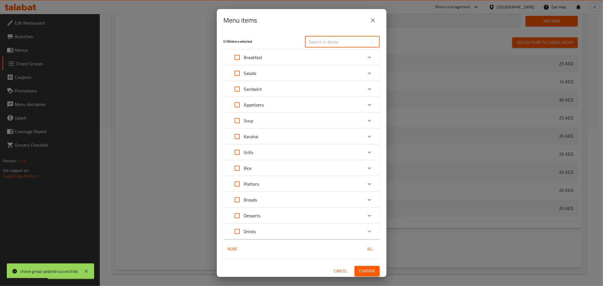
click at [323, 38] on input "text" at bounding box center [336, 41] width 62 height 11
paste input "Aloo Pratha"
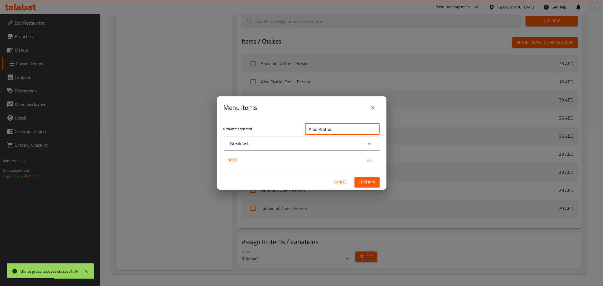
type input "Aloo Pratha"
click at [240, 143] on p "Breakfast" at bounding box center [239, 143] width 19 height 7
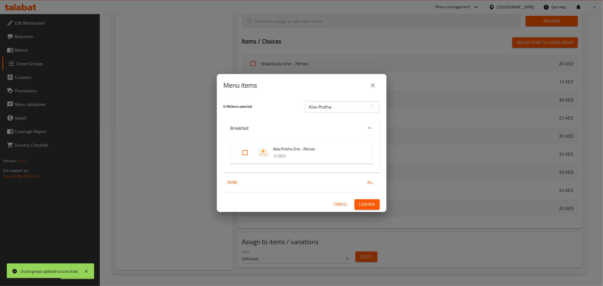
click at [246, 151] on input "Expand" at bounding box center [245, 153] width 14 height 14
checkbox input "true"
click at [373, 204] on span "Confirm" at bounding box center [367, 204] width 16 height 7
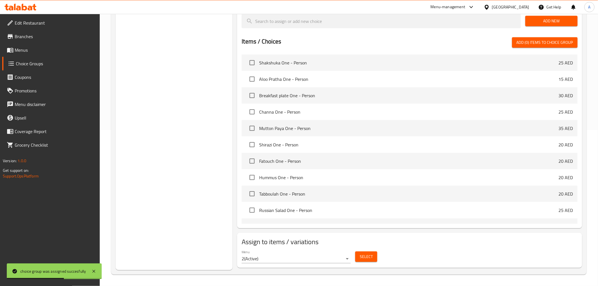
click at [177, 139] on div "Choice Groups Your Choice Of: 2 Your Choice Of: 2" at bounding box center [174, 89] width 117 height 362
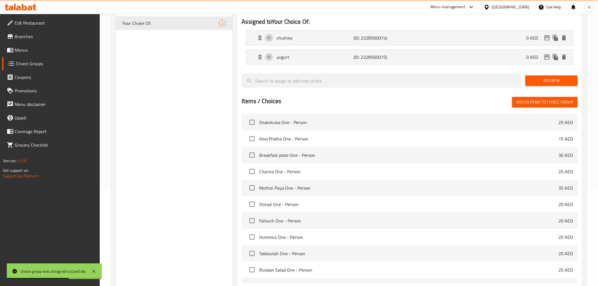
scroll to position [0, 0]
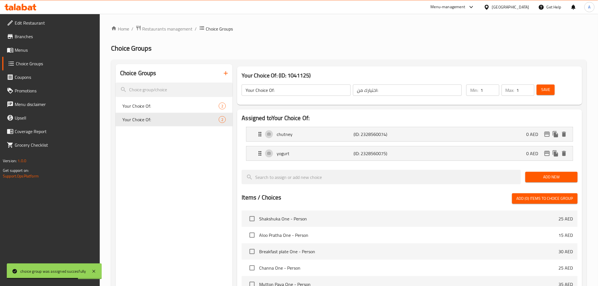
click at [223, 71] on icon "button" at bounding box center [225, 73] width 7 height 7
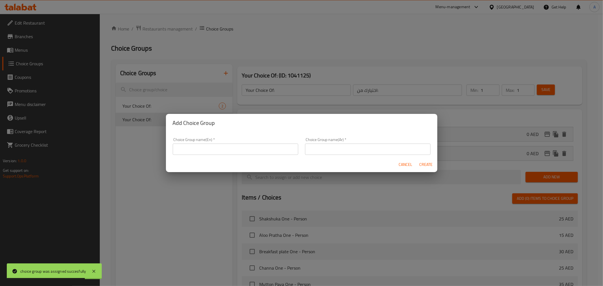
click at [250, 147] on input "text" at bounding box center [236, 149] width 126 height 11
type input "Your Choice Of:"
click at [313, 151] on input "text" at bounding box center [368, 149] width 126 height 11
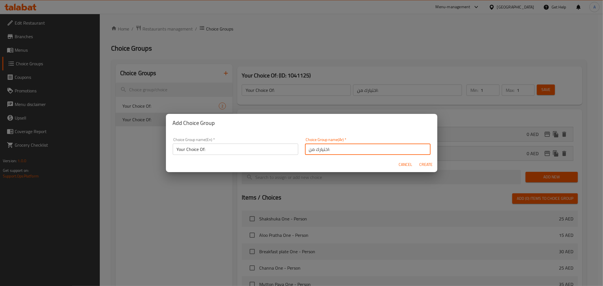
type input "اختيارك من:"
click at [430, 161] on span "Create" at bounding box center [426, 164] width 14 height 7
type input "Your Choice Of:"
type input "اختيارك من:"
type input "0"
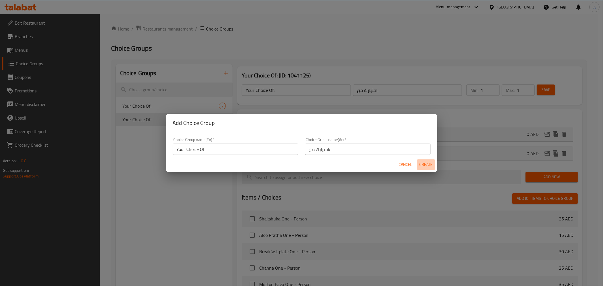
type input "0"
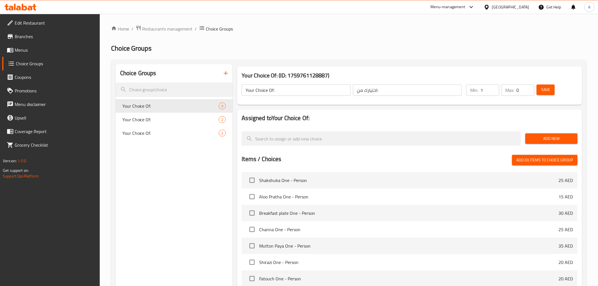
type input "1"
click at [493, 88] on input "1" at bounding box center [490, 90] width 19 height 11
type input "1"
click at [529, 88] on input "1" at bounding box center [526, 90] width 18 height 11
click at [542, 136] on span "Add New" at bounding box center [551, 138] width 43 height 7
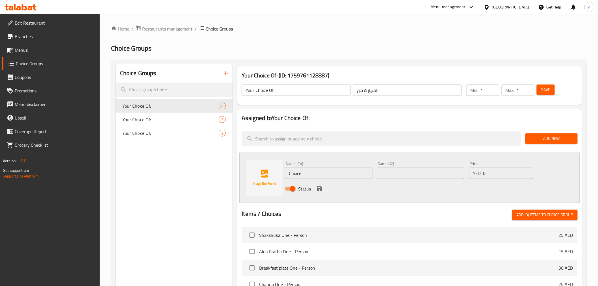
click at [341, 178] on input "Choice" at bounding box center [328, 173] width 87 height 11
type input "لإشىلغ"
type input "Tangy sauce"
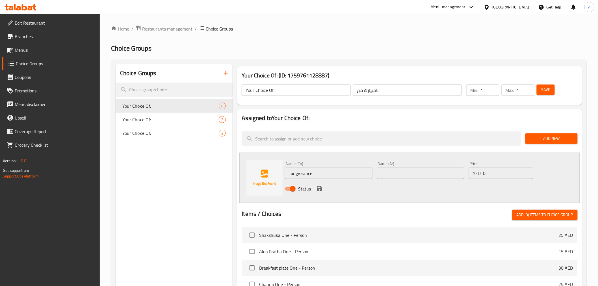
click at [403, 173] on input "text" at bounding box center [420, 173] width 87 height 11
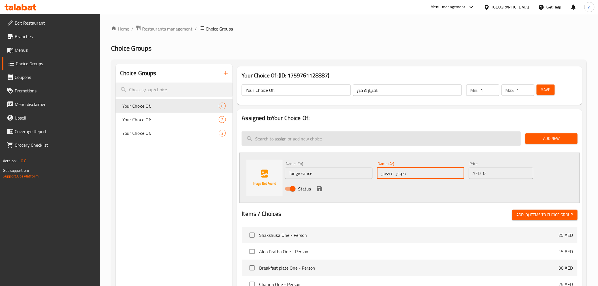
type input "صوص منعش"
click at [322, 186] on icon "save" at bounding box center [319, 188] width 7 height 7
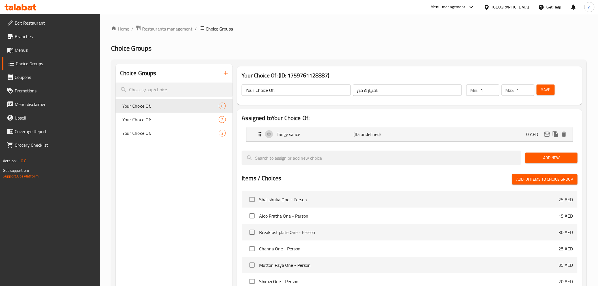
click at [548, 155] on span "Add New" at bounding box center [551, 157] width 43 height 7
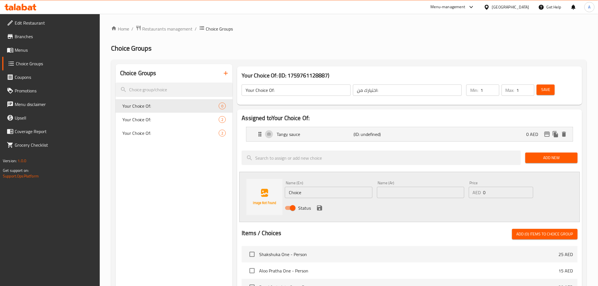
click at [321, 191] on input "Choice" at bounding box center [328, 192] width 87 height 11
type input "ٍح"
type input "Spicy Sauce"
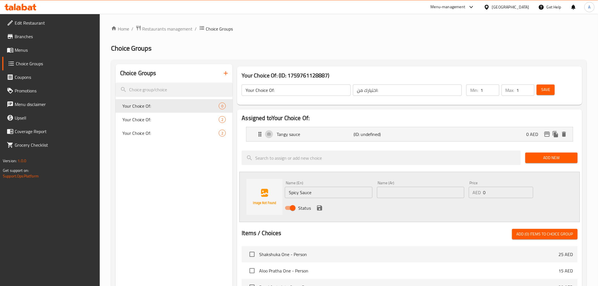
click at [398, 199] on div "Name (Ar) Name (Ar)" at bounding box center [421, 190] width 92 height 22
click at [398, 197] on input "text" at bounding box center [420, 192] width 87 height 11
paste input "صلصة حارة"
click at [371, 137] on p "(ID: undefined)" at bounding box center [379, 134] width 51 height 7
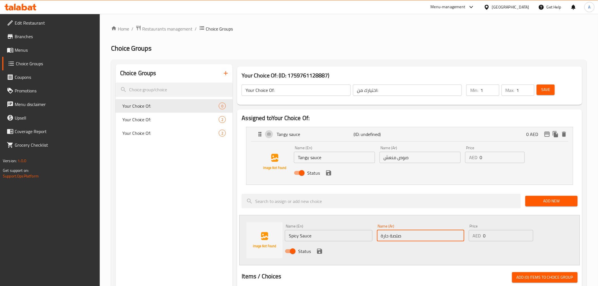
click at [400, 159] on input "صوص منعش" at bounding box center [420, 157] width 81 height 11
click at [397, 238] on input "صلصة حارة" at bounding box center [420, 235] width 87 height 11
paste input "ص"
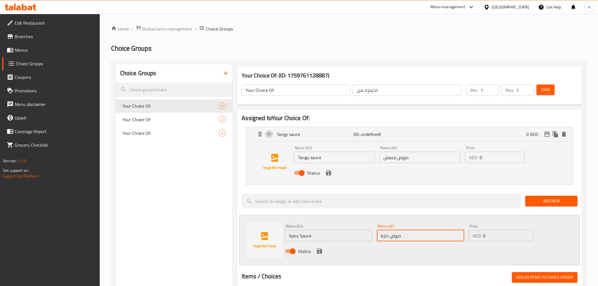
drag, startPoint x: 383, startPoint y: 237, endPoint x: 378, endPoint y: 236, distance: 4.9
click at [378, 236] on input "صوص حارة" at bounding box center [420, 235] width 87 height 11
type input "صوص حار"
click at [322, 254] on icon "save" at bounding box center [319, 251] width 7 height 7
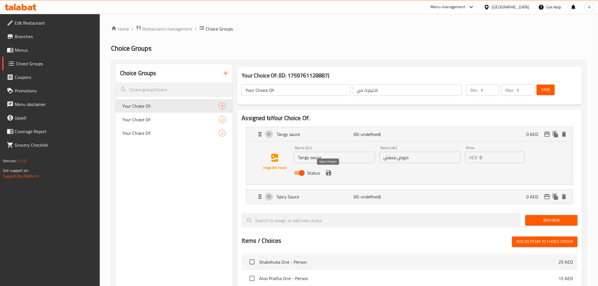
click at [327, 171] on icon "save" at bounding box center [328, 173] width 7 height 7
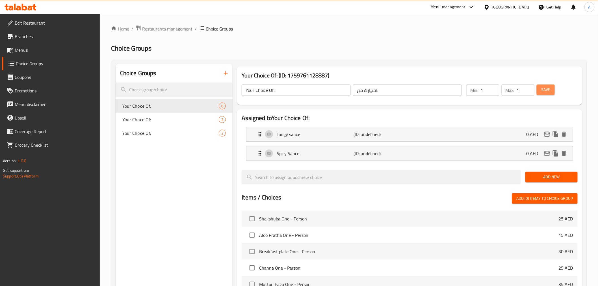
click at [543, 87] on span "Save" at bounding box center [545, 89] width 9 height 7
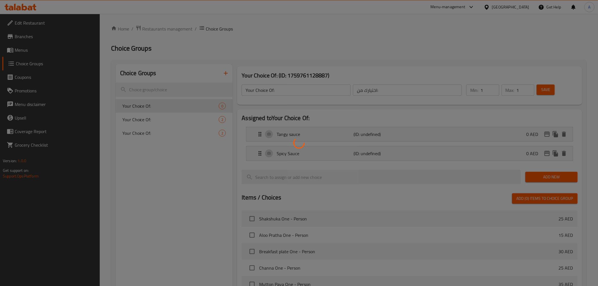
click at [204, 207] on div at bounding box center [299, 143] width 598 height 286
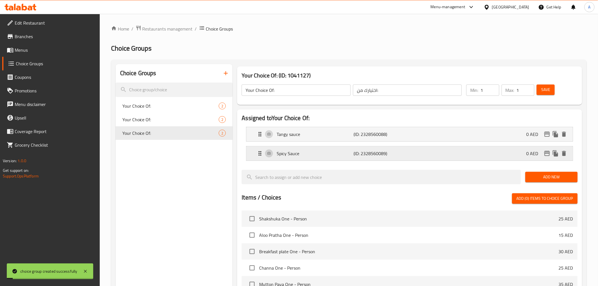
click at [275, 156] on div "Spicy Sauce (ID: 2328560089) 0 AED" at bounding box center [411, 153] width 309 height 14
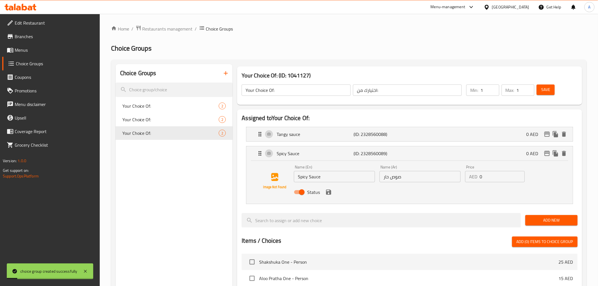
click at [196, 196] on div "Choice Groups Your Choice Of: 2 Your Choice Of: 2 Your Choice Of: 2" at bounding box center [174, 266] width 117 height 405
click at [351, 136] on p "Tangy sauce" at bounding box center [315, 134] width 77 height 7
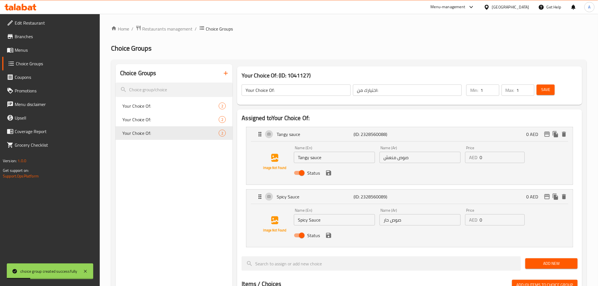
click at [217, 192] on div "Choice Groups Your Choice Of: 2 Your Choice Of: 2 Your Choice Of: 2" at bounding box center [174, 288] width 117 height 449
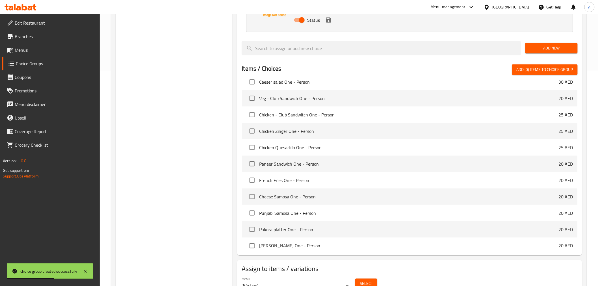
scroll to position [242, 0]
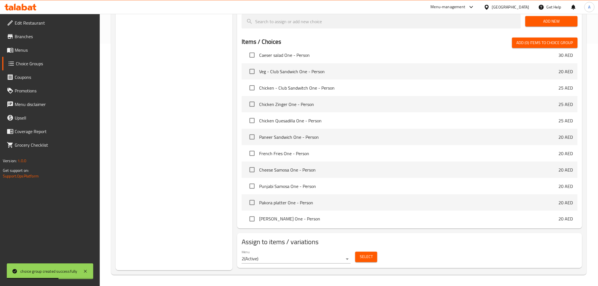
click at [370, 258] on span "Select" at bounding box center [366, 257] width 13 height 7
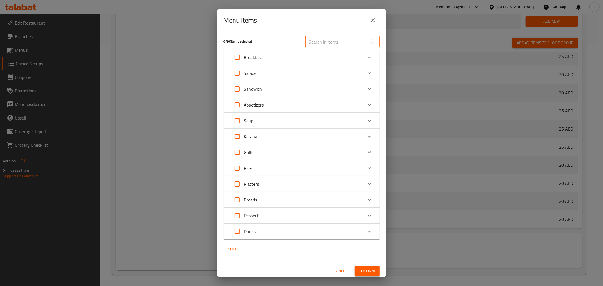
click at [325, 39] on input "text" at bounding box center [336, 41] width 62 height 11
paste input "Chicken wings"
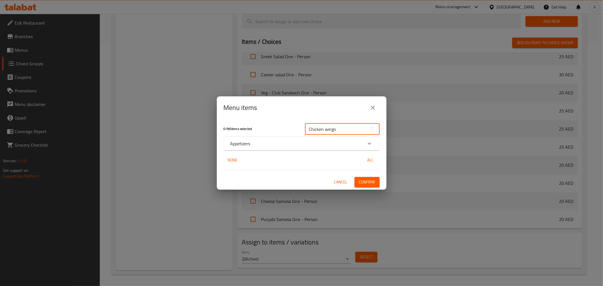
type input "Chicken wings"
click at [254, 148] on div "Appetizers" at bounding box center [302, 144] width 156 height 14
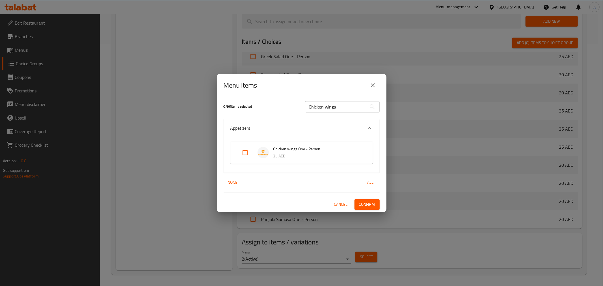
click at [246, 150] on input "Expand" at bounding box center [245, 153] width 14 height 14
checkbox input "true"
click at [365, 201] on span "Confirm" at bounding box center [367, 204] width 16 height 7
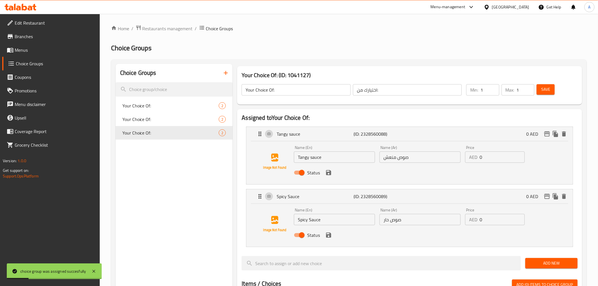
scroll to position [0, 0]
click at [228, 74] on icon "button" at bounding box center [225, 73] width 7 height 7
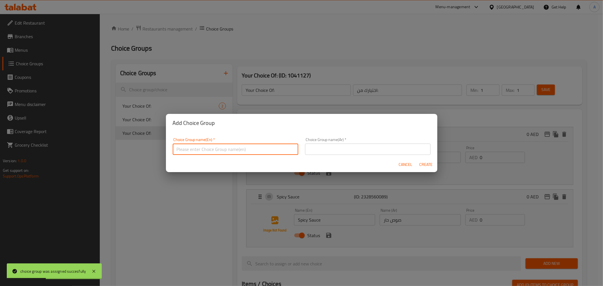
click at [228, 144] on input "text" at bounding box center [236, 149] width 126 height 11
type input "Your Choice Of:"
click at [331, 149] on input "text" at bounding box center [368, 149] width 126 height 11
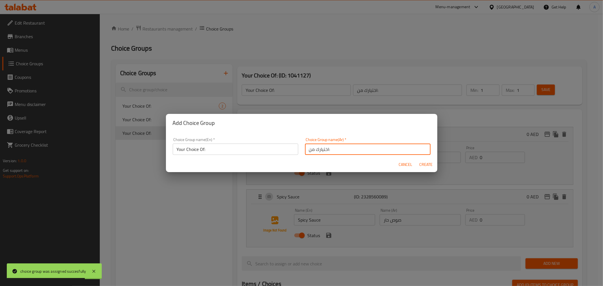
type input "اختيارك من:"
click at [423, 163] on span "Create" at bounding box center [426, 164] width 14 height 7
type input "Your Choice Of:"
type input "اختيارك من:"
type input "0"
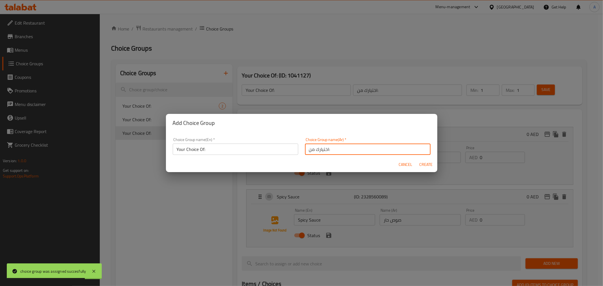
type input "0"
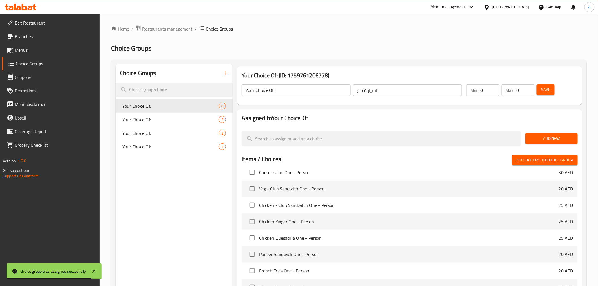
click at [194, 177] on div "Choice Groups Your Choice Of: 0 Your Choice Of: 2 Your Choice Of: 2 Your Choice…" at bounding box center [174, 226] width 117 height 324
type input "1"
click at [495, 87] on input "1" at bounding box center [490, 90] width 19 height 11
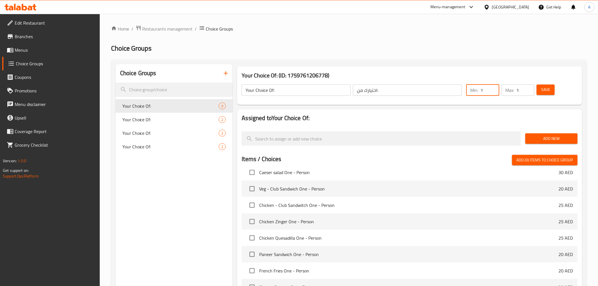
type input "1"
click at [530, 87] on input "1" at bounding box center [526, 90] width 18 height 11
click at [550, 139] on span "Add New" at bounding box center [551, 138] width 43 height 7
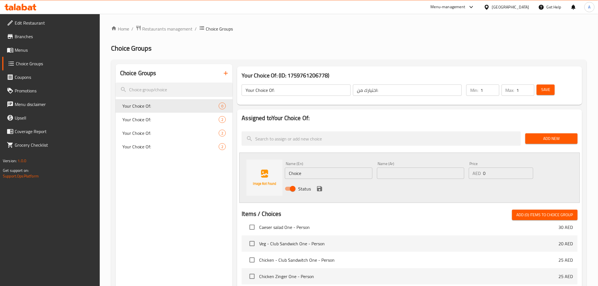
click at [316, 170] on input "Choice" at bounding box center [328, 173] width 87 height 11
type input "Grilled"
click at [394, 174] on input "text" at bounding box center [420, 173] width 87 height 11
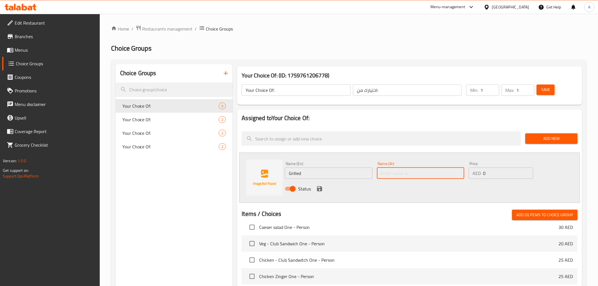
paste input "مشوي"
type input "مشوي"
click at [320, 187] on icon "save" at bounding box center [319, 188] width 7 height 7
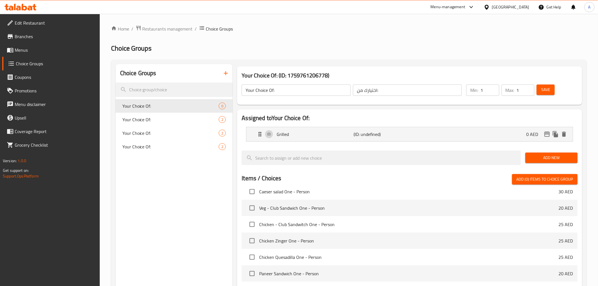
click at [541, 163] on button "Add New" at bounding box center [552, 158] width 52 height 10
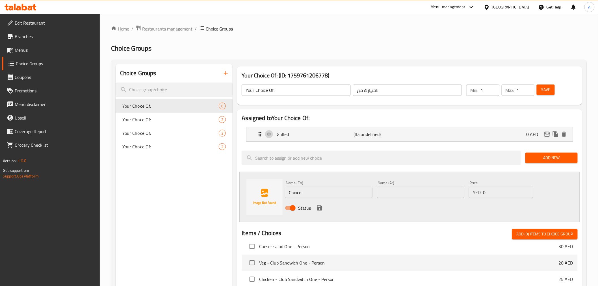
click at [319, 183] on div "Name (En) Choice Name (En)" at bounding box center [328, 189] width 87 height 17
click at [319, 188] on input "Choice" at bounding box center [328, 192] width 87 height 11
type input "Cooked"
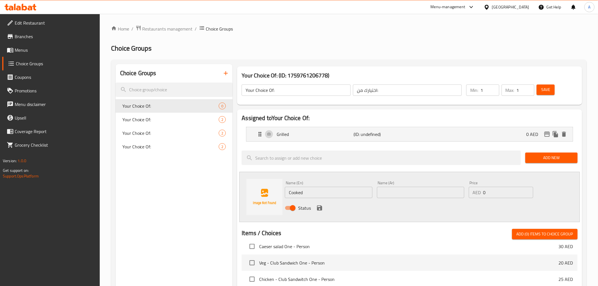
drag, startPoint x: 404, startPoint y: 193, endPoint x: 343, endPoint y: 210, distance: 62.9
click at [404, 193] on input "text" at bounding box center [420, 192] width 87 height 11
paste input "مطبوخ"
type input "مطبوخ"
click at [316, 206] on icon "save" at bounding box center [319, 208] width 7 height 7
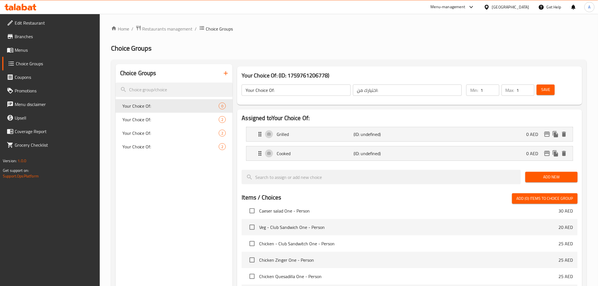
click at [544, 90] on span "Save" at bounding box center [545, 89] width 9 height 7
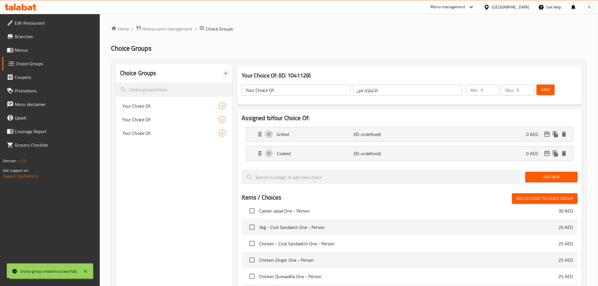
click at [182, 188] on div "Choice Groups Your Choice Of: 2 Your Choice Of: 2 Your Choice Of: 2" at bounding box center [174, 245] width 117 height 362
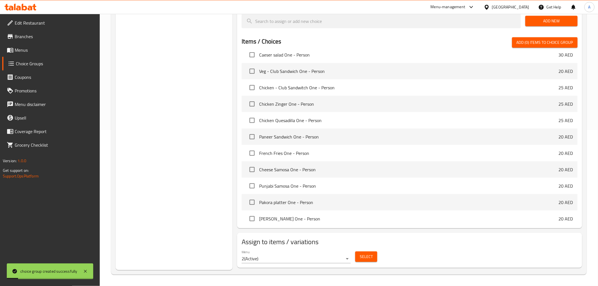
click at [369, 259] on span "Select" at bounding box center [366, 256] width 13 height 7
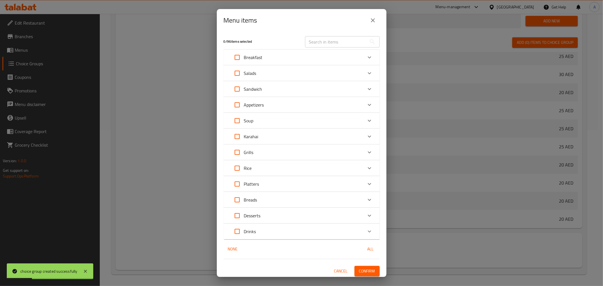
click at [329, 36] on input "text" at bounding box center [336, 41] width 62 height 11
paste input "Soya Chop"
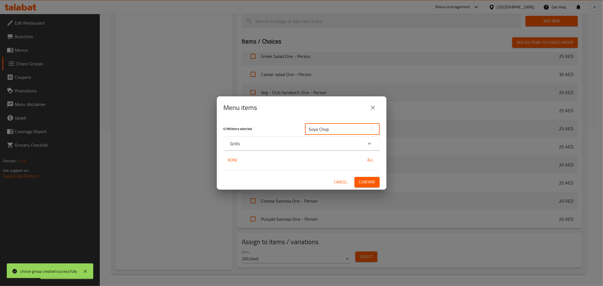
type input "Soya Chop"
click at [256, 139] on div "Grills" at bounding box center [302, 144] width 156 height 14
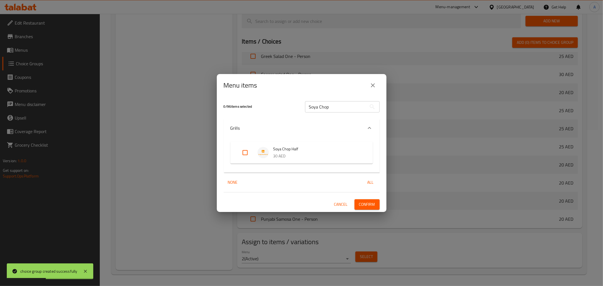
click at [246, 154] on input "Expand" at bounding box center [245, 153] width 14 height 14
checkbox input "true"
click at [379, 207] on button "Confirm" at bounding box center [366, 204] width 25 height 10
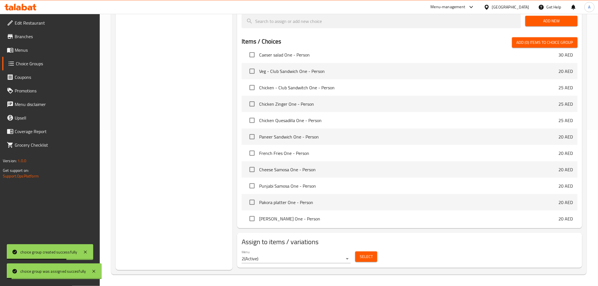
click at [175, 145] on div "Choice Groups Your Choice Of: 2 Your Choice Of: 2 Your Choice Of: 2 Your Choice…" at bounding box center [174, 89] width 117 height 362
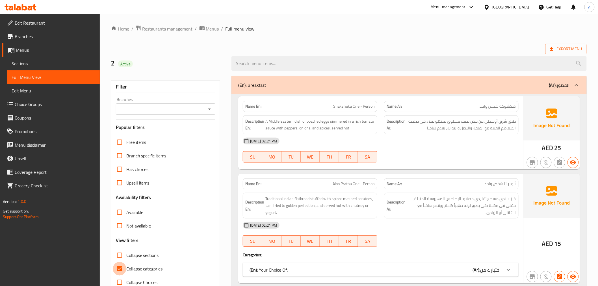
click at [120, 269] on input "Collapse categories" at bounding box center [120, 269] width 14 height 14
checkbox input "false"
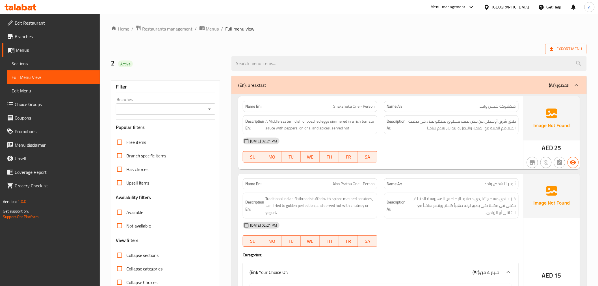
scroll to position [63, 0]
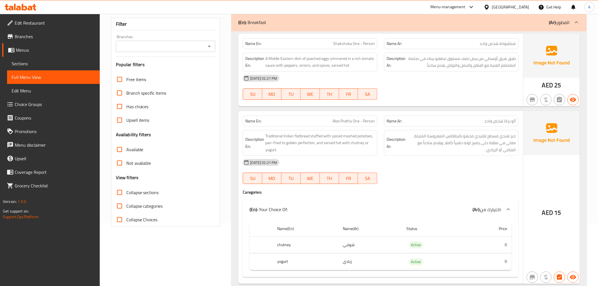
click at [396, 164] on div "[DATE] 02:21 PM" at bounding box center [380, 163] width 282 height 14
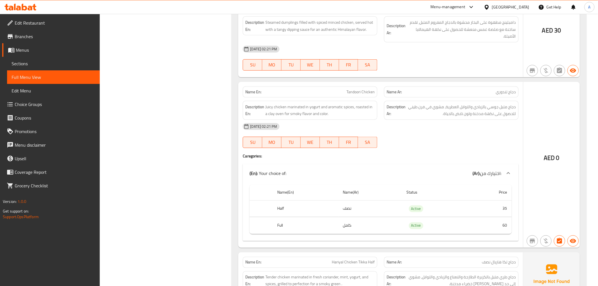
scroll to position [5655, 0]
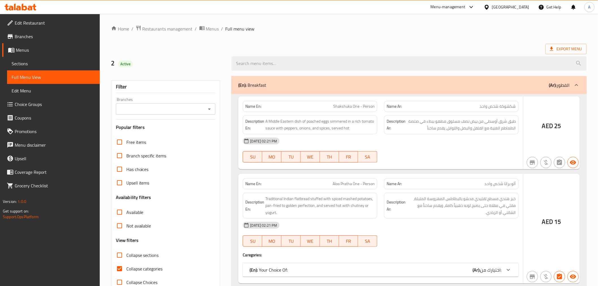
click at [128, 269] on div at bounding box center [299, 143] width 598 height 286
click at [120, 270] on div at bounding box center [299, 143] width 598 height 286
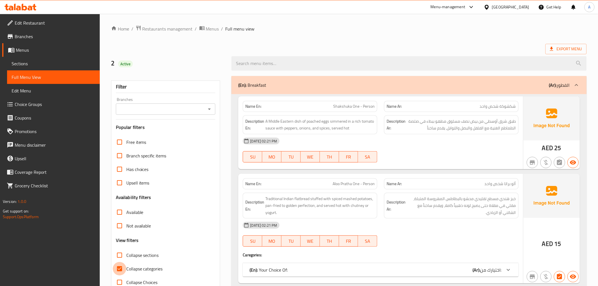
click at [126, 270] on input "Collapse categories" at bounding box center [120, 269] width 14 height 14
checkbox input "false"
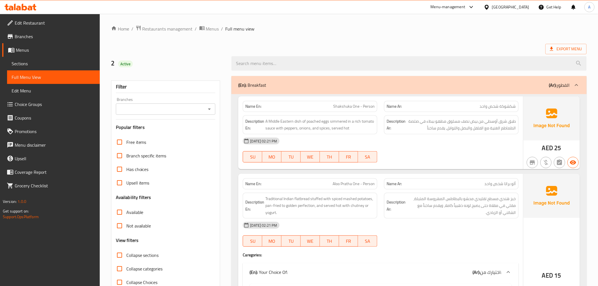
click at [277, 50] on div "Export Menu" at bounding box center [349, 49] width 476 height 10
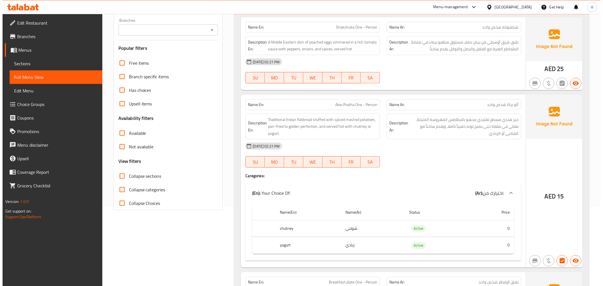
scroll to position [0, 0]
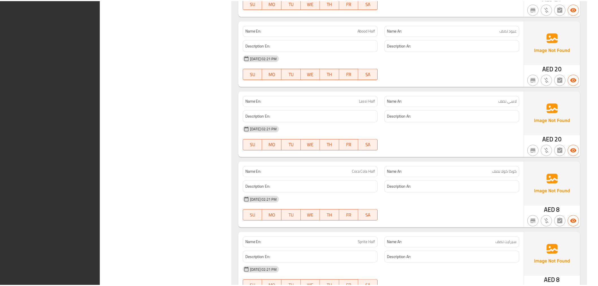
scroll to position [9034, 0]
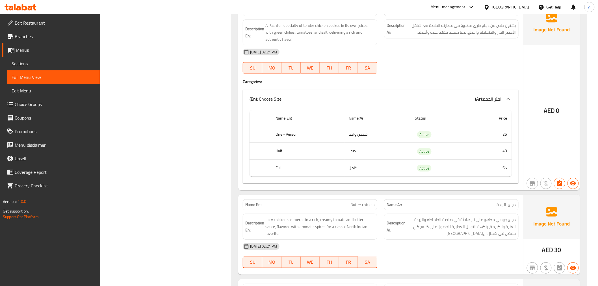
scroll to position [4504, 0]
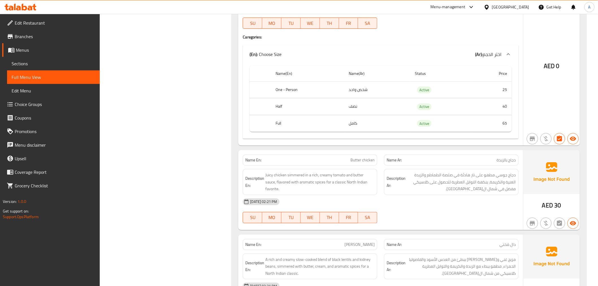
click at [187, 189] on div "Filter Branches Branches Popular filters Free items Branch specific items Has c…" at bounding box center [168, 193] width 121 height 9249
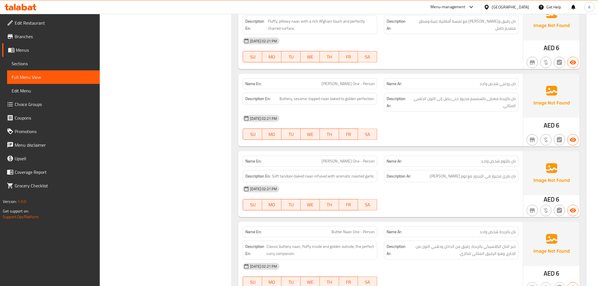
scroll to position [7580, 0]
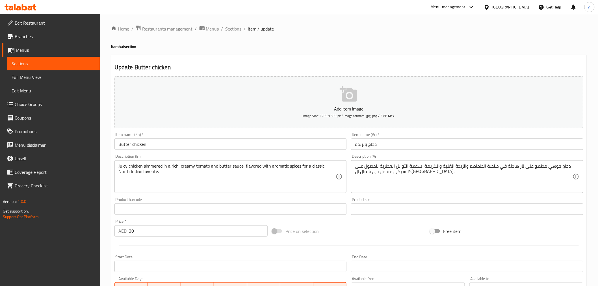
click at [184, 145] on input "Butter chicken" at bounding box center [230, 144] width 232 height 11
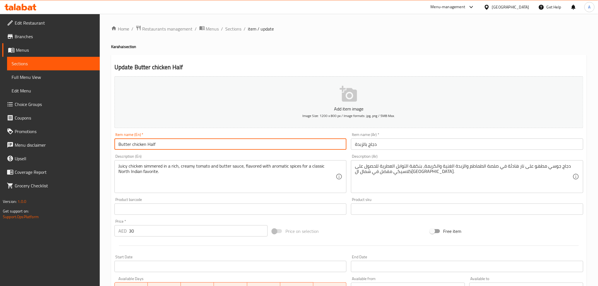
click at [146, 145] on input "Butter chicken Half" at bounding box center [230, 144] width 232 height 11
drag, startPoint x: 145, startPoint y: 146, endPoint x: 170, endPoint y: 145, distance: 24.6
click at [170, 145] on input "Butter chicken Half" at bounding box center [230, 144] width 232 height 11
type input "Butter chicken Half"
click at [401, 149] on input "دجاج بالزبدة" at bounding box center [467, 144] width 232 height 11
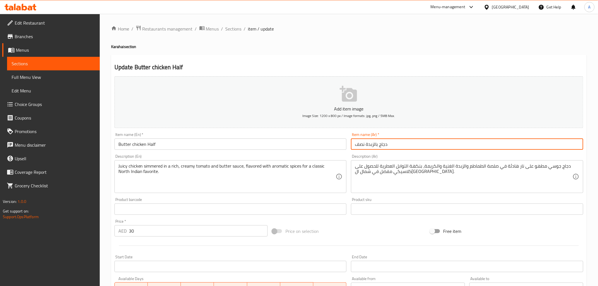
drag, startPoint x: 366, startPoint y: 146, endPoint x: 344, endPoint y: 146, distance: 21.5
click at [344, 146] on div "Add item image Image Size: 1200 x 800 px / Image formats: jpg, png / 5MB Max. I…" at bounding box center [349, 196] width 474 height 244
type input "دجاج بالزبدة نصف"
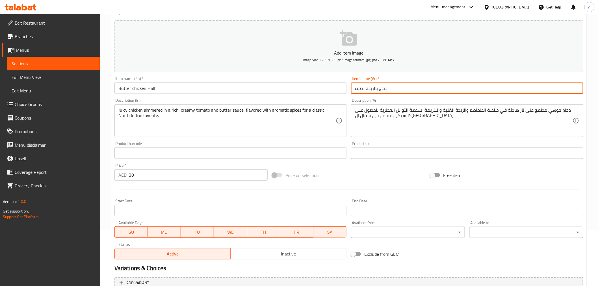
scroll to position [112, 0]
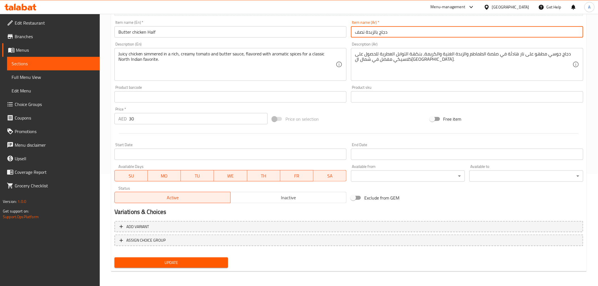
drag, startPoint x: 201, startPoint y: 256, endPoint x: 201, endPoint y: 251, distance: 5.7
click at [201, 258] on button "Update" at bounding box center [171, 263] width 114 height 10
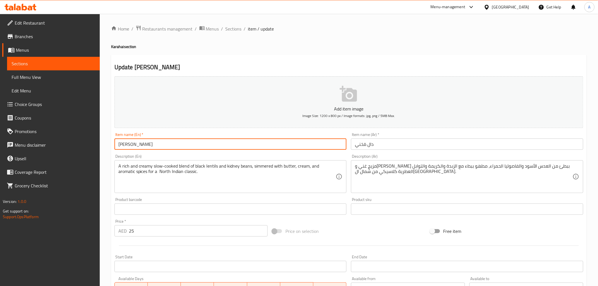
click at [158, 146] on input "[PERSON_NAME]" at bounding box center [230, 144] width 232 height 11
paste input "Half"
type input "Daal Makhni Half"
click at [388, 145] on input "دال مَخني" at bounding box center [467, 144] width 232 height 11
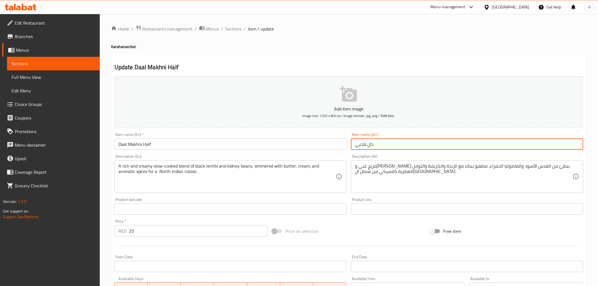
paste input "نصف"
type input "دال مَخني نصف"
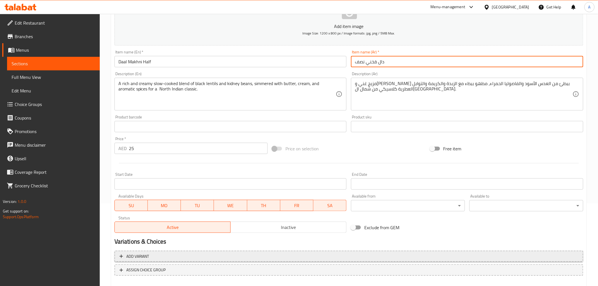
scroll to position [112, 0]
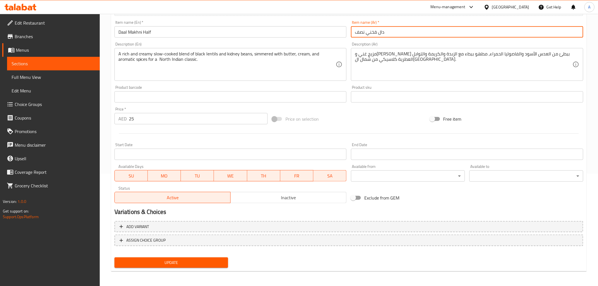
click at [183, 261] on span "Update" at bounding box center [171, 262] width 105 height 7
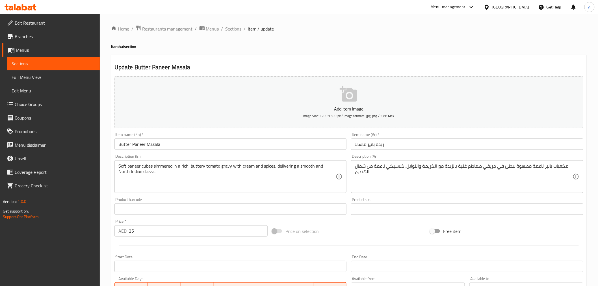
click at [177, 146] on input "Butter Paneer Masala" at bounding box center [230, 144] width 232 height 11
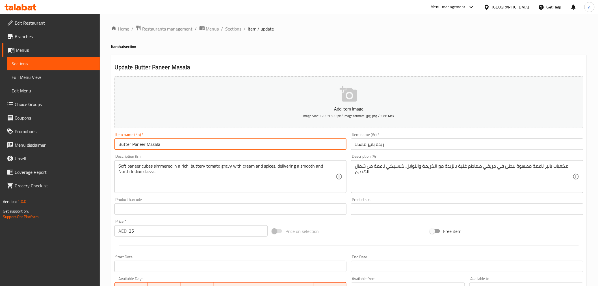
paste input "Half"
type input "Butter Paneer Masala Half"
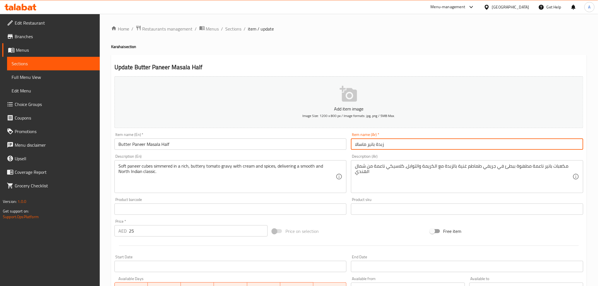
click at [415, 144] on input "زبدة بانير ماسالا" at bounding box center [467, 144] width 232 height 11
paste input "نصف"
type input "زبدة بانير ماسالا نصف"
click at [312, 64] on h2 "Update Butter Paneer Masala Half" at bounding box center [348, 67] width 469 height 8
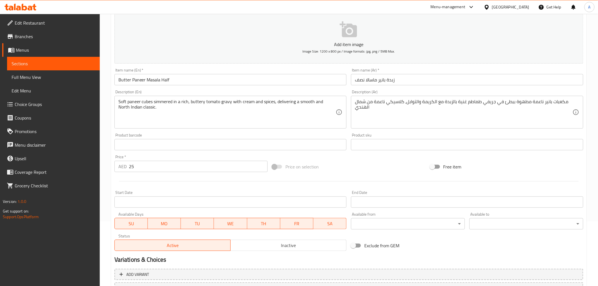
scroll to position [112, 0]
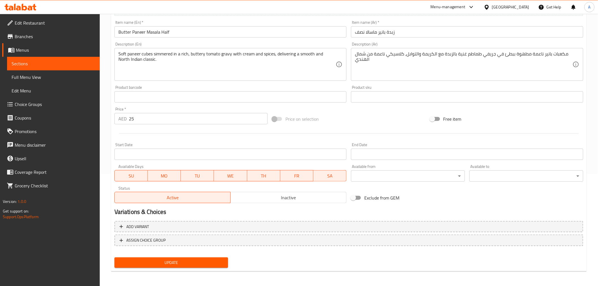
click at [185, 261] on span "Update" at bounding box center [171, 262] width 105 height 7
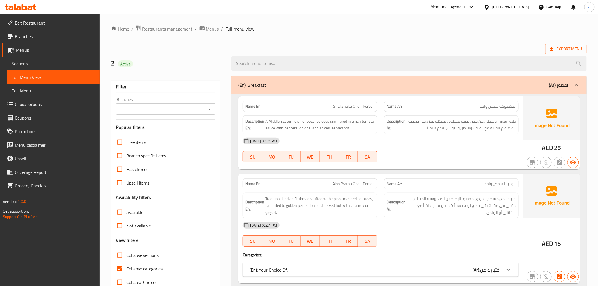
click at [121, 270] on input "Collapse categories" at bounding box center [120, 269] width 14 height 14
checkbox input "false"
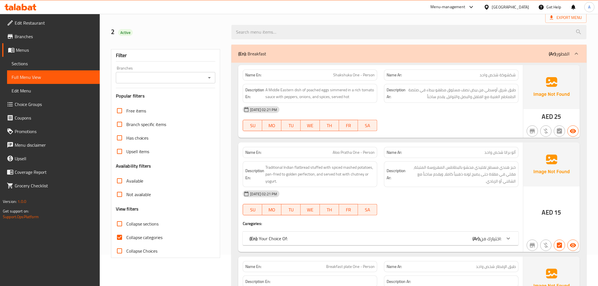
click at [121, 235] on input "Collapse categories" at bounding box center [120, 238] width 14 height 14
checkbox input "false"
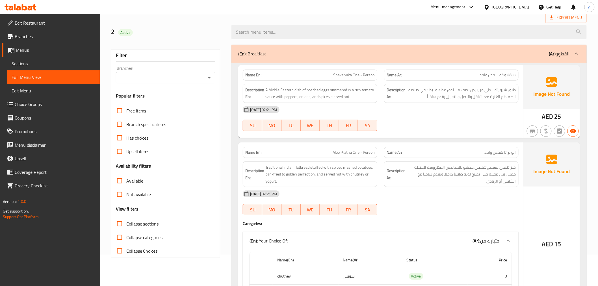
scroll to position [29, 0]
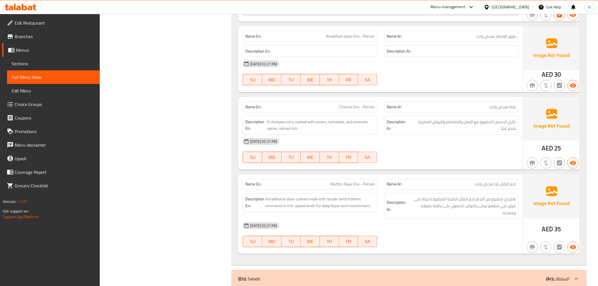
scroll to position [377, 0]
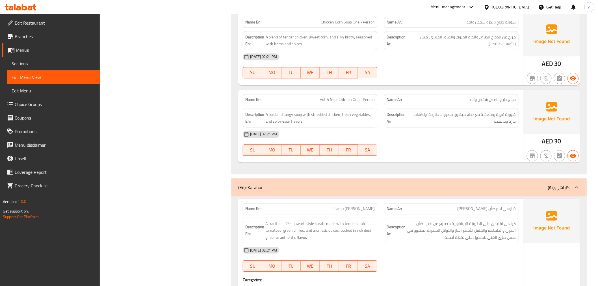
scroll to position [3294, 0]
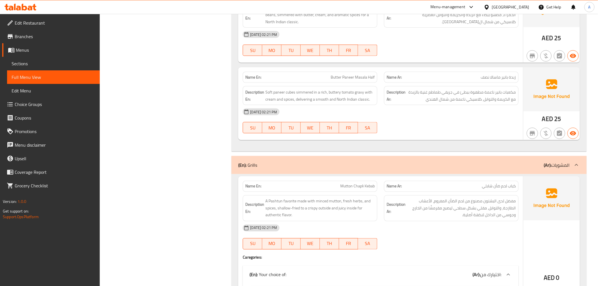
scroll to position [4778, 0]
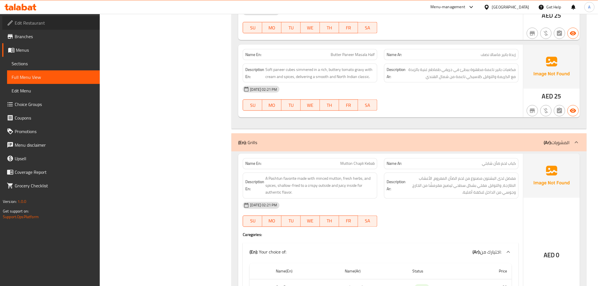
click at [57, 25] on span "Edit Restaurant" at bounding box center [55, 23] width 81 height 7
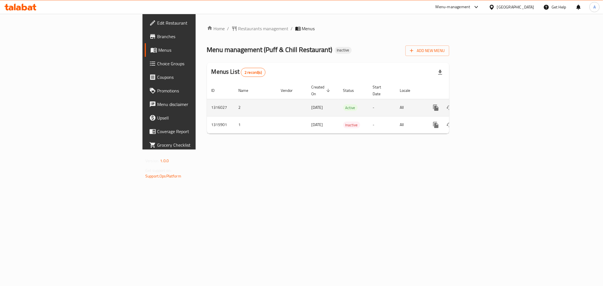
click at [480, 104] on icon "enhanced table" at bounding box center [476, 107] width 7 height 7
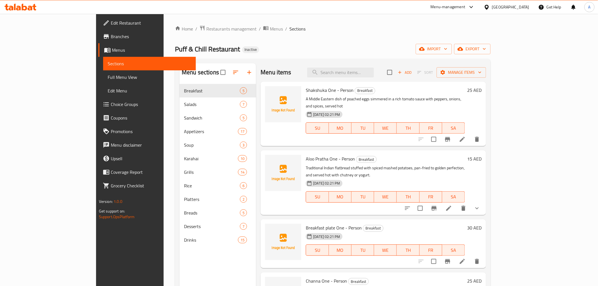
click at [111, 38] on span "Branches" at bounding box center [151, 36] width 81 height 7
